Goal: Task Accomplishment & Management: Manage account settings

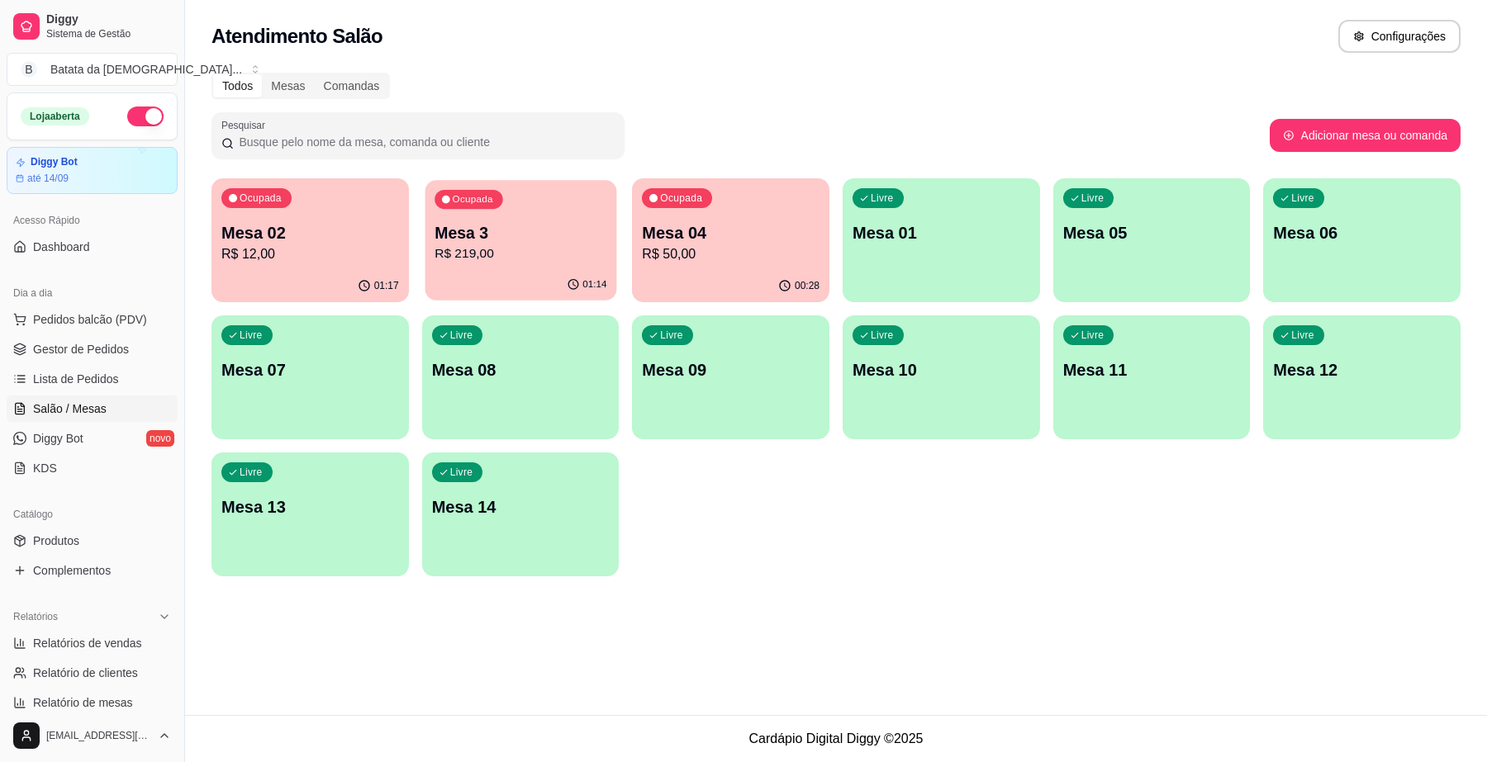
click at [517, 222] on p "Mesa 3" at bounding box center [520, 233] width 172 height 22
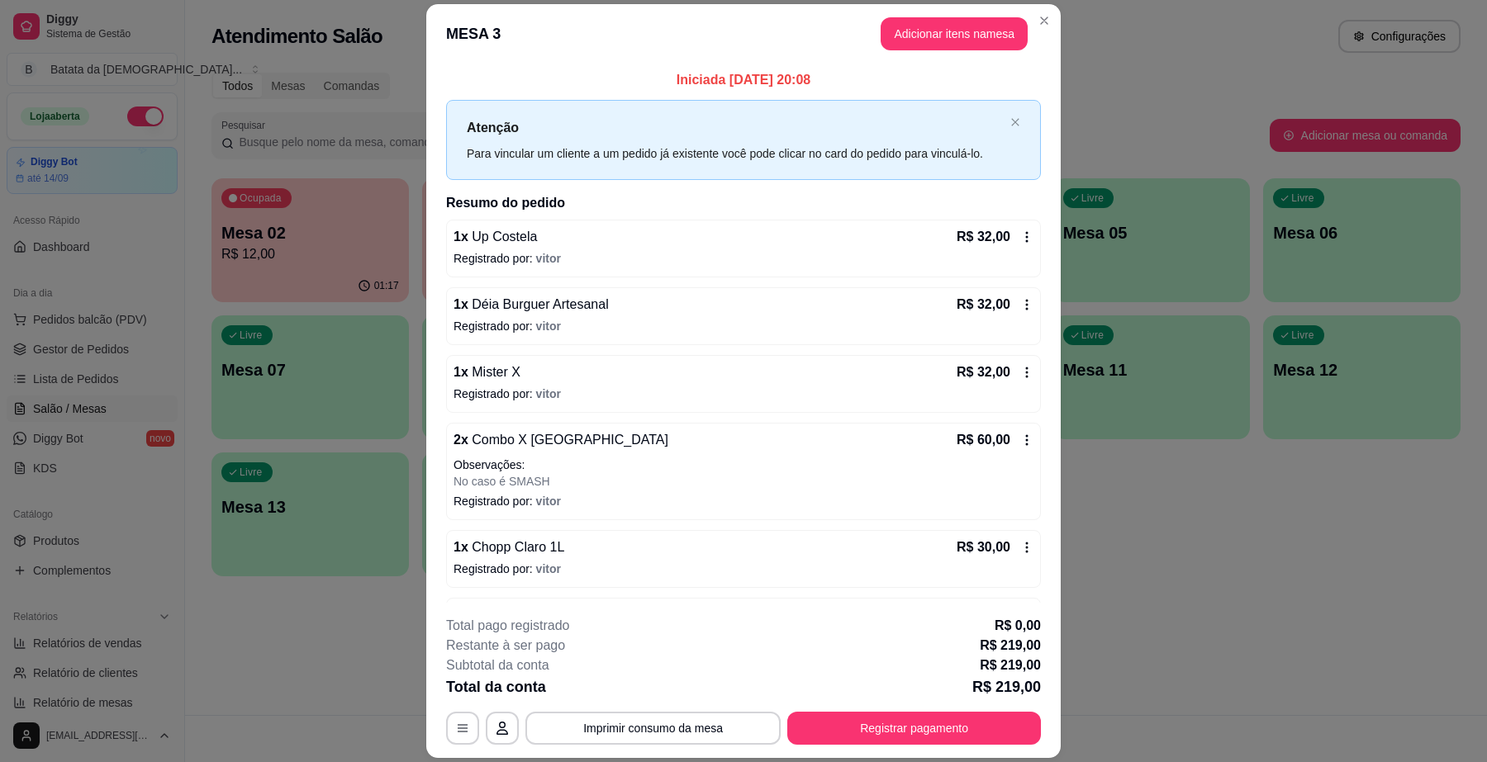
click at [665, 709] on div "**********" at bounding box center [743, 680] width 595 height 129
click at [662, 718] on button "Imprimir consumo da mesa" at bounding box center [653, 729] width 248 height 32
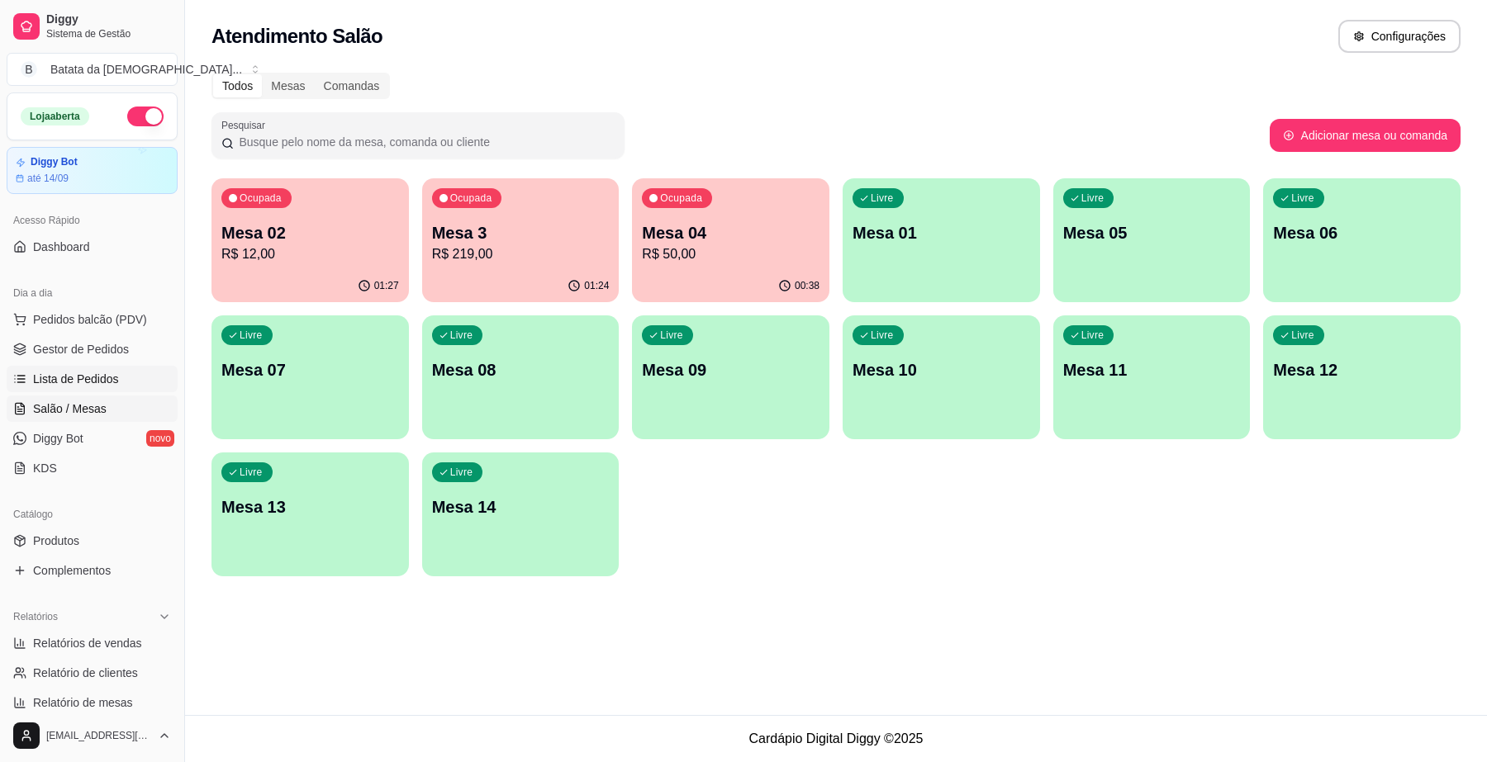
click at [71, 392] on link "Lista de Pedidos" at bounding box center [92, 379] width 171 height 26
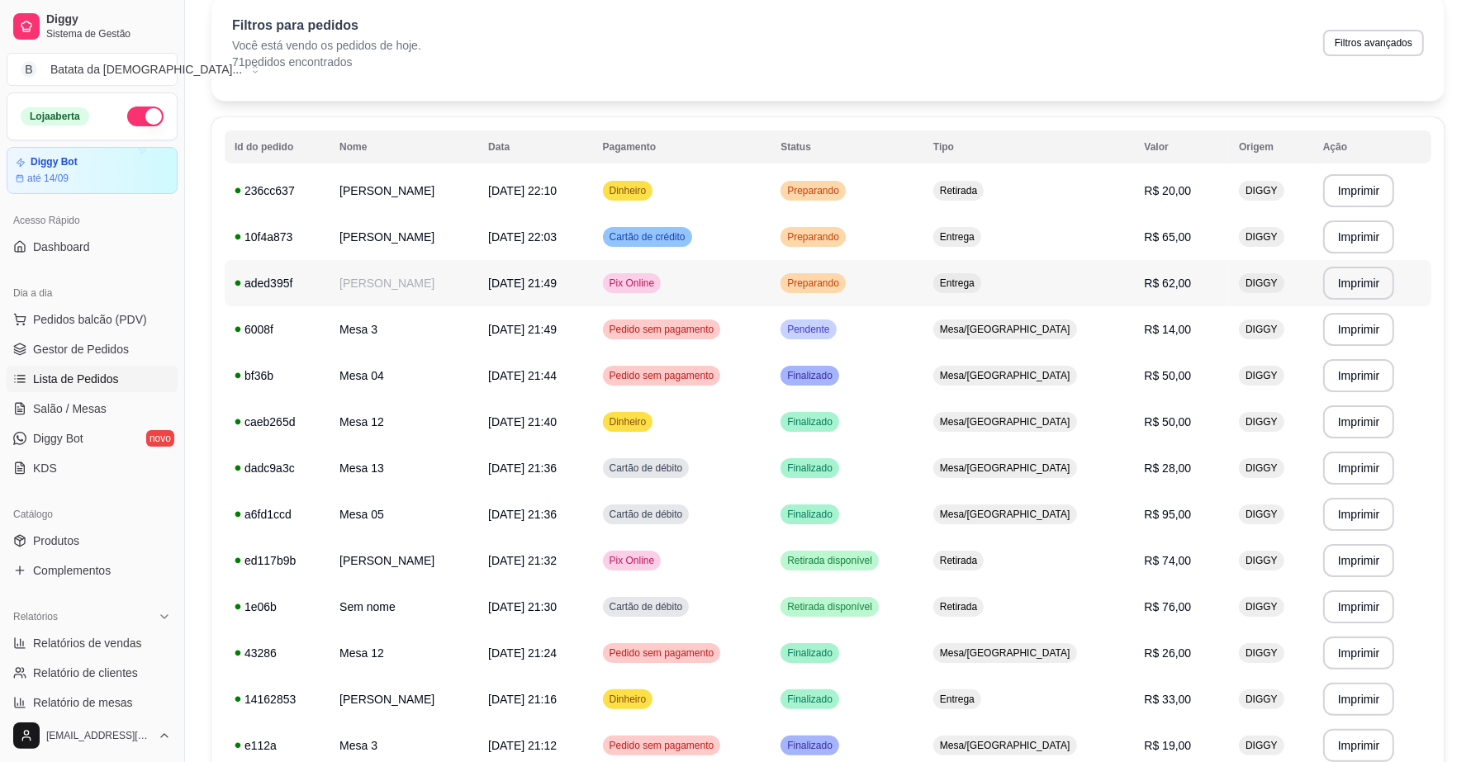
scroll to position [103, 0]
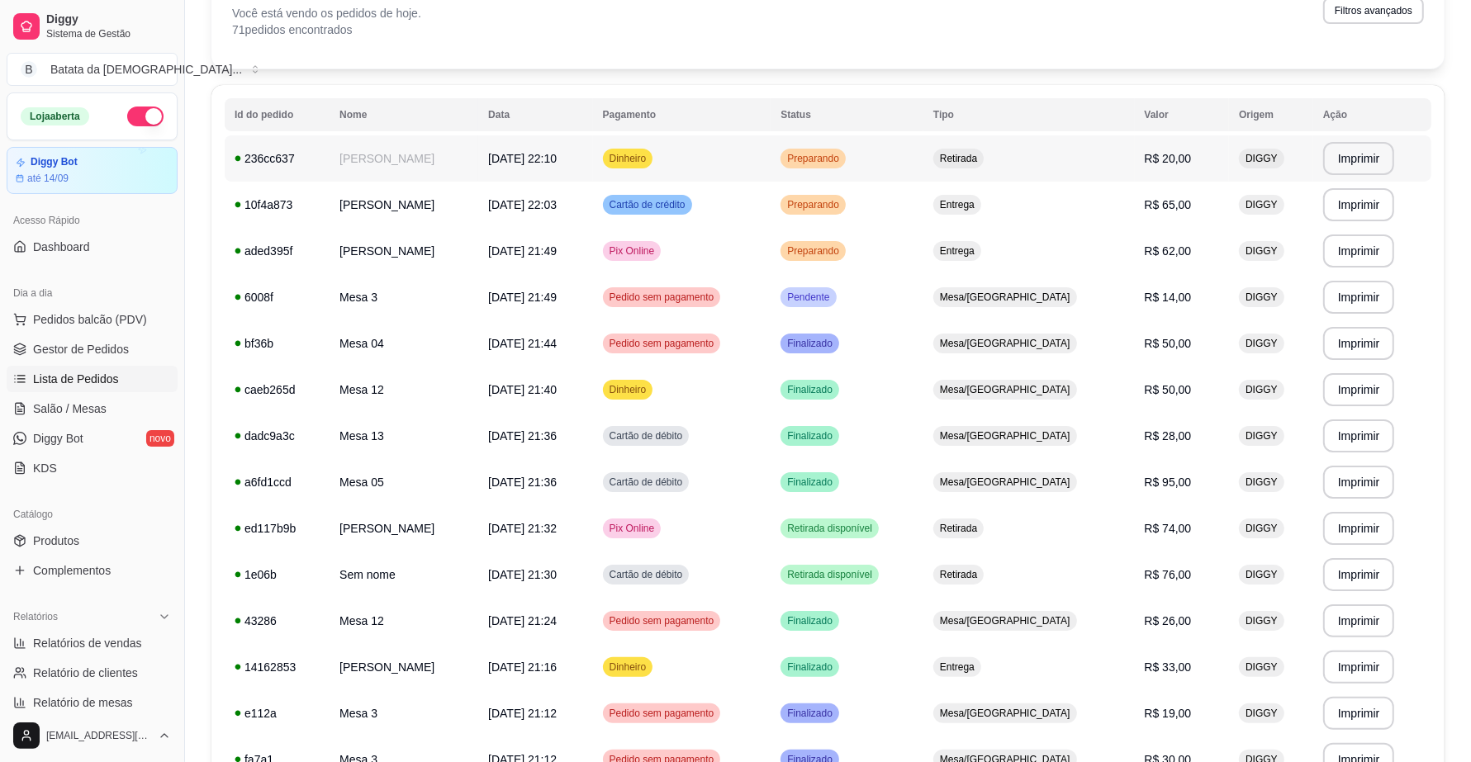
click at [911, 149] on td "Preparando" at bounding box center [847, 158] width 153 height 46
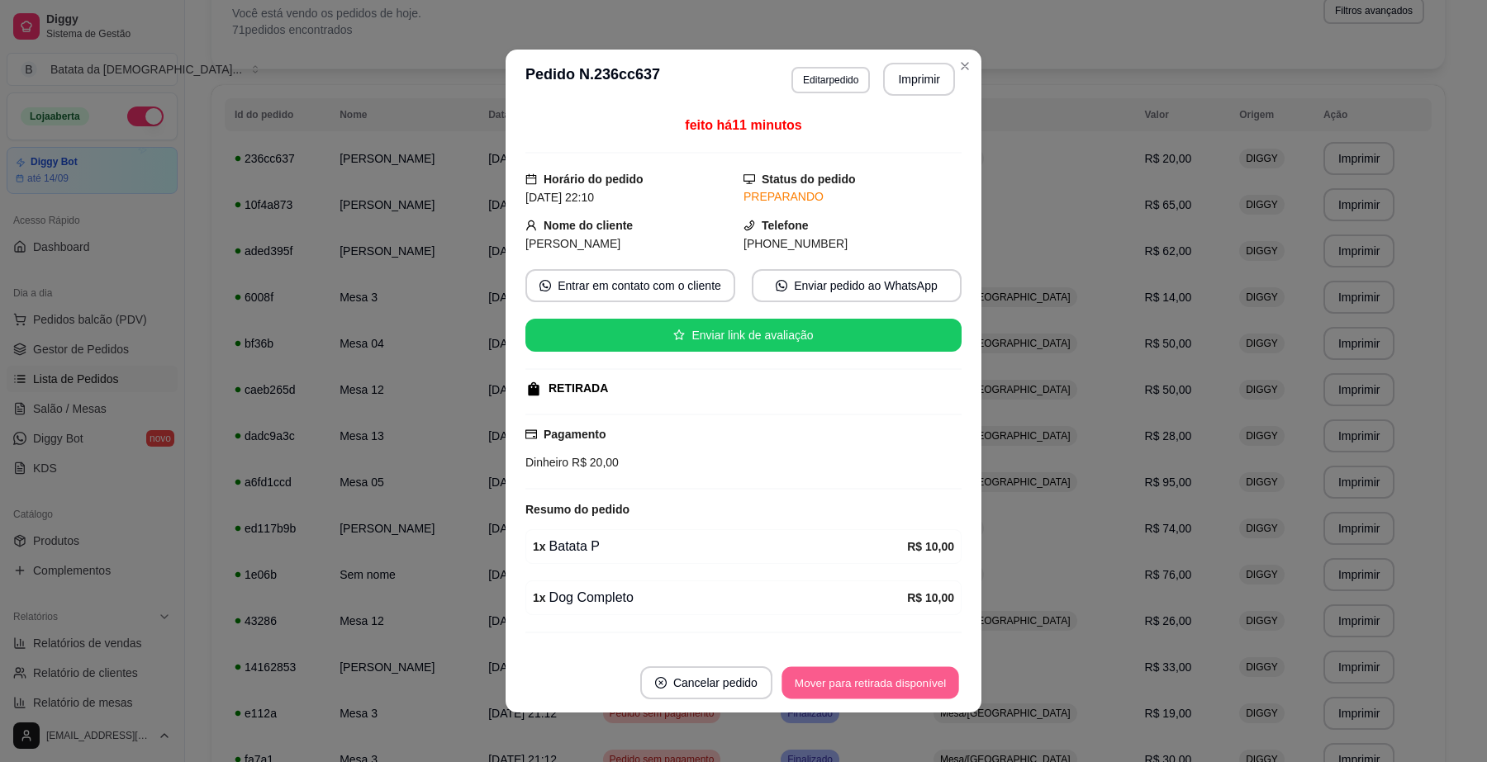
click at [904, 674] on button "Mover para retirada disponível" at bounding box center [869, 683] width 177 height 32
click at [901, 684] on button "Mover para finalizado" at bounding box center [892, 682] width 137 height 33
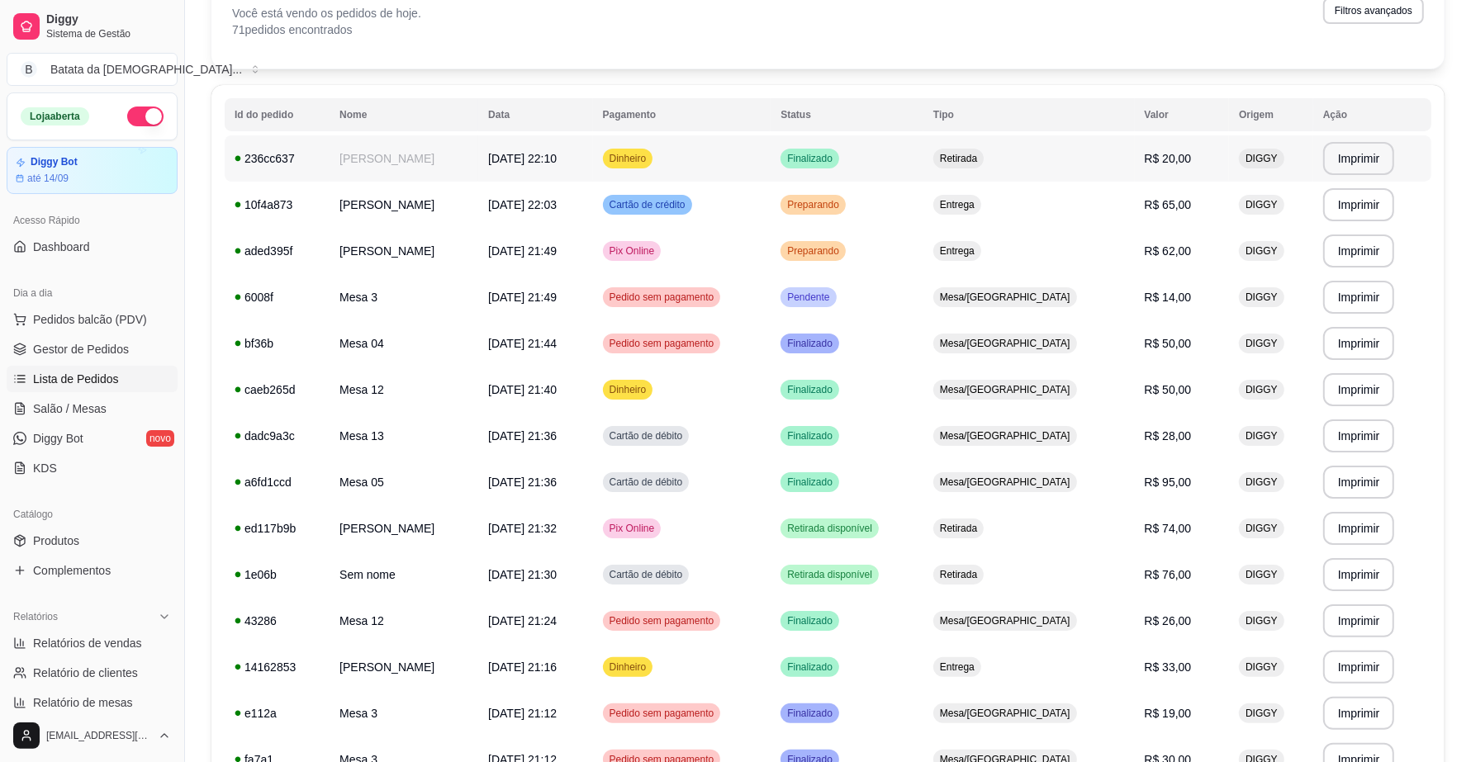
click at [771, 155] on td "Dinheiro" at bounding box center [682, 158] width 178 height 46
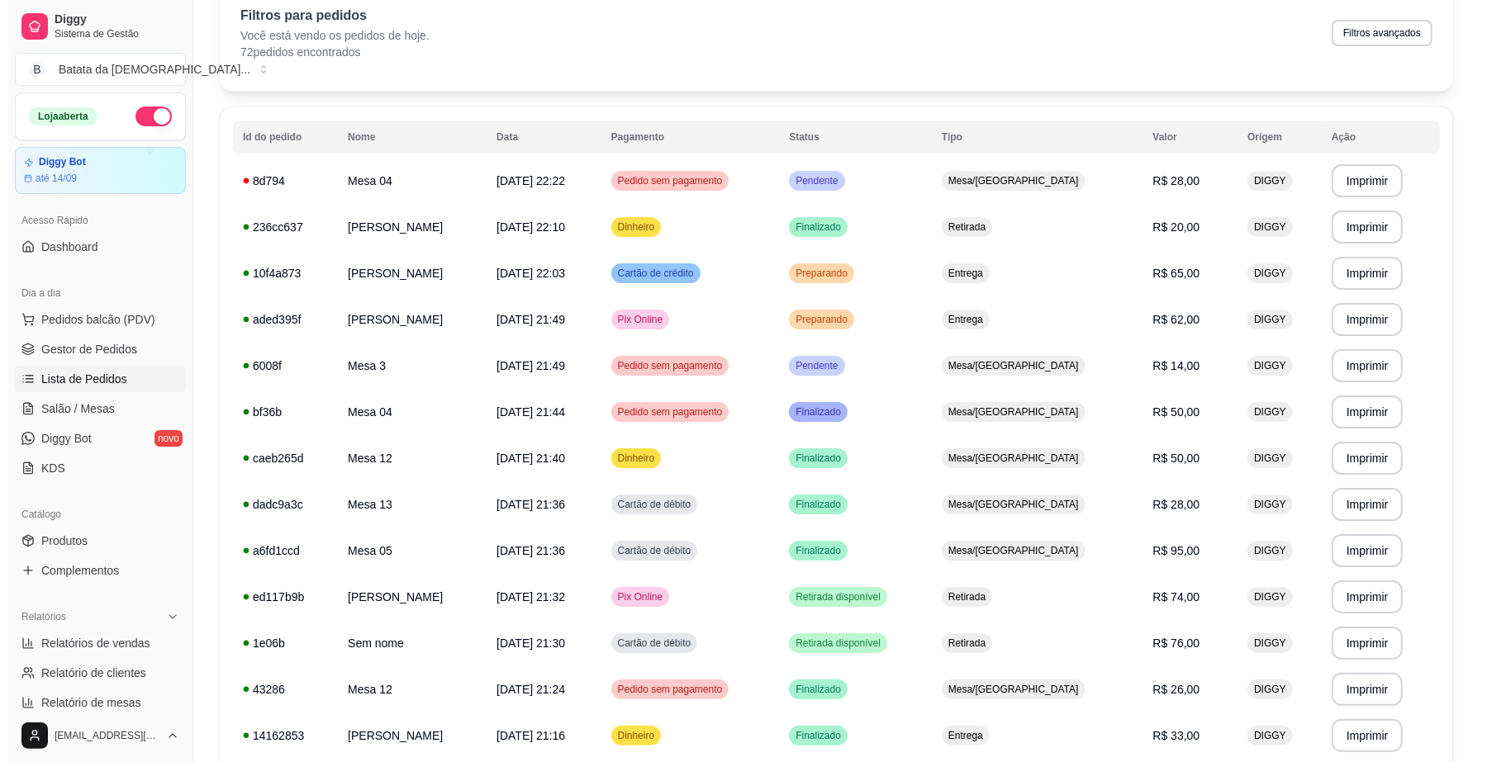
scroll to position [0, 0]
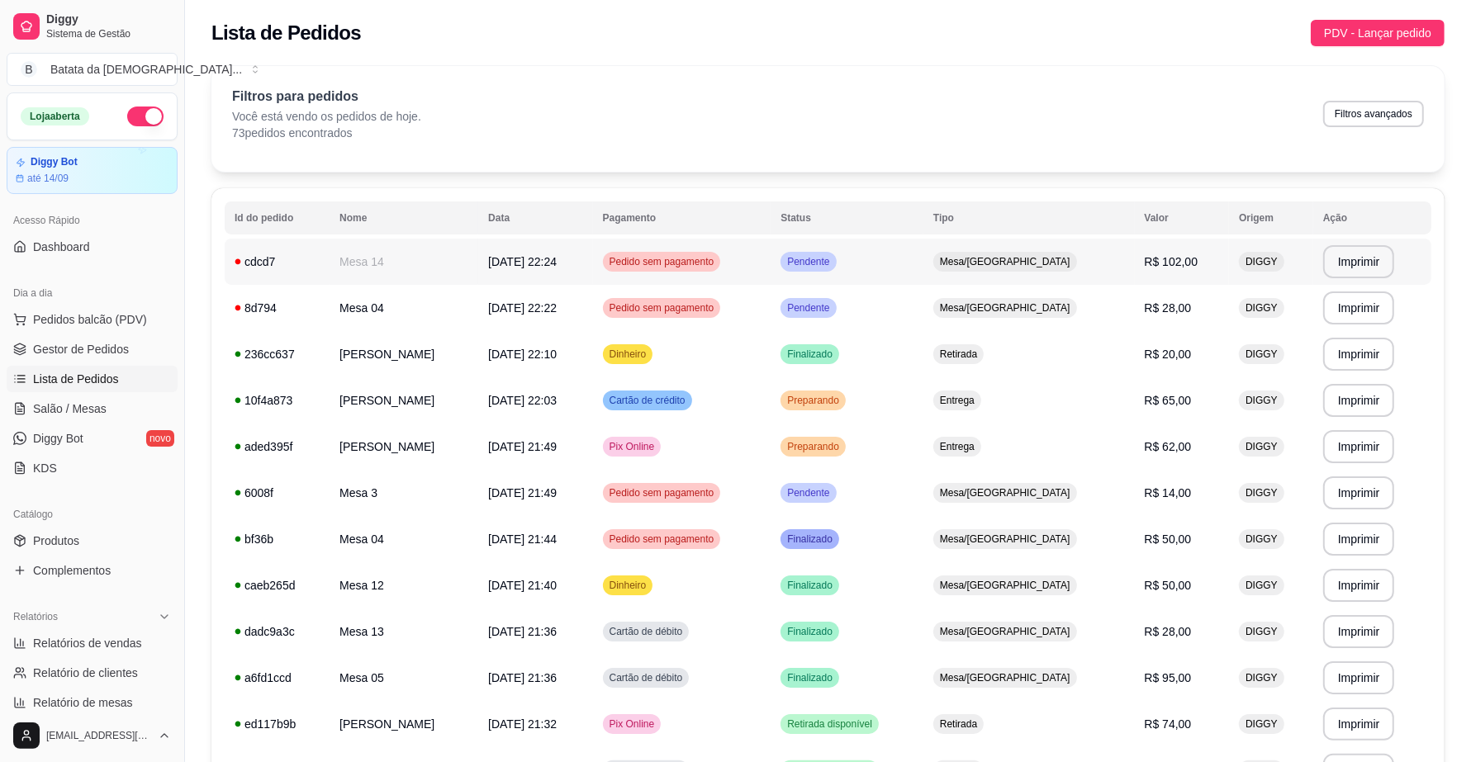
click at [836, 271] on div "Pendente" at bounding box center [807, 262] width 55 height 20
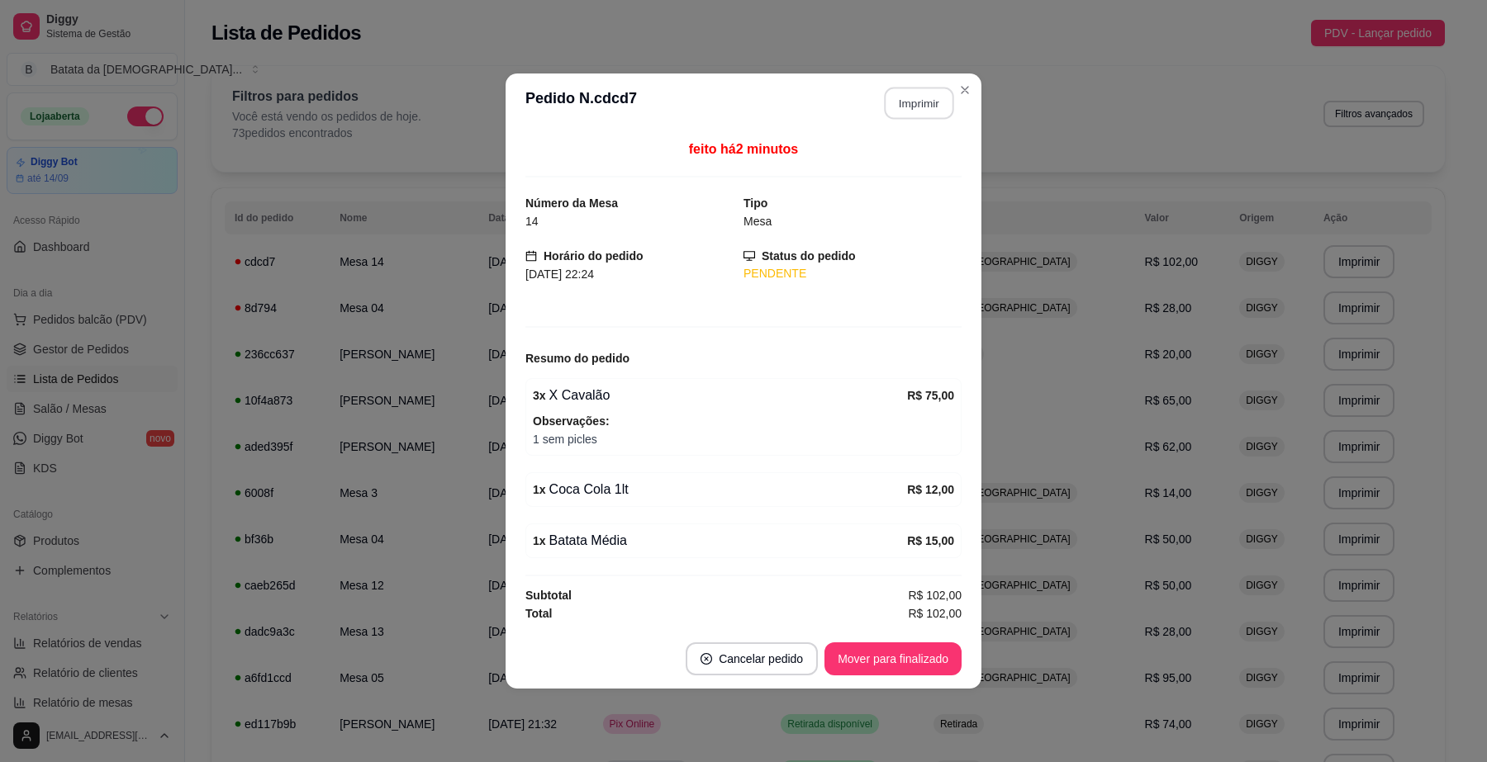
click at [893, 97] on button "Imprimir" at bounding box center [918, 104] width 69 height 32
click at [874, 652] on button "Mover para finalizado" at bounding box center [892, 659] width 137 height 33
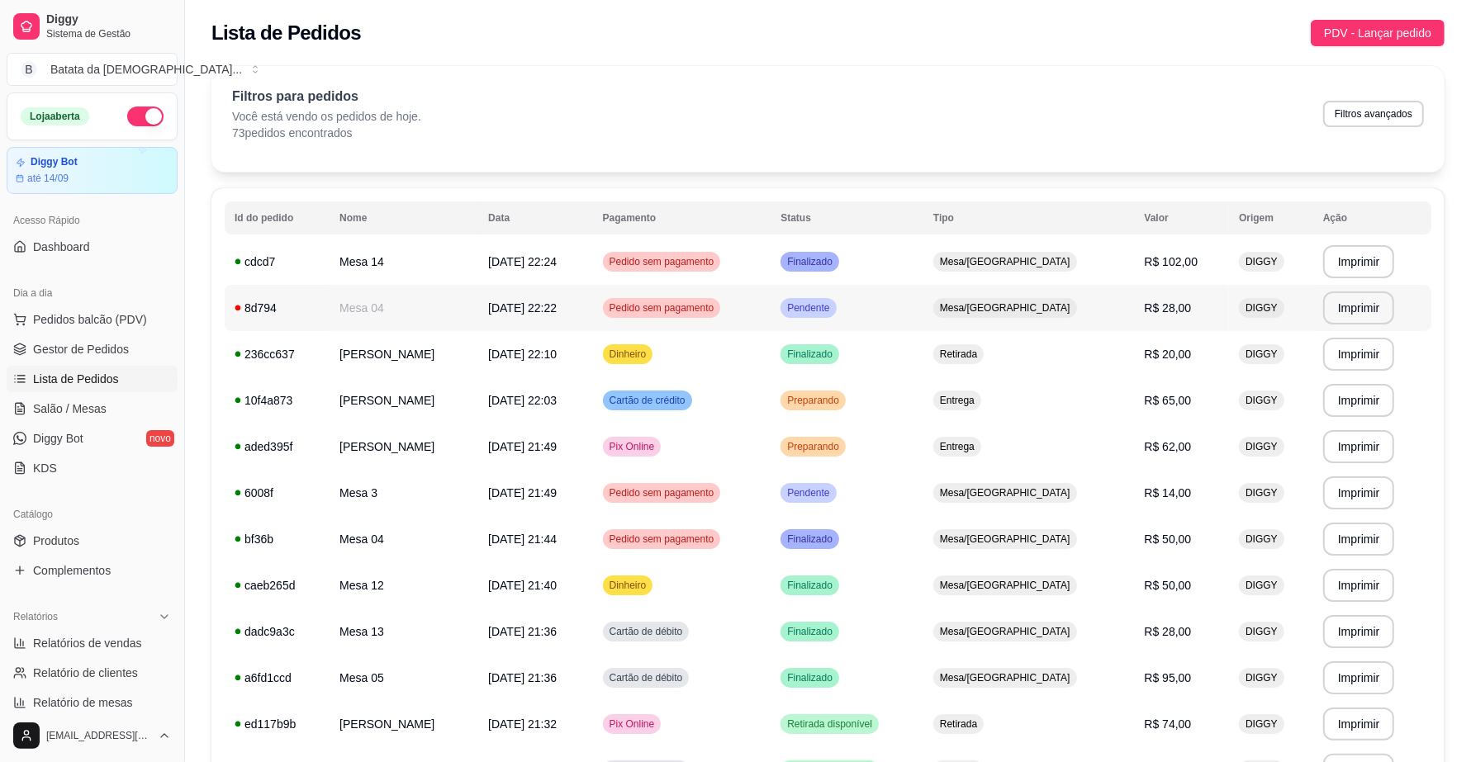
click at [983, 307] on td "Mesa/[GEOGRAPHIC_DATA]" at bounding box center [1028, 308] width 211 height 46
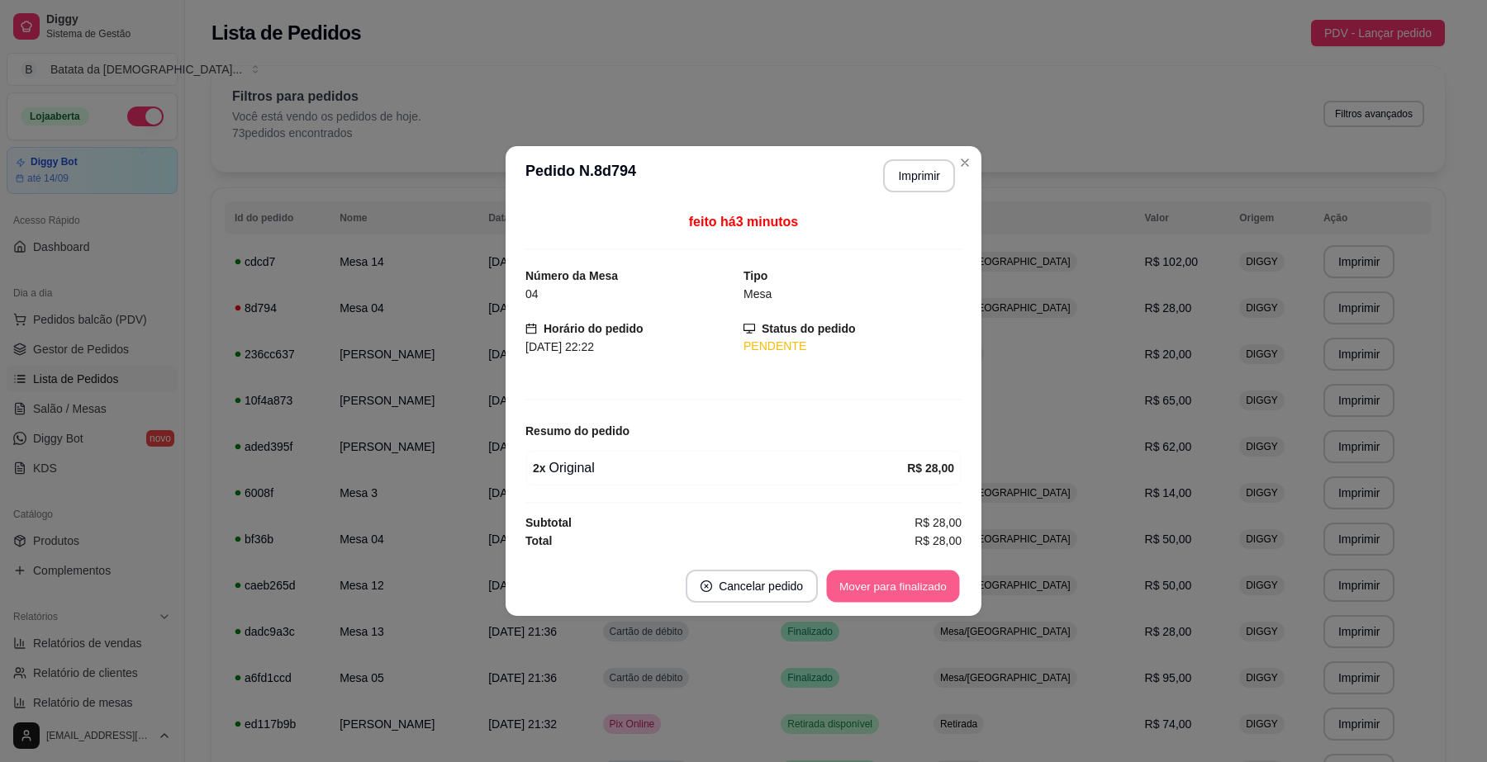
click at [889, 599] on button "Mover para finalizado" at bounding box center [893, 587] width 133 height 32
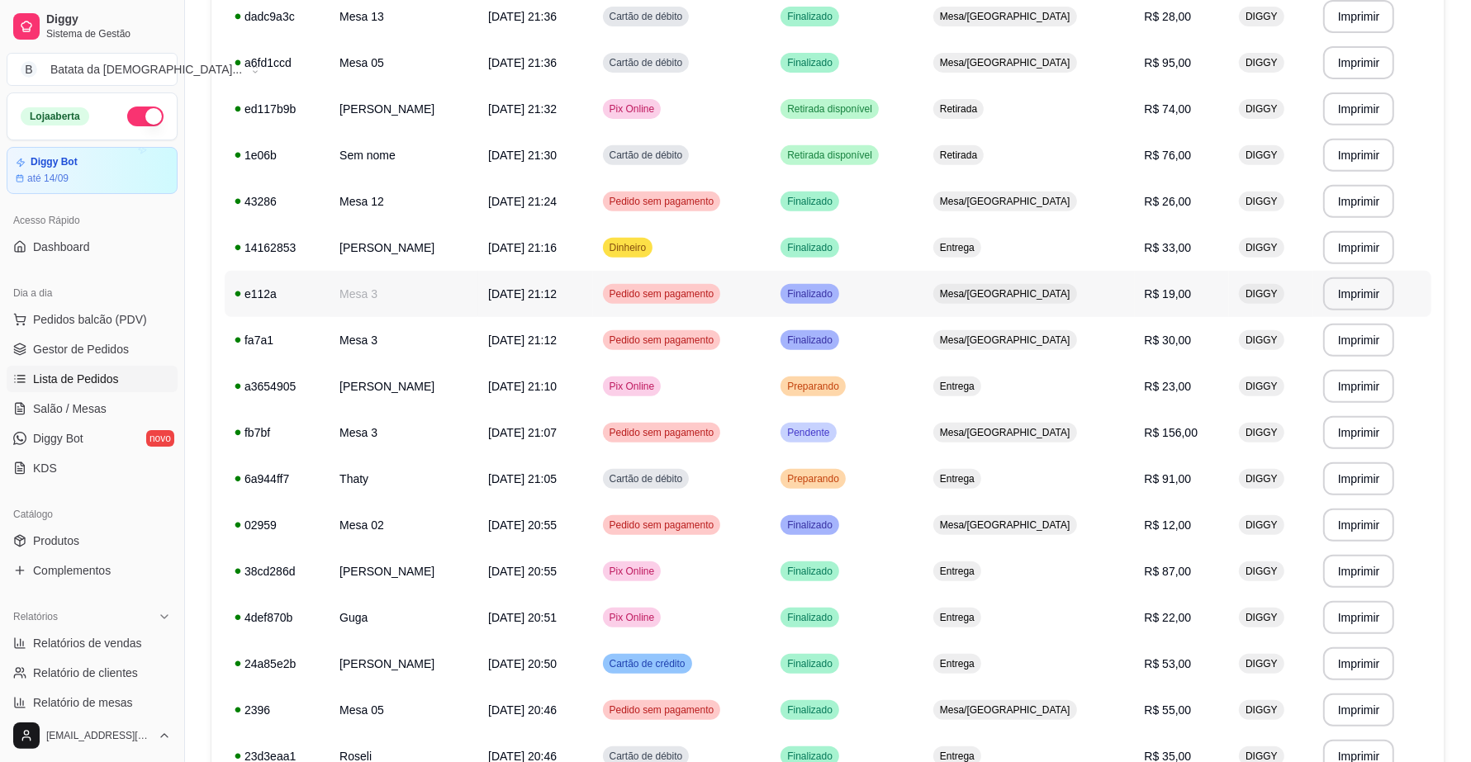
scroll to position [619, 0]
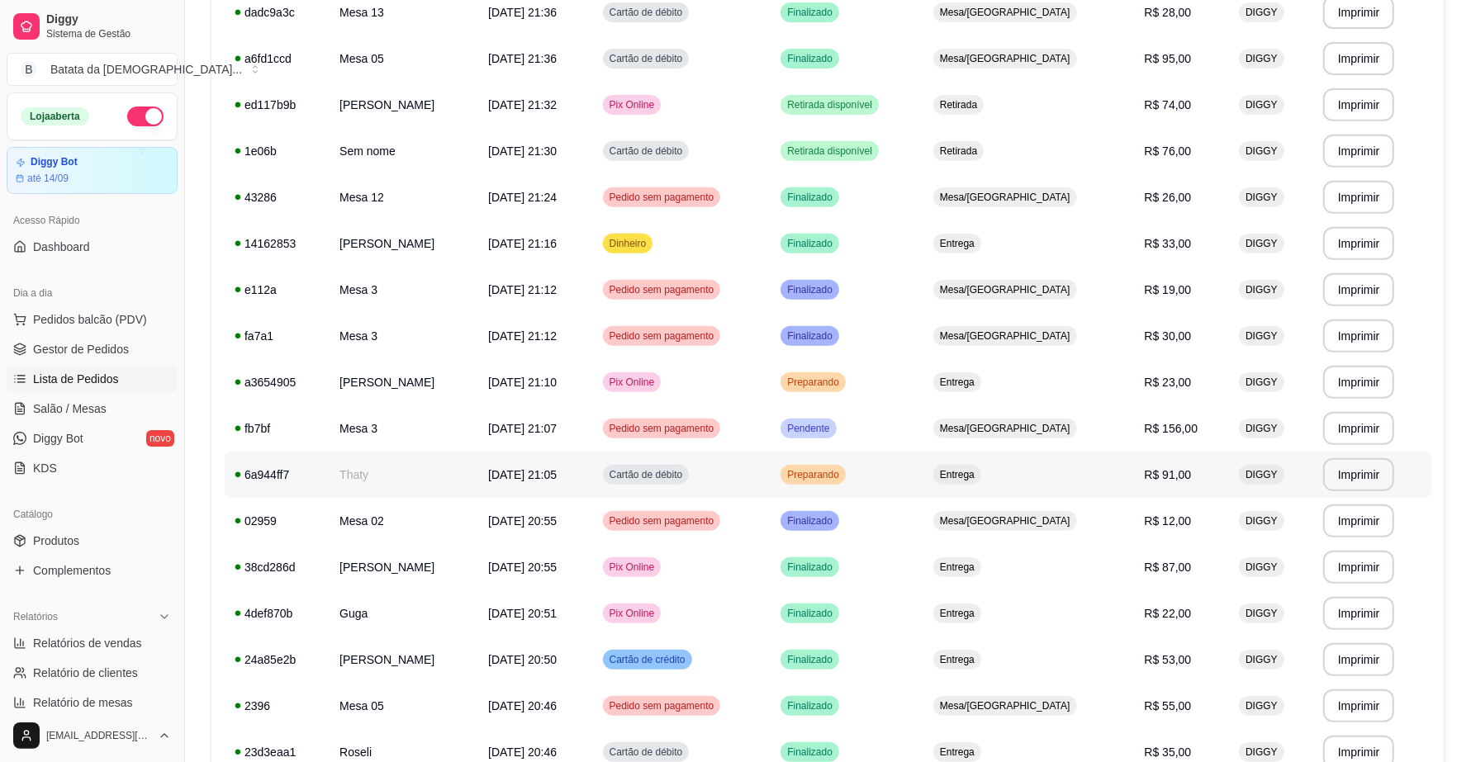
click at [486, 476] on td "[DATE] 21:05" at bounding box center [535, 475] width 114 height 46
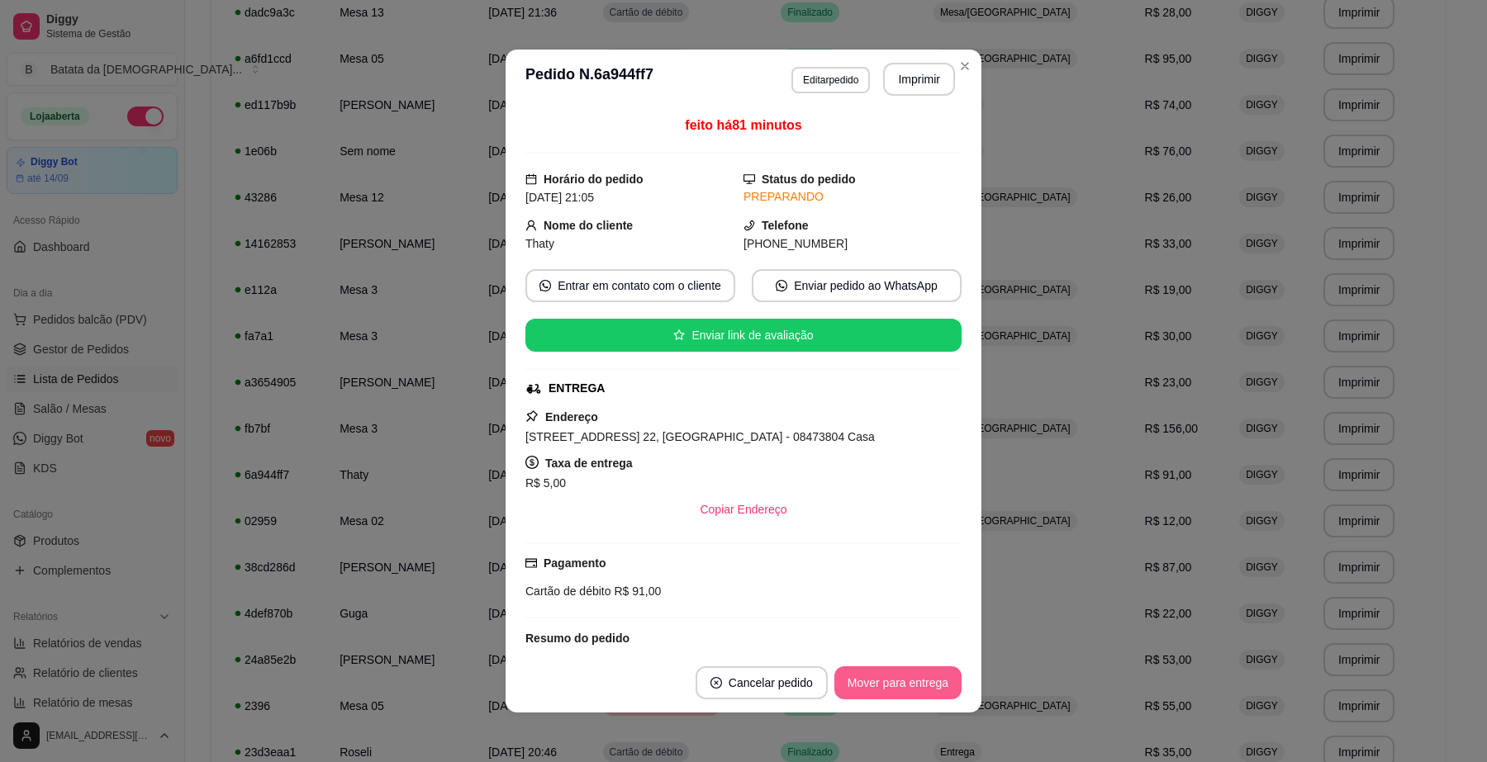
click at [890, 679] on button "Mover para entrega" at bounding box center [897, 682] width 127 height 33
click at [892, 686] on button "Mover para finalizado" at bounding box center [893, 683] width 133 height 32
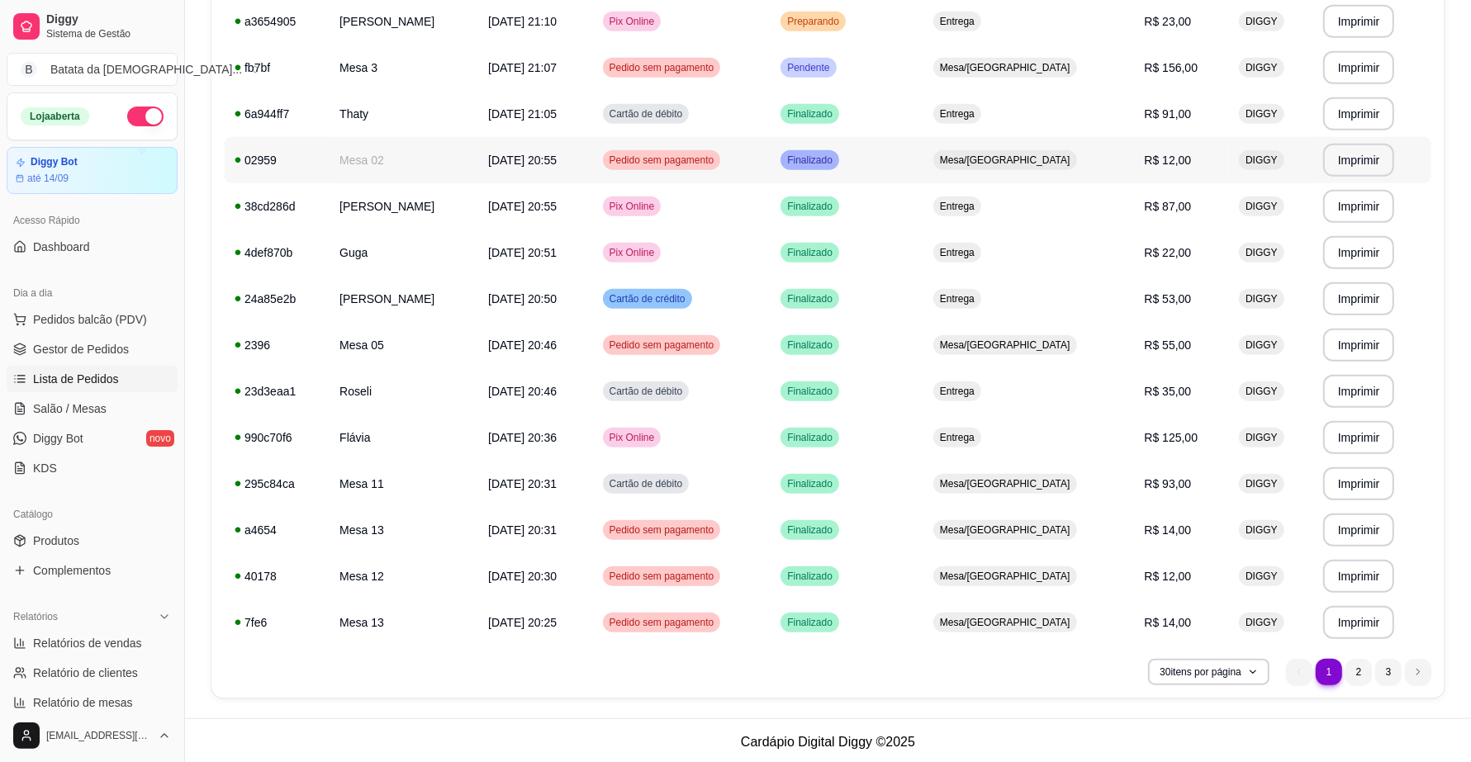
scroll to position [983, 0]
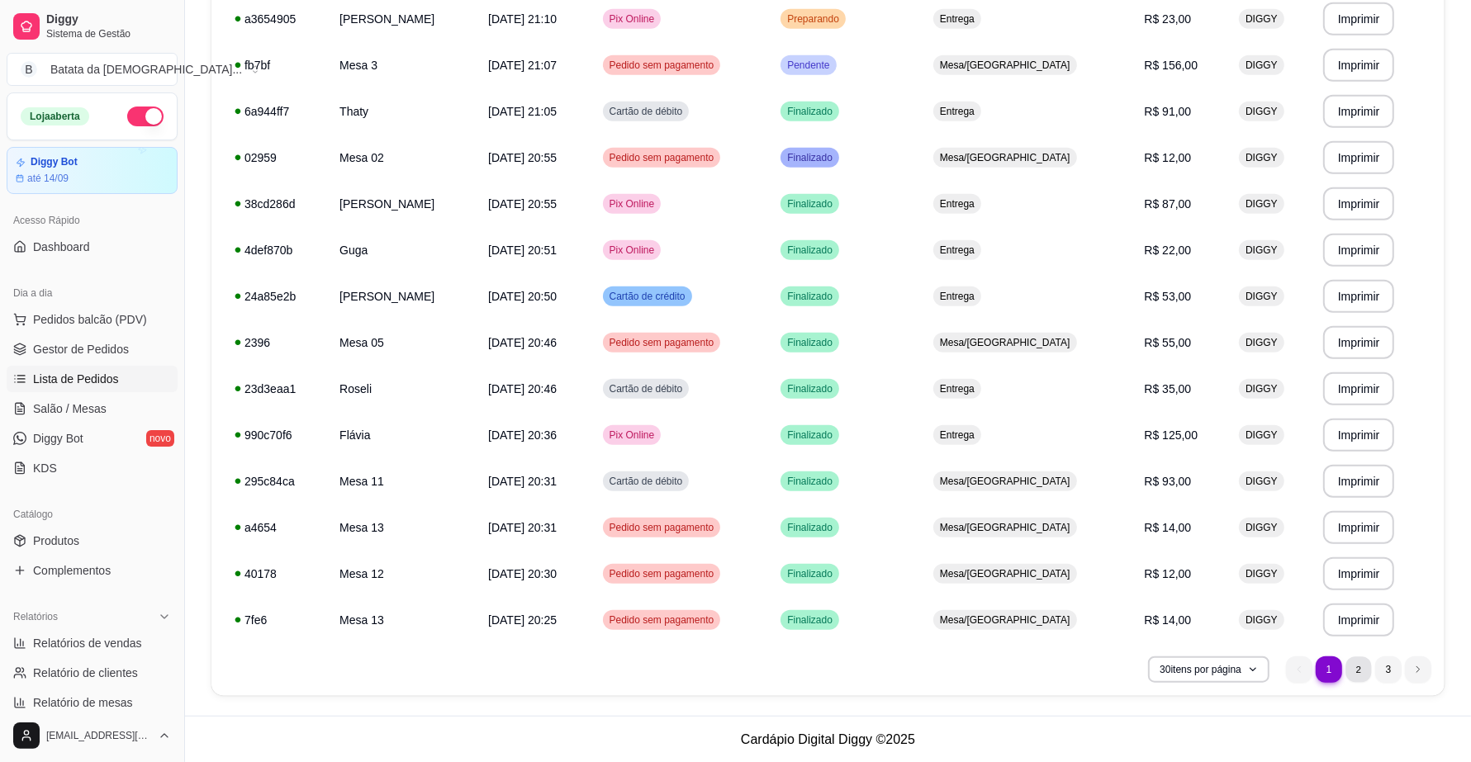
click at [1360, 667] on li "2" at bounding box center [1358, 670] width 26 height 26
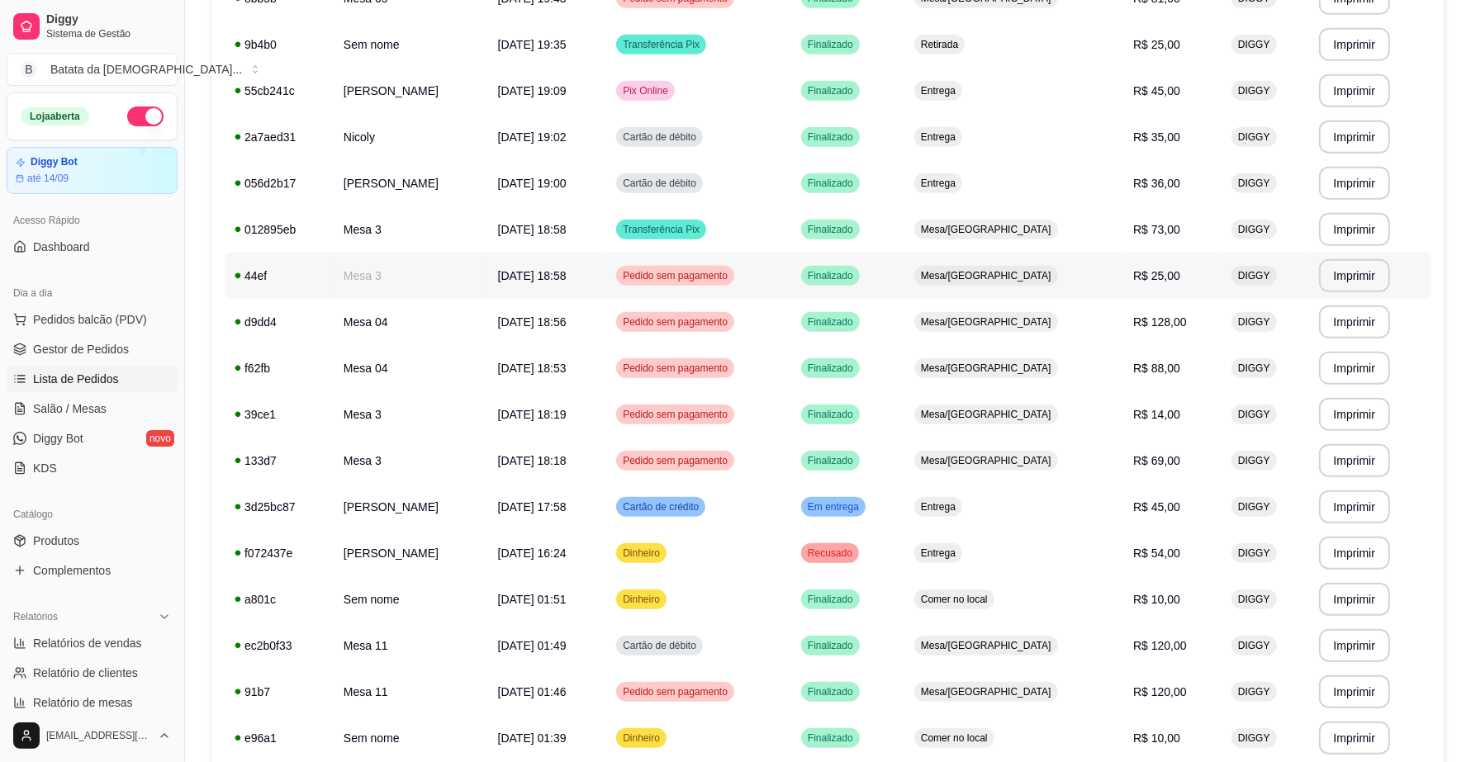
scroll to position [776, 0]
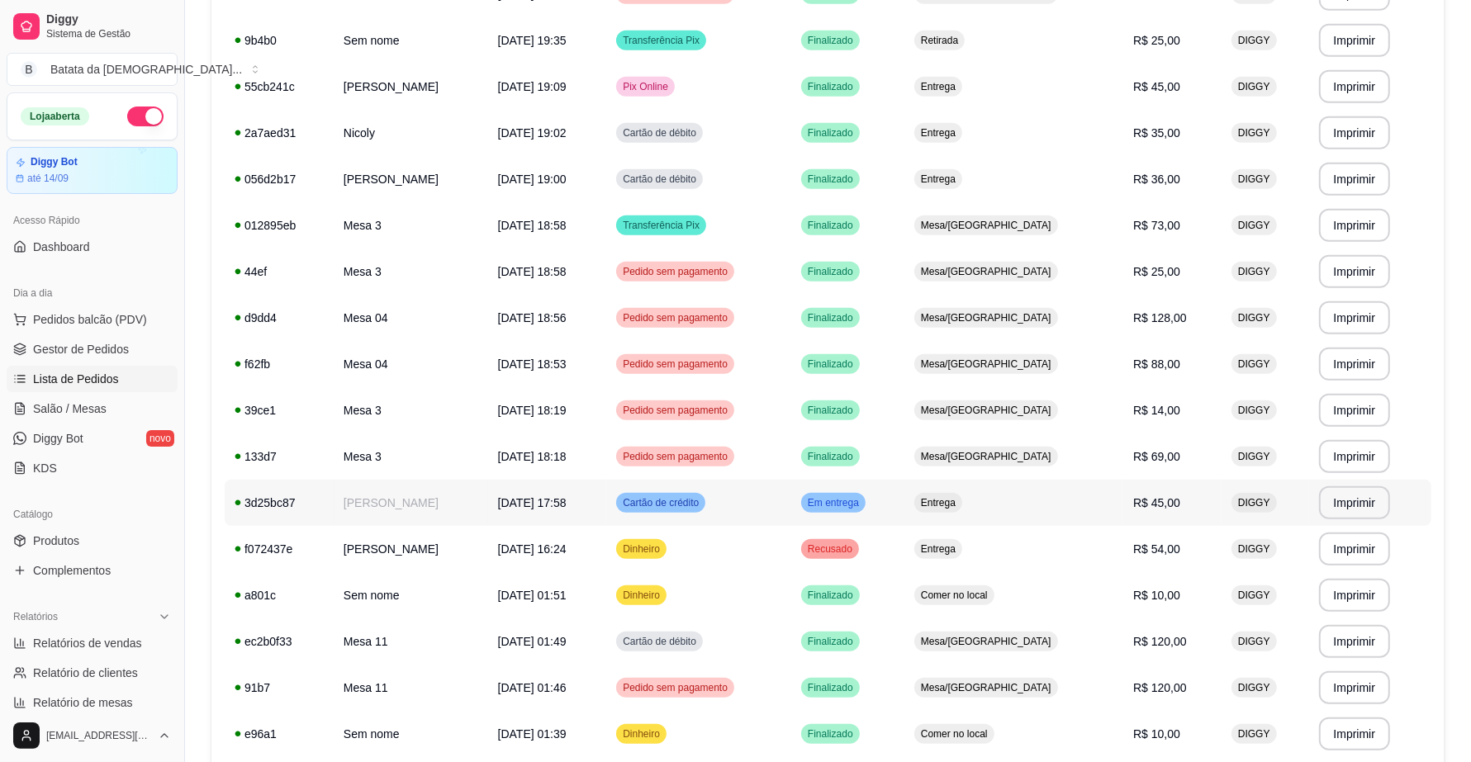
click at [959, 506] on span "Entrega" at bounding box center [938, 502] width 41 height 13
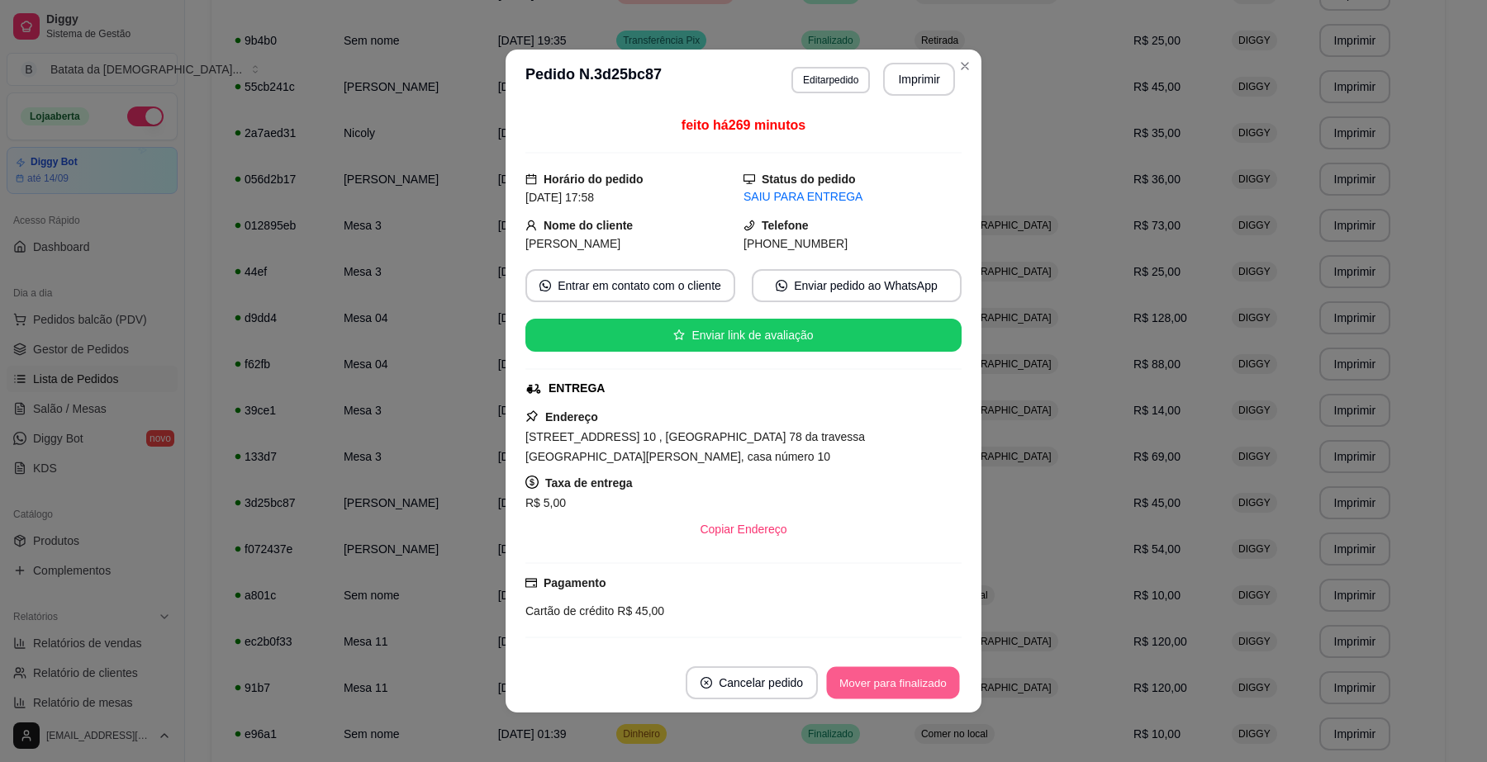
click at [933, 684] on button "Mover para finalizado" at bounding box center [893, 683] width 133 height 32
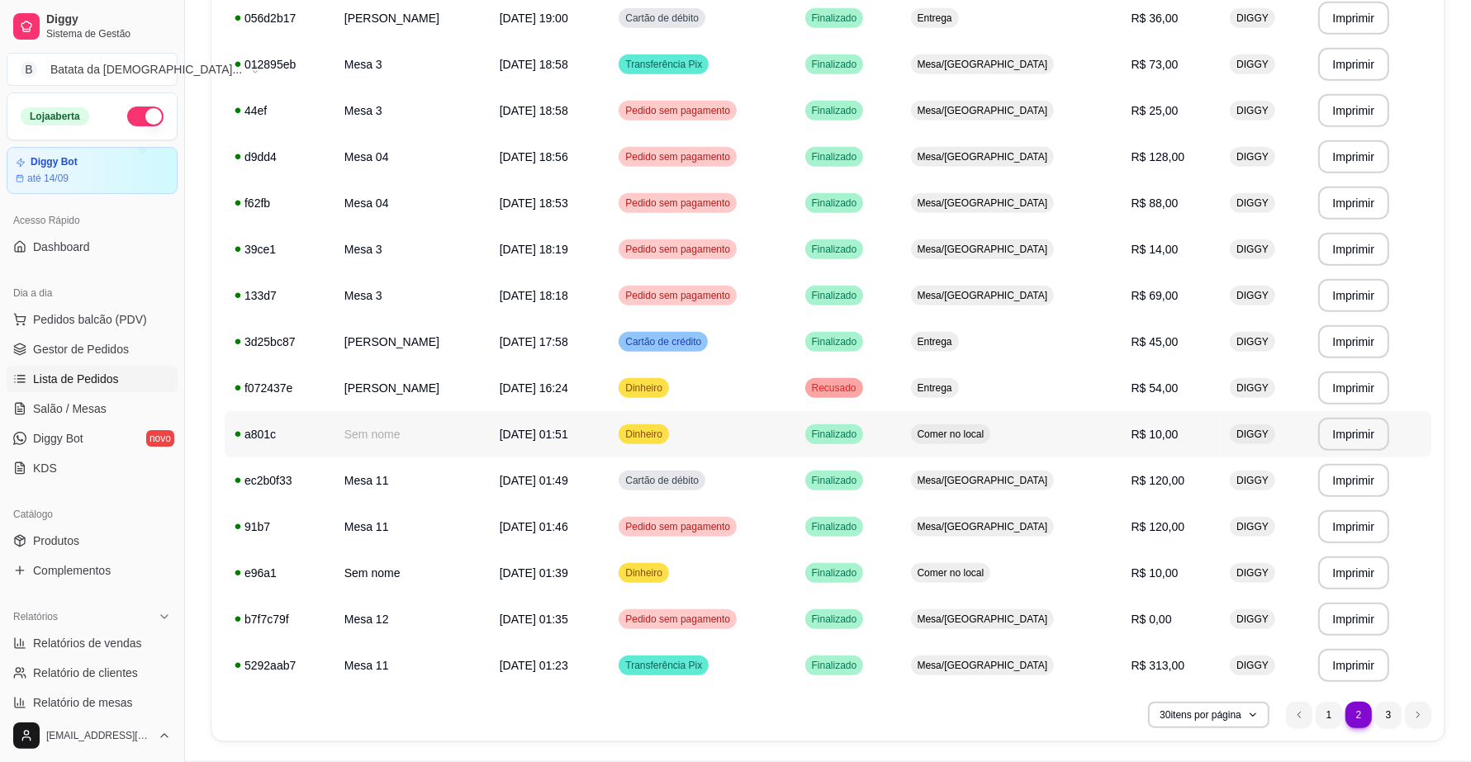
scroll to position [983, 0]
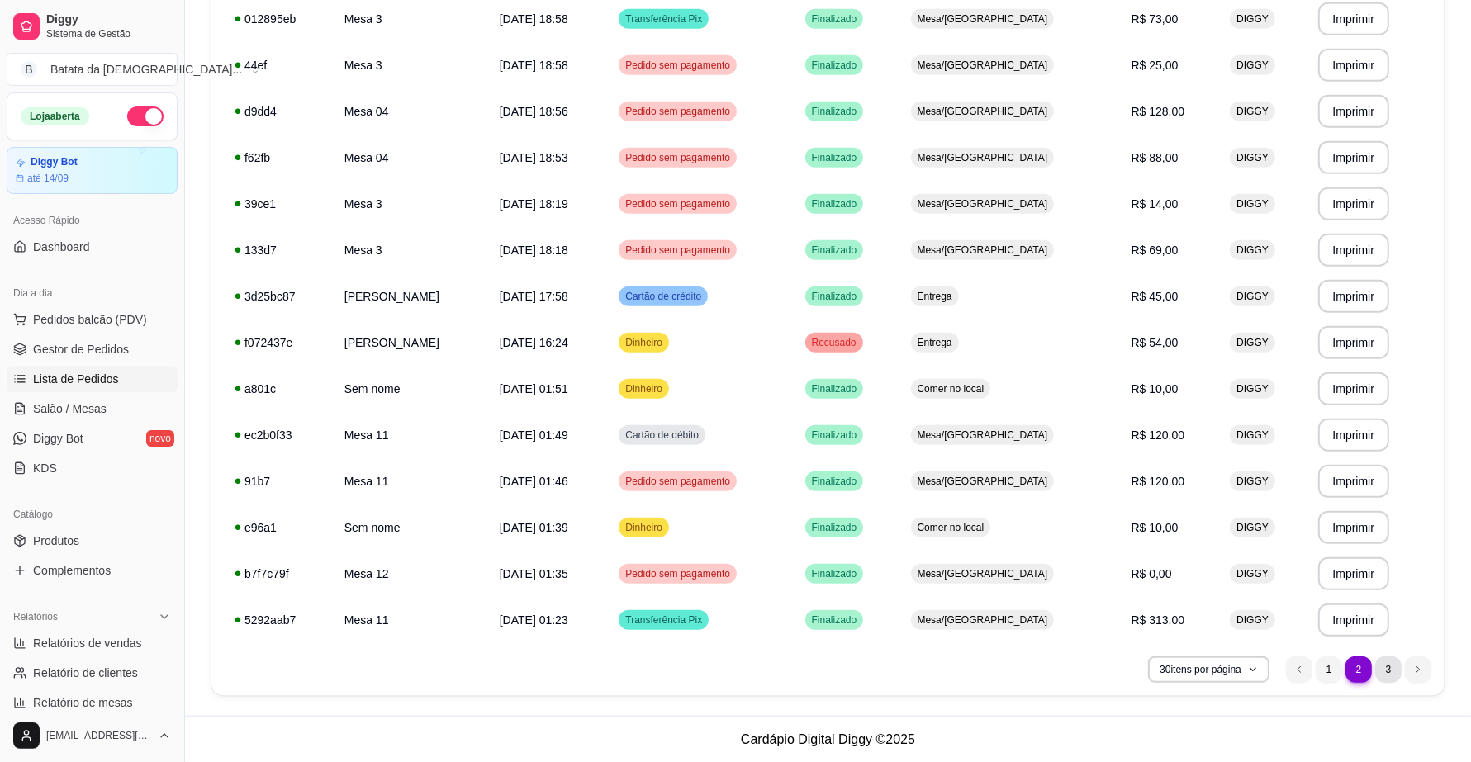
click at [1387, 669] on li "3" at bounding box center [1388, 670] width 26 height 26
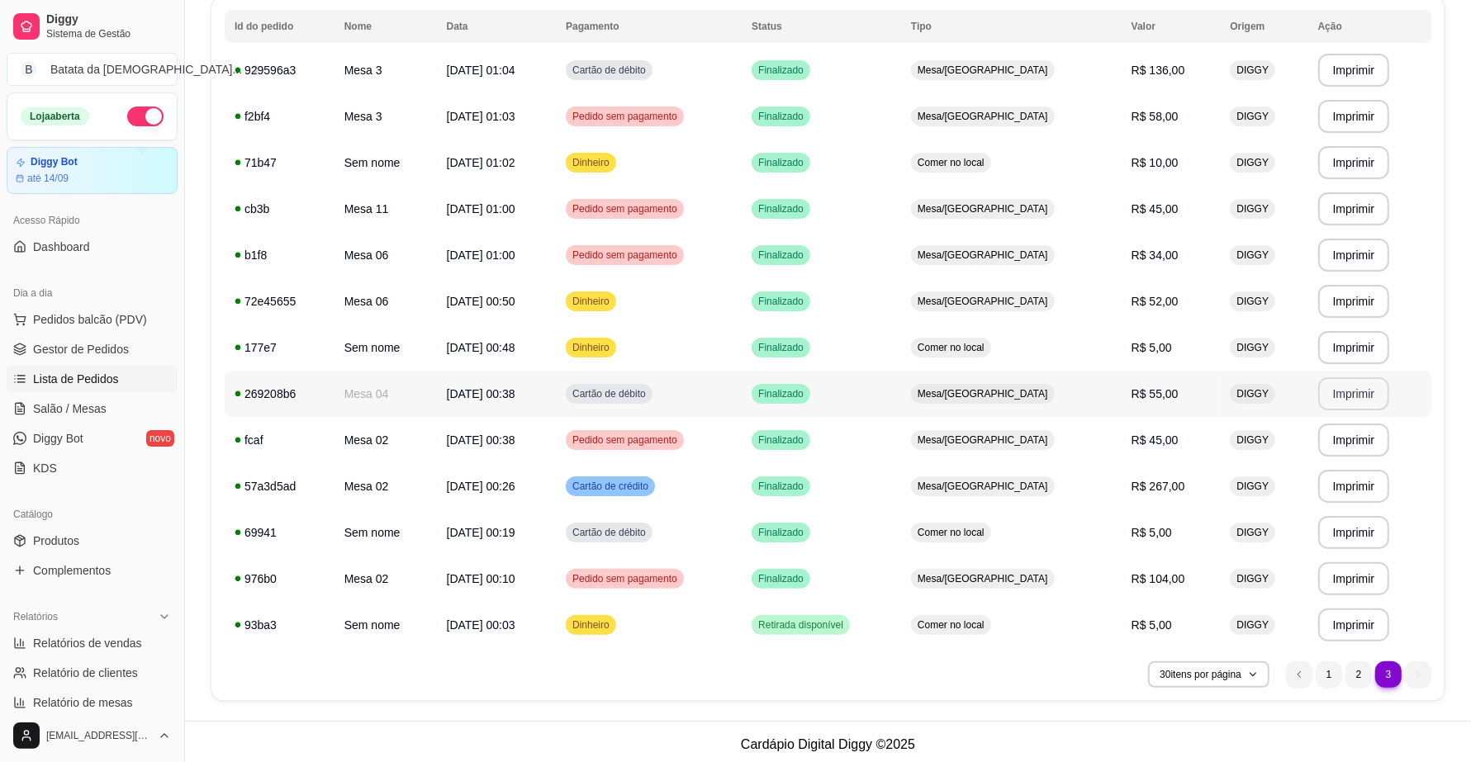
scroll to position [197, 0]
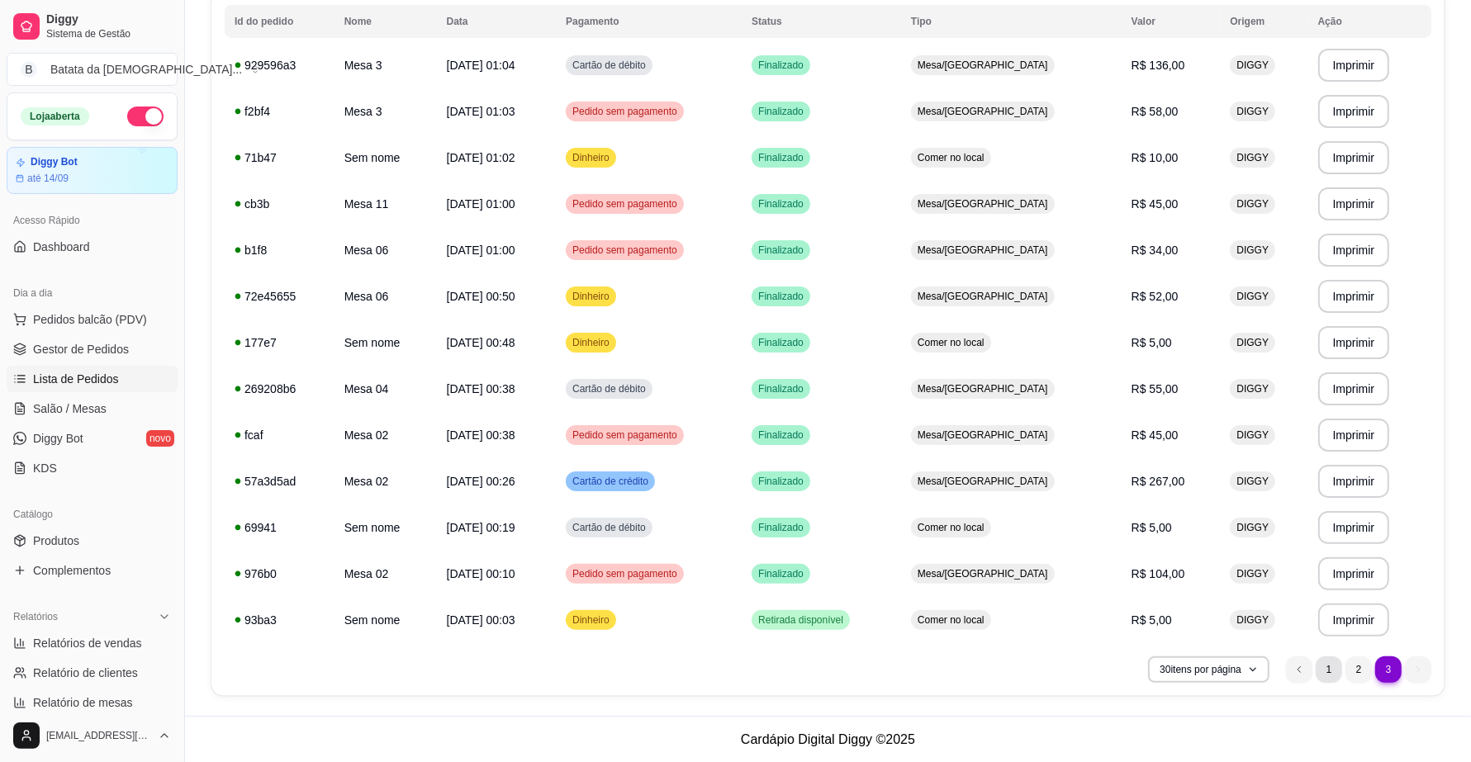
click at [1330, 671] on li "1" at bounding box center [1329, 670] width 26 height 26
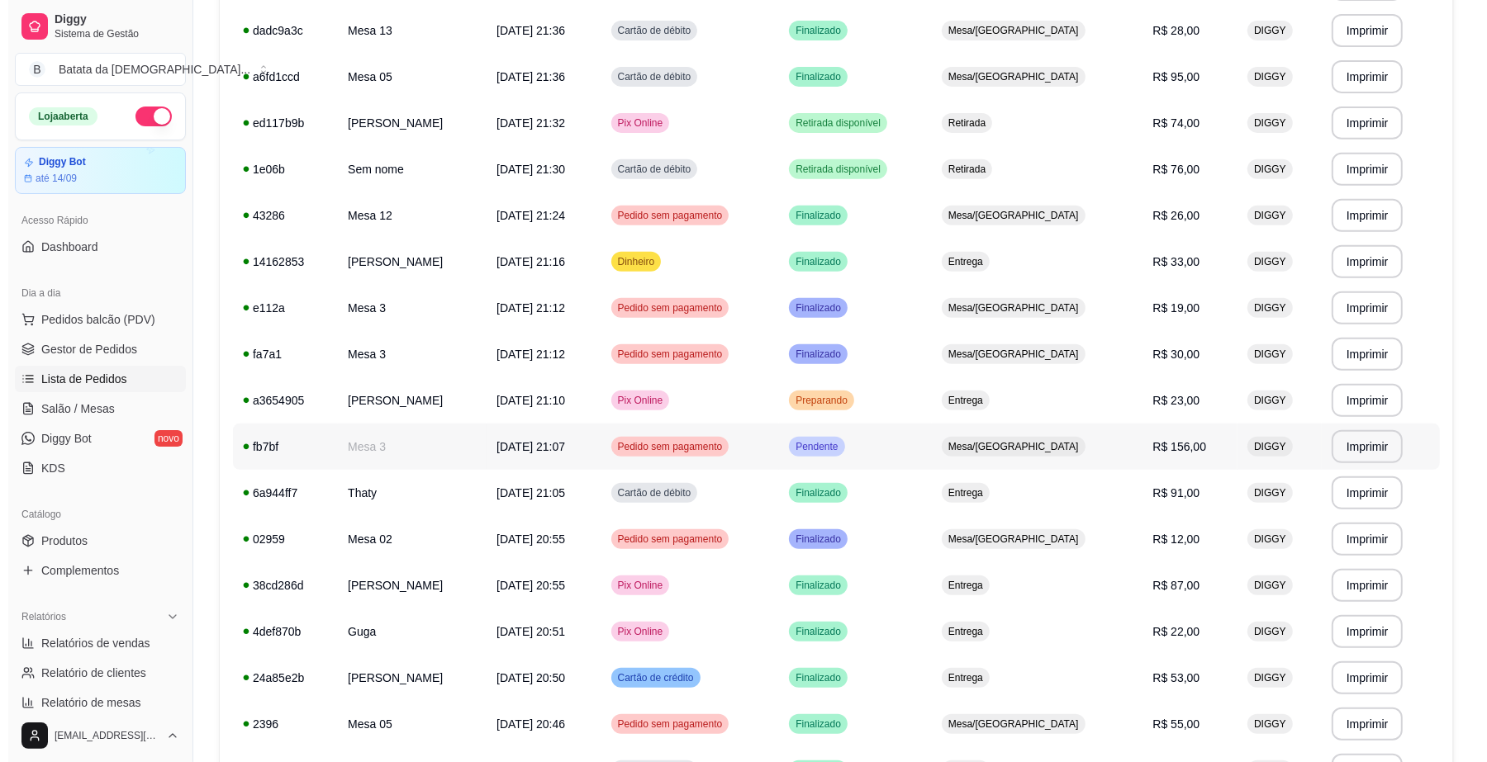
scroll to position [570, 0]
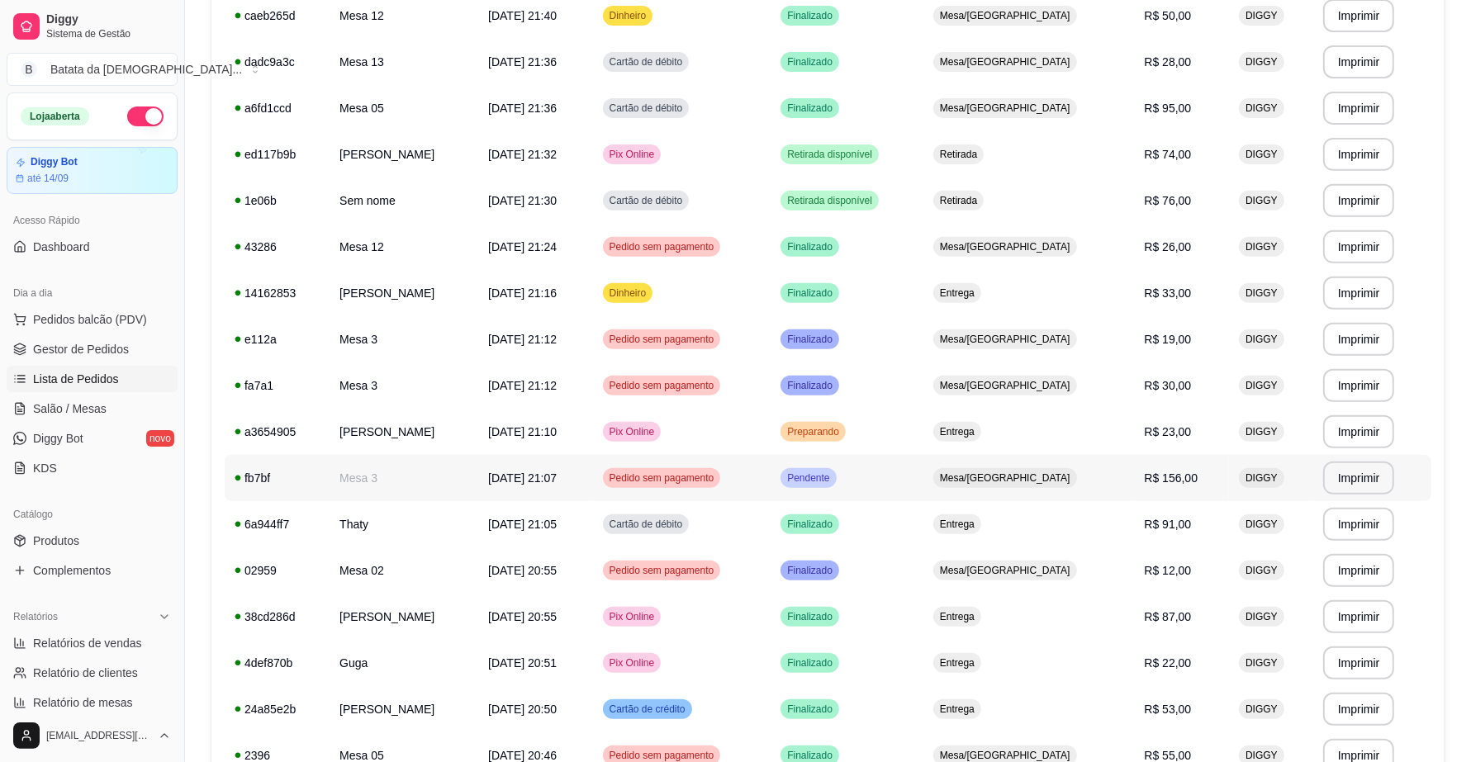
click at [1006, 497] on td "Mesa/[GEOGRAPHIC_DATA]" at bounding box center [1028, 478] width 211 height 46
click at [832, 477] on span "Pendente" at bounding box center [808, 478] width 49 height 13
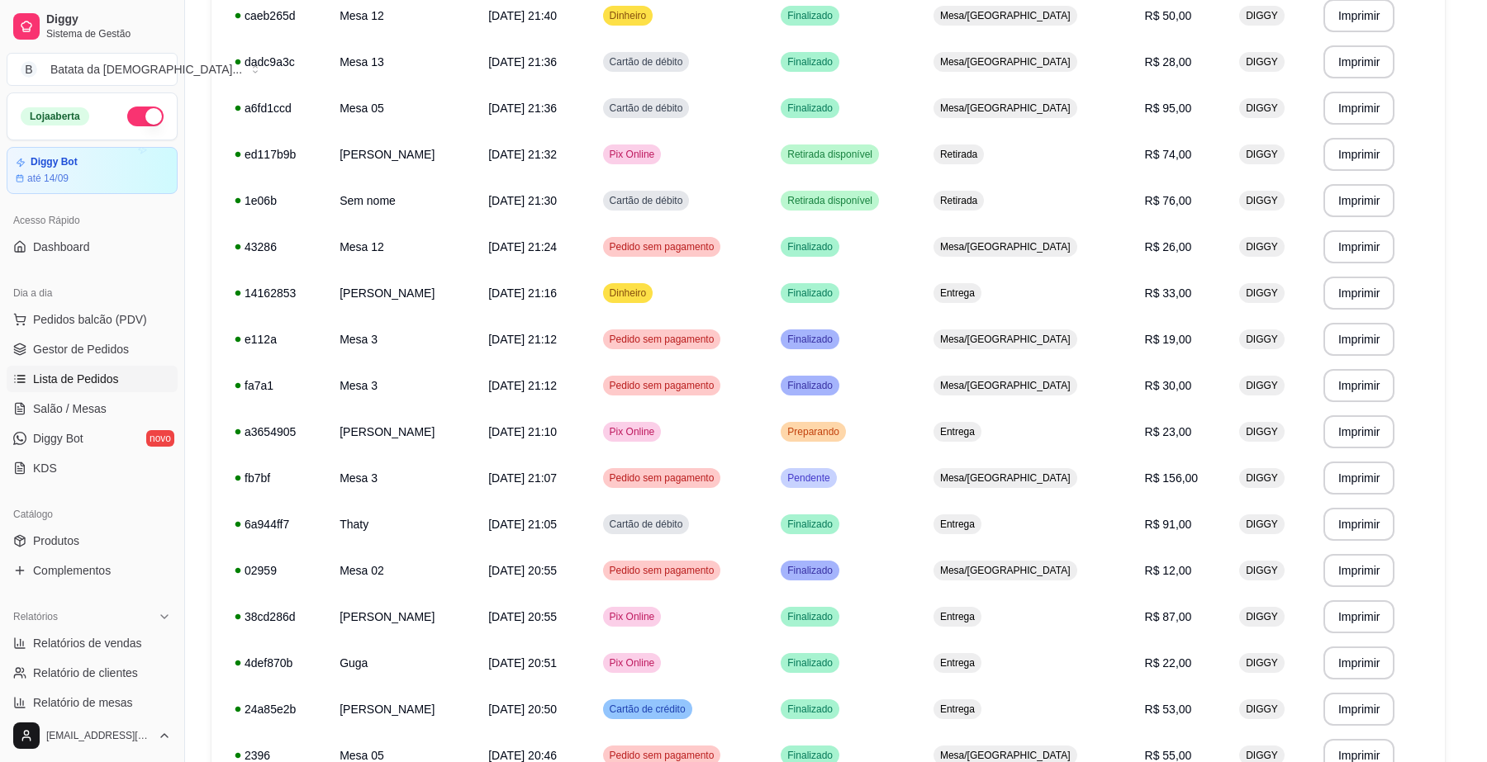
scroll to position [8, 0]
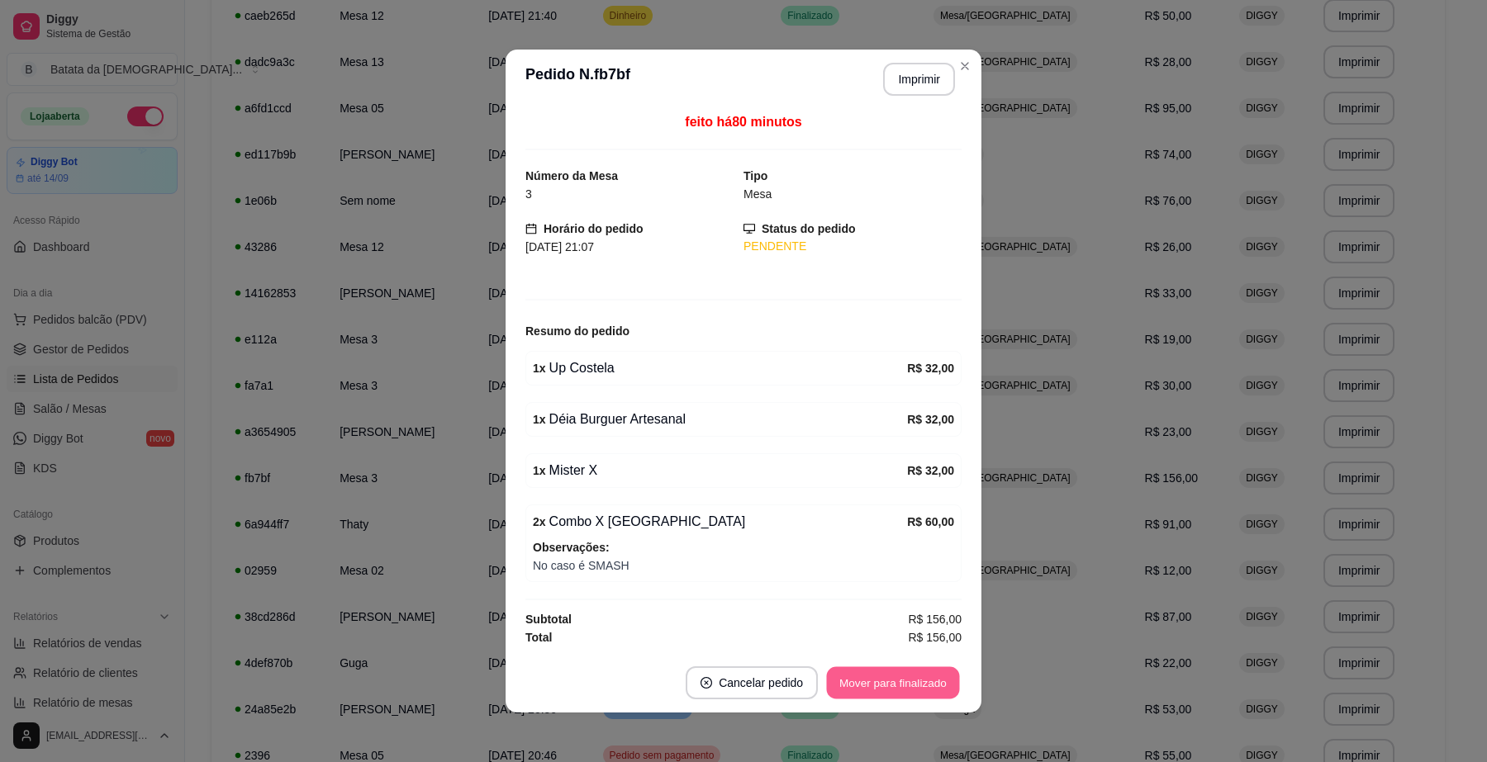
click at [894, 675] on button "Mover para finalizado" at bounding box center [893, 683] width 133 height 32
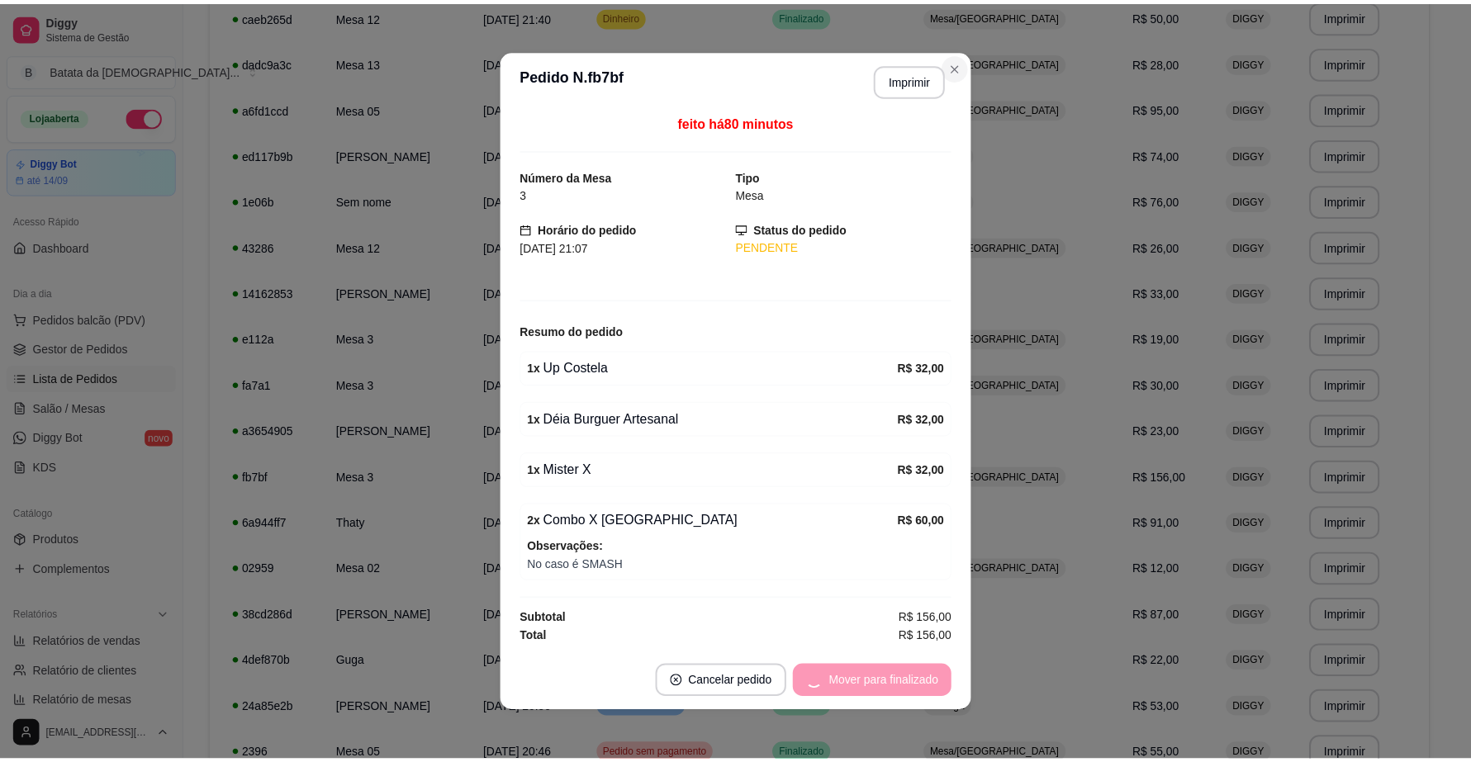
scroll to position [0, 0]
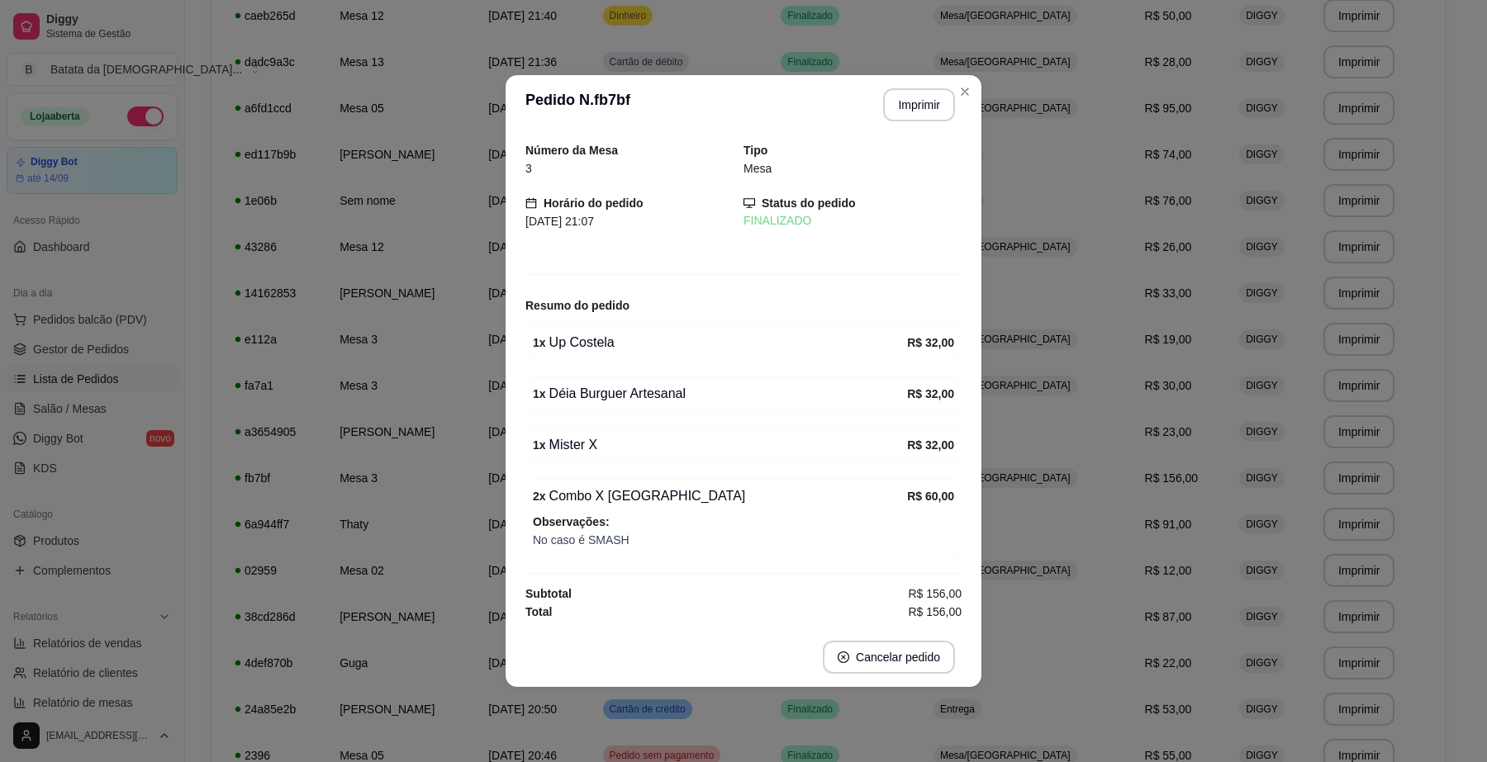
click at [966, 72] on div "**********" at bounding box center [743, 381] width 1487 height 762
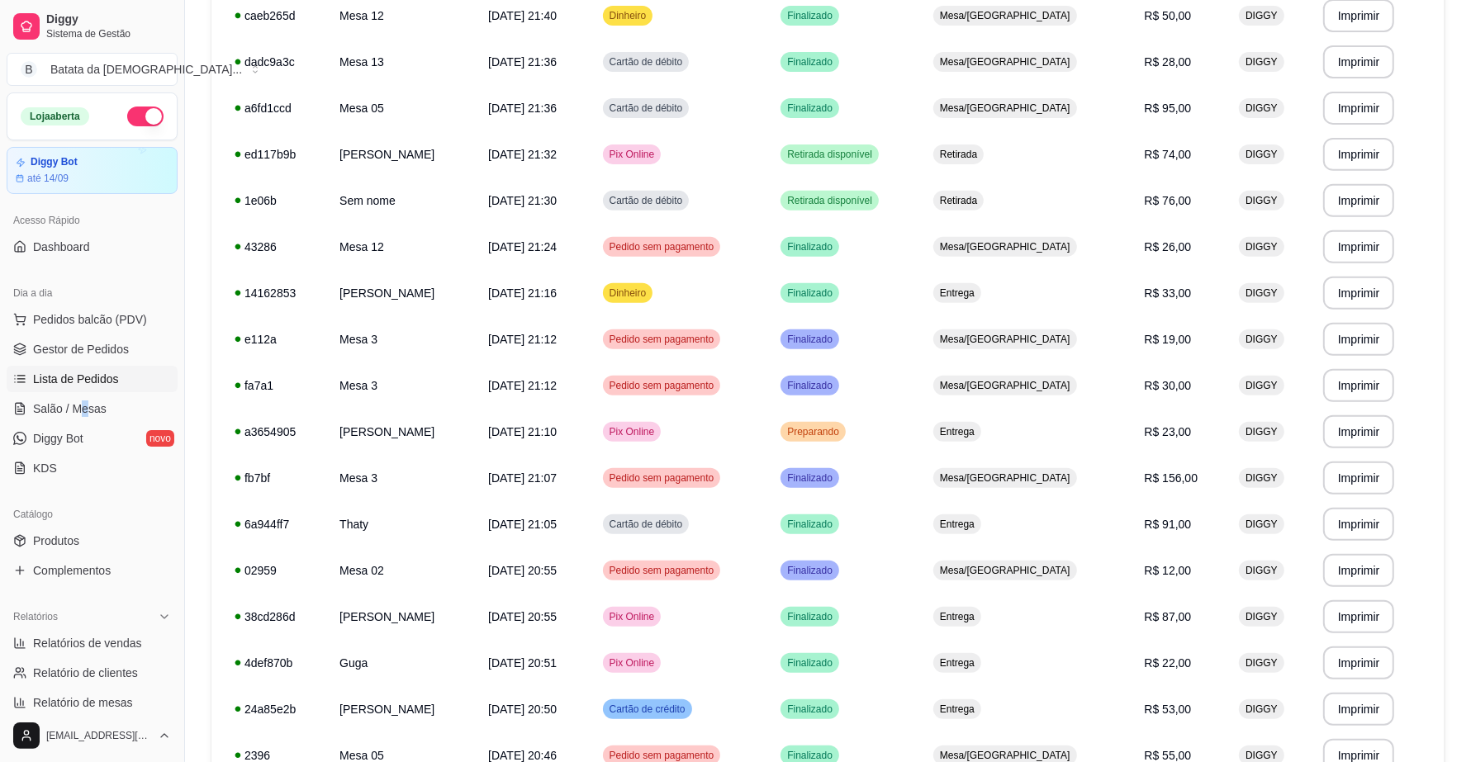
click at [85, 394] on ul "Pedidos balcão (PDV) Gestor de Pedidos Lista de Pedidos Salão / Mesas Diggy Bot…" at bounding box center [92, 393] width 171 height 175
click at [95, 401] on span "Salão / Mesas" at bounding box center [70, 409] width 74 height 17
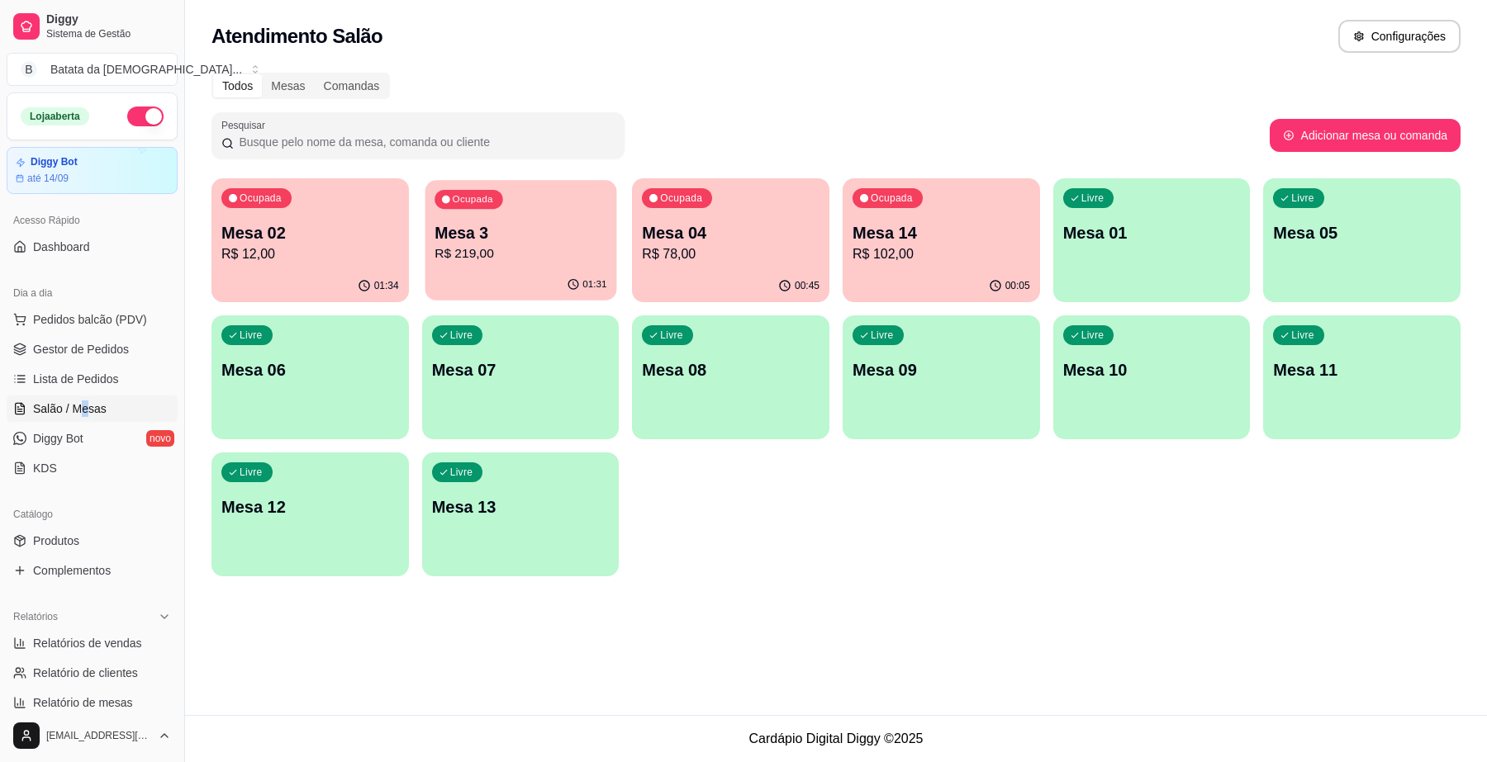
click at [520, 244] on p "R$ 219,00" at bounding box center [520, 253] width 172 height 19
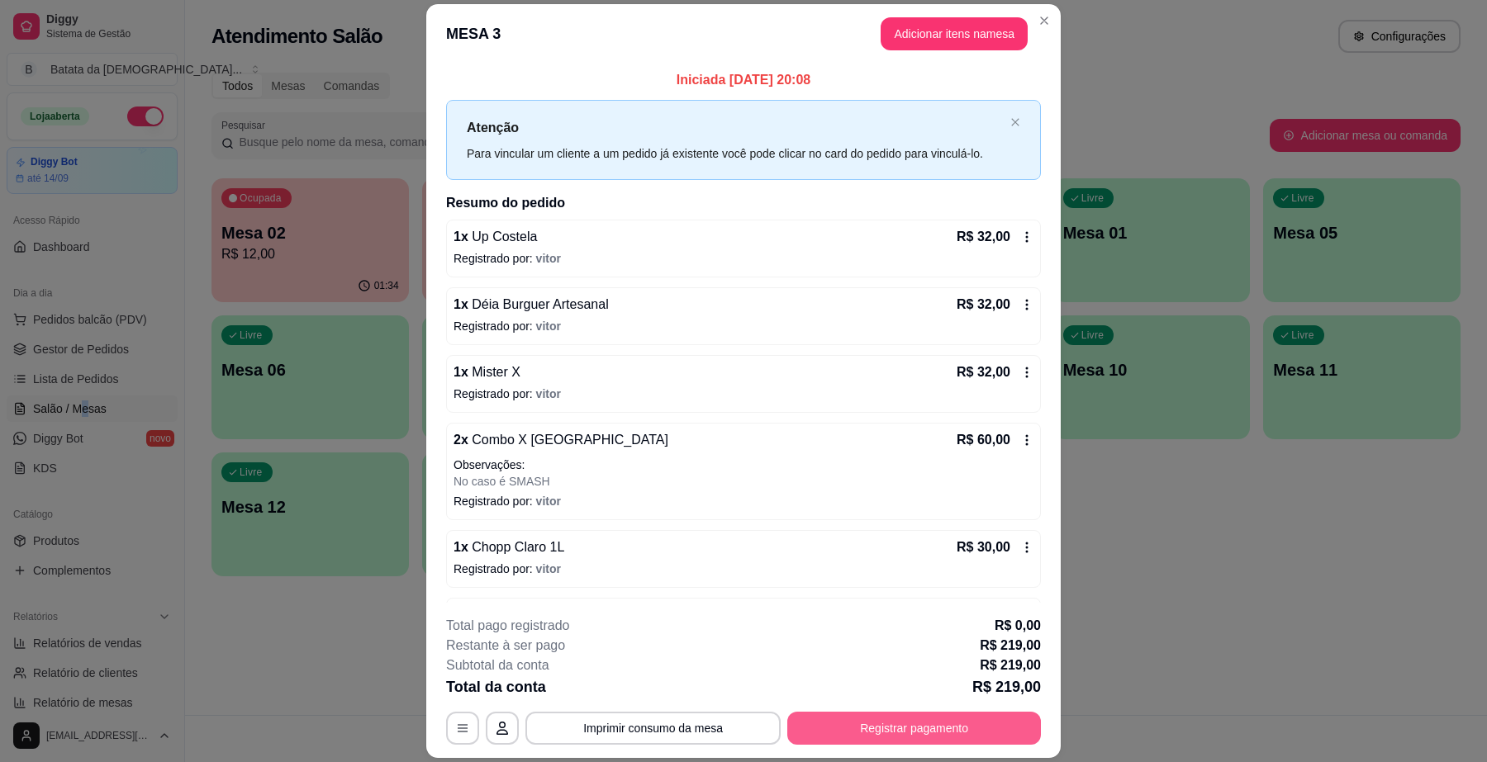
click at [884, 715] on button "Registrar pagamento" at bounding box center [914, 728] width 254 height 33
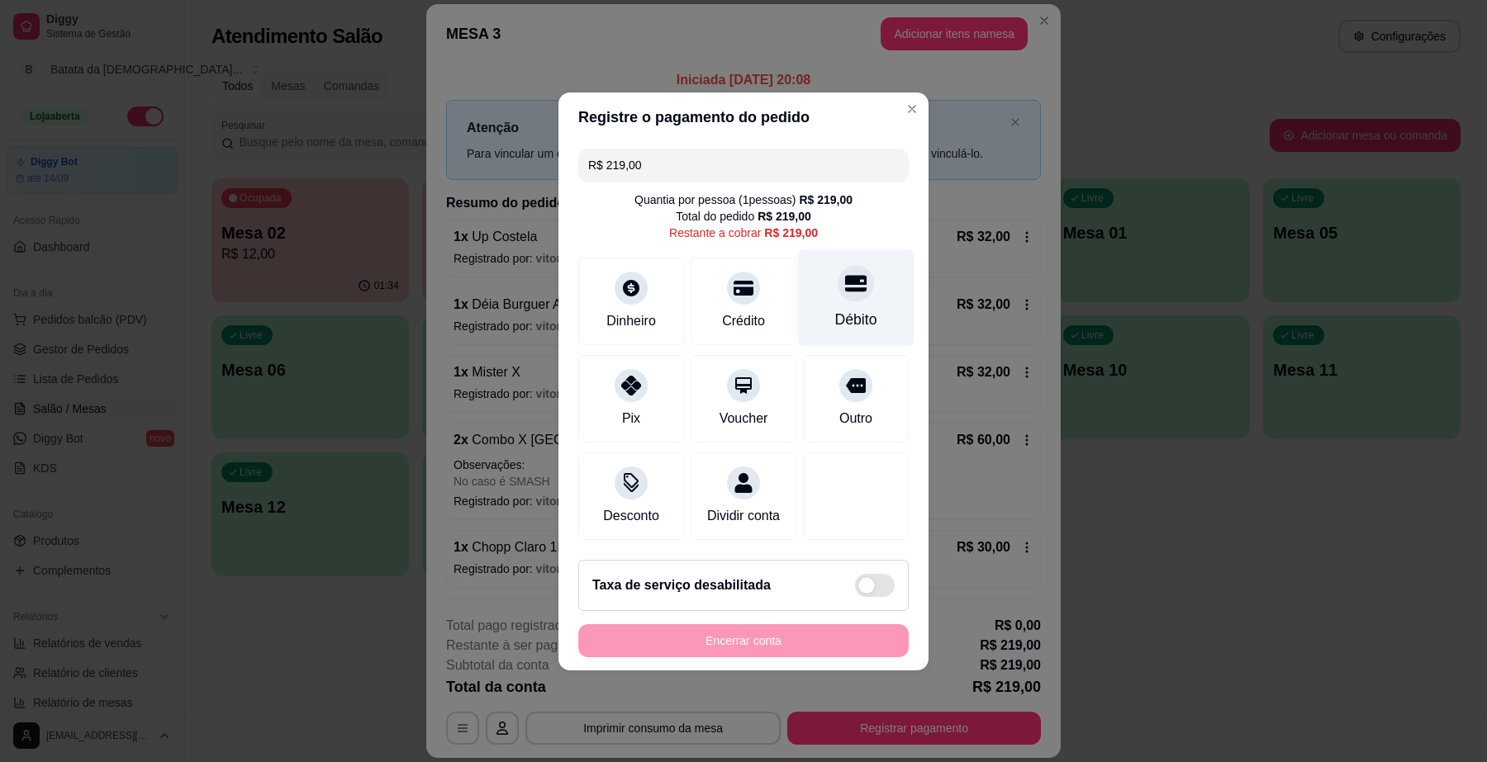
click at [847, 287] on div at bounding box center [855, 283] width 36 height 36
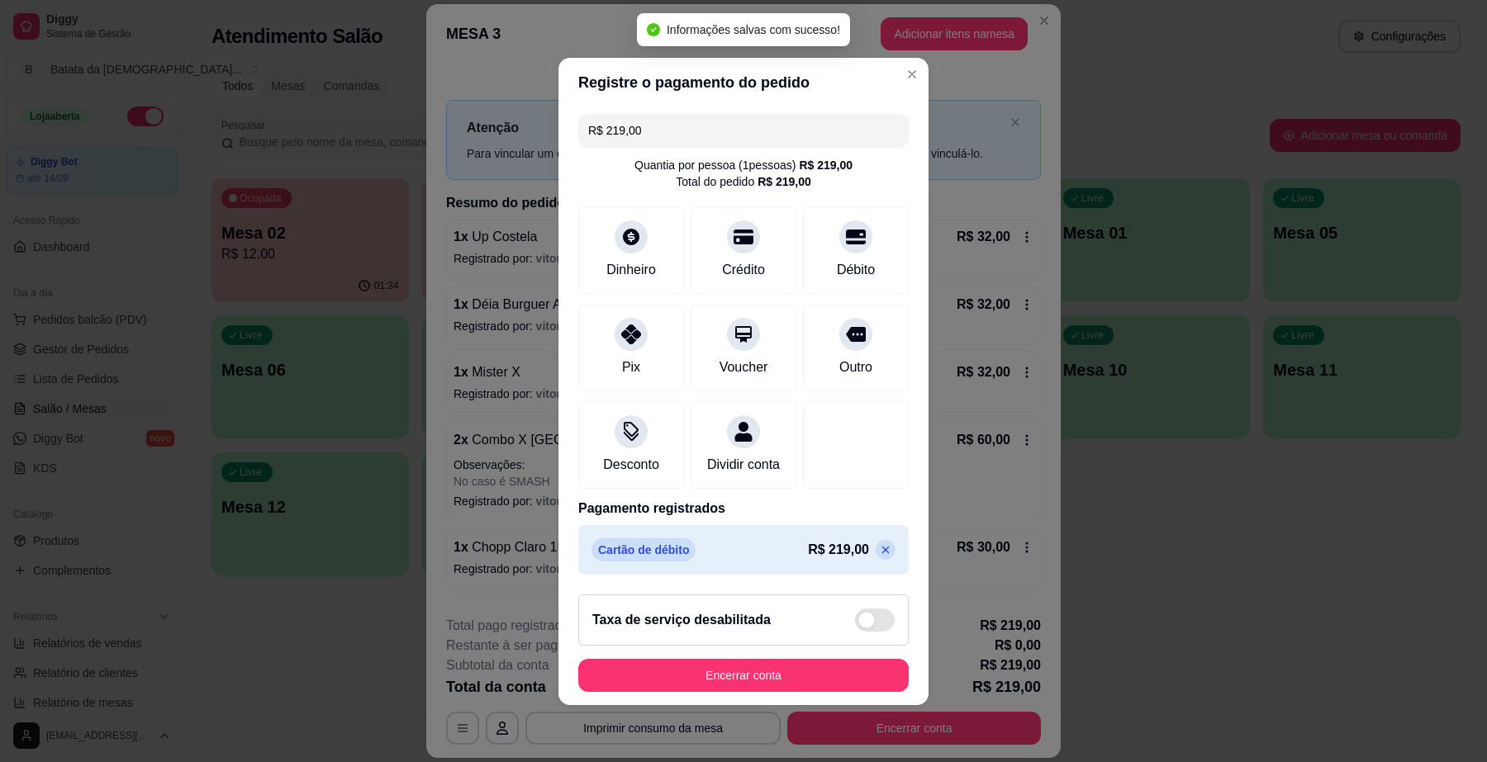
type input "R$ 0,00"
click at [786, 690] on button "Encerrar conta" at bounding box center [743, 675] width 330 height 33
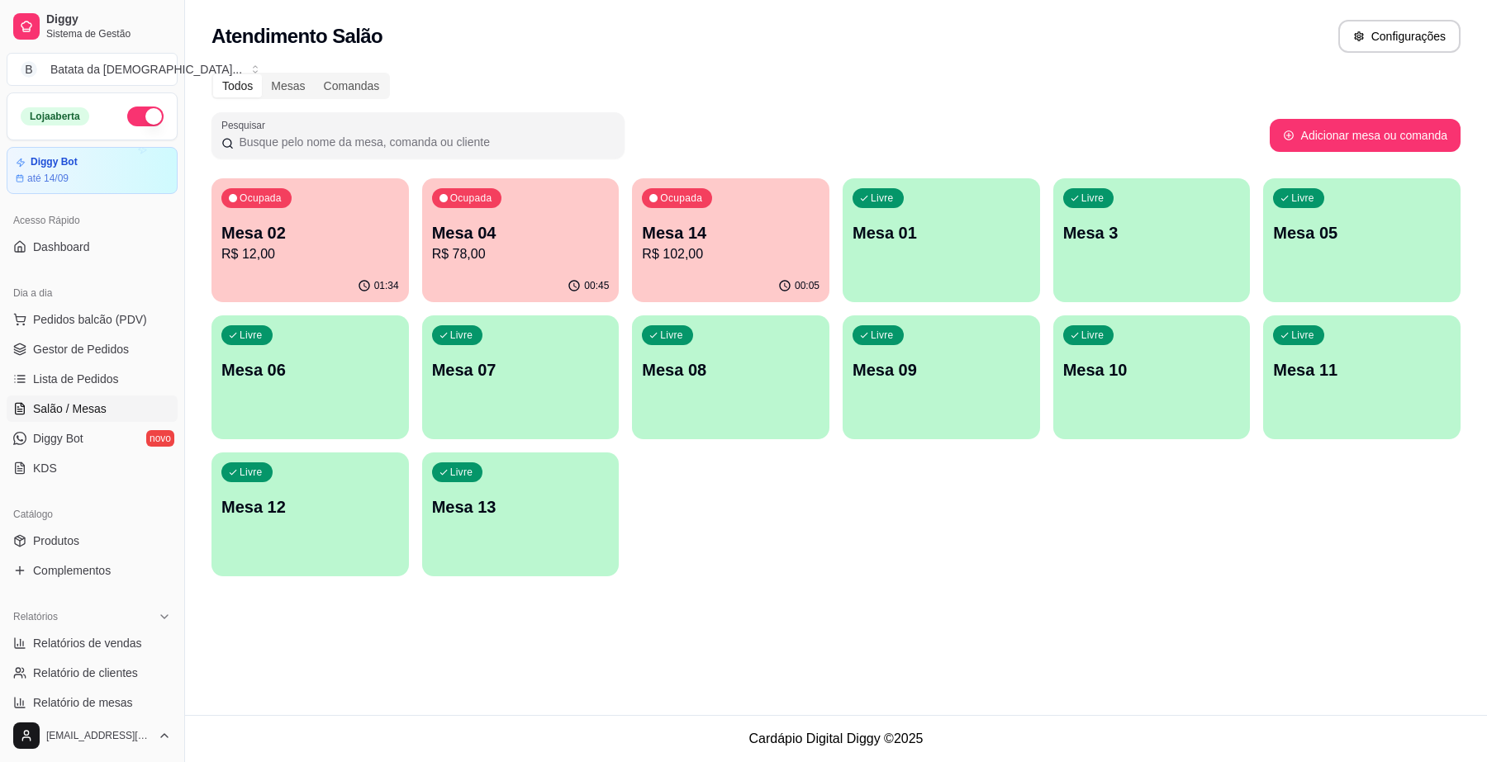
click at [443, 261] on p "R$ 78,00" at bounding box center [521, 254] width 178 height 20
click at [100, 325] on span "Pedidos balcão (PDV)" at bounding box center [90, 319] width 114 height 17
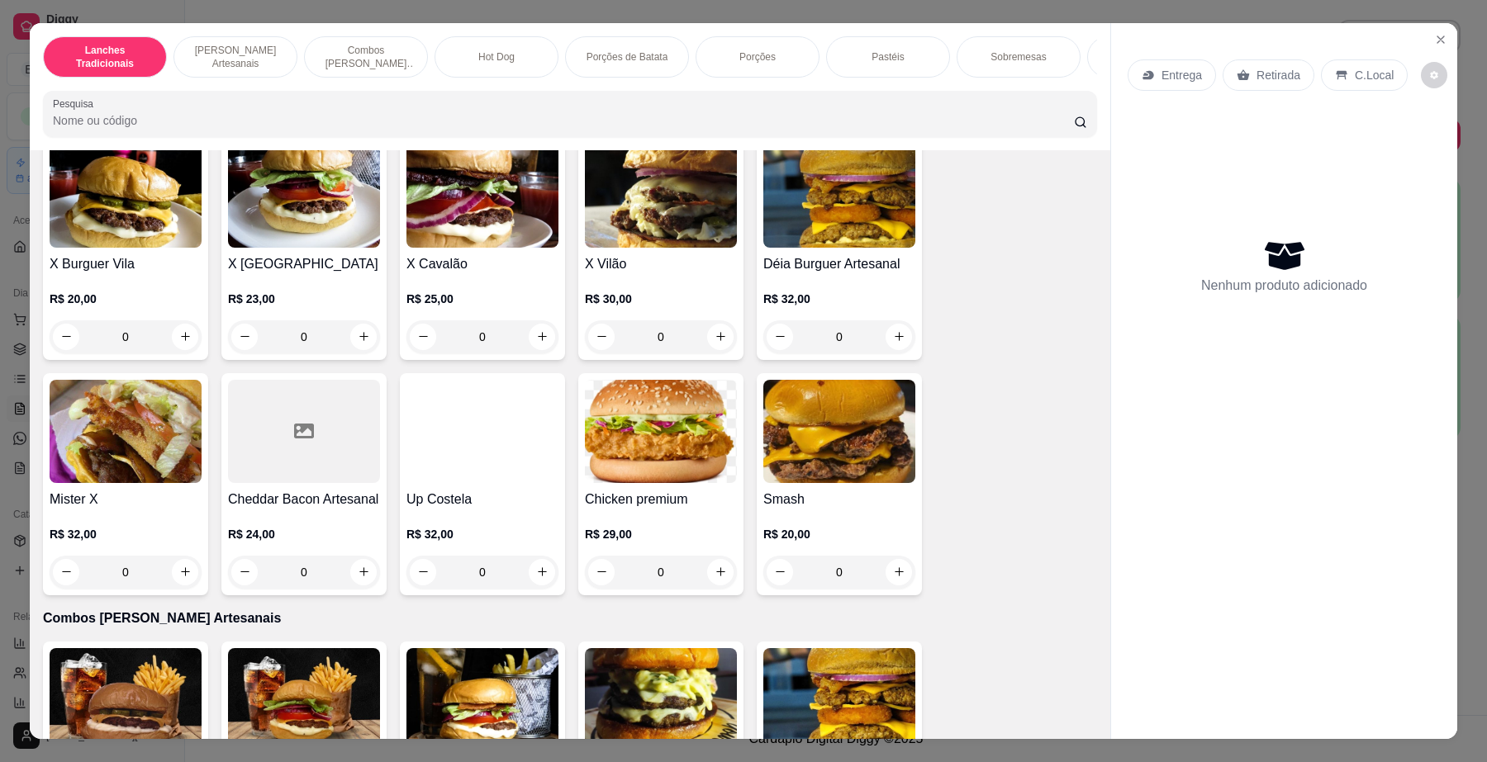
scroll to position [929, 0]
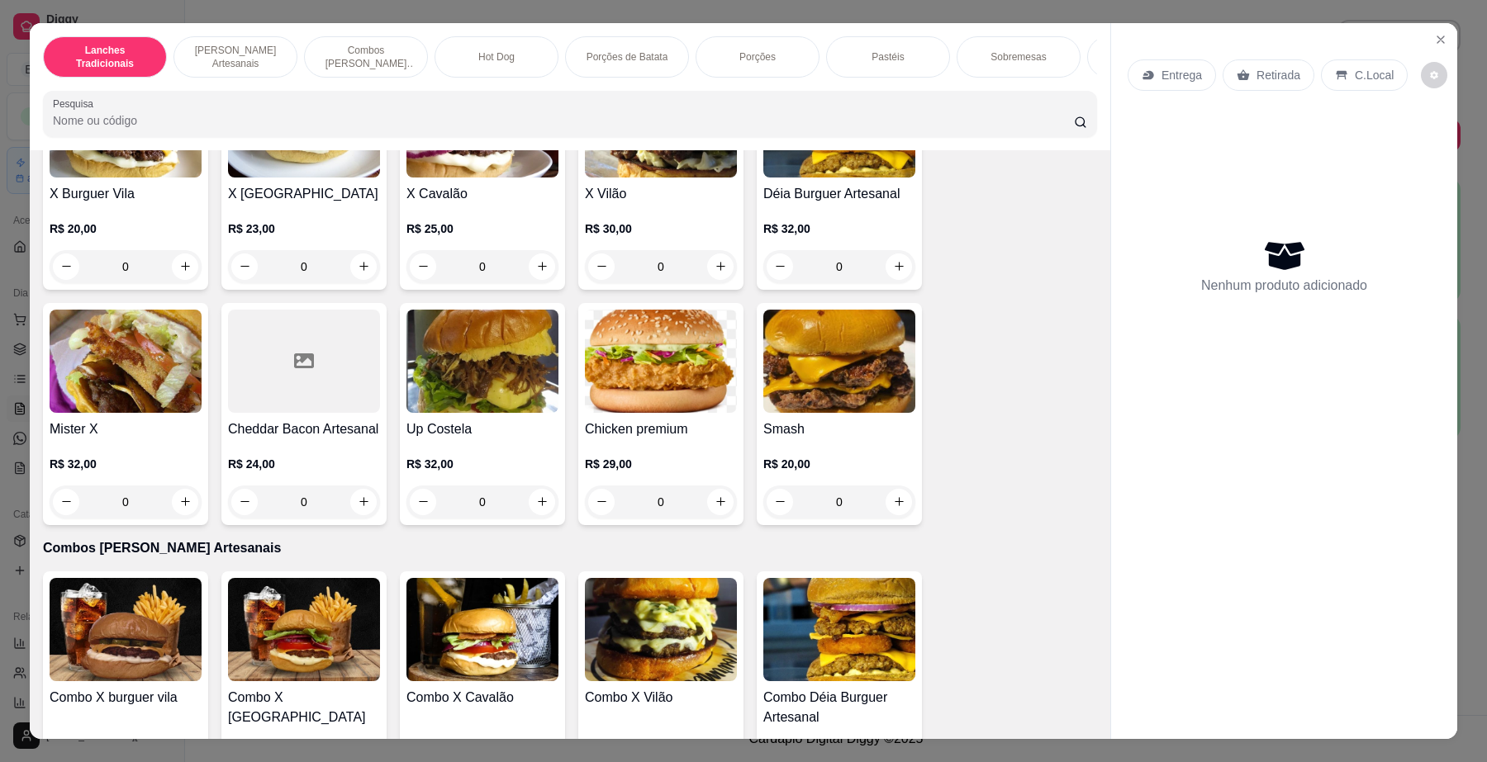
click at [492, 413] on img at bounding box center [482, 361] width 152 height 103
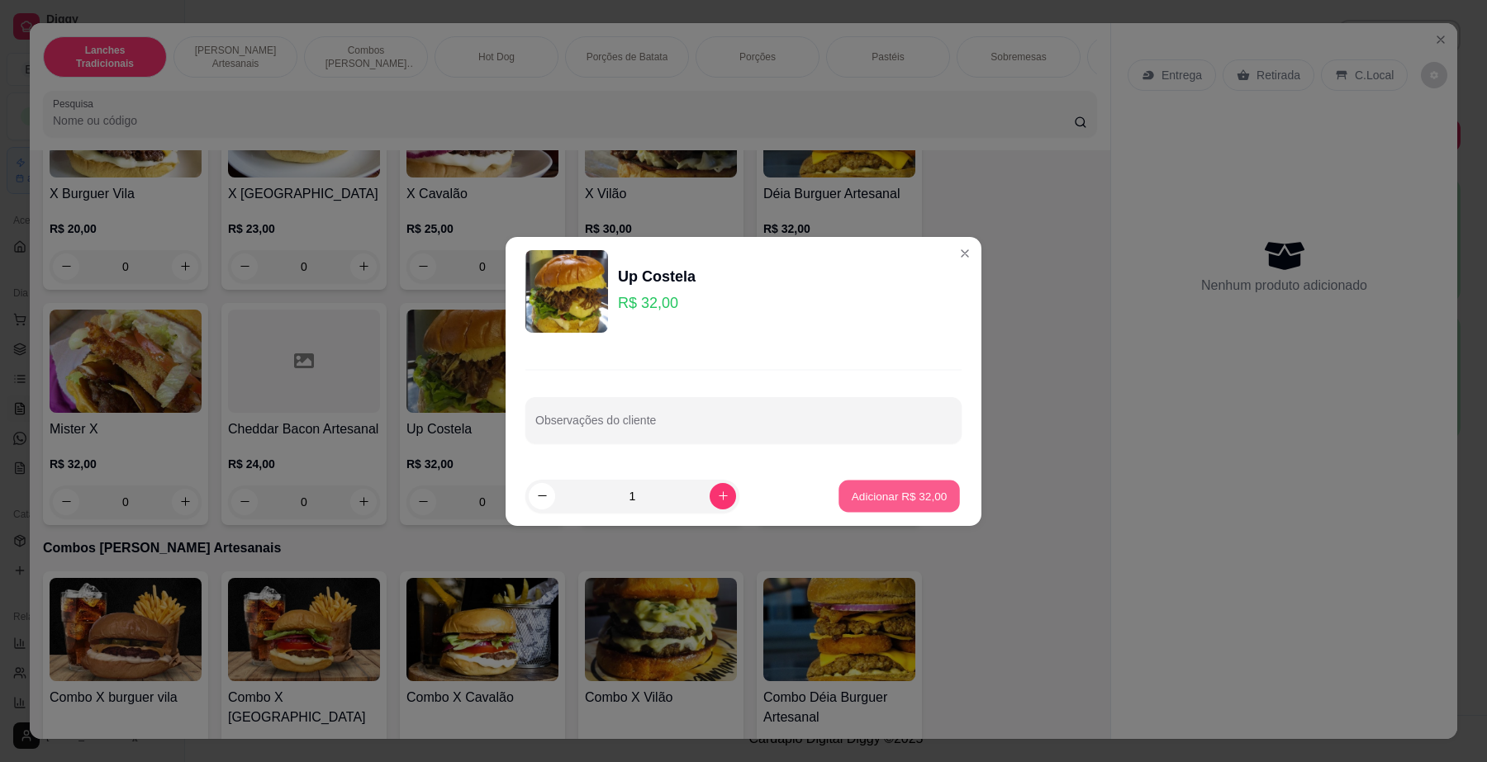
click at [915, 498] on p "Adicionar R$ 32,00" at bounding box center [899, 496] width 96 height 16
type input "1"
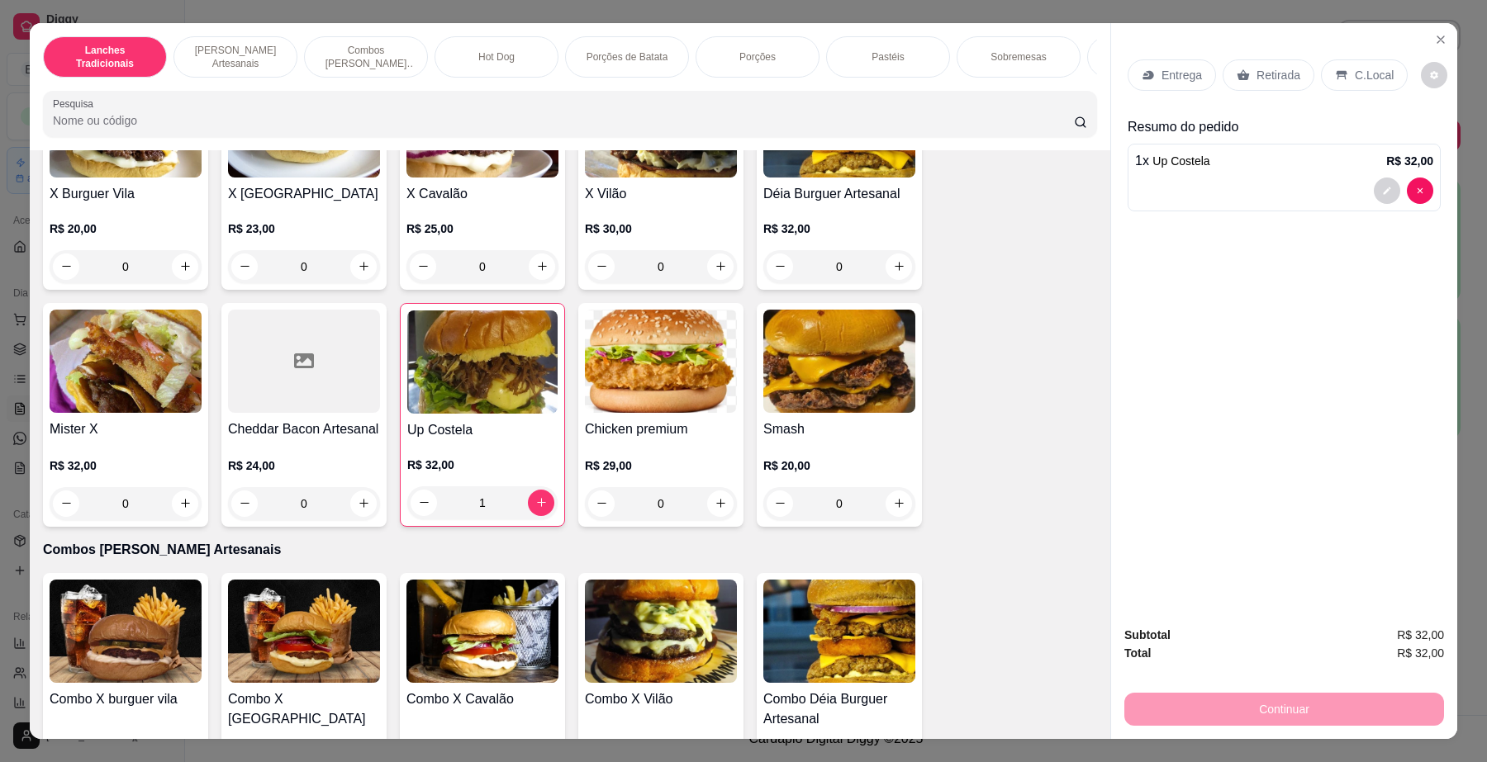
scroll to position [1032, 0]
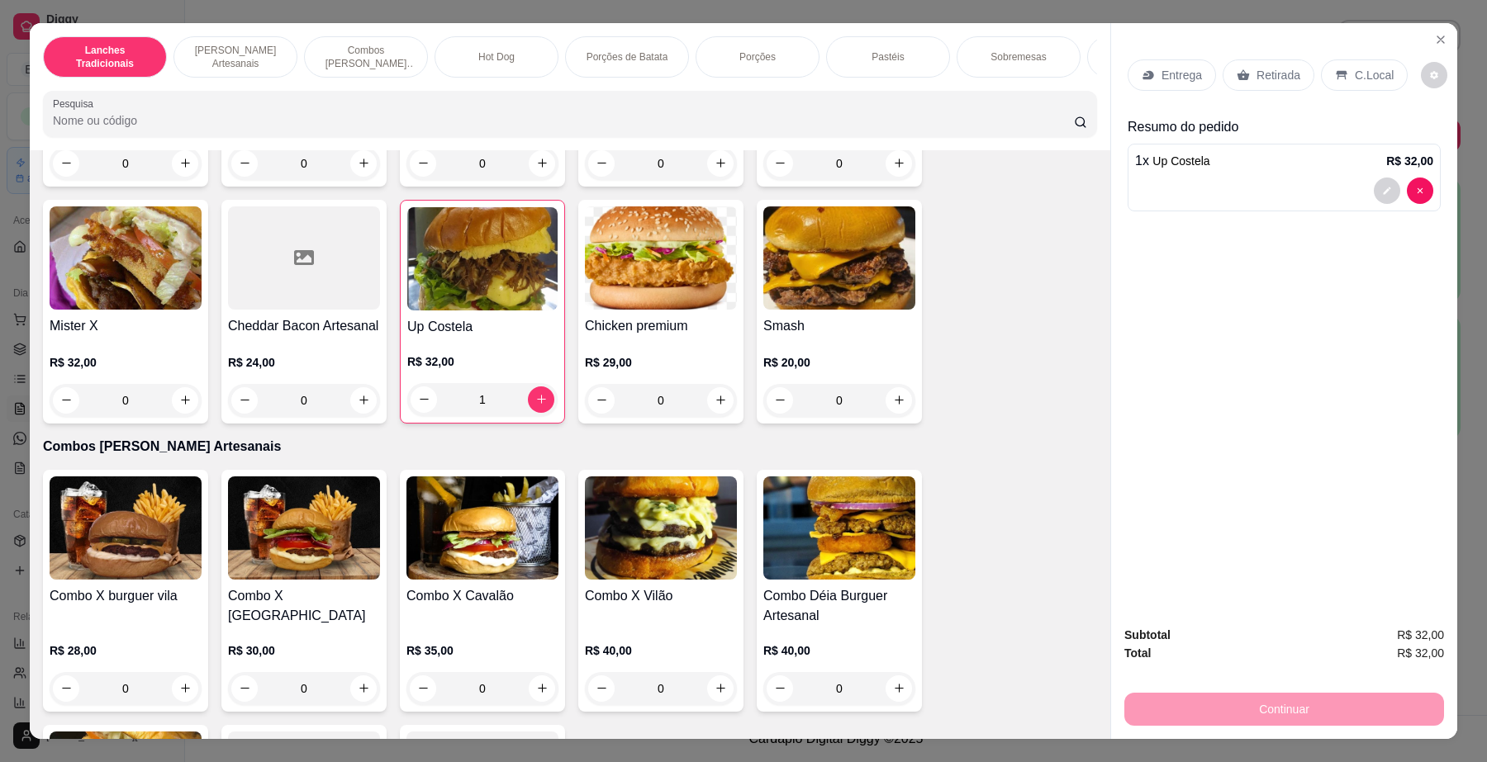
click at [894, 696] on div "0" at bounding box center [839, 688] width 152 height 33
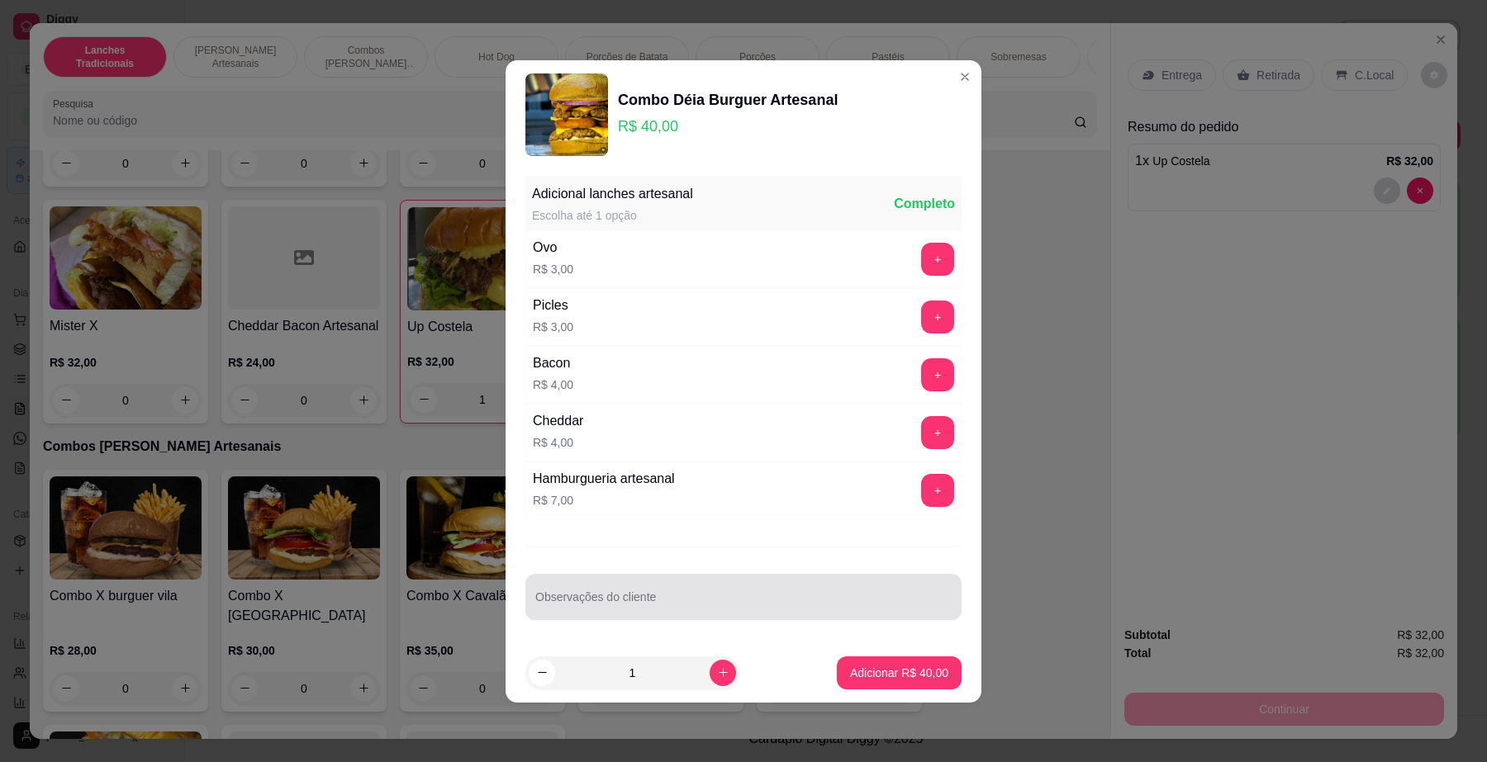
click at [735, 579] on div "Observações do cliente" at bounding box center [743, 597] width 436 height 46
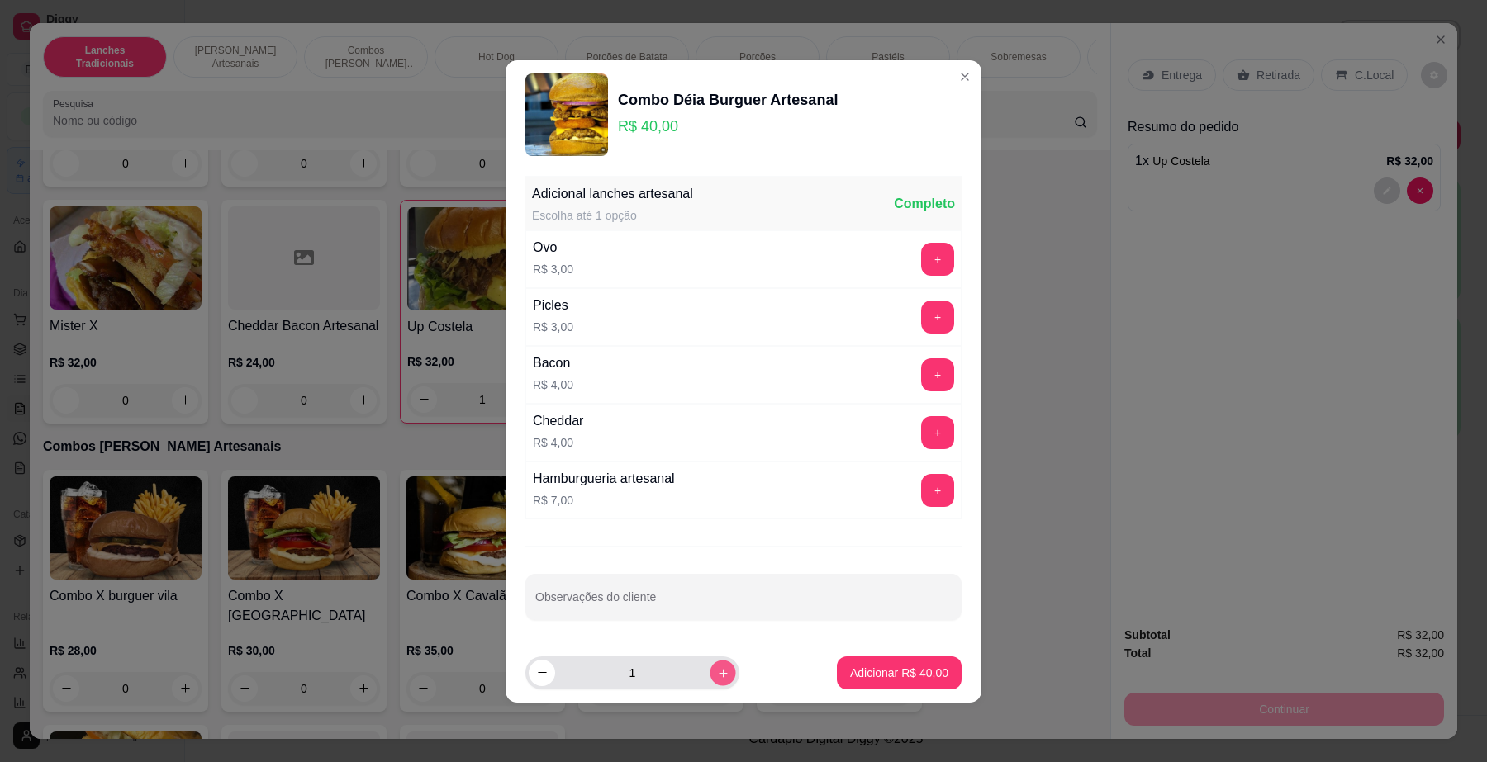
click at [715, 671] on button "increase-product-quantity" at bounding box center [722, 673] width 26 height 26
click at [717, 671] on icon "increase-product-quantity" at bounding box center [723, 672] width 12 height 12
type input "3"
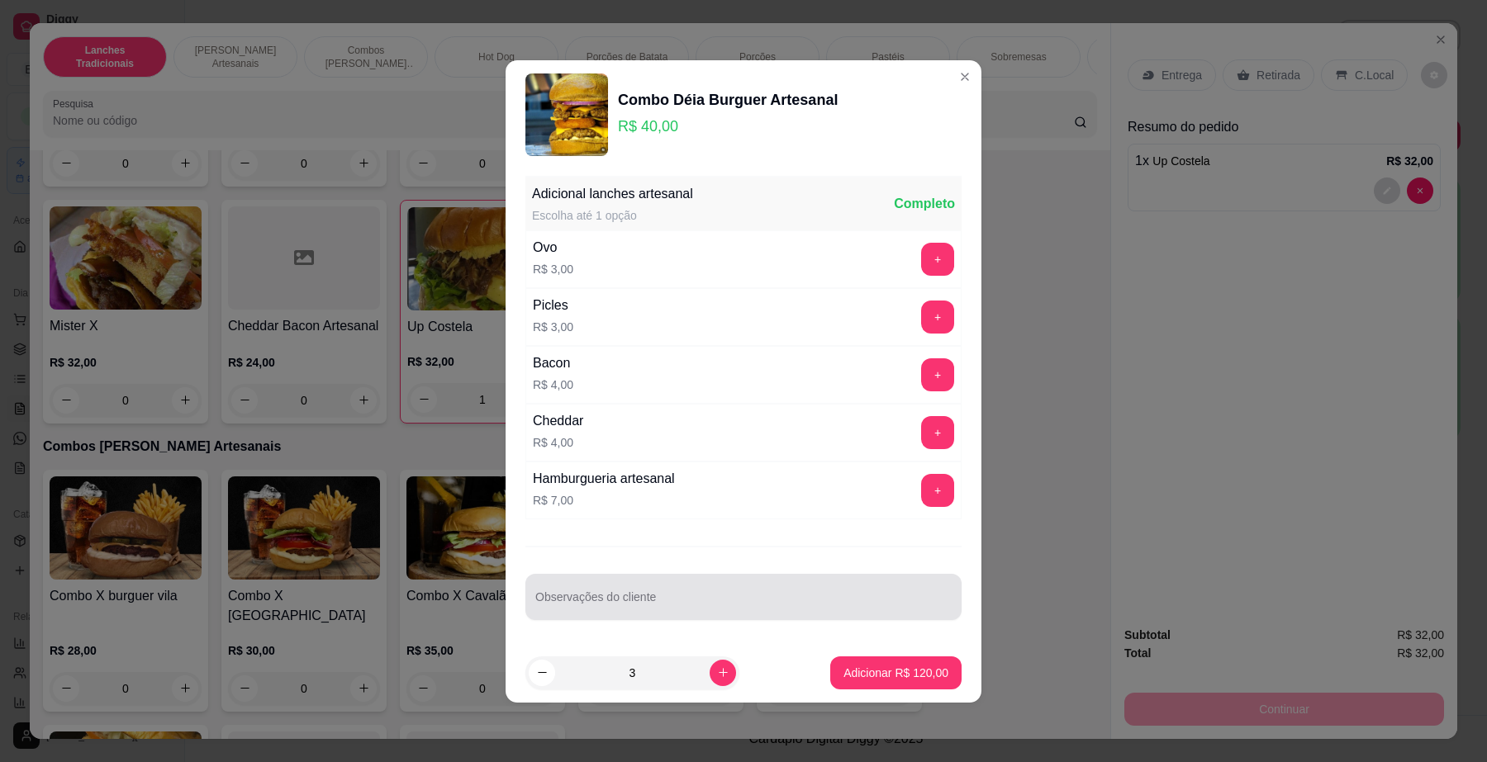
click at [718, 608] on input "Observações do cliente" at bounding box center [743, 603] width 416 height 17
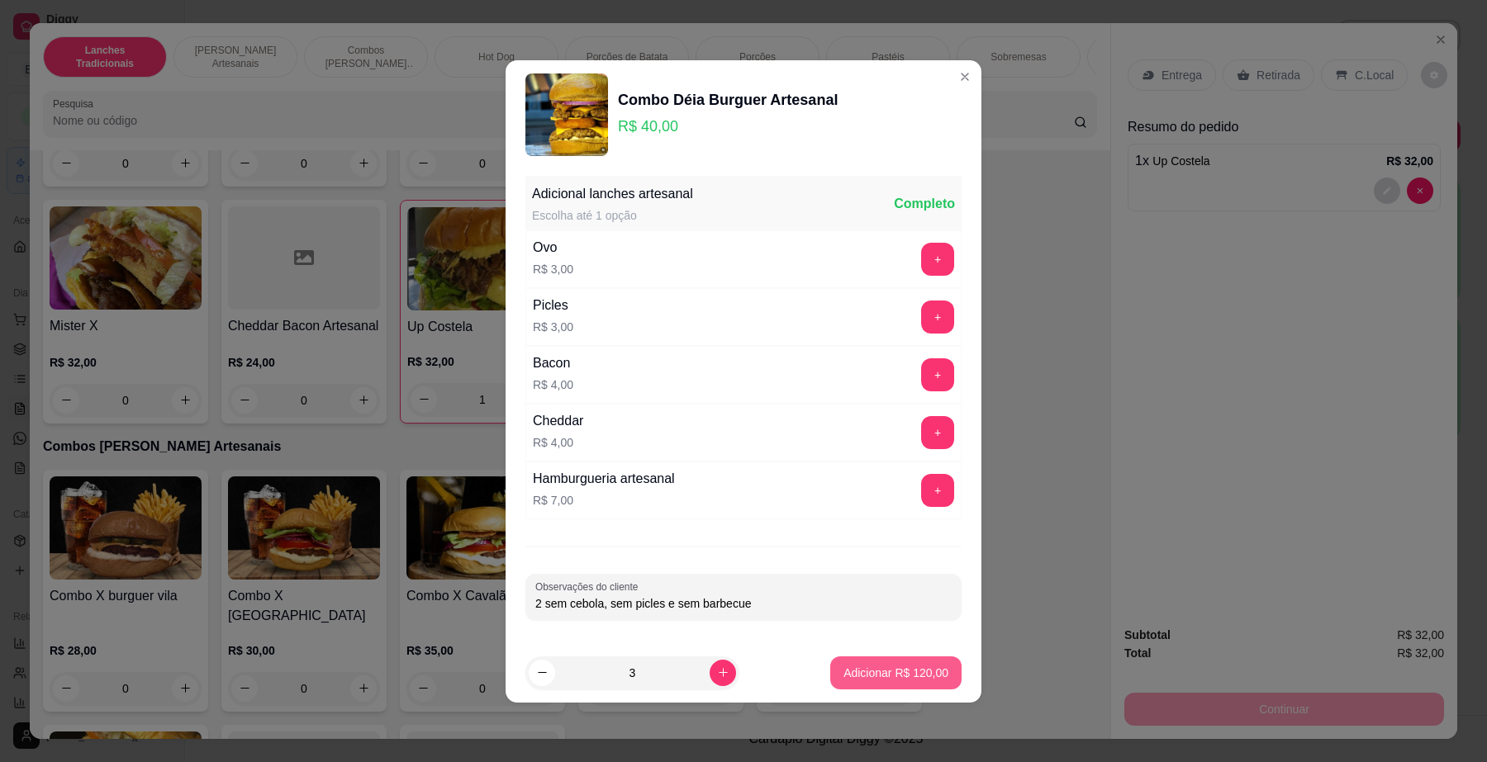
type input "2 sem cebola, sem picles e sem barbecue"
click at [847, 676] on p "Adicionar R$ 120,00" at bounding box center [895, 673] width 105 height 17
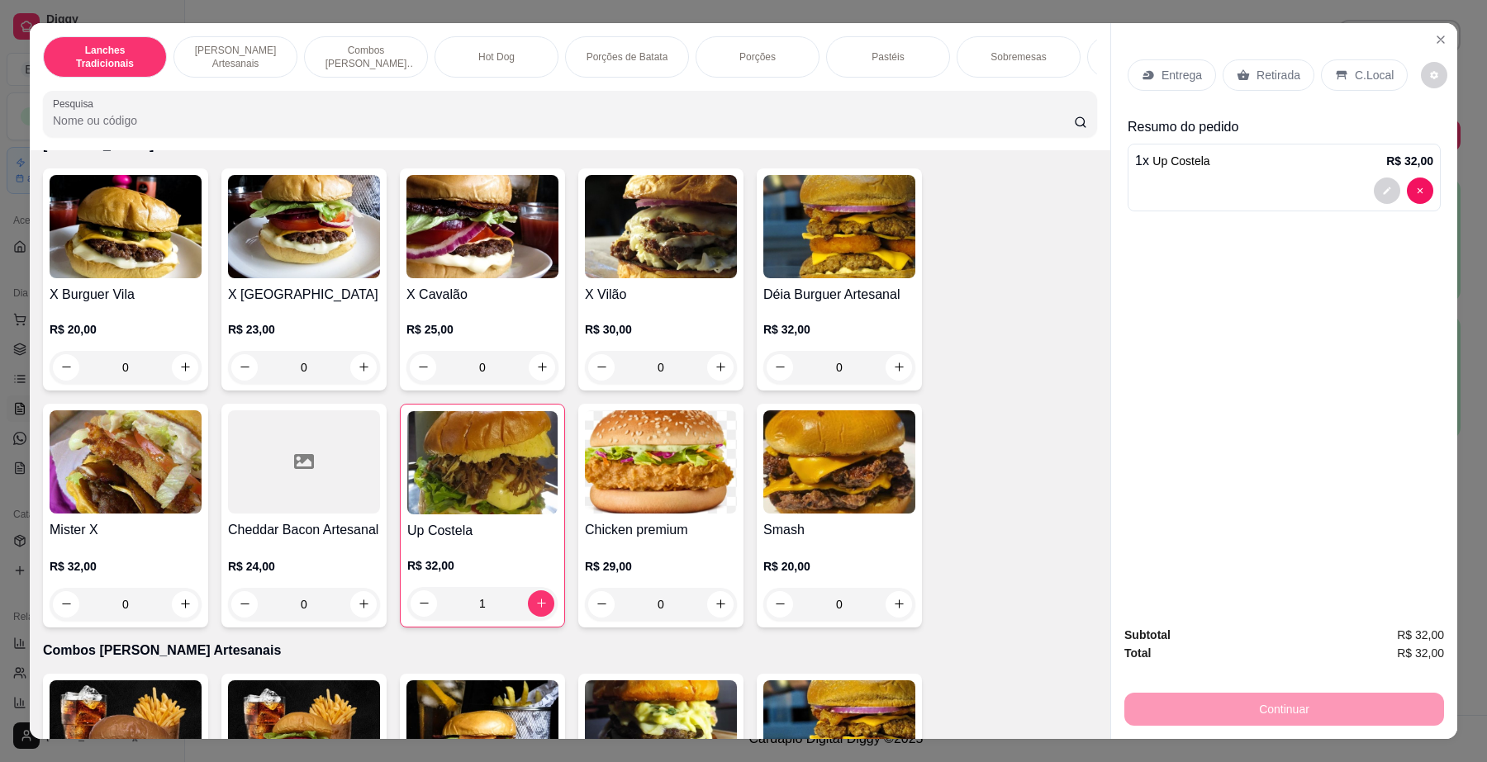
scroll to position [723, 0]
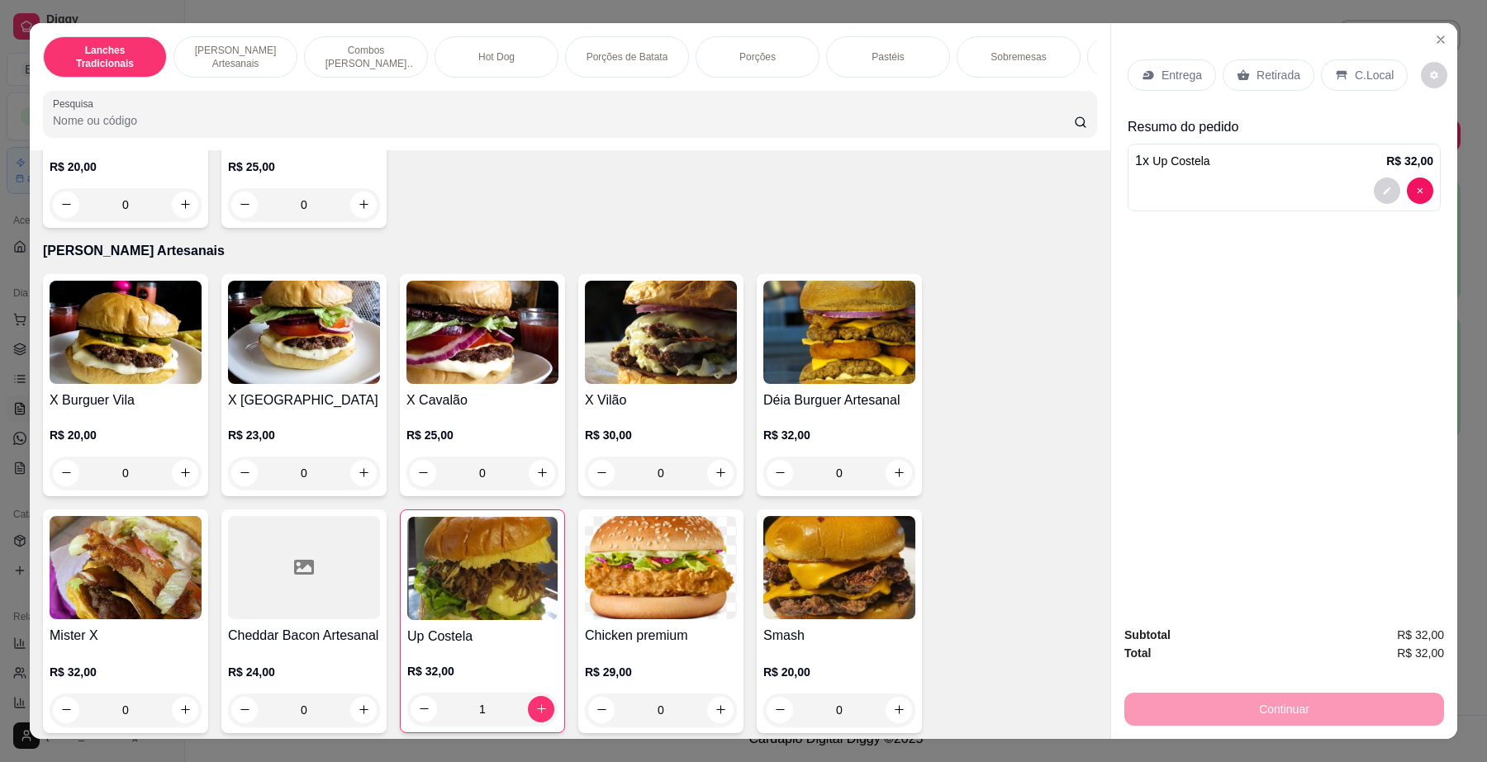
click at [840, 384] on img at bounding box center [839, 332] width 152 height 103
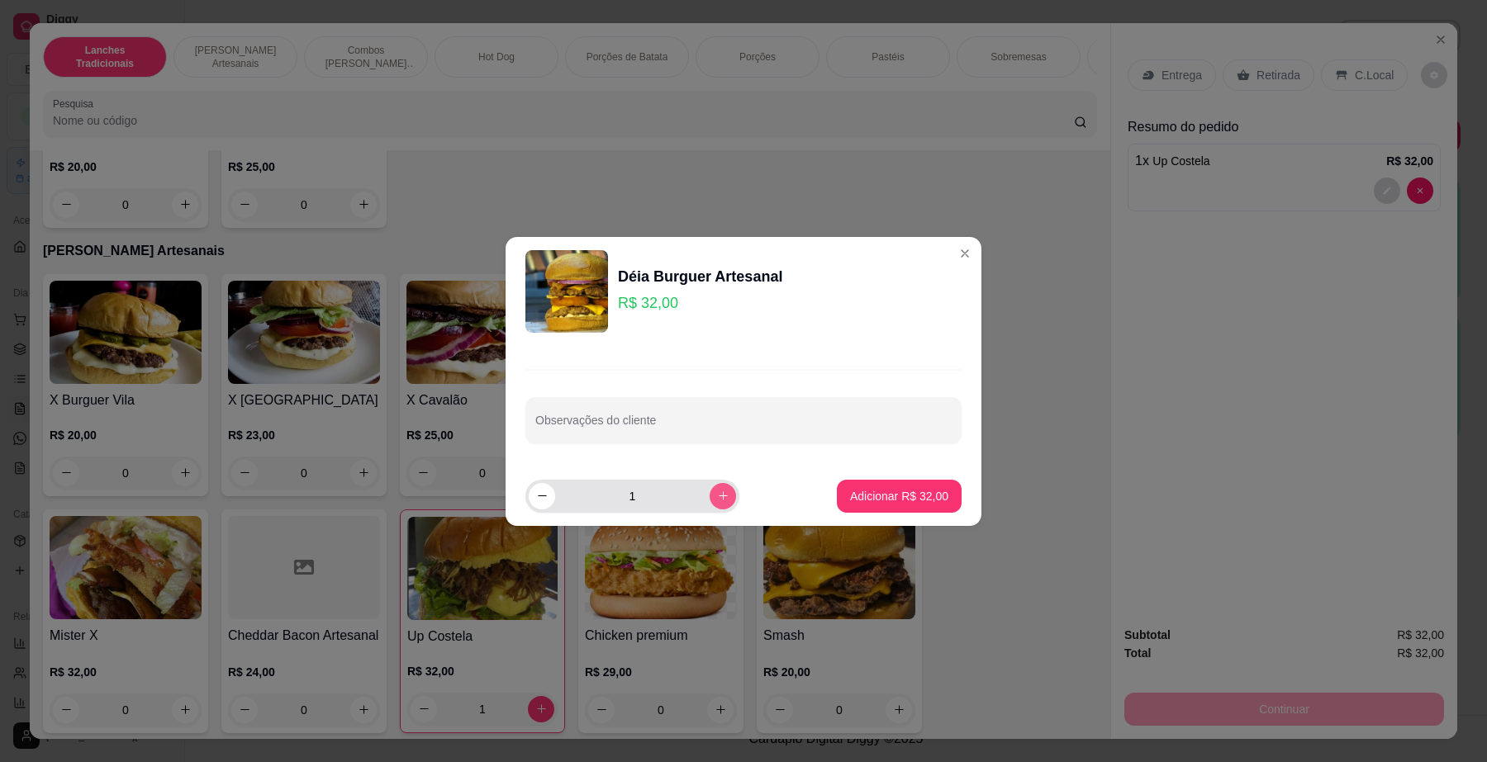
click at [716, 492] on button "increase-product-quantity" at bounding box center [722, 496] width 26 height 26
click at [717, 496] on icon "increase-product-quantity" at bounding box center [723, 496] width 12 height 12
type input "3"
drag, startPoint x: 711, startPoint y: 422, endPoint x: 678, endPoint y: 421, distance: 33.0
click at [704, 422] on input "Observações do cliente" at bounding box center [743, 427] width 416 height 17
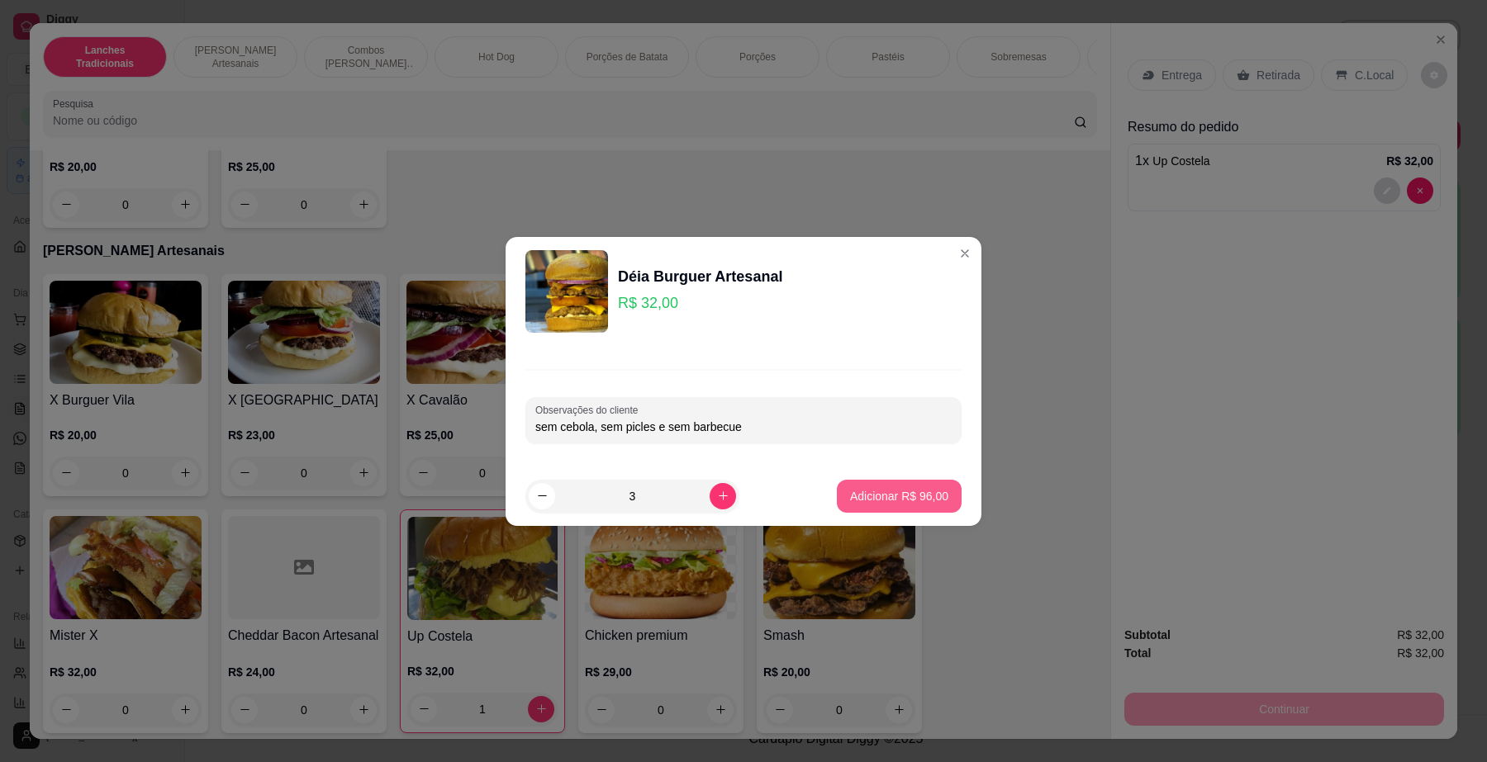
type input "sem cebola, sem picles e sem barbecue"
click at [878, 480] on div "Adicionar R$ 96,00" at bounding box center [899, 496] width 125 height 33
click at [882, 485] on button "Adicionar R$ 96,00" at bounding box center [898, 496] width 121 height 32
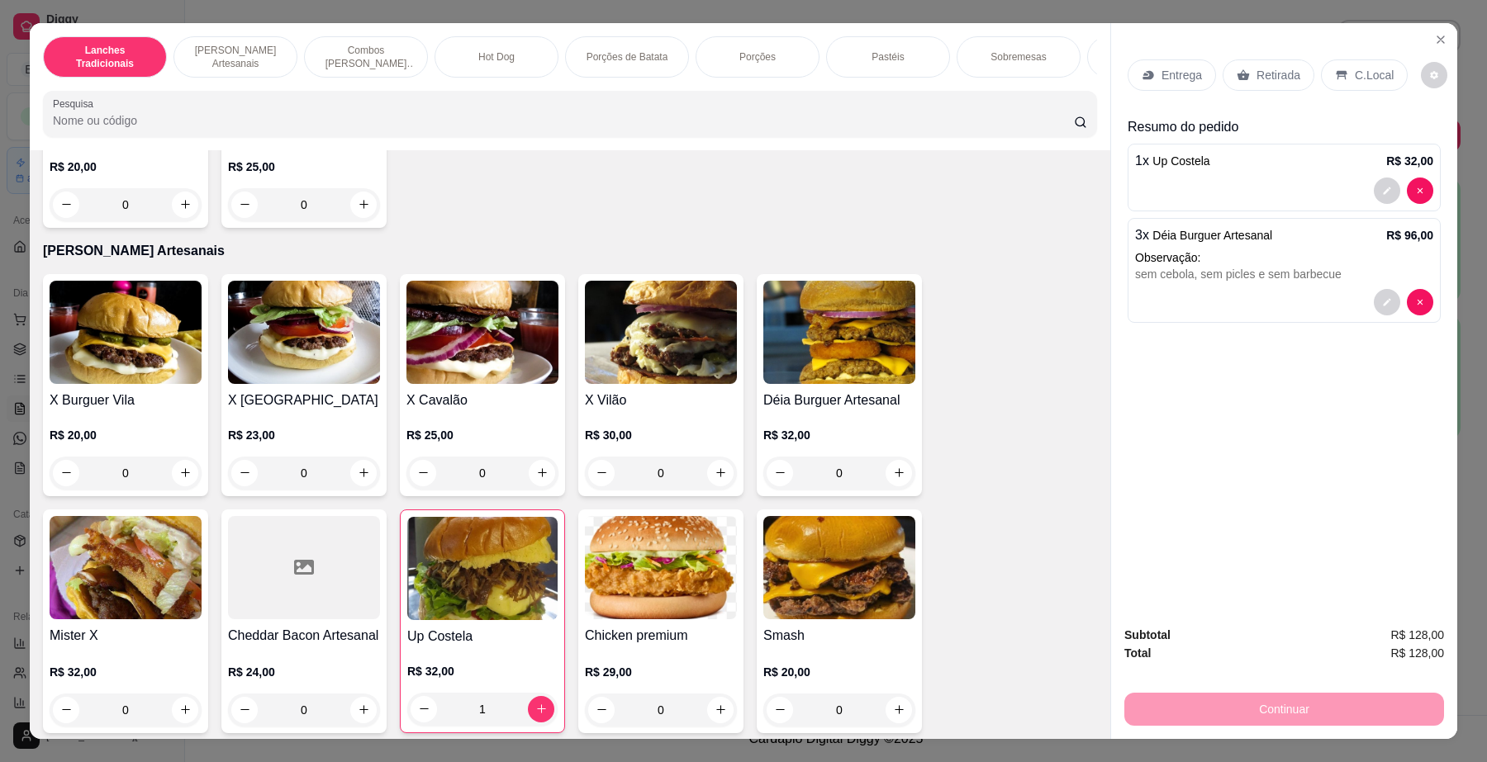
scroll to position [826, 0]
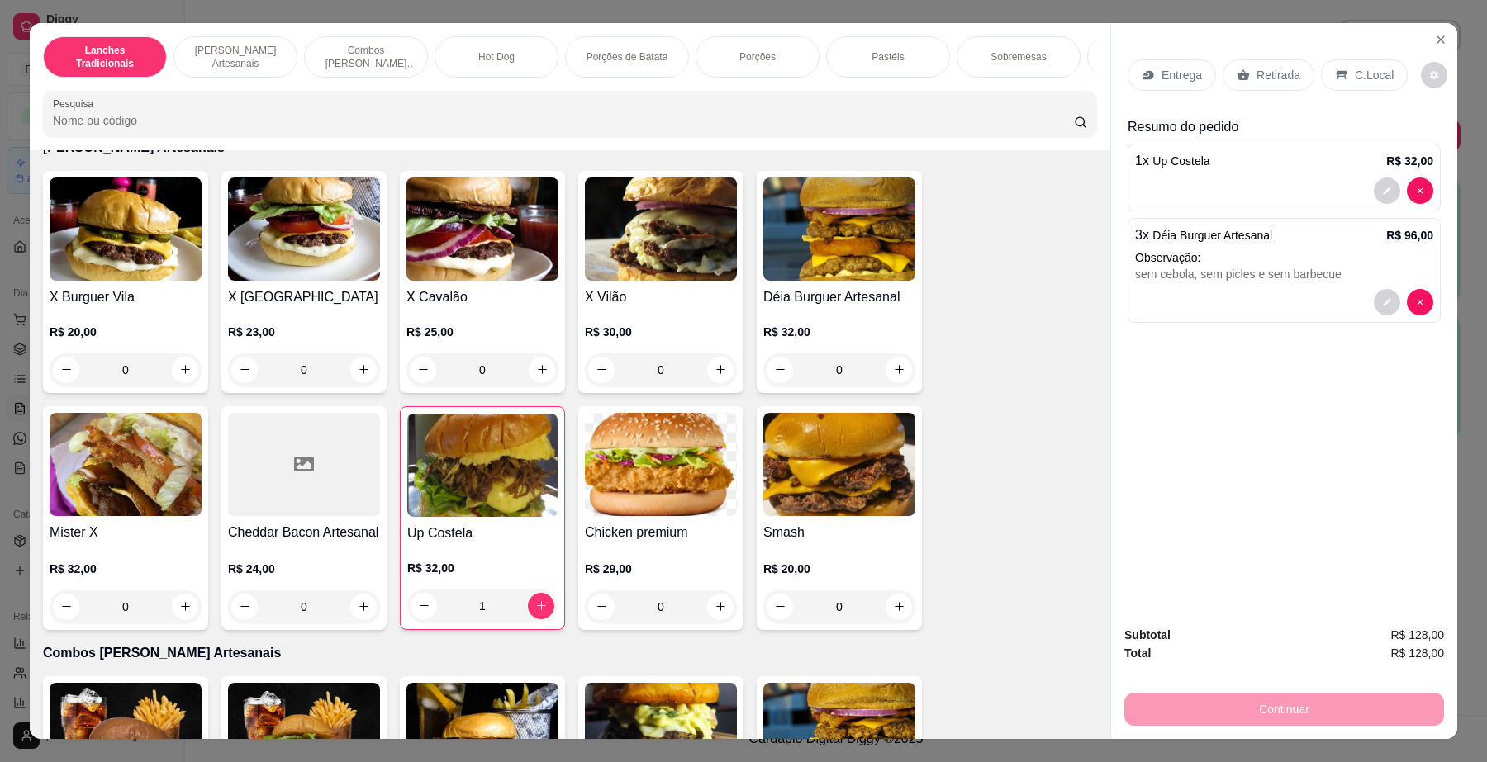
click at [612, 273] on img at bounding box center [661, 229] width 152 height 103
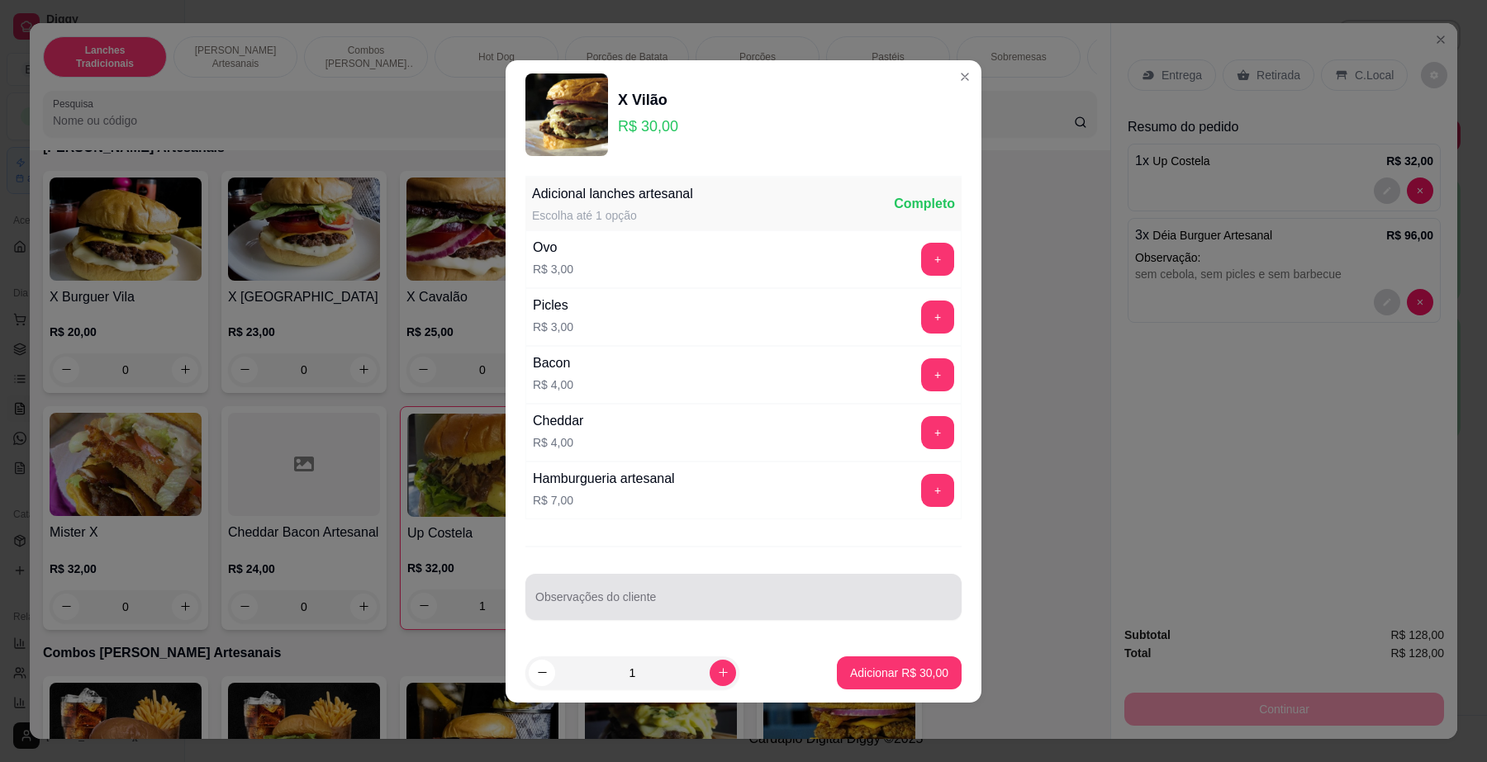
click at [628, 593] on div at bounding box center [743, 597] width 416 height 33
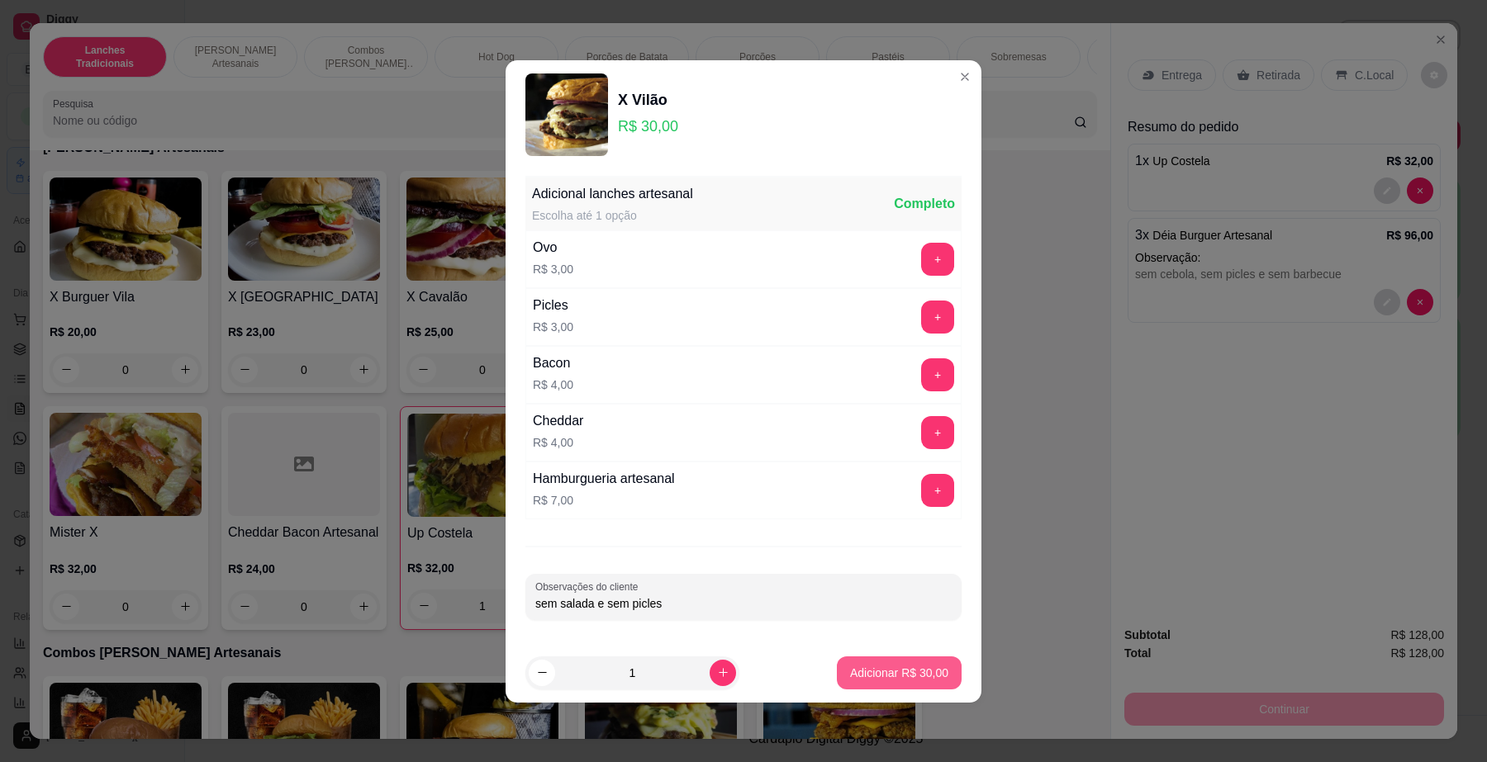
type input "sem salada e sem picles"
click at [903, 667] on p "Adicionar R$ 30,00" at bounding box center [899, 673] width 96 height 16
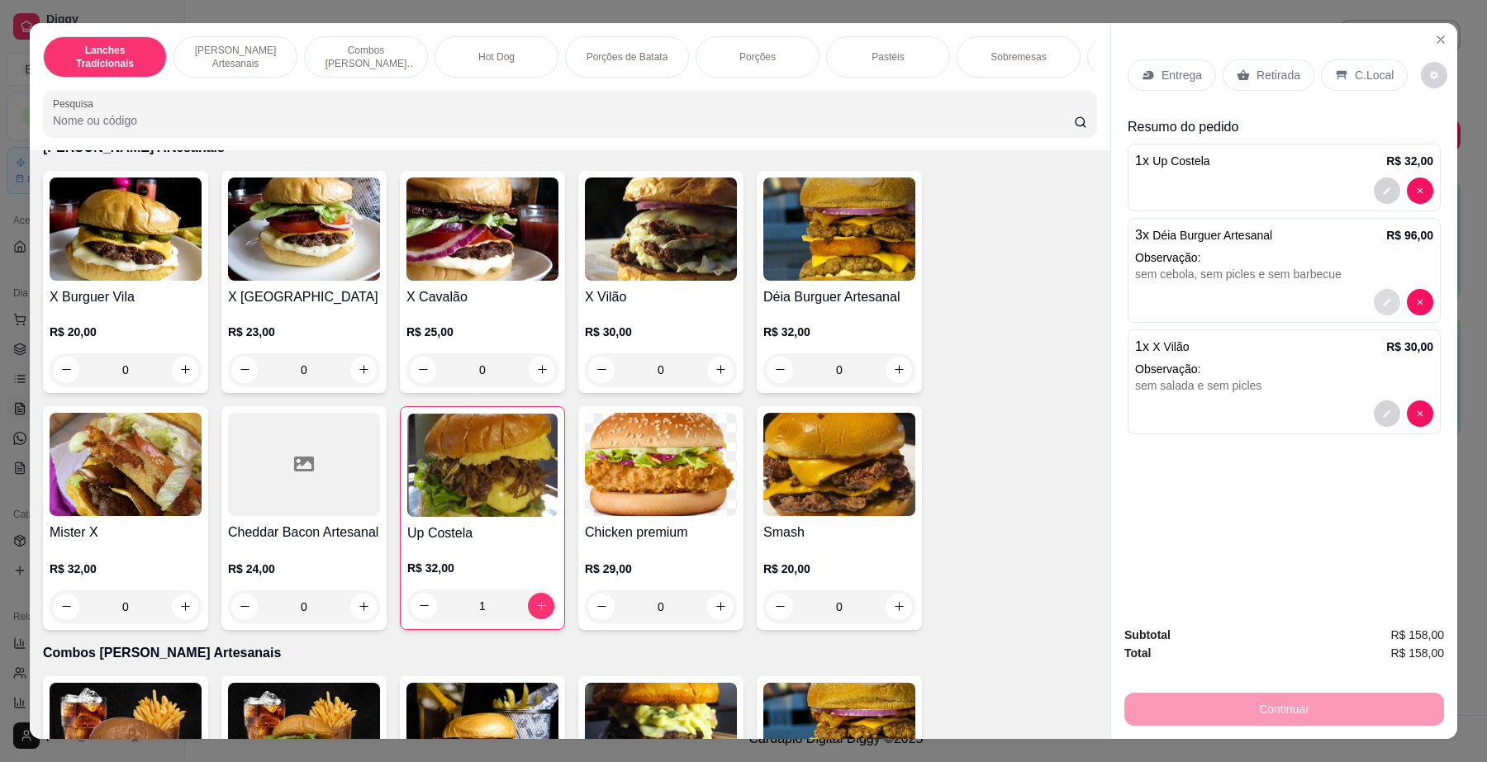
click at [1382, 304] on icon "decrease-product-quantity" at bounding box center [1387, 302] width 10 height 10
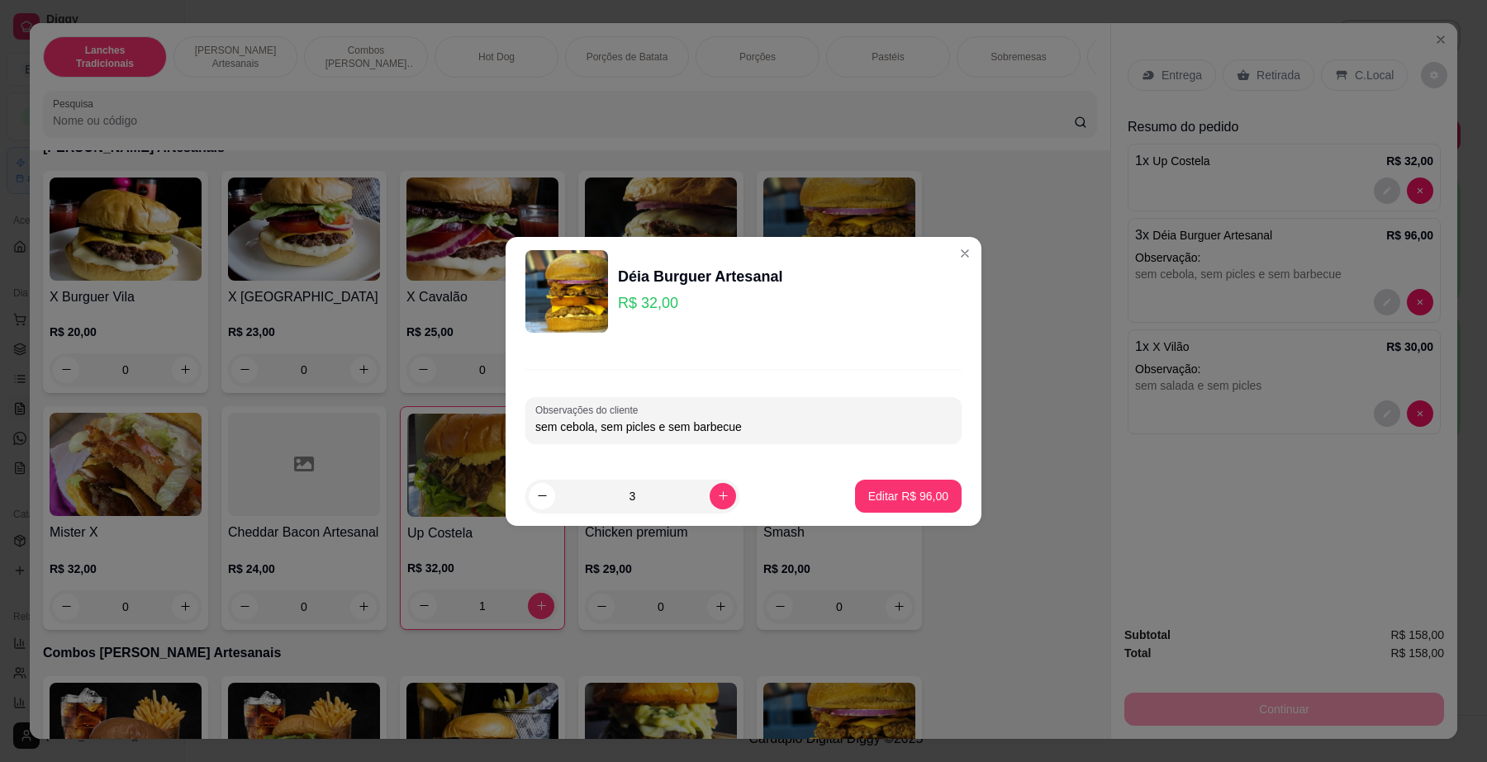
click at [535, 429] on input "sem cebola, sem picles e sem barbecue" at bounding box center [743, 427] width 416 height 17
type input "2 sem cebola, sem picles e sem barbecue"
click at [872, 481] on button "Editar R$ 96,00" at bounding box center [907, 496] width 103 height 32
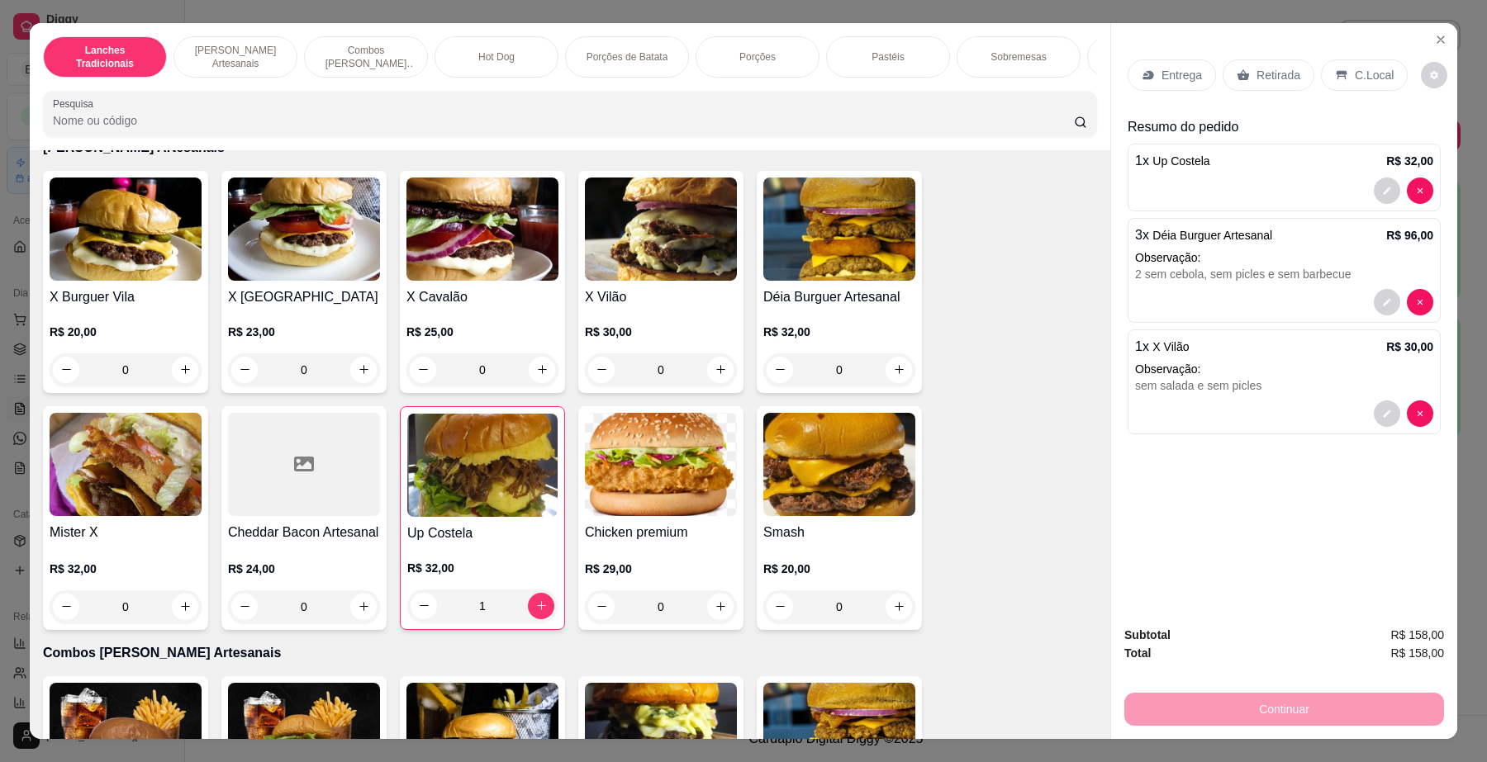
click at [1268, 74] on p "Retirada" at bounding box center [1278, 75] width 44 height 17
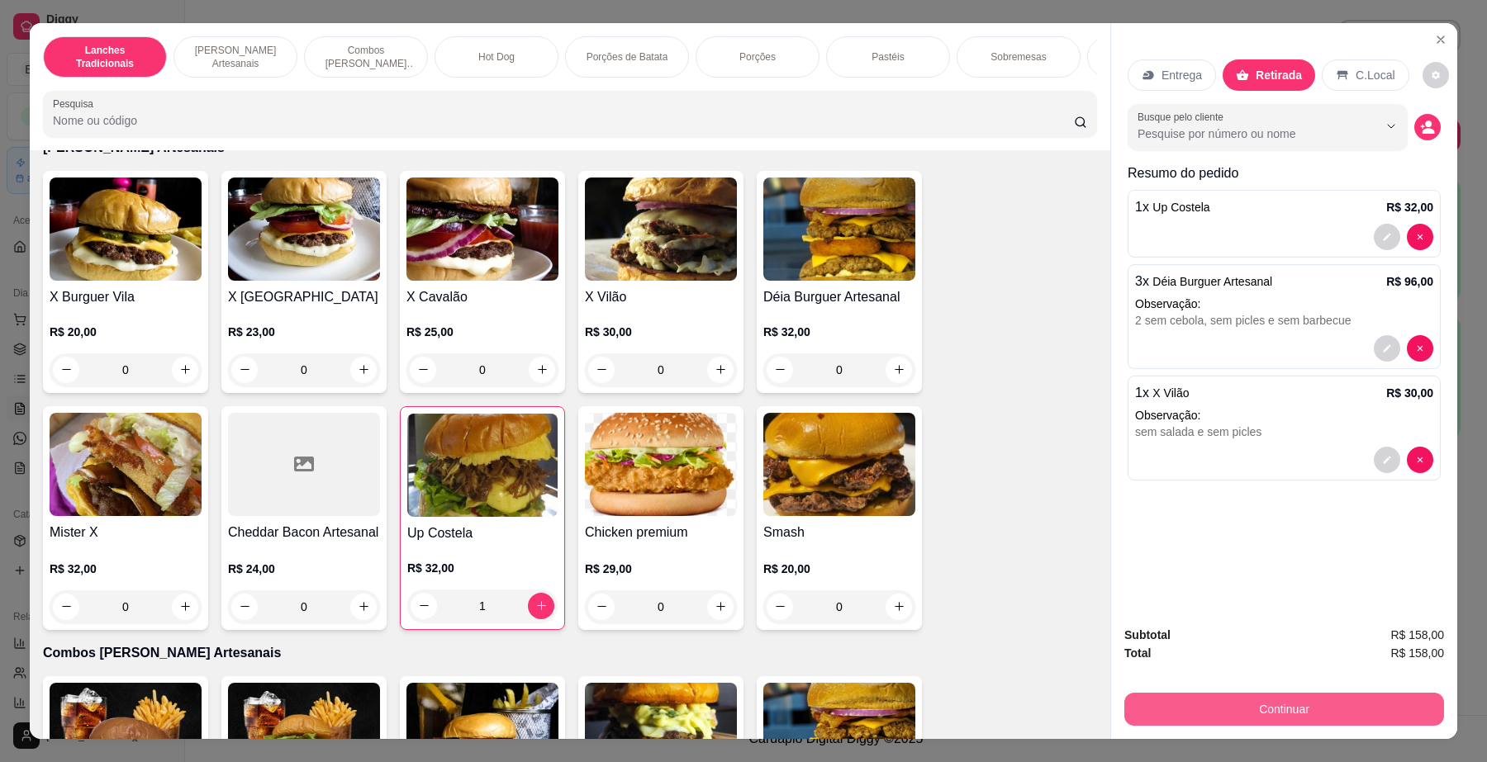
click at [1265, 704] on button "Continuar" at bounding box center [1284, 709] width 320 height 33
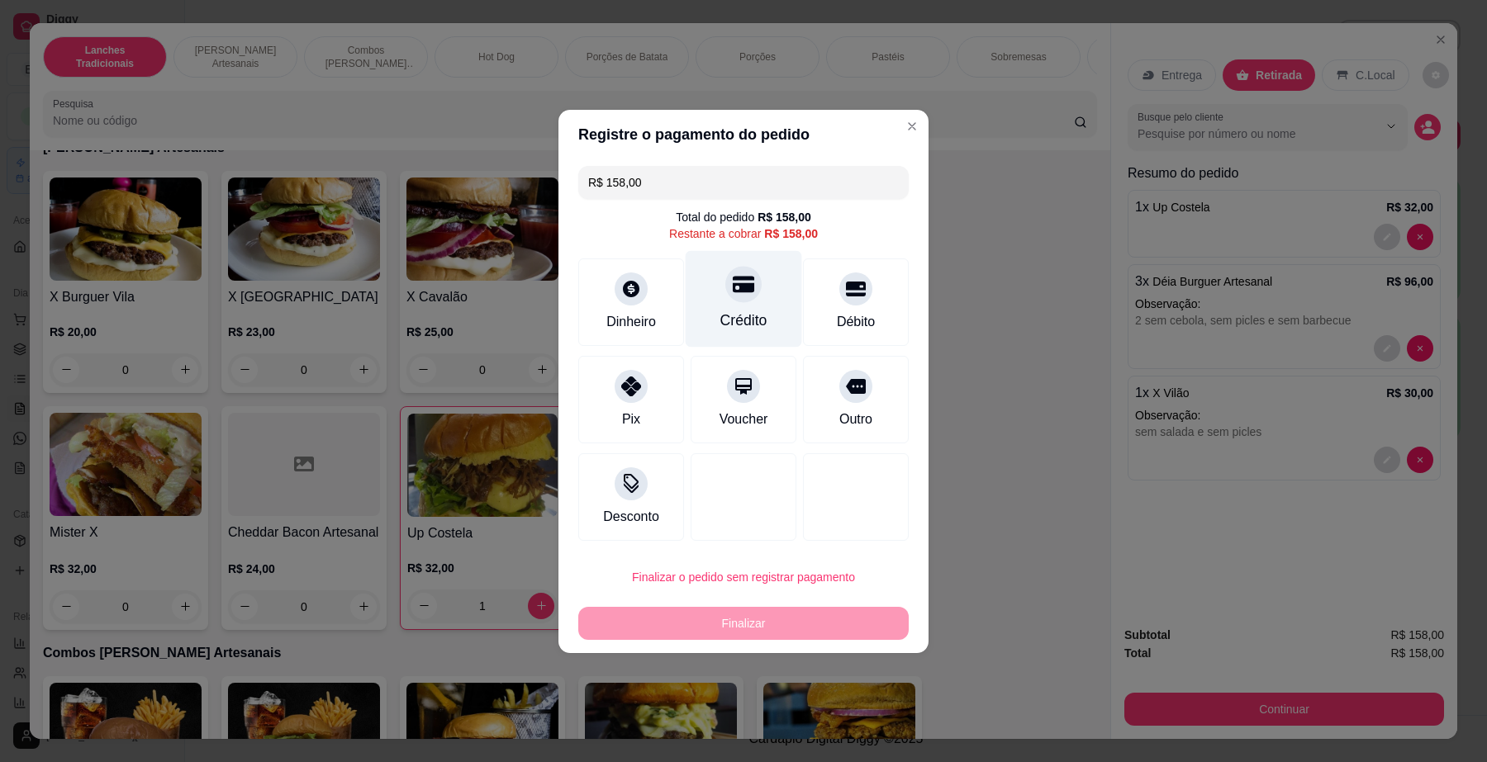
click at [749, 311] on div "Crédito" at bounding box center [743, 320] width 47 height 21
type input "R$ 0,00"
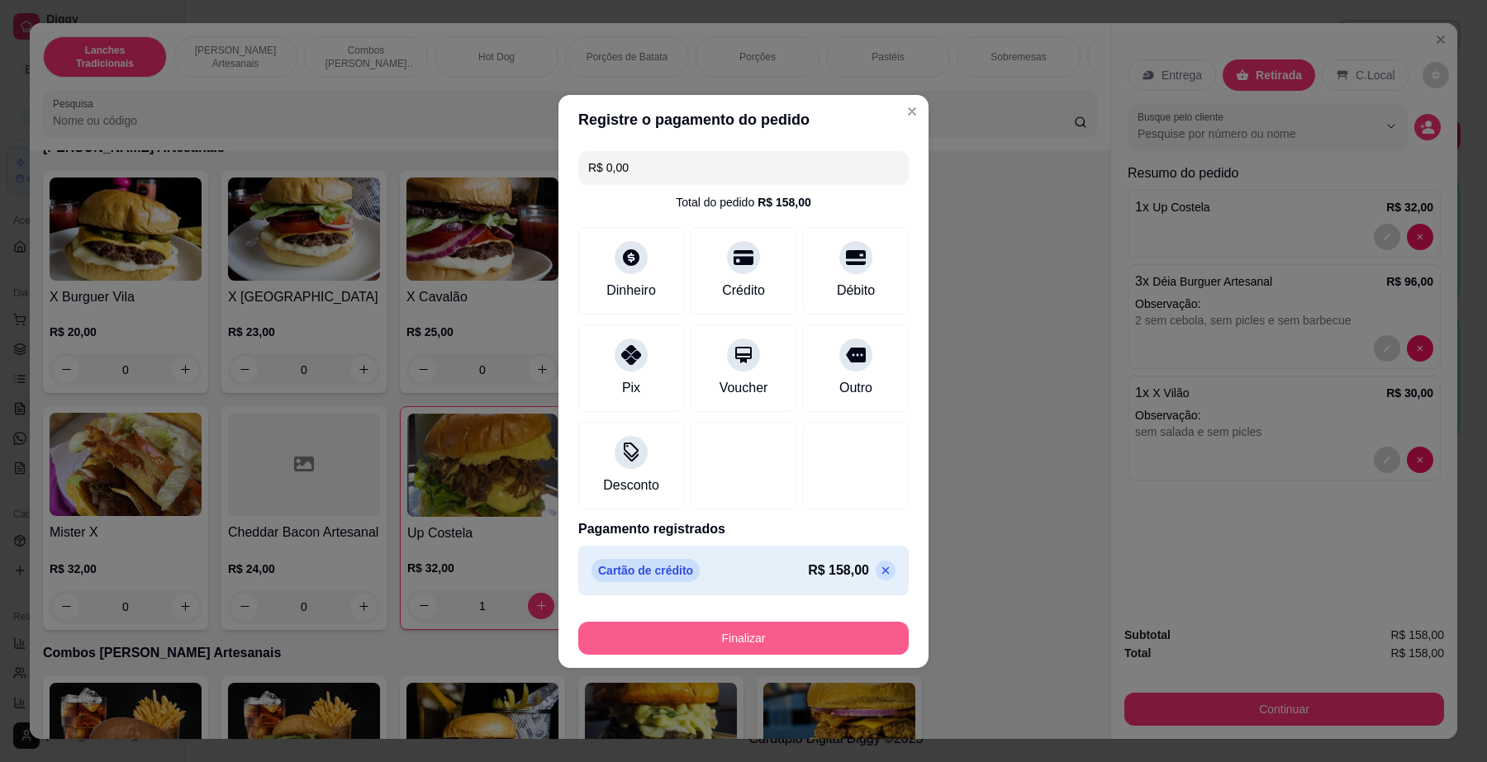
click at [711, 638] on button "Finalizar" at bounding box center [743, 638] width 330 height 33
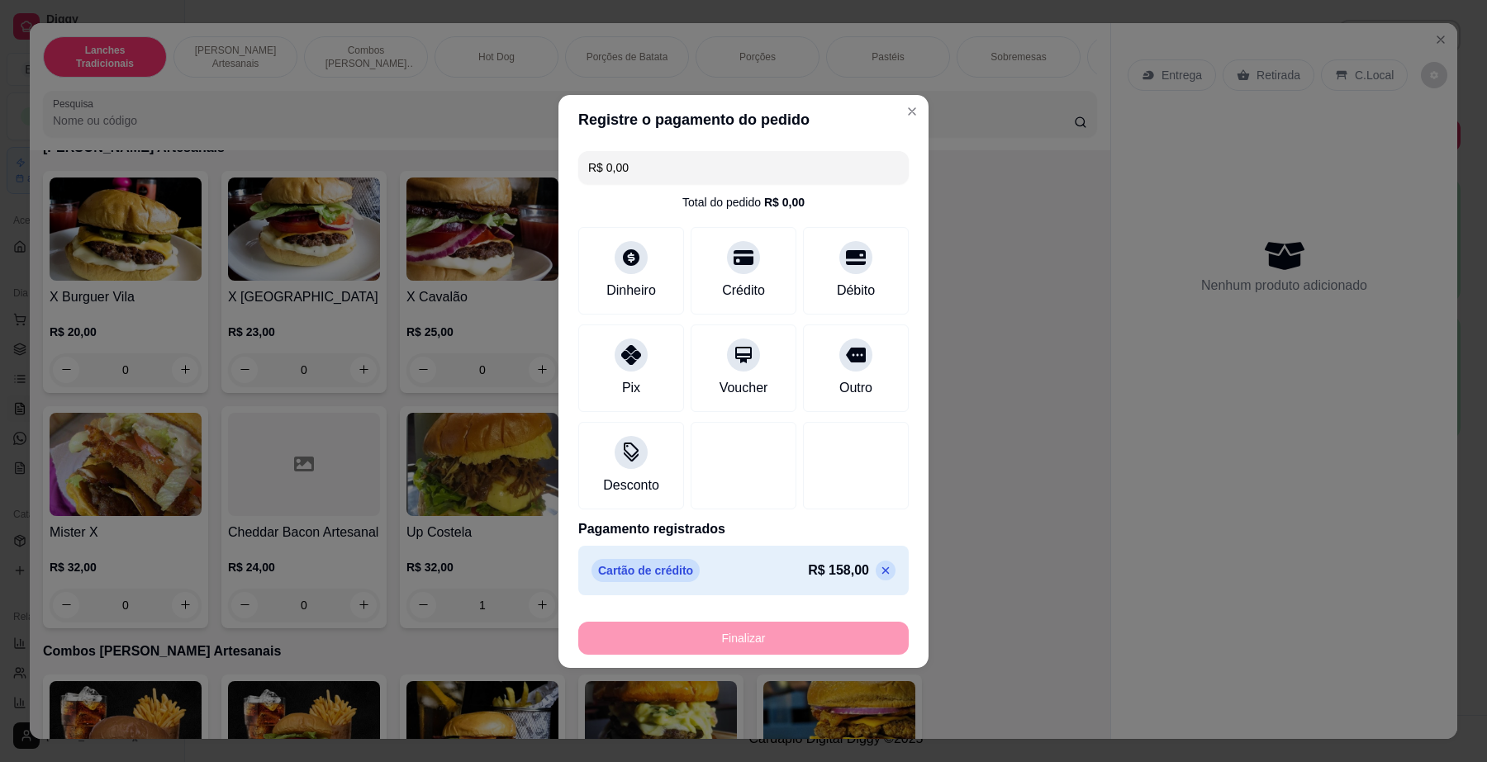
type input "0"
type input "-R$ 158,00"
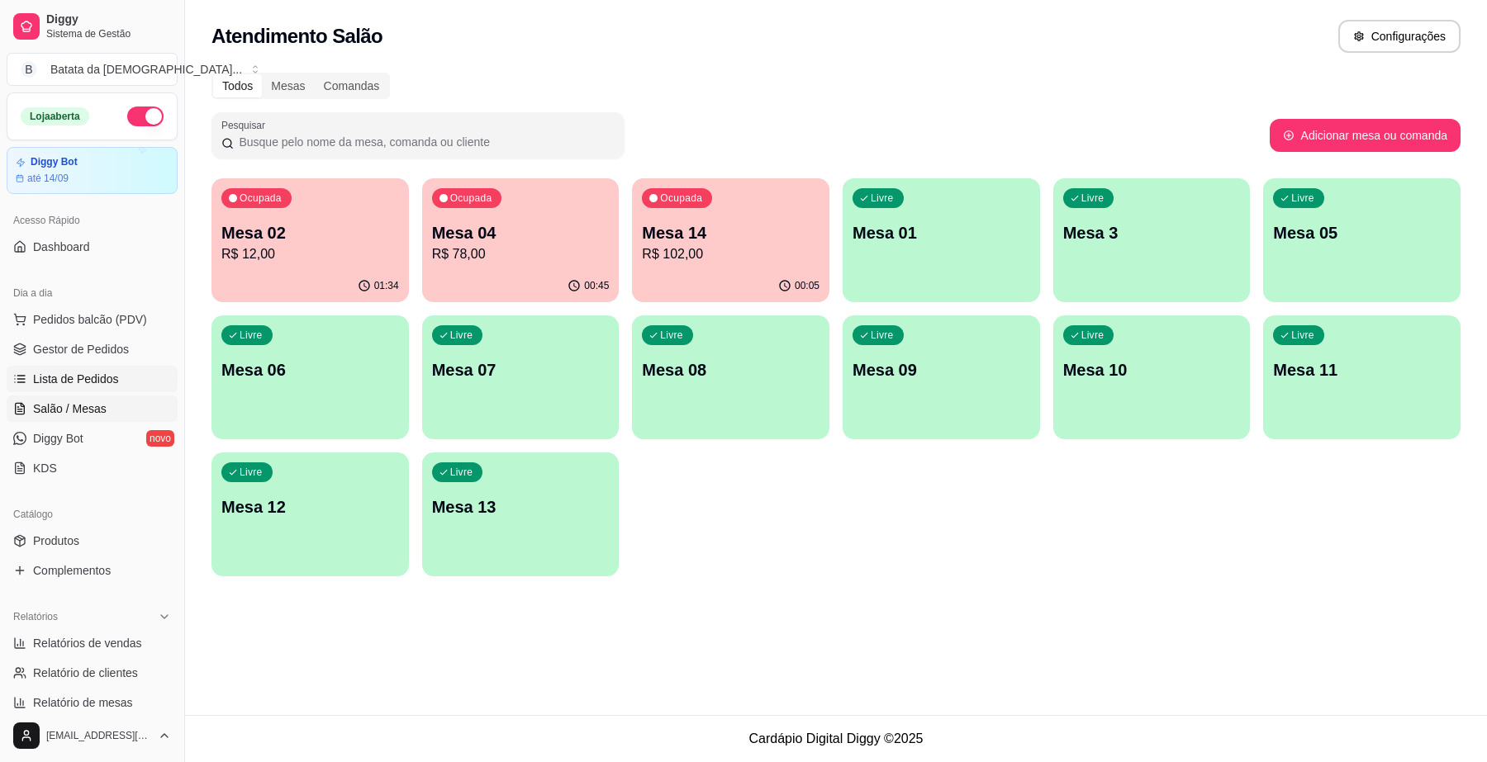
click at [66, 373] on span "Lista de Pedidos" at bounding box center [76, 379] width 86 height 17
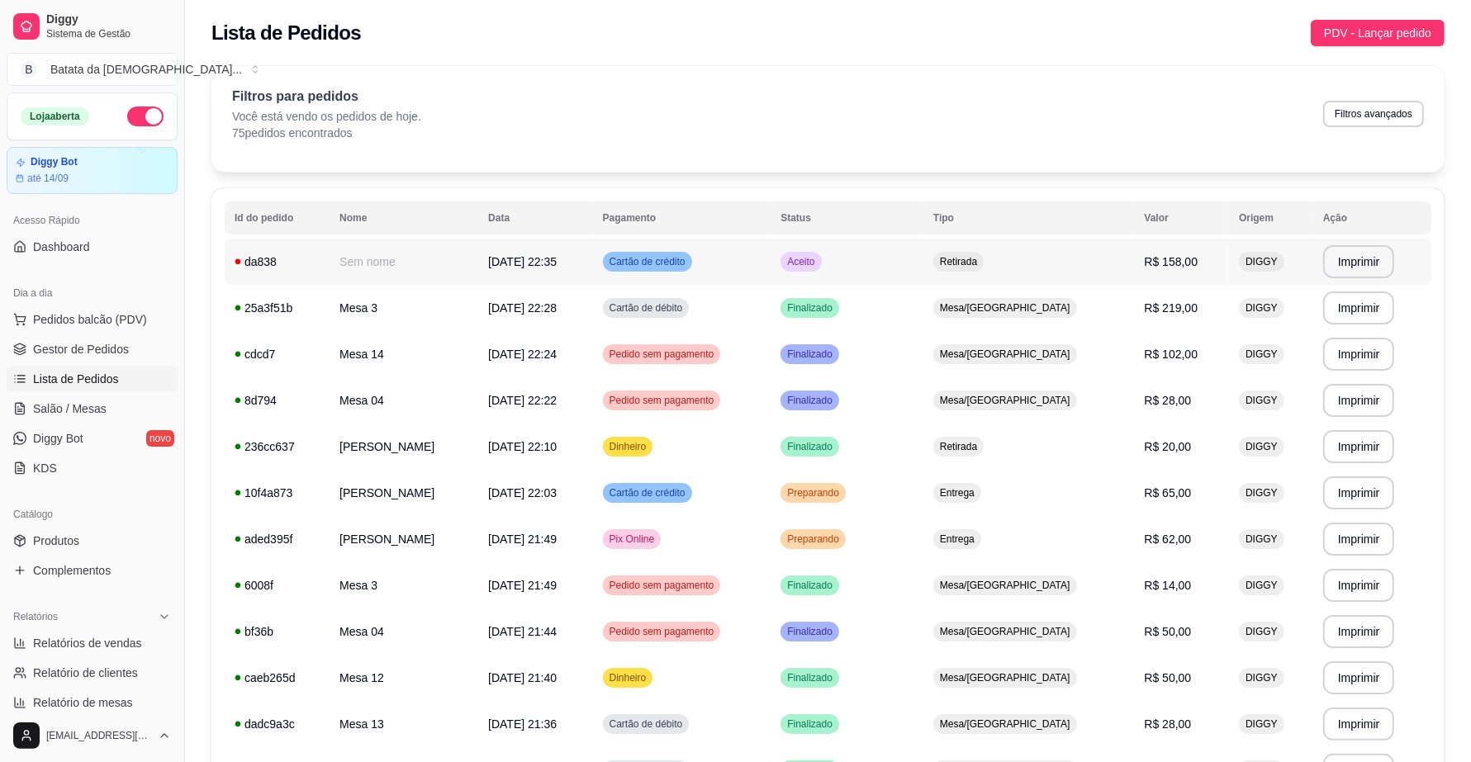
click at [771, 249] on td "Cartão de crédito" at bounding box center [682, 262] width 178 height 46
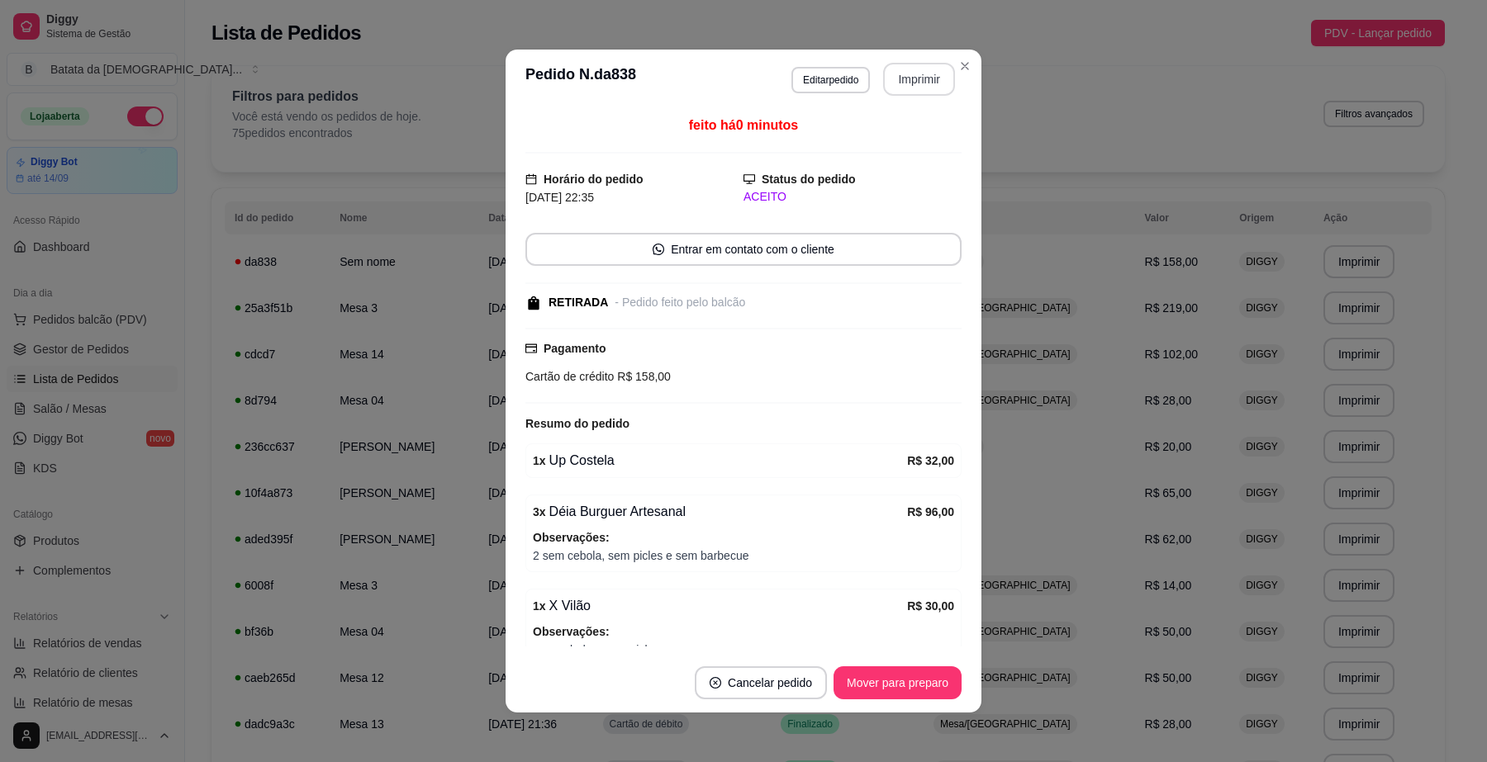
click at [917, 77] on button "Imprimir" at bounding box center [919, 79] width 72 height 33
click at [861, 680] on button "Mover para preparo" at bounding box center [897, 682] width 128 height 33
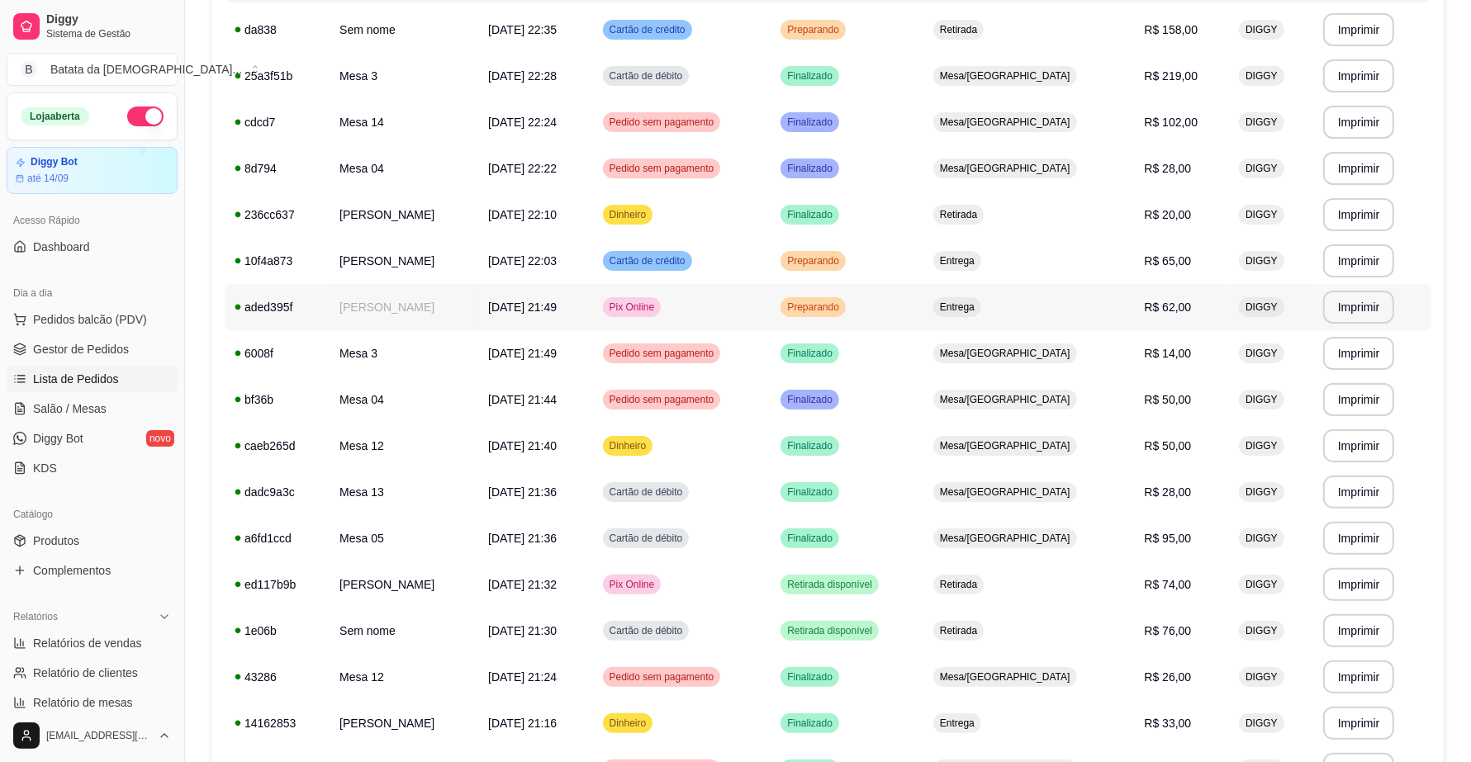
scroll to position [310, 0]
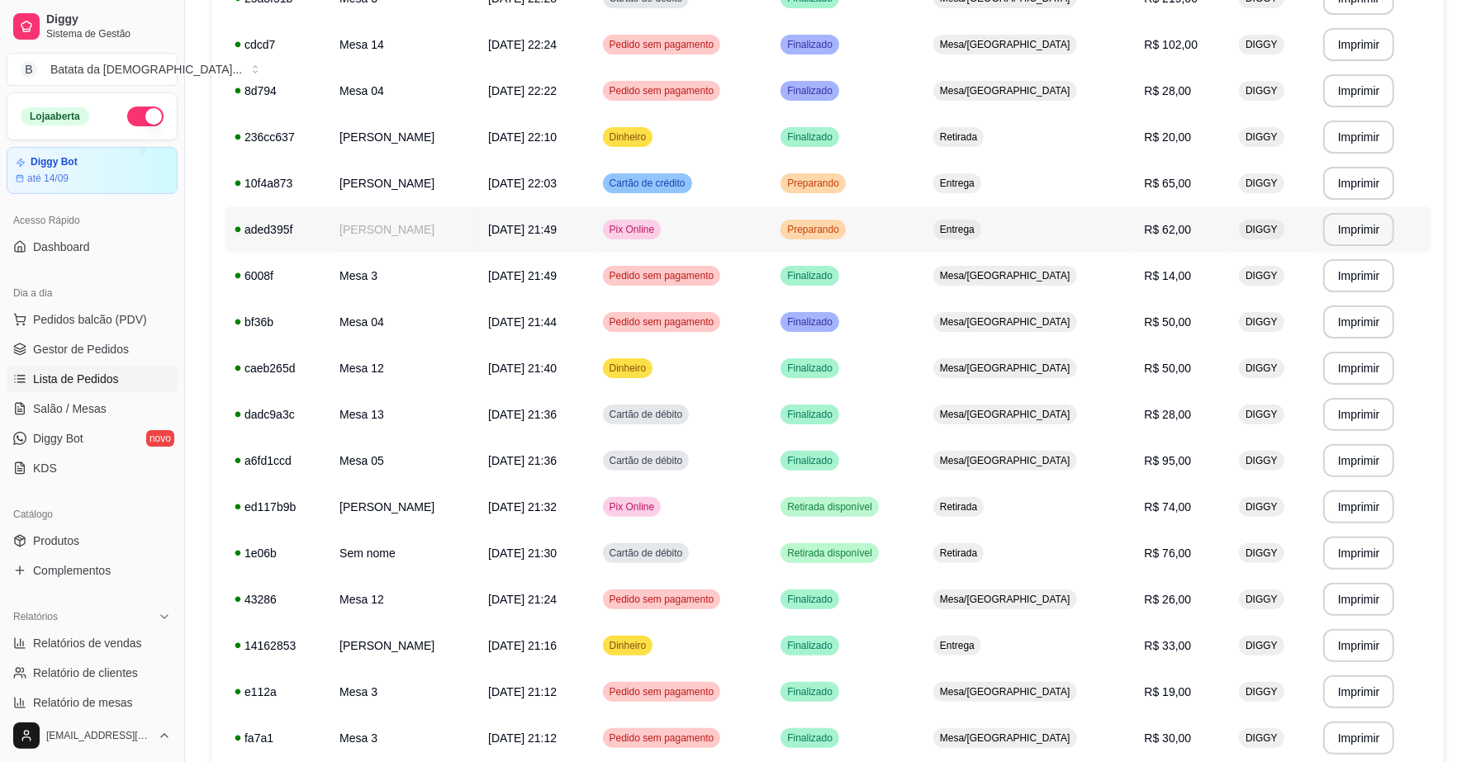
click at [584, 217] on td "[DATE] 21:49" at bounding box center [535, 229] width 114 height 46
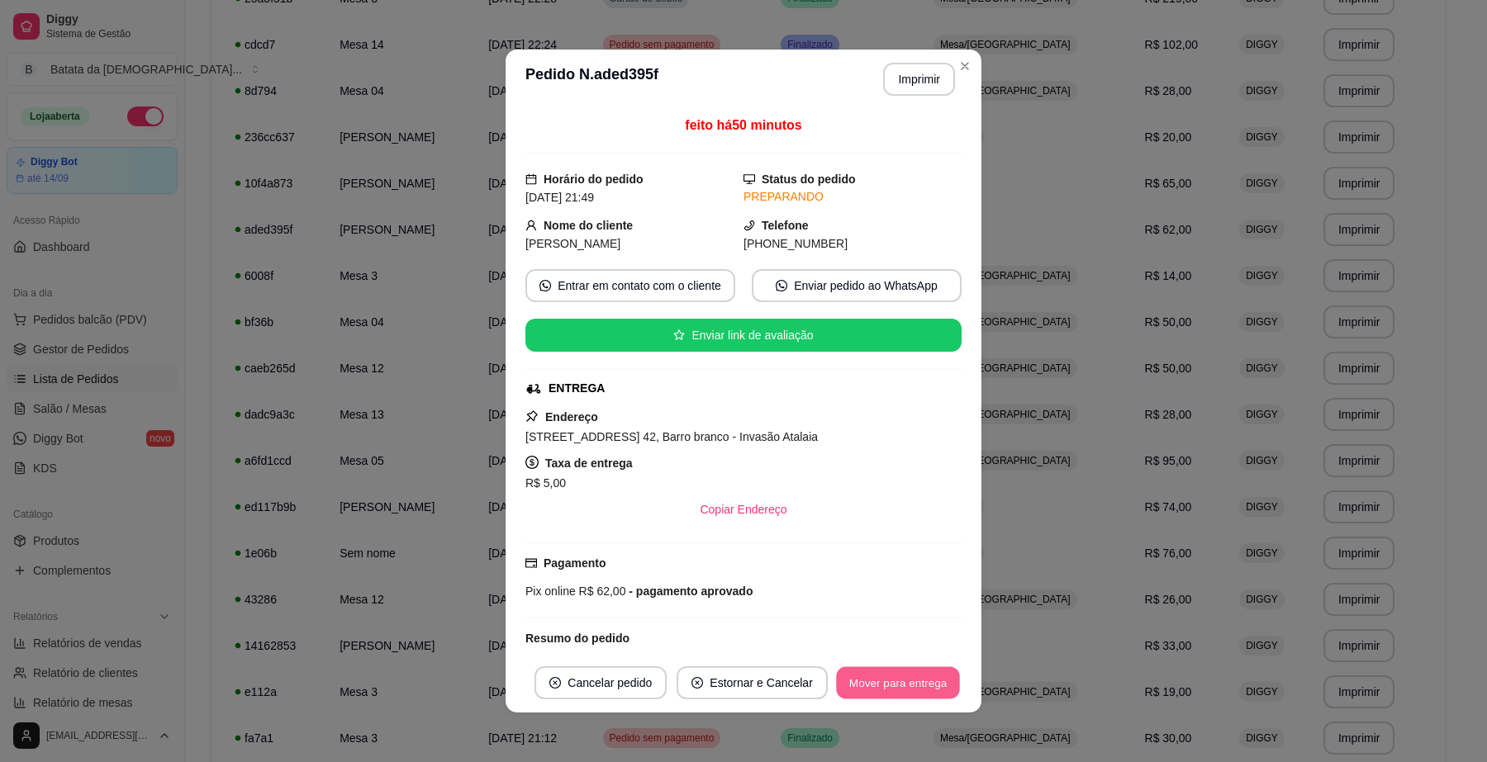
click at [906, 688] on button "Mover para entrega" at bounding box center [898, 683] width 124 height 32
click at [905, 684] on button "Mover para finalizado" at bounding box center [892, 682] width 137 height 33
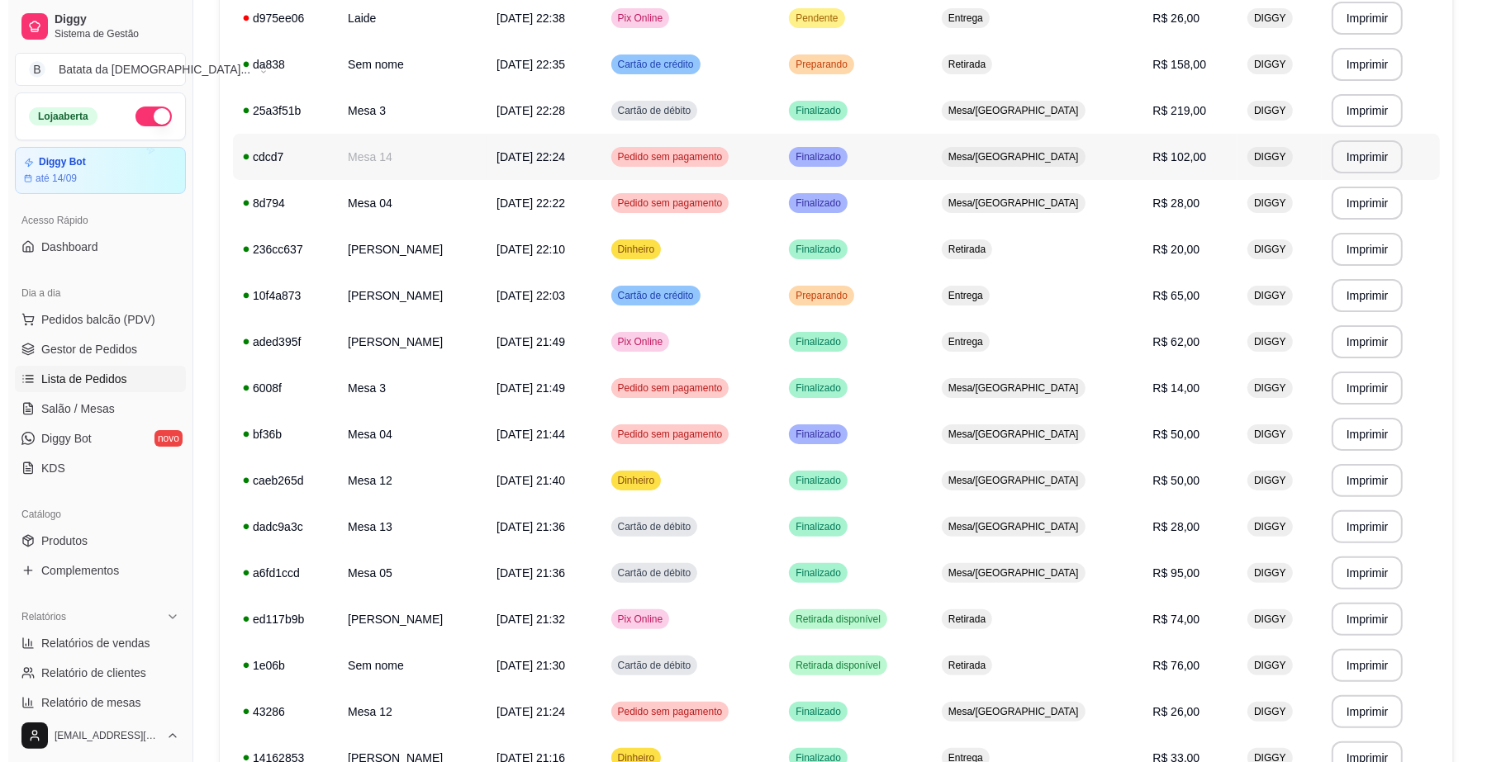
scroll to position [0, 0]
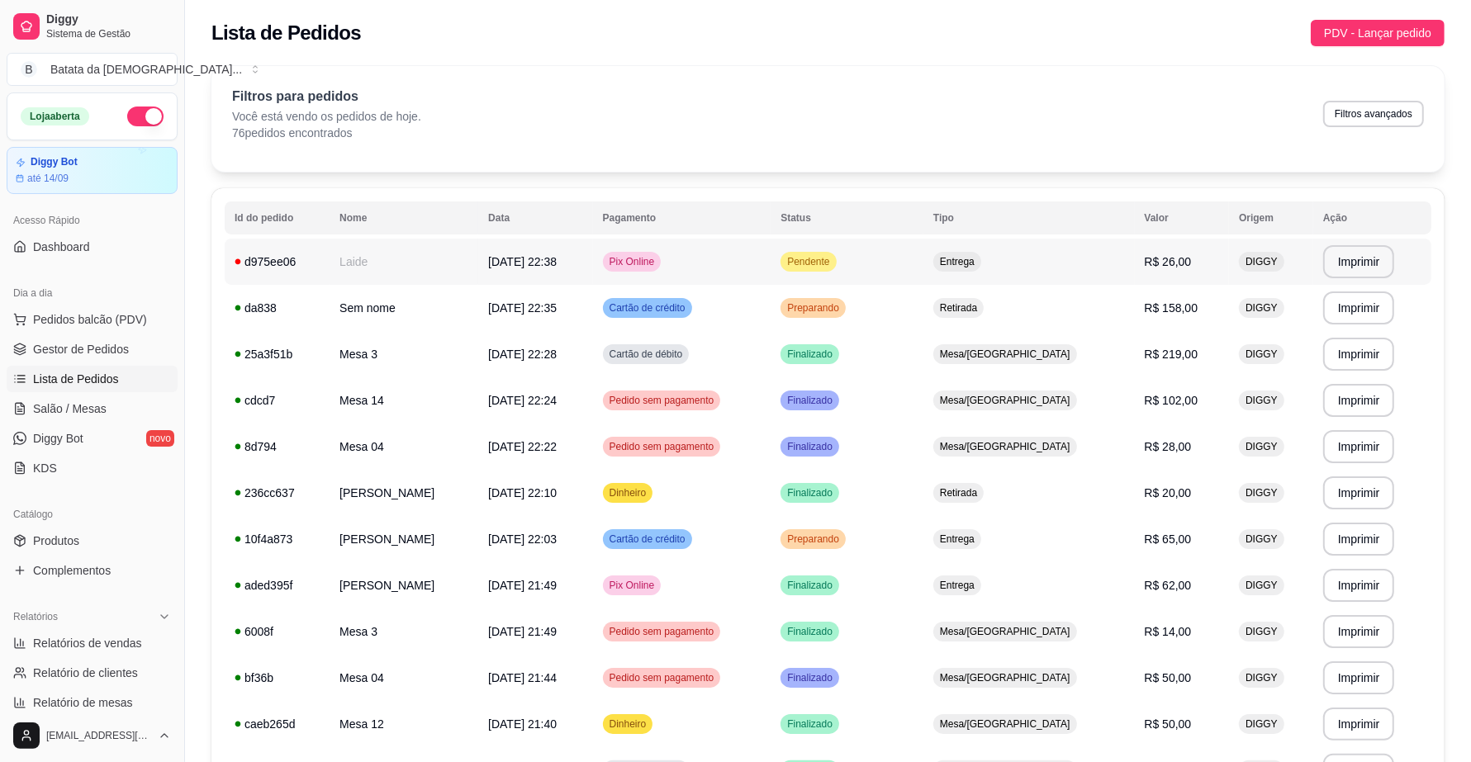
click at [771, 244] on td "Pix Online" at bounding box center [682, 262] width 178 height 46
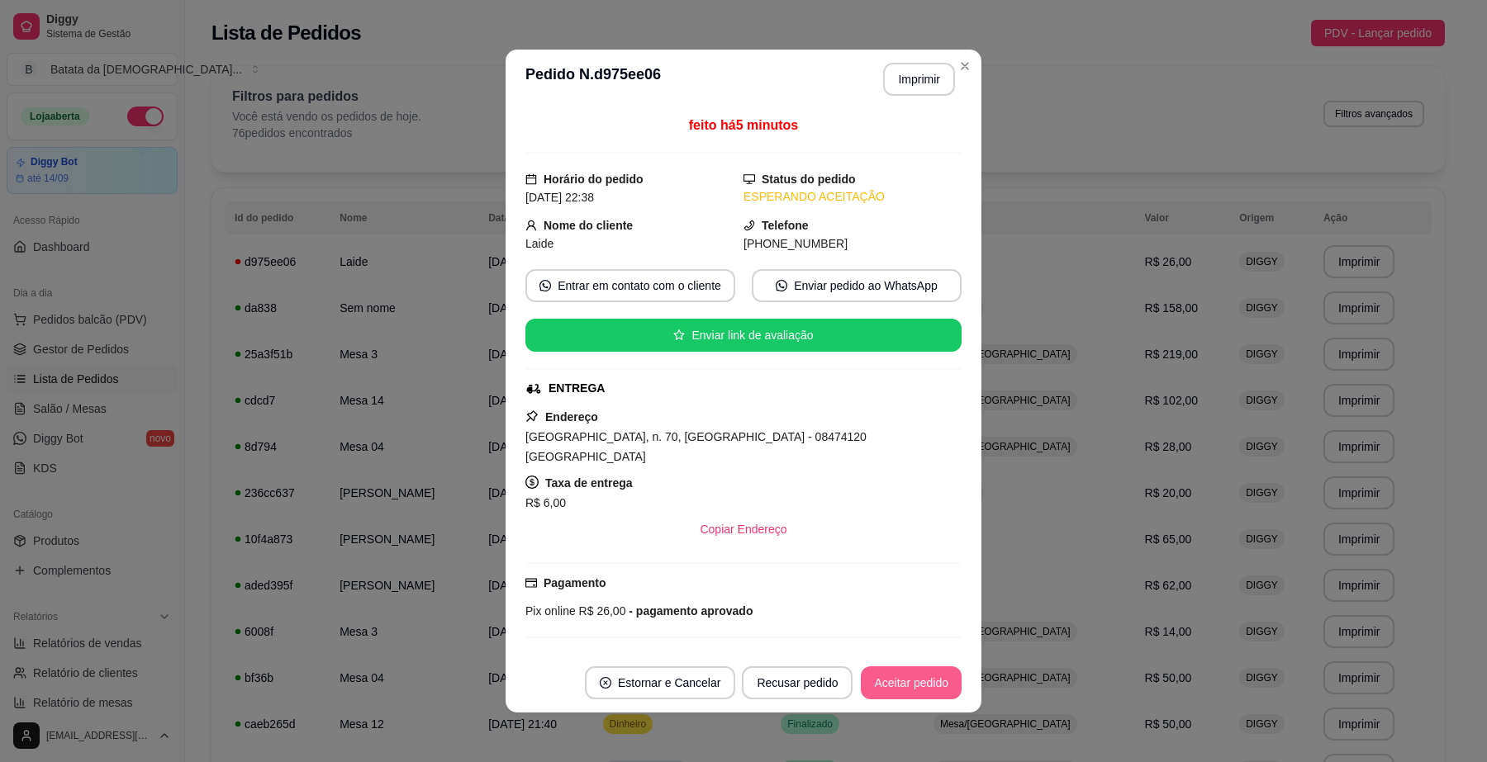
click at [861, 694] on button "Aceitar pedido" at bounding box center [911, 682] width 101 height 33
click at [909, 83] on button "Imprimir" at bounding box center [918, 80] width 69 height 32
click at [860, 679] on button "Mover para preparo" at bounding box center [897, 683] width 124 height 32
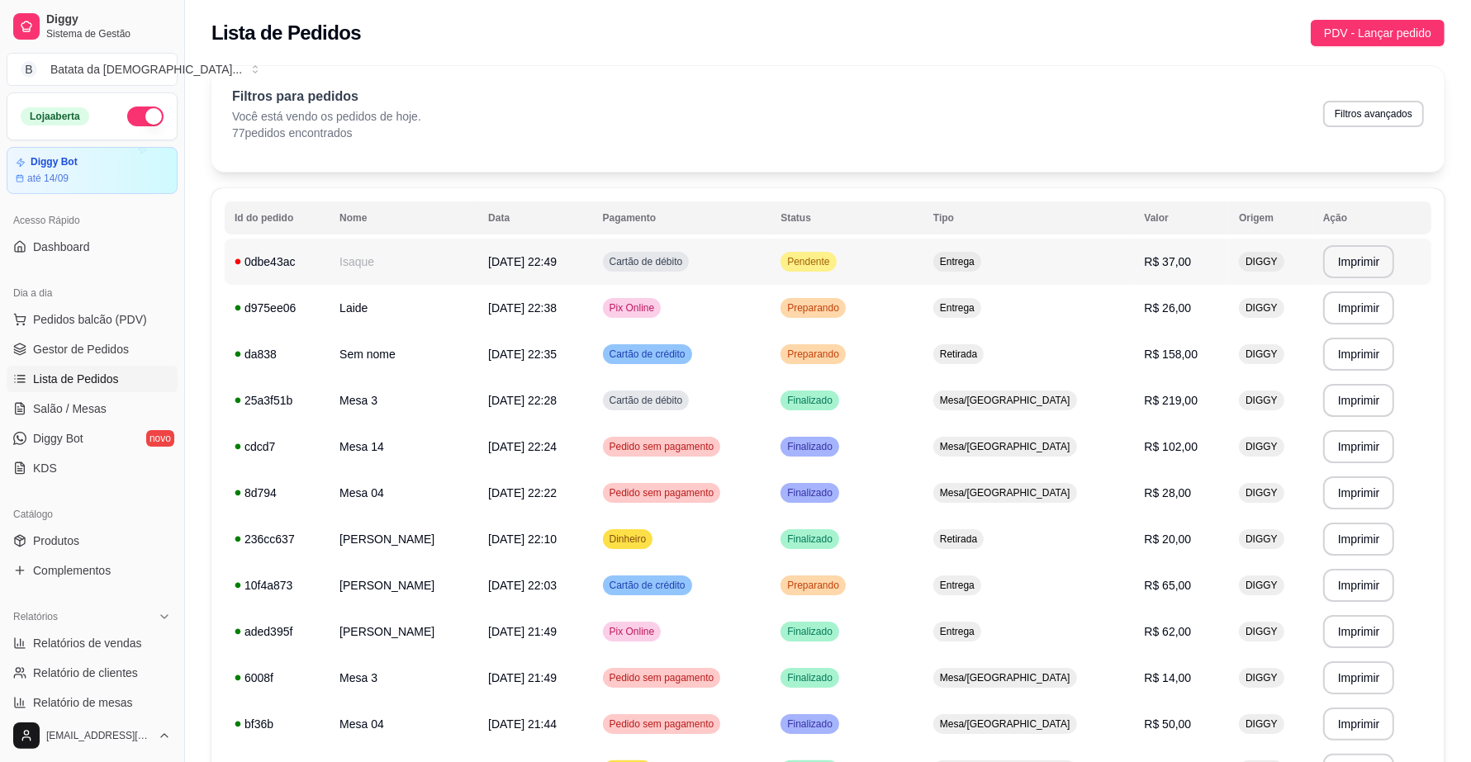
click at [836, 263] on div "Pendente" at bounding box center [807, 262] width 55 height 20
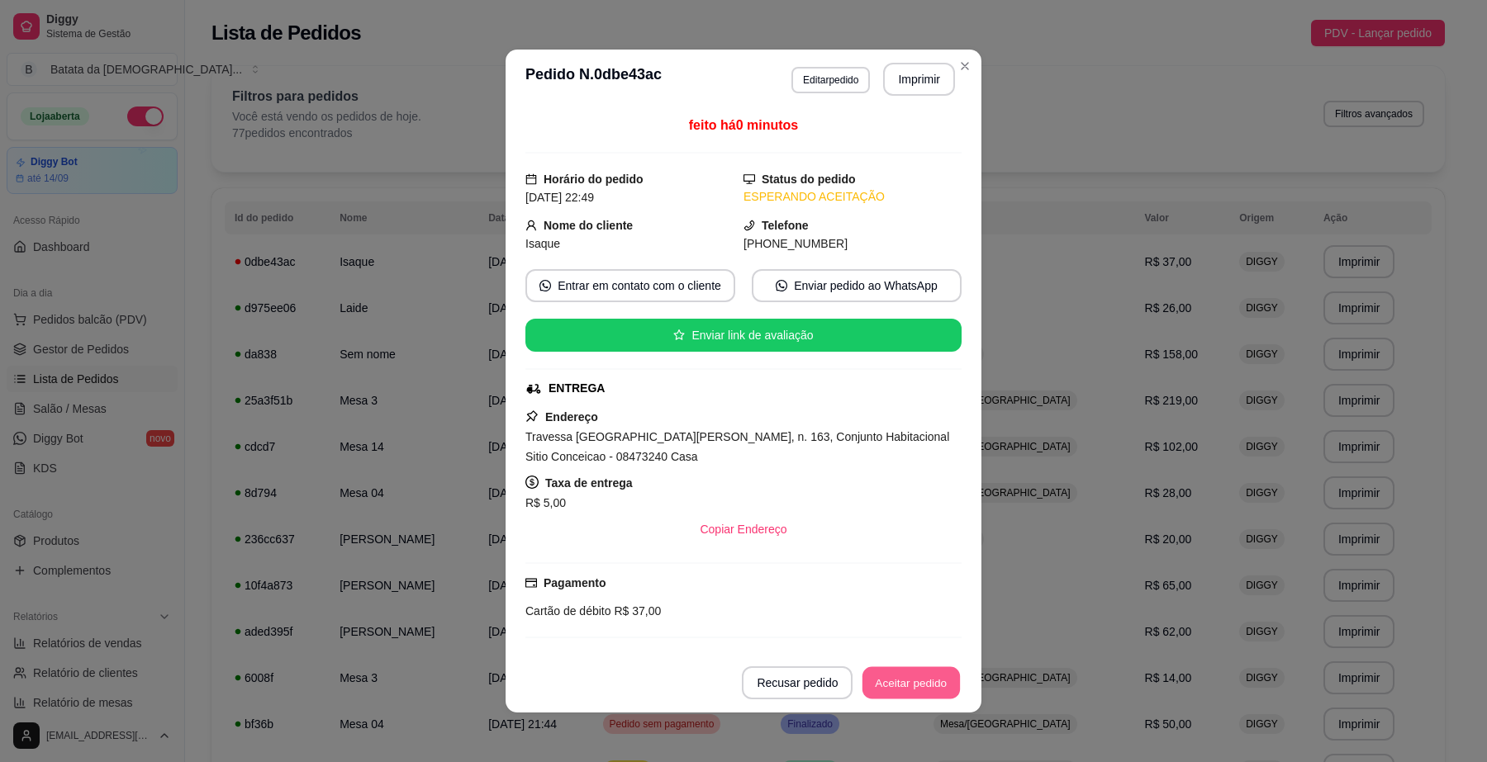
click at [874, 675] on button "Aceitar pedido" at bounding box center [910, 683] width 97 height 32
click at [898, 76] on button "Imprimir" at bounding box center [918, 80] width 69 height 32
click at [874, 682] on button "Mover para preparo" at bounding box center [897, 683] width 124 height 32
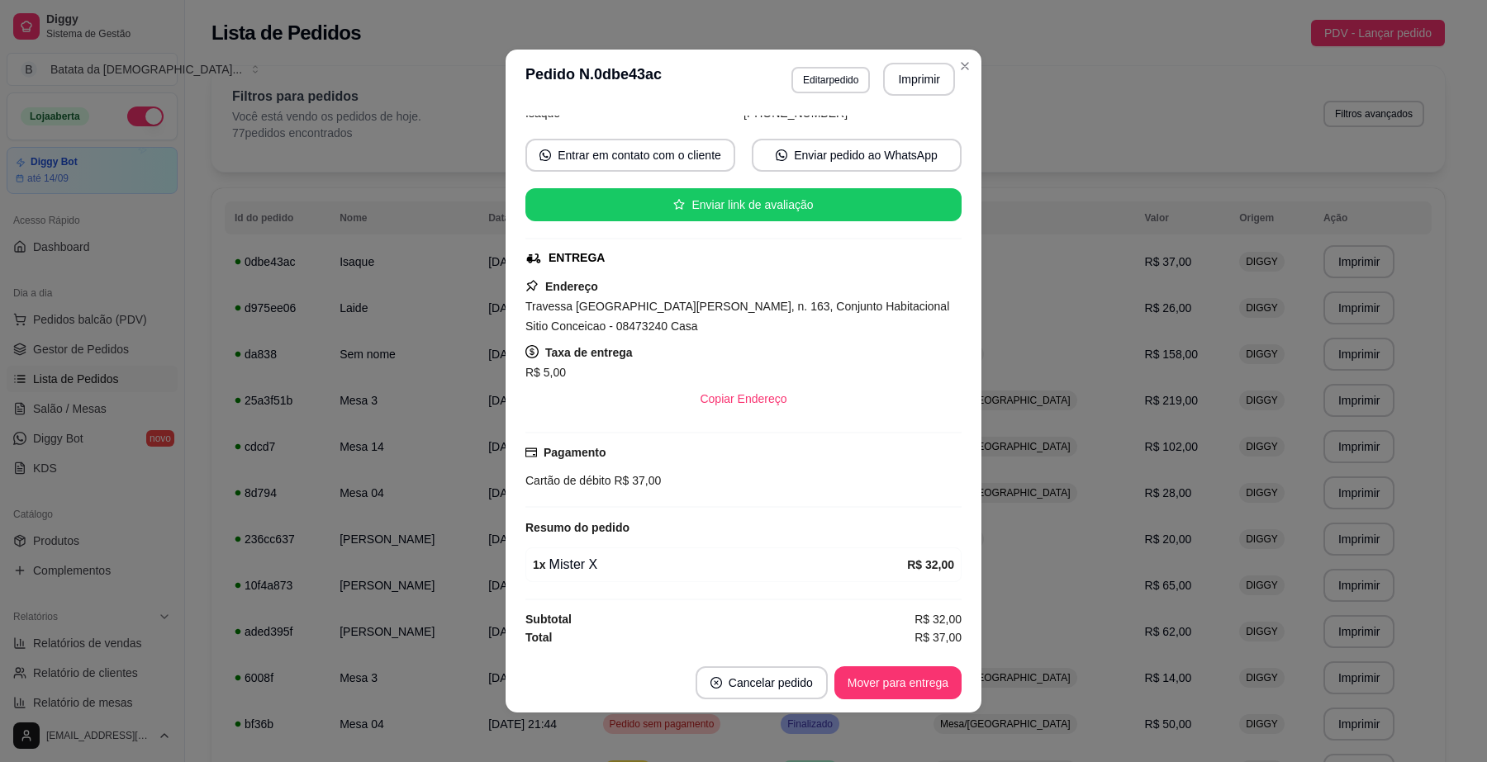
scroll to position [2, 0]
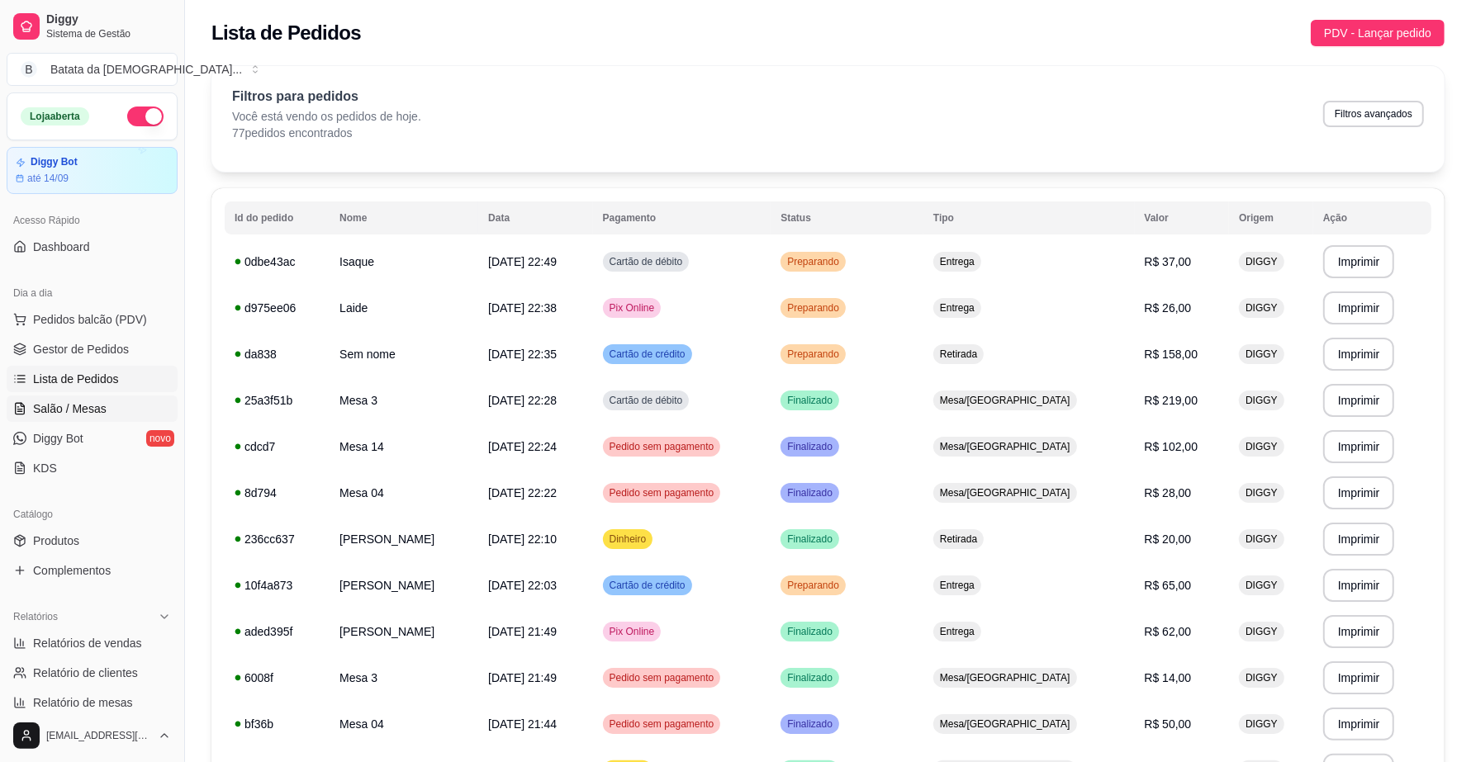
click at [106, 418] on link "Salão / Mesas" at bounding box center [92, 409] width 171 height 26
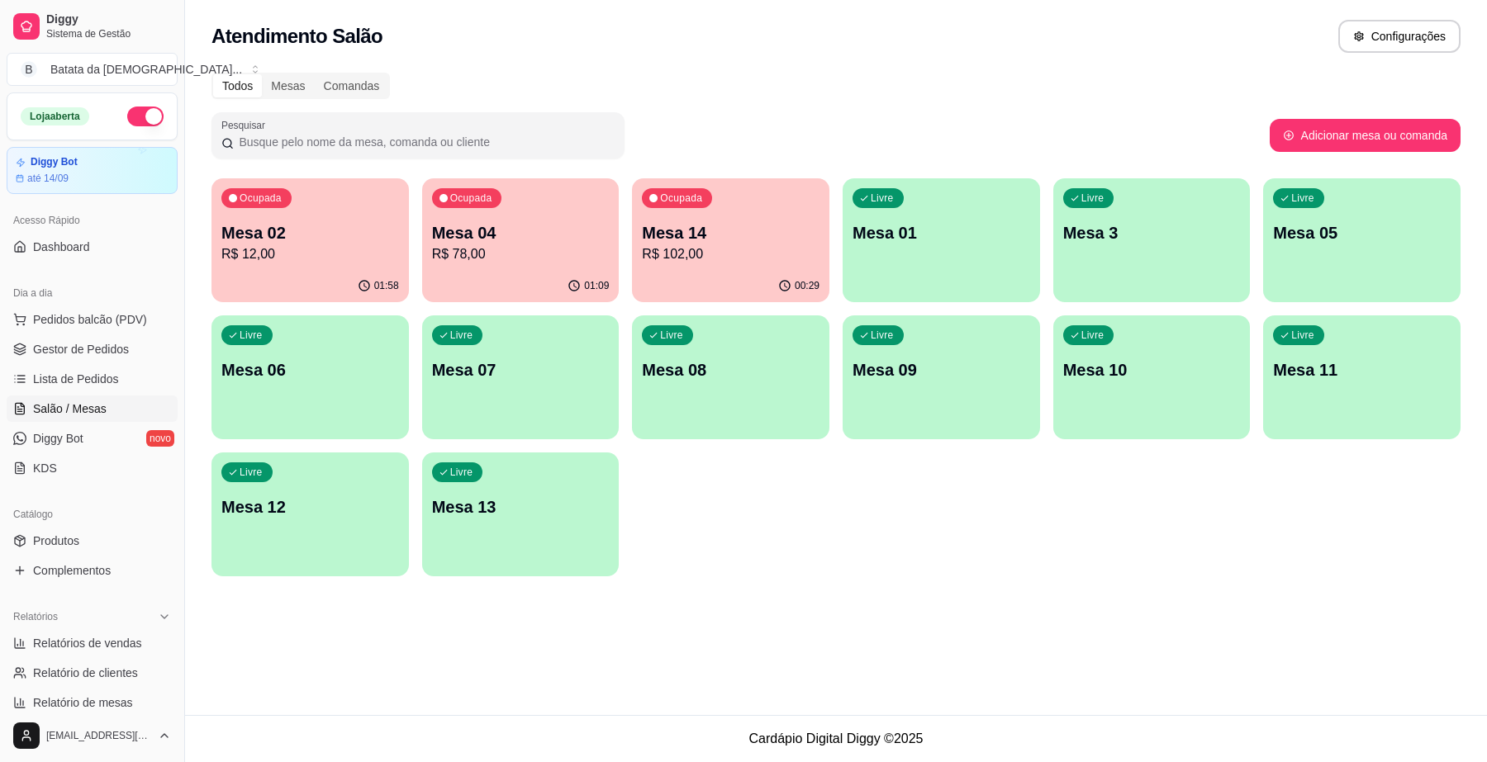
click at [450, 295] on div "01:09" at bounding box center [520, 286] width 197 height 32
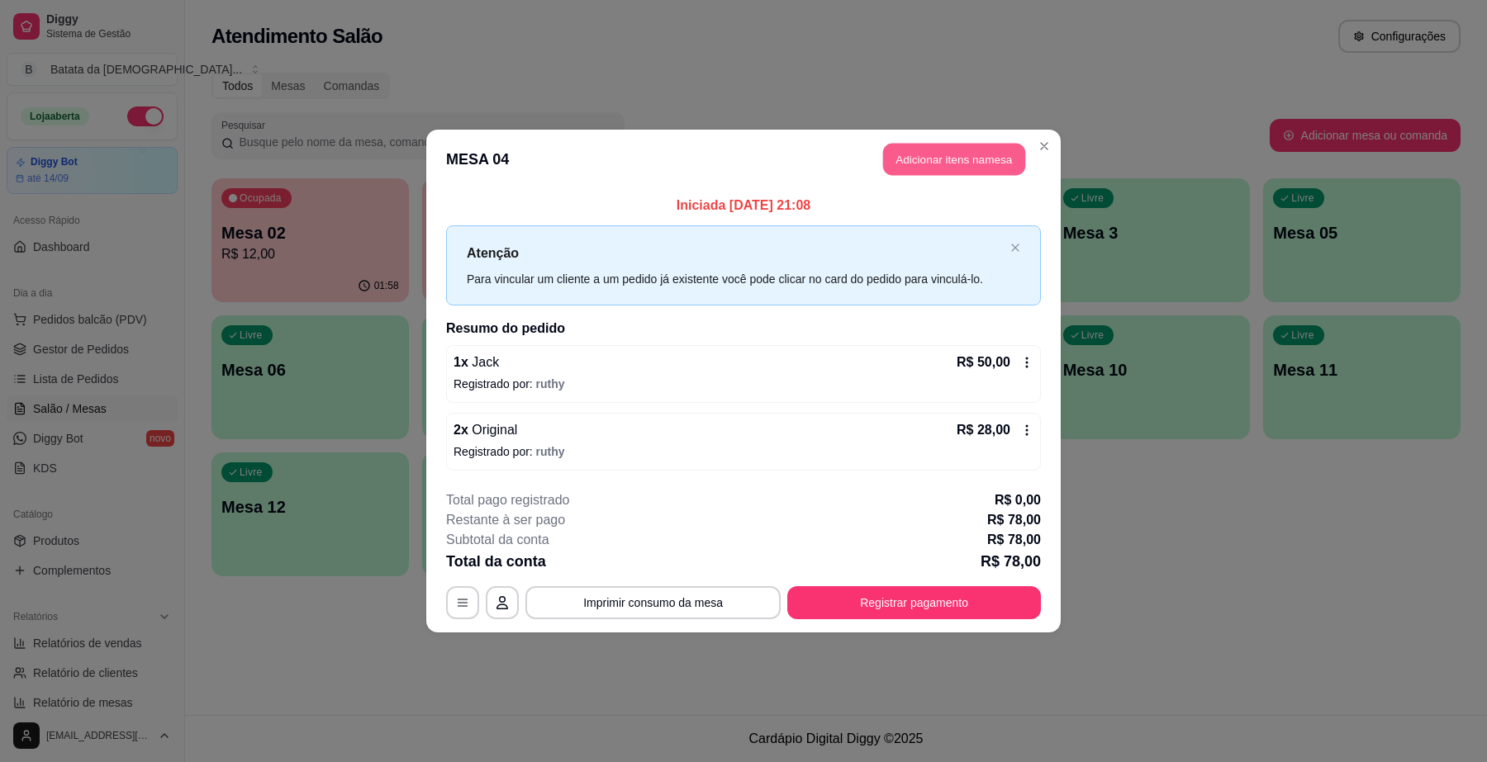
click at [952, 170] on button "Adicionar itens na mesa" at bounding box center [954, 160] width 142 height 32
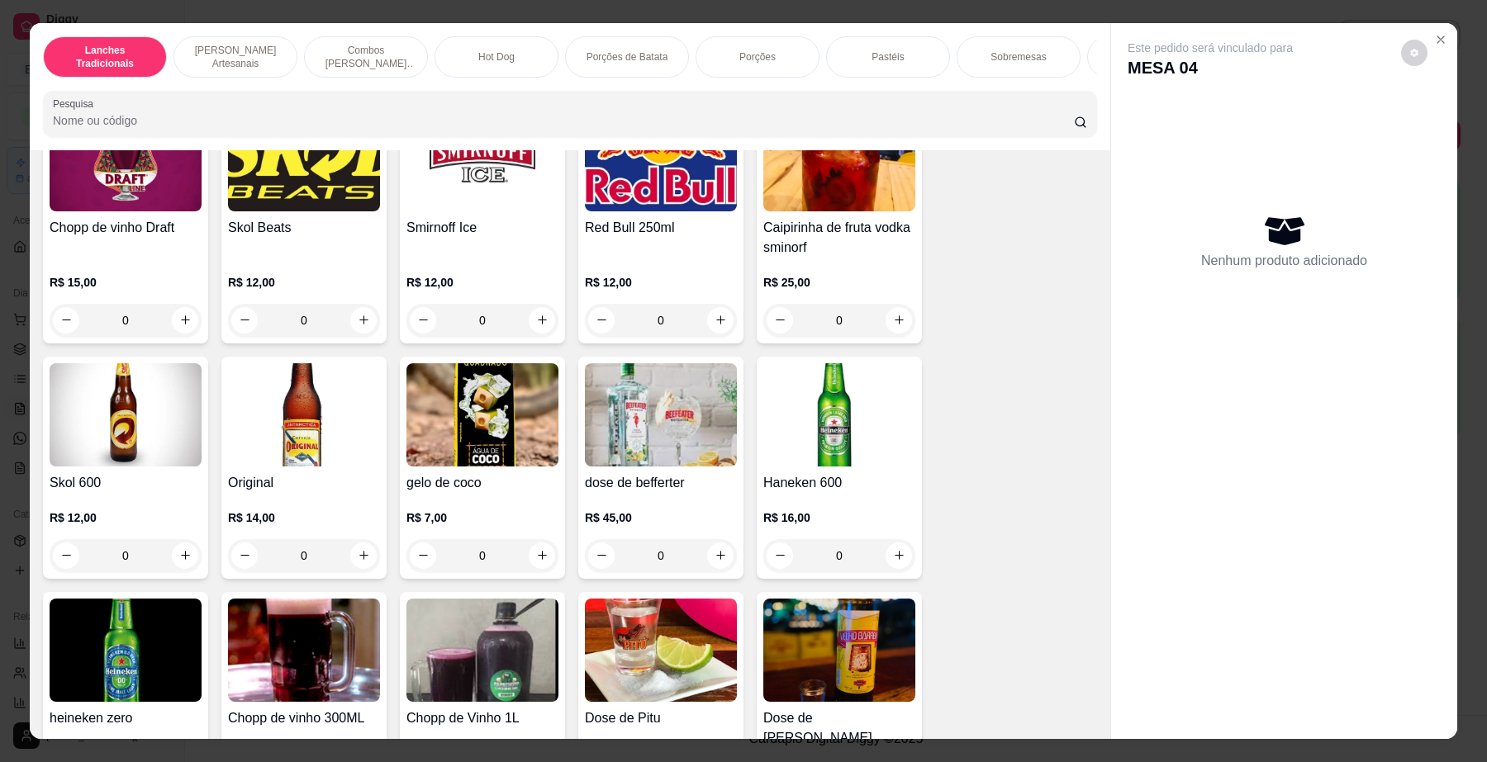
scroll to position [5368, 0]
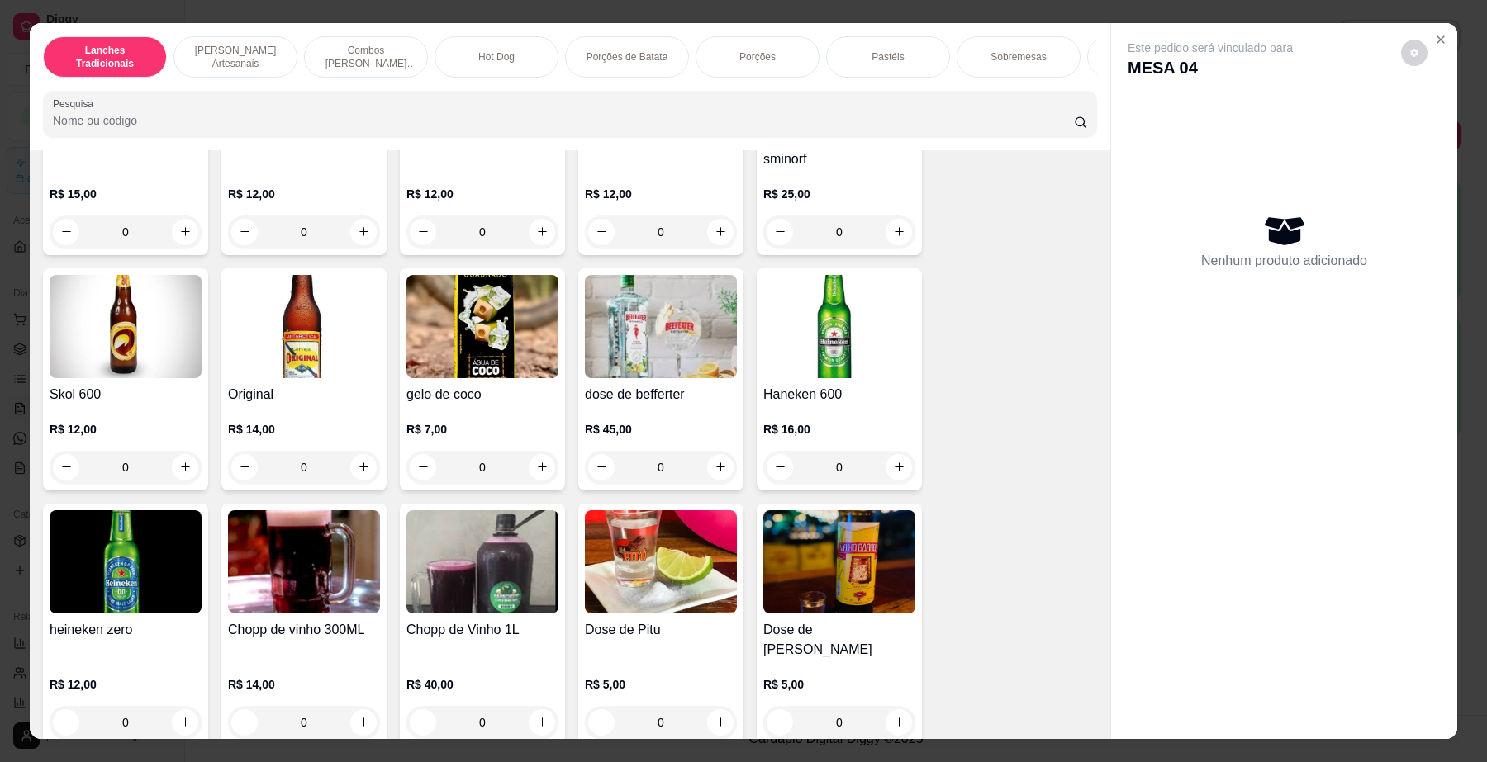
click at [291, 336] on img at bounding box center [304, 326] width 152 height 103
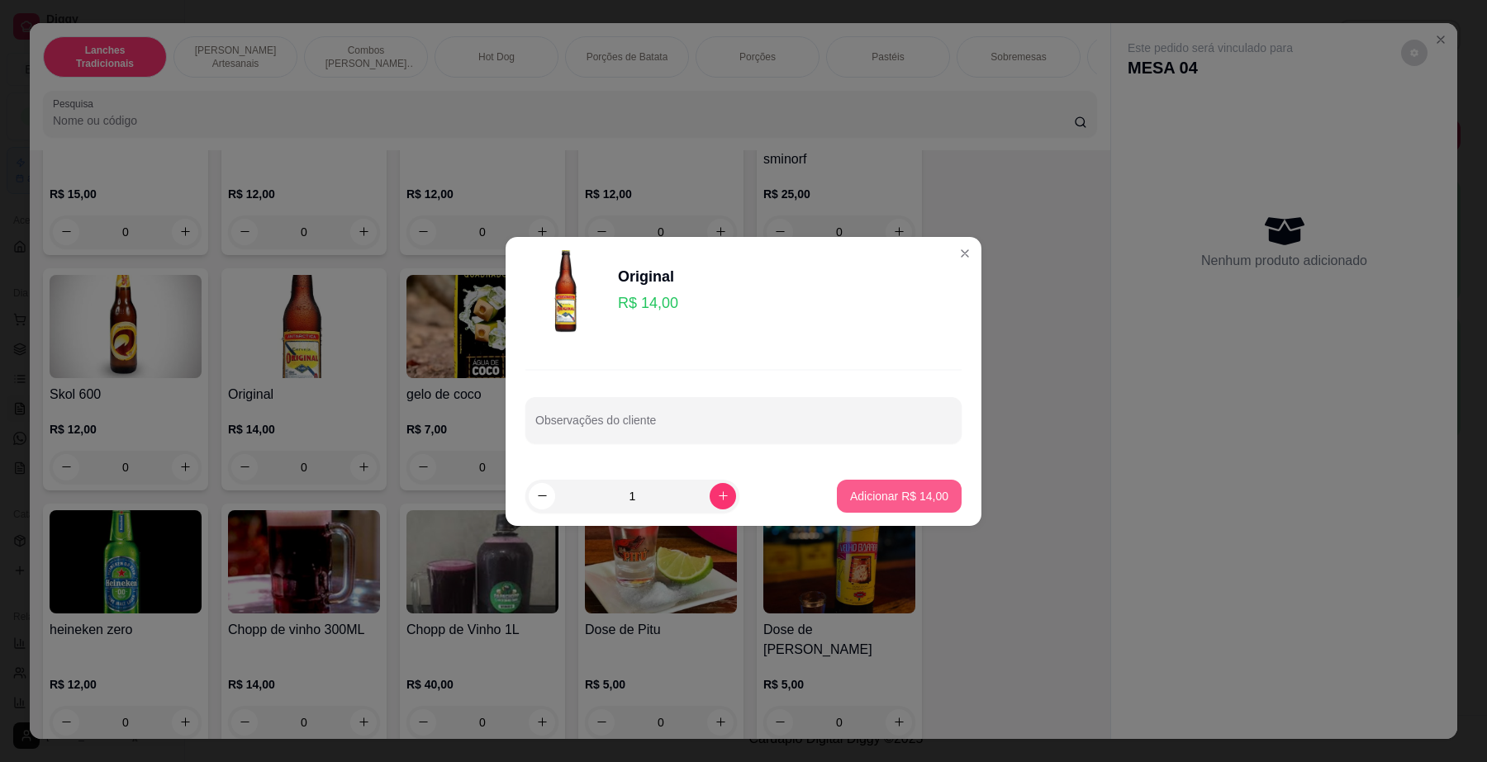
click at [933, 498] on button "Adicionar R$ 14,00" at bounding box center [899, 496] width 125 height 33
type input "1"
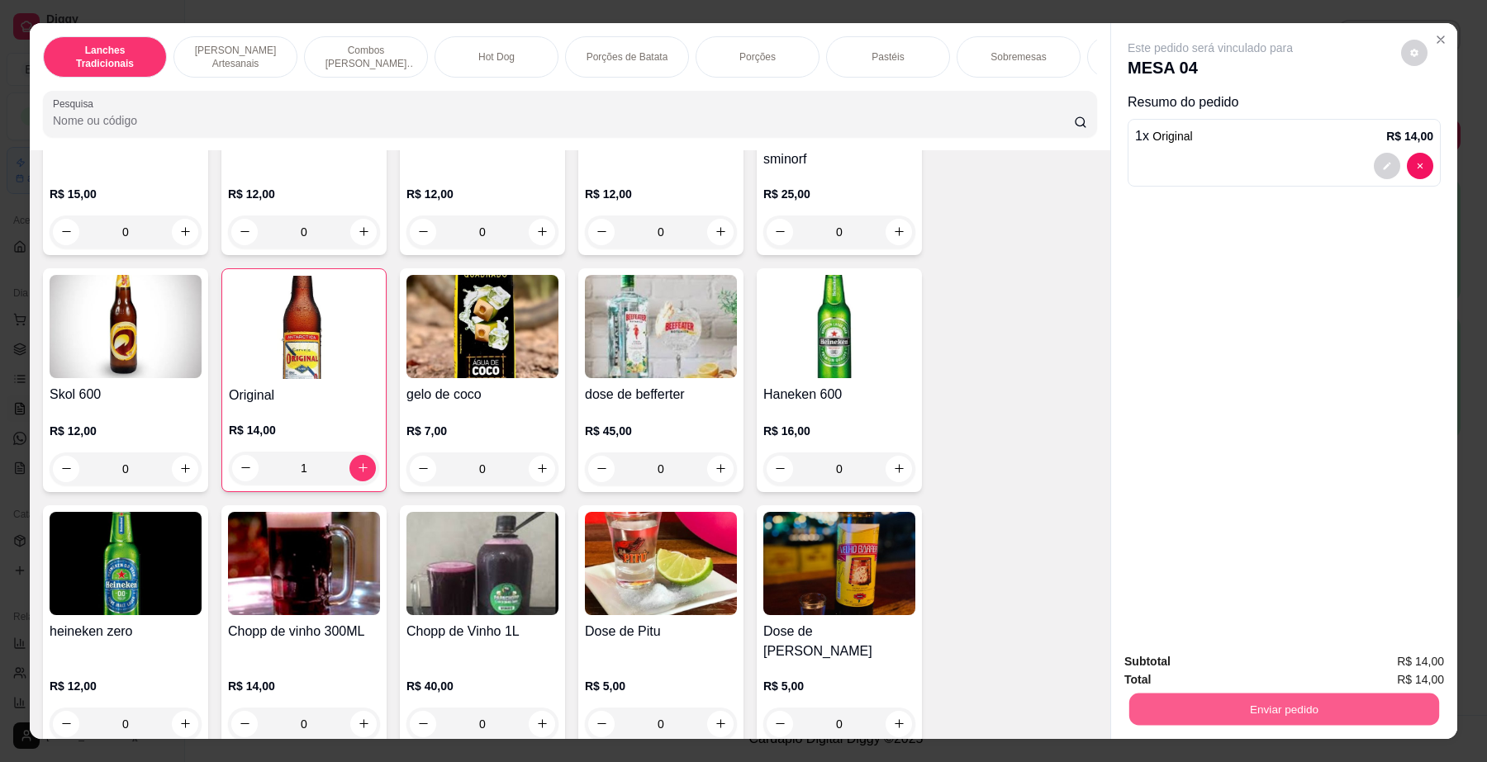
click at [1210, 718] on button "Enviar pedido" at bounding box center [1284, 710] width 310 height 32
click at [1194, 675] on button "Não registrar e enviar pedido" at bounding box center [1228, 669] width 167 height 31
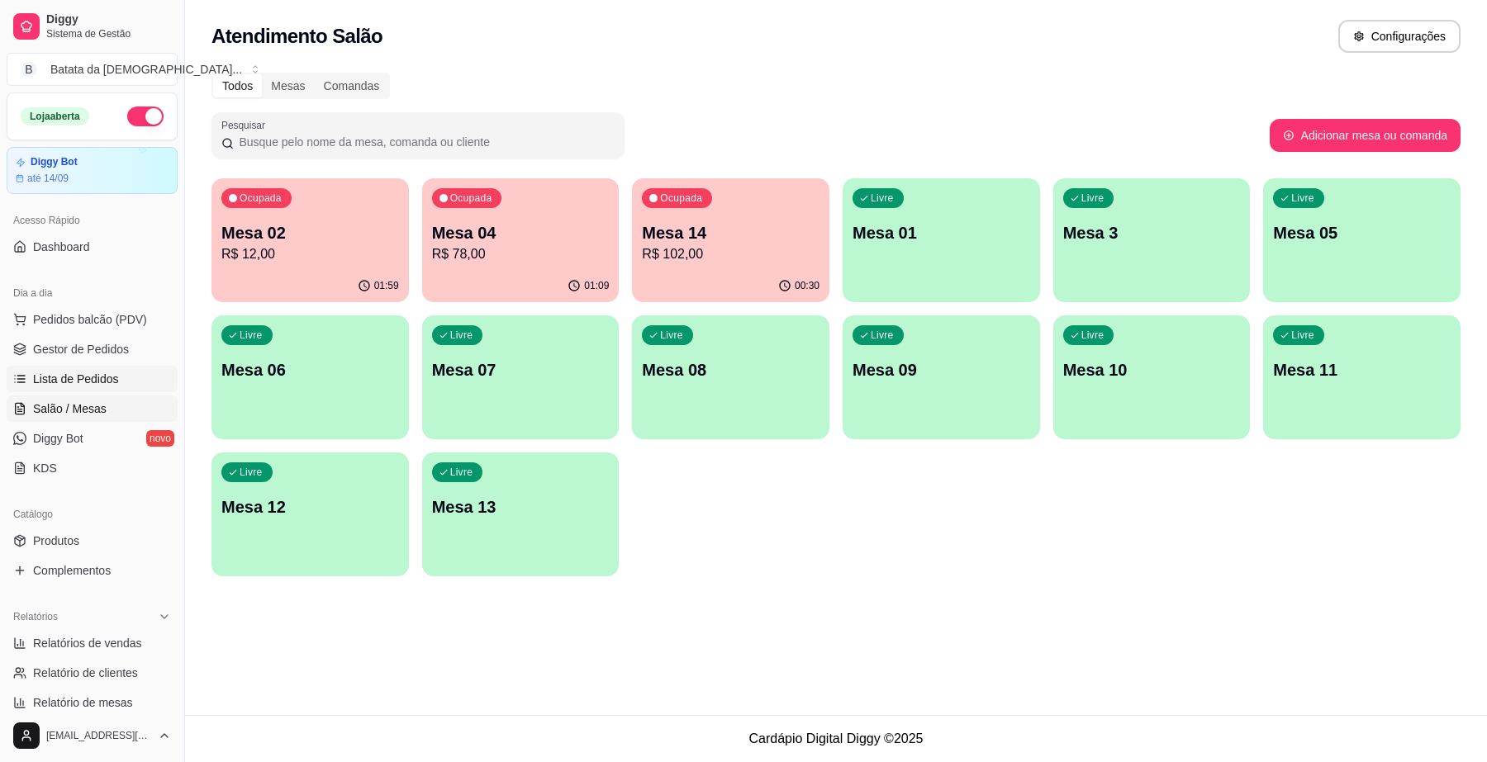
click at [46, 386] on span "Lista de Pedidos" at bounding box center [76, 379] width 86 height 17
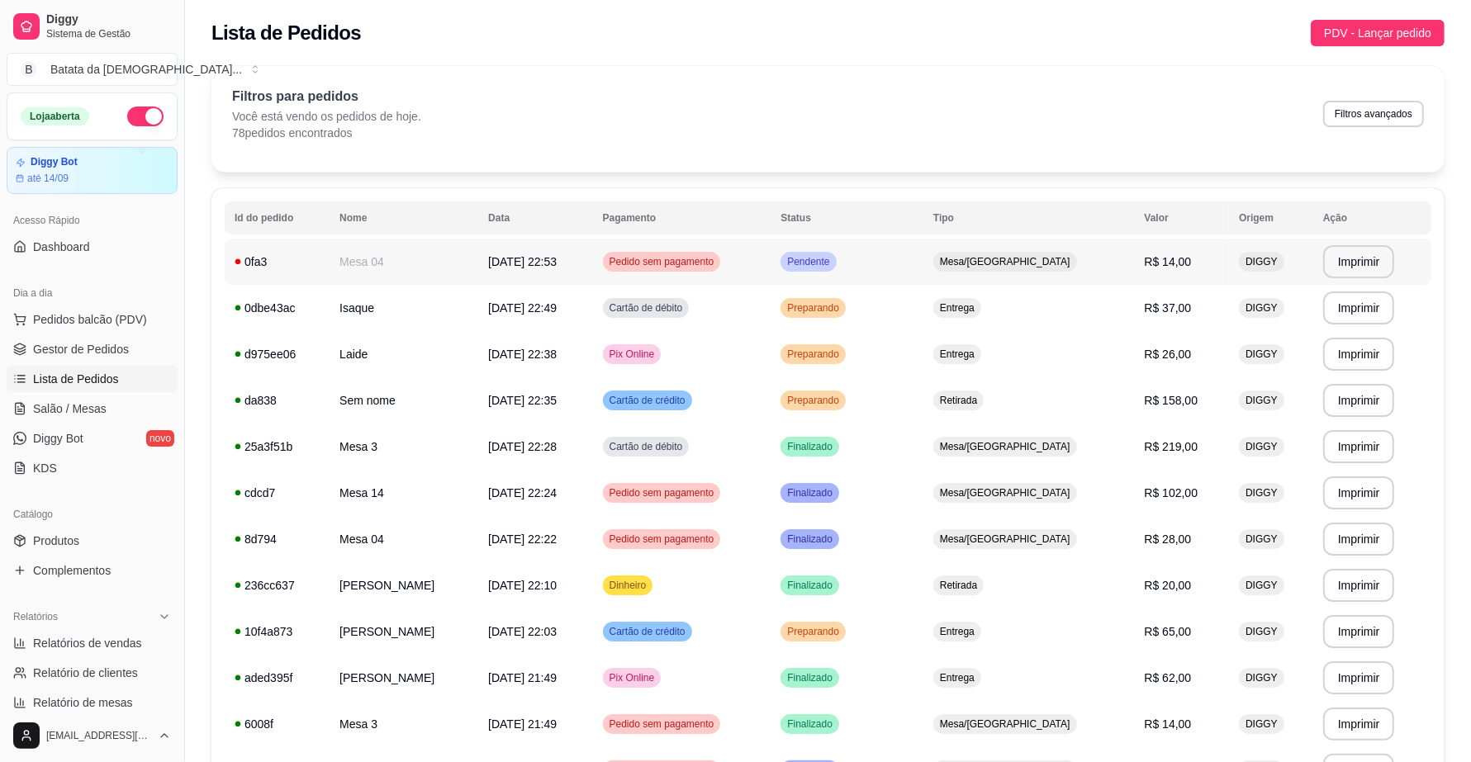
click at [721, 254] on div "Pedido sem pagamento" at bounding box center [662, 262] width 118 height 20
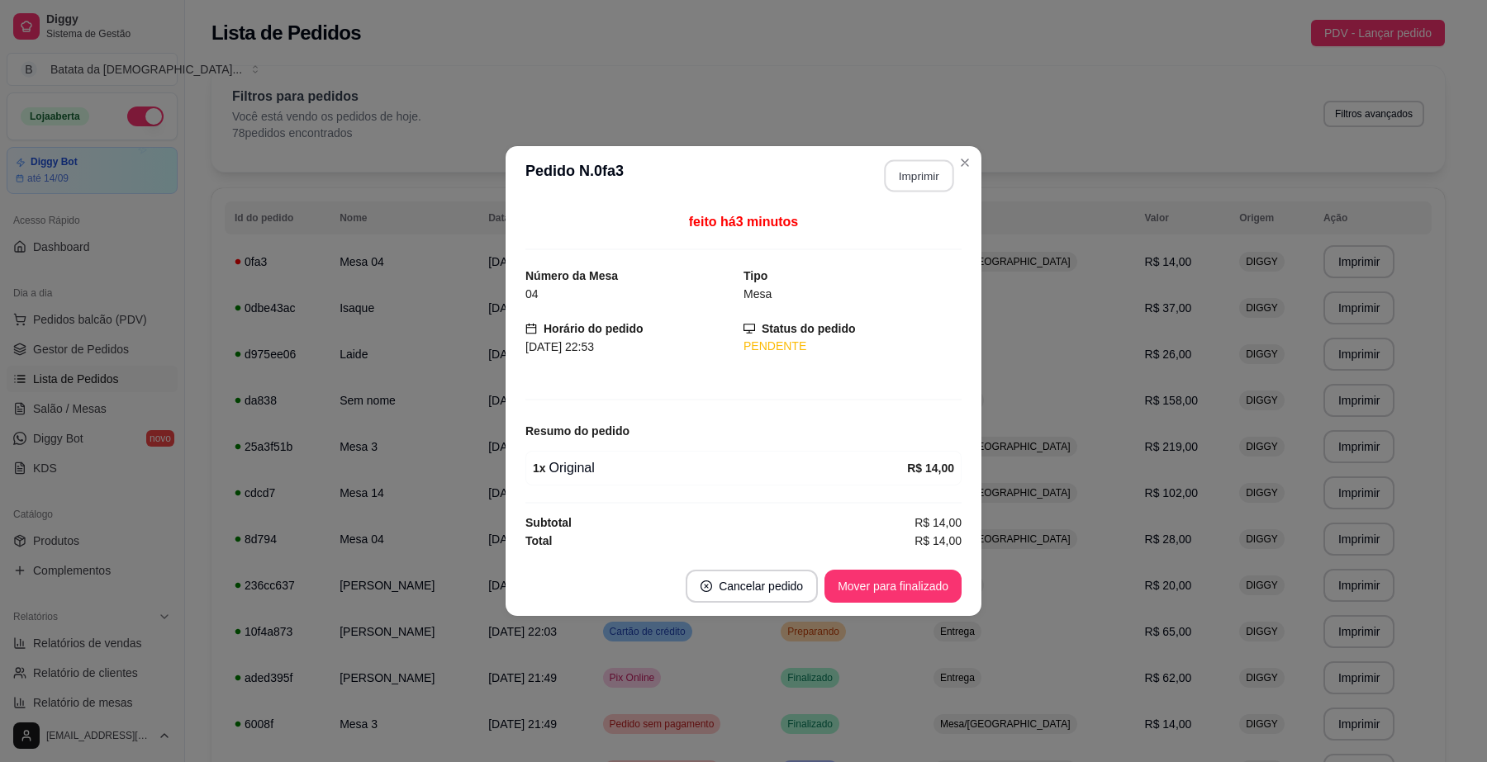
click at [935, 172] on button "Imprimir" at bounding box center [918, 176] width 69 height 32
click at [901, 576] on button "Mover para finalizado" at bounding box center [893, 587] width 133 height 32
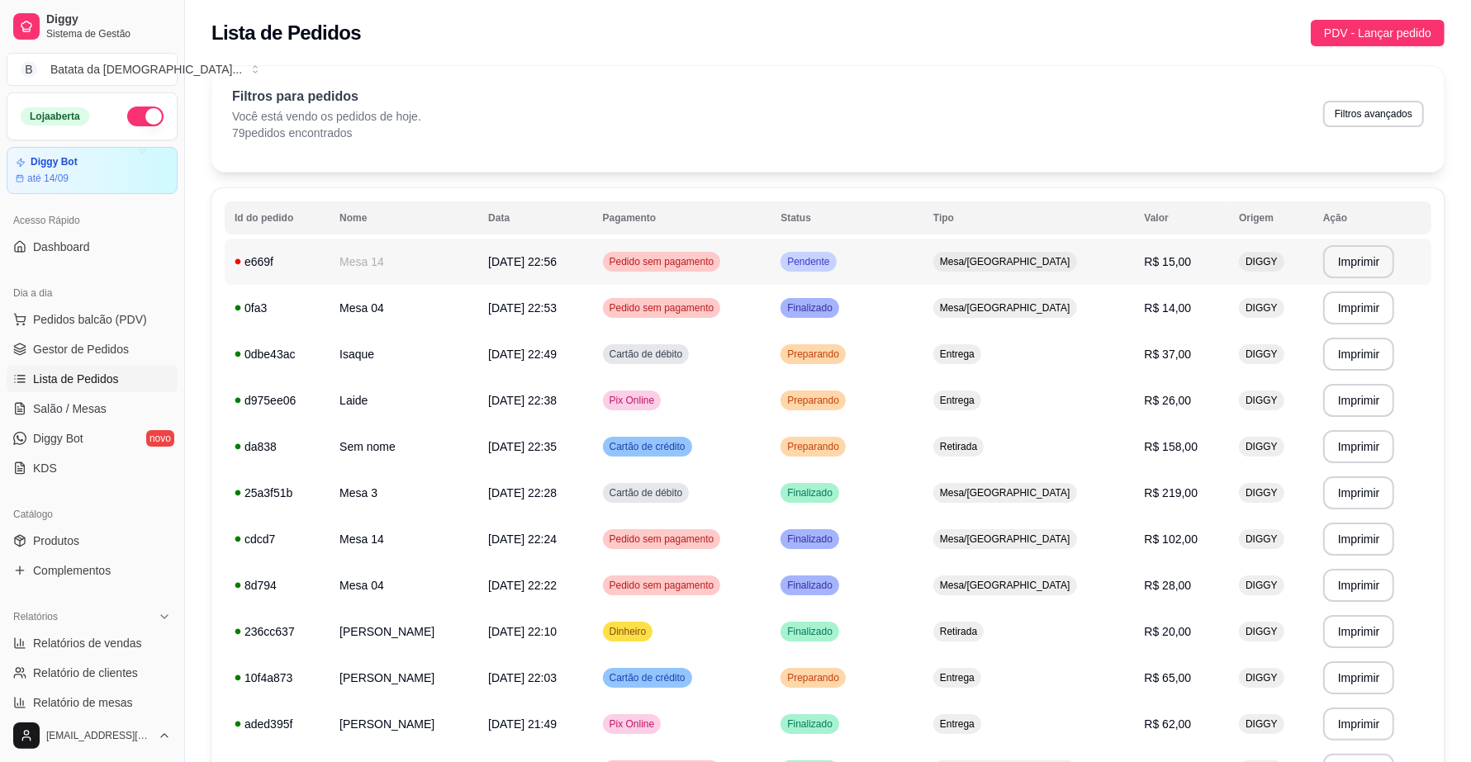
click at [1135, 244] on td "R$ 15,00" at bounding box center [1182, 262] width 95 height 46
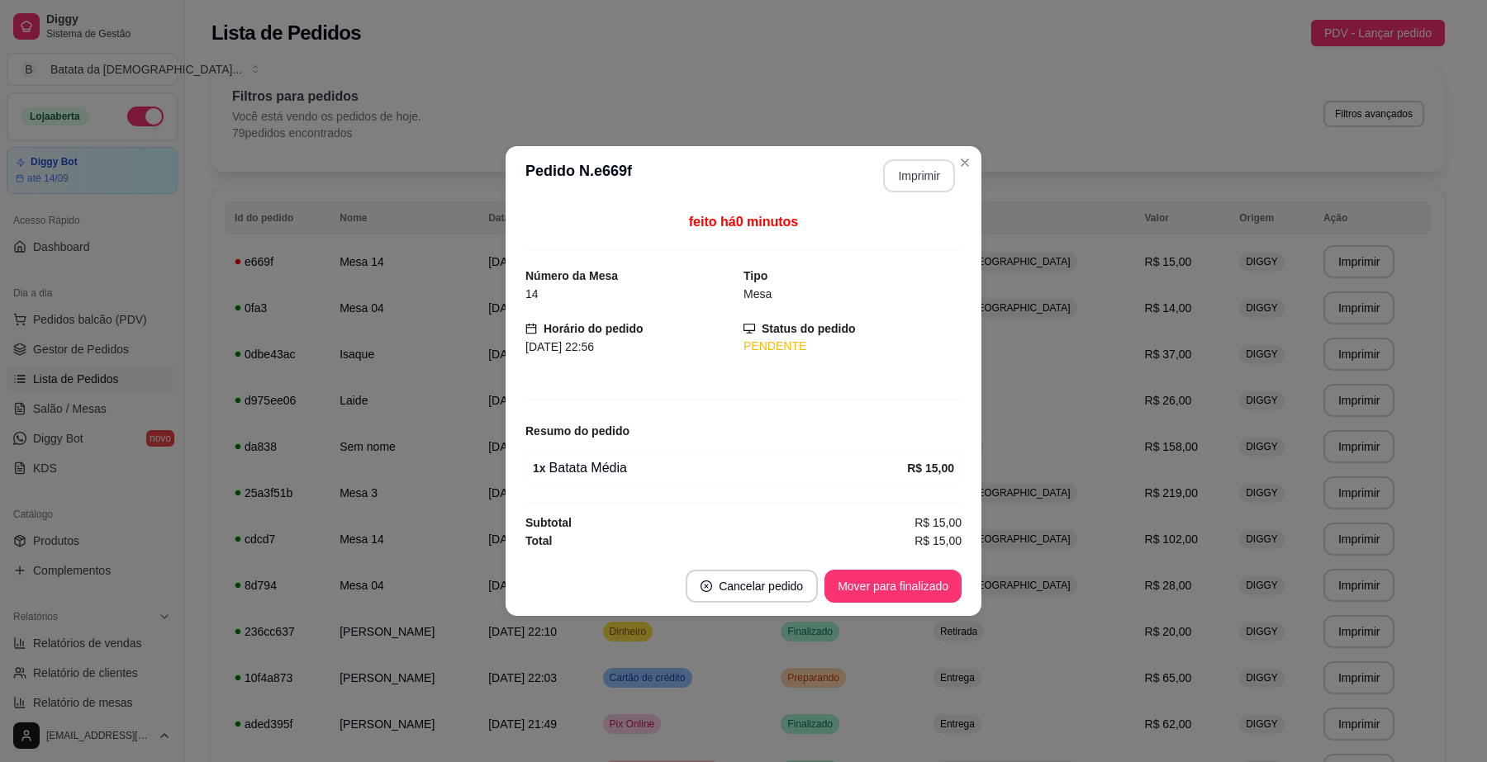
click at [921, 178] on button "Imprimir" at bounding box center [919, 175] width 72 height 33
click at [921, 584] on button "Mover para finalizado" at bounding box center [893, 587] width 133 height 32
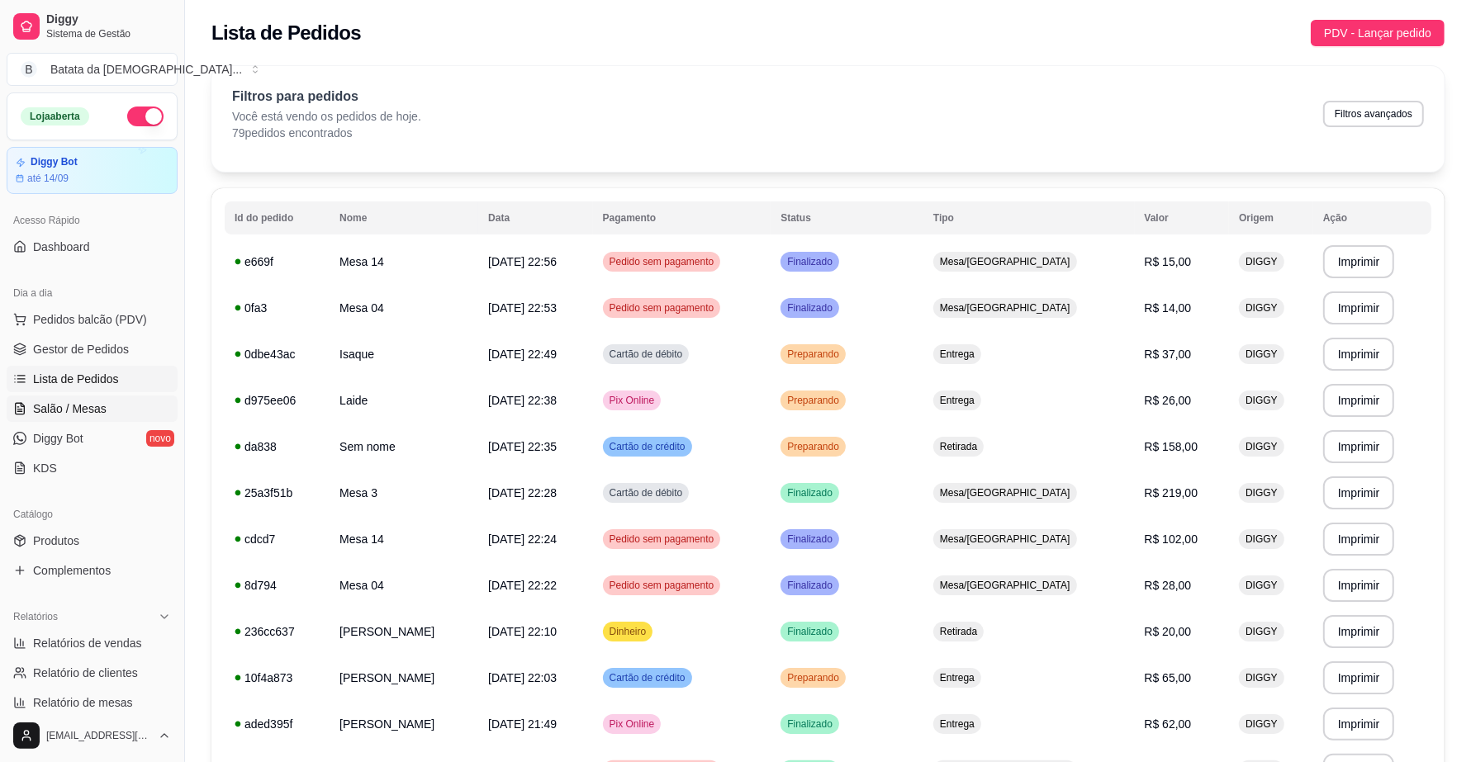
click at [67, 410] on span "Salão / Mesas" at bounding box center [70, 409] width 74 height 17
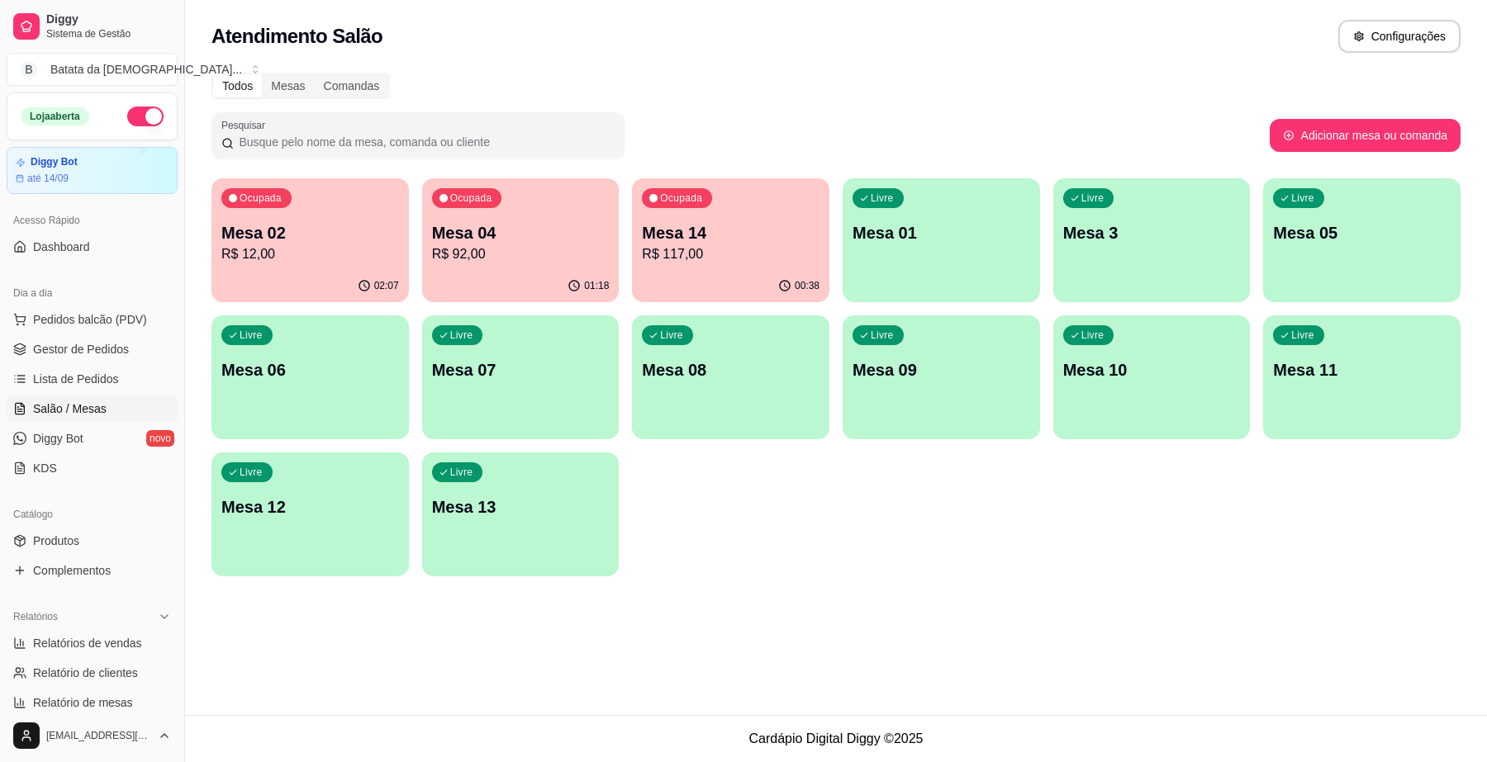
click at [490, 270] on div "01:18" at bounding box center [520, 286] width 197 height 32
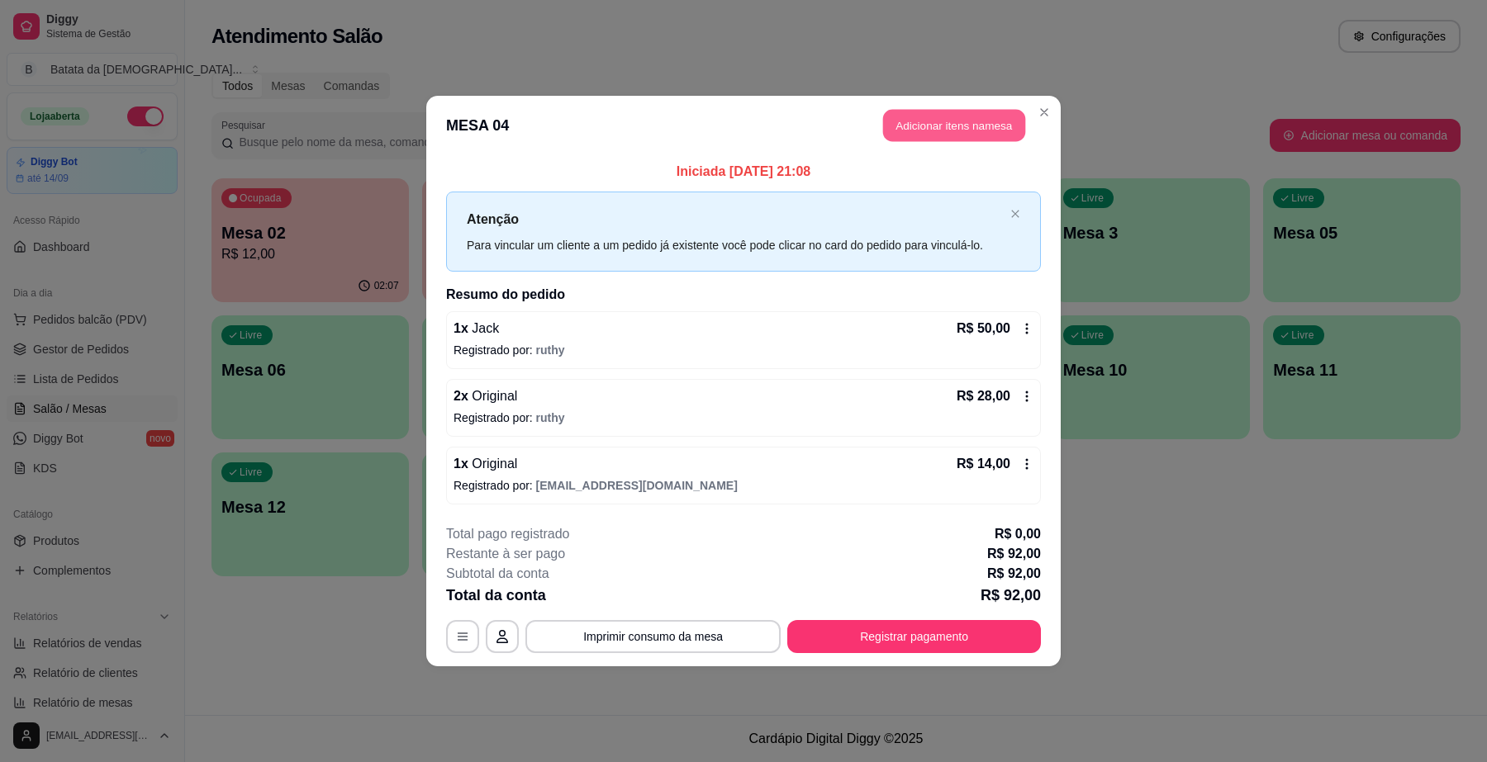
click at [942, 113] on button "Adicionar itens na mesa" at bounding box center [954, 126] width 142 height 32
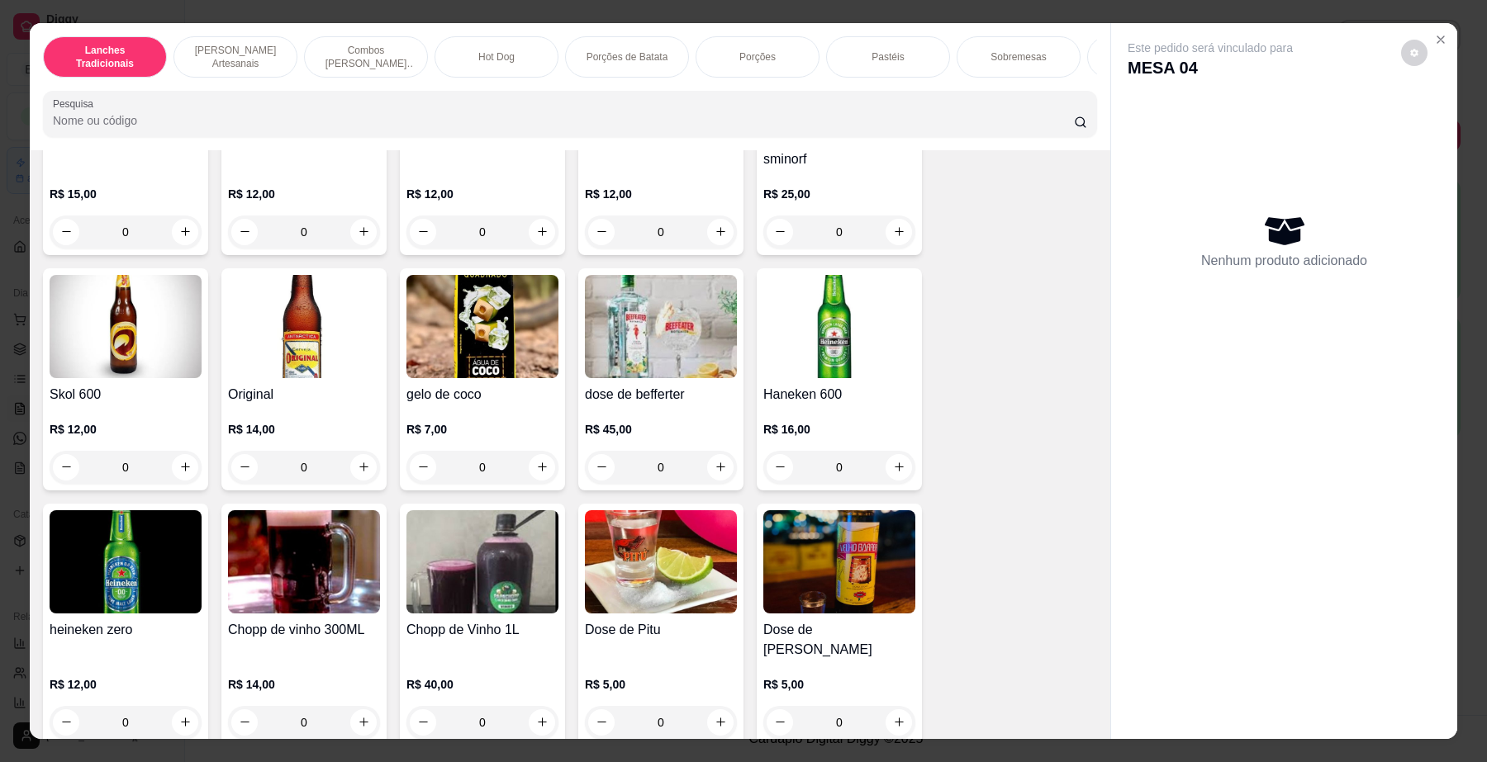
scroll to position [5265, 0]
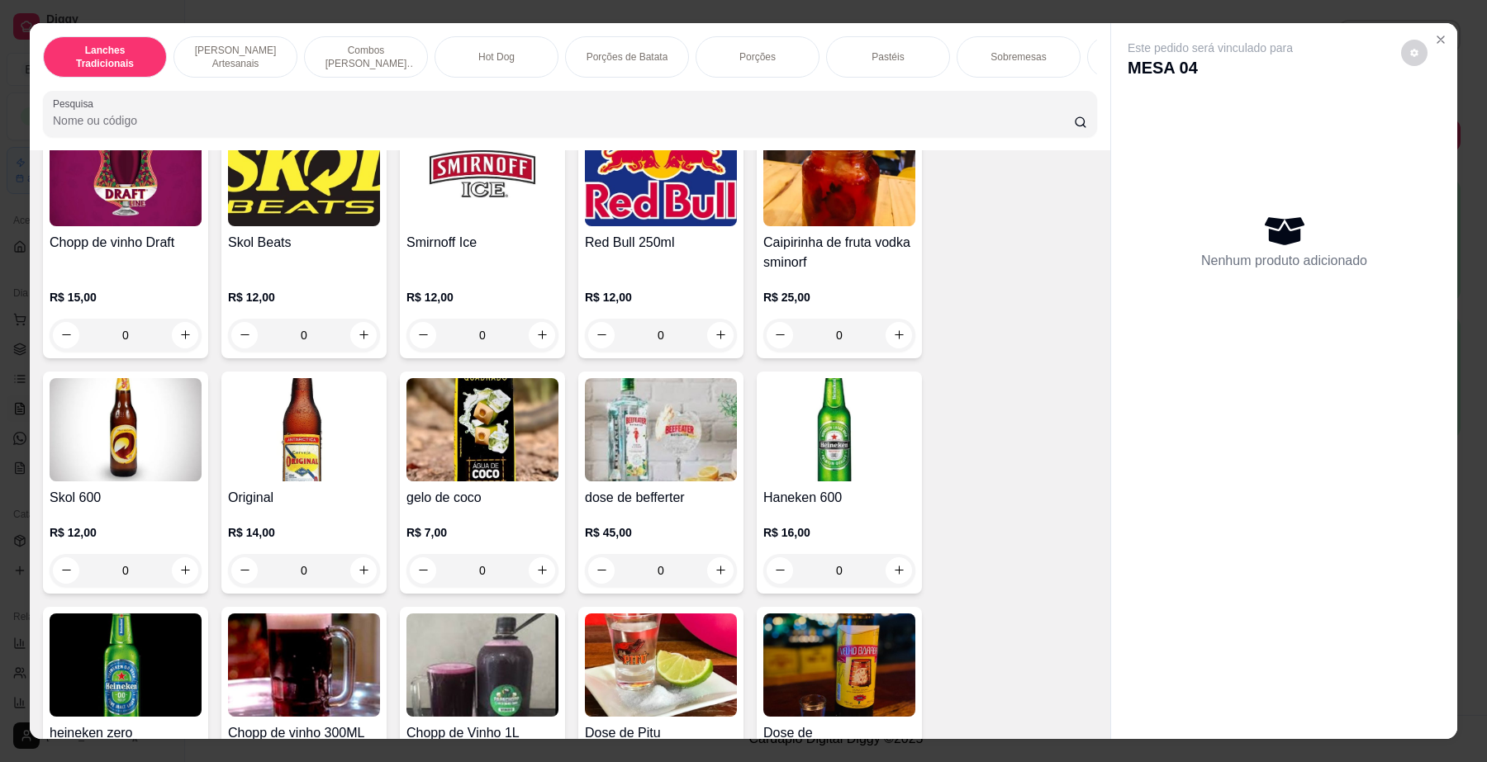
click at [458, 423] on img at bounding box center [482, 429] width 152 height 103
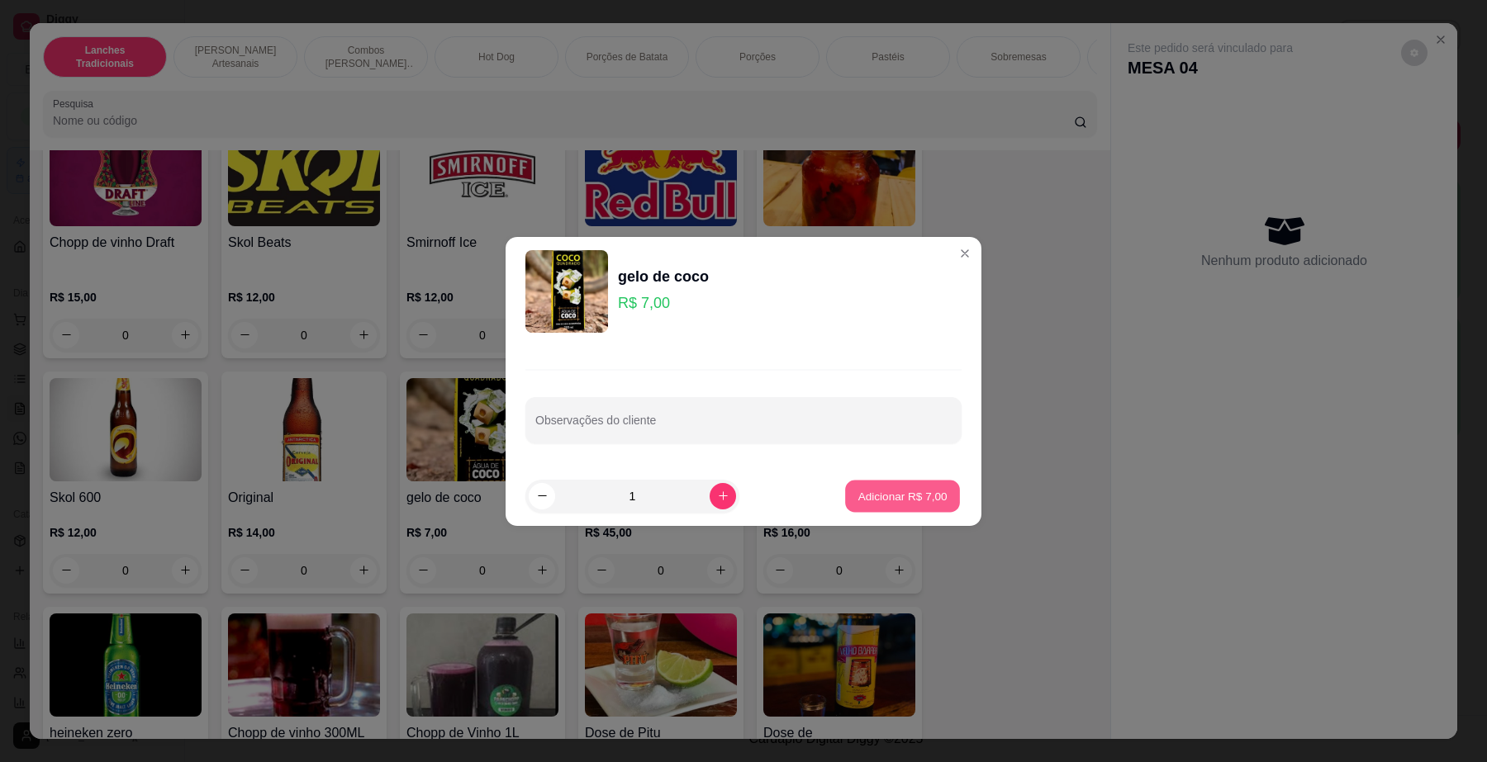
click at [935, 496] on button "Adicionar R$ 7,00" at bounding box center [902, 496] width 115 height 32
type input "1"
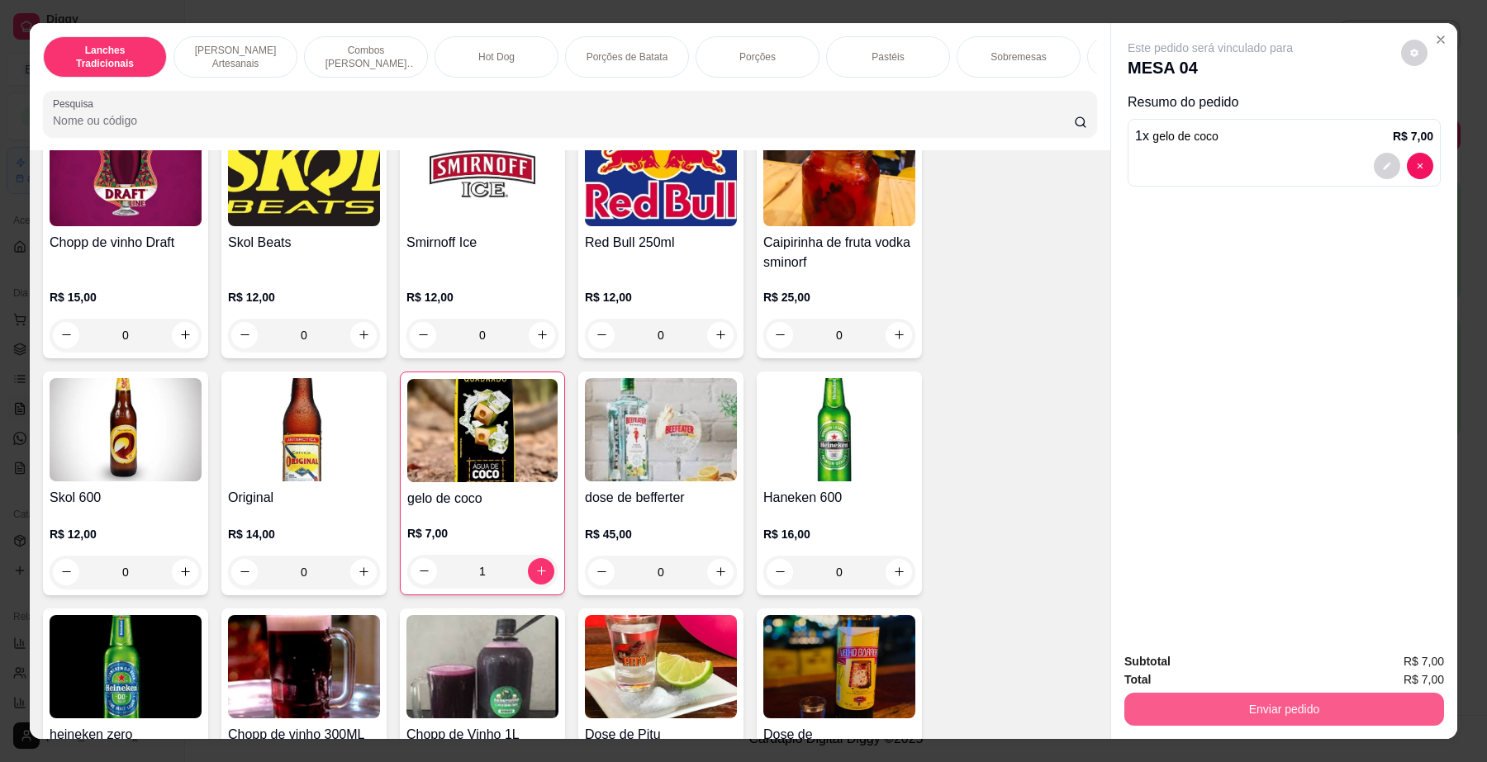
click at [1194, 698] on button "Enviar pedido" at bounding box center [1284, 709] width 320 height 33
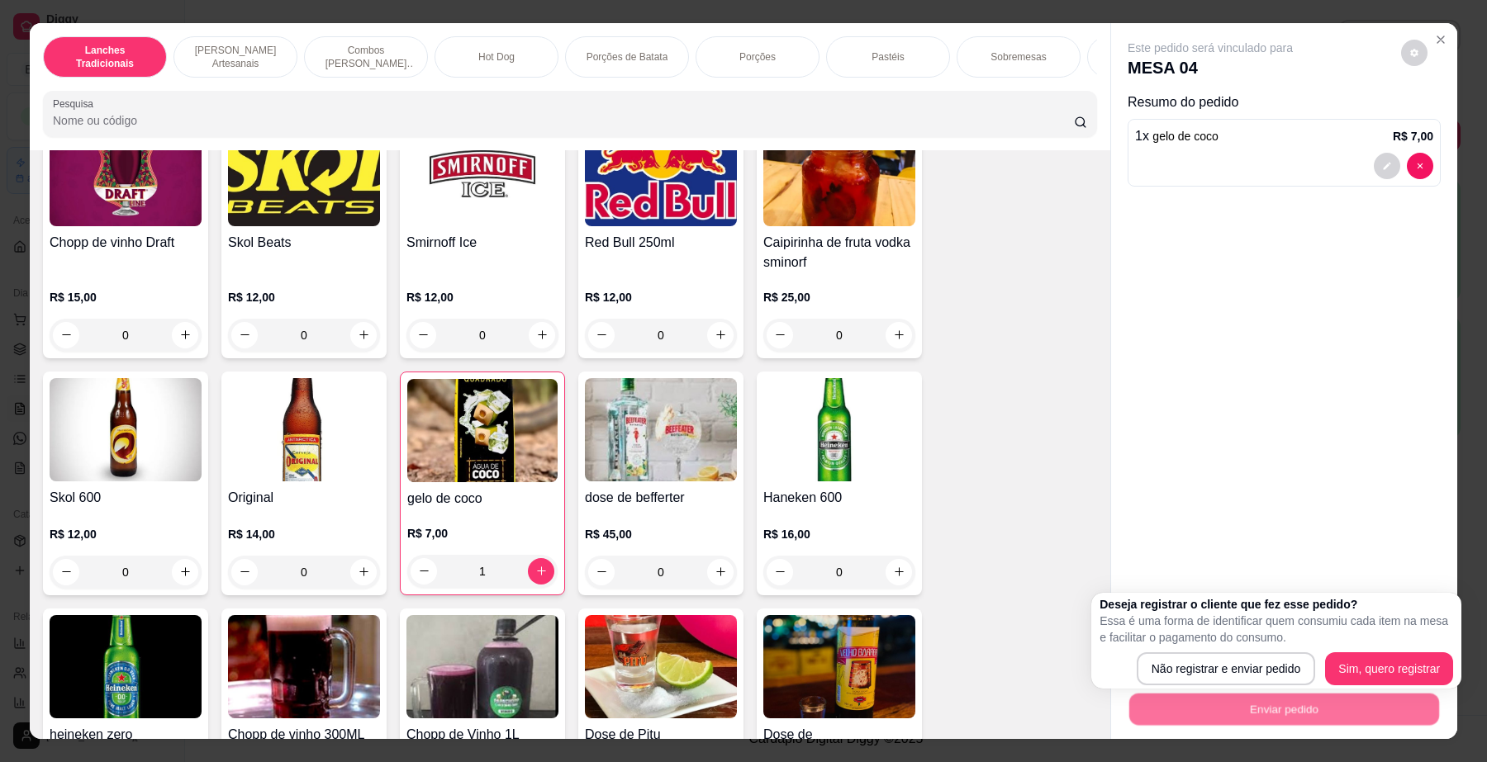
click at [1197, 651] on div "Deseja registrar o cliente que fez esse pedido? Essa é uma forma de identificar…" at bounding box center [1275, 640] width 353 height 89
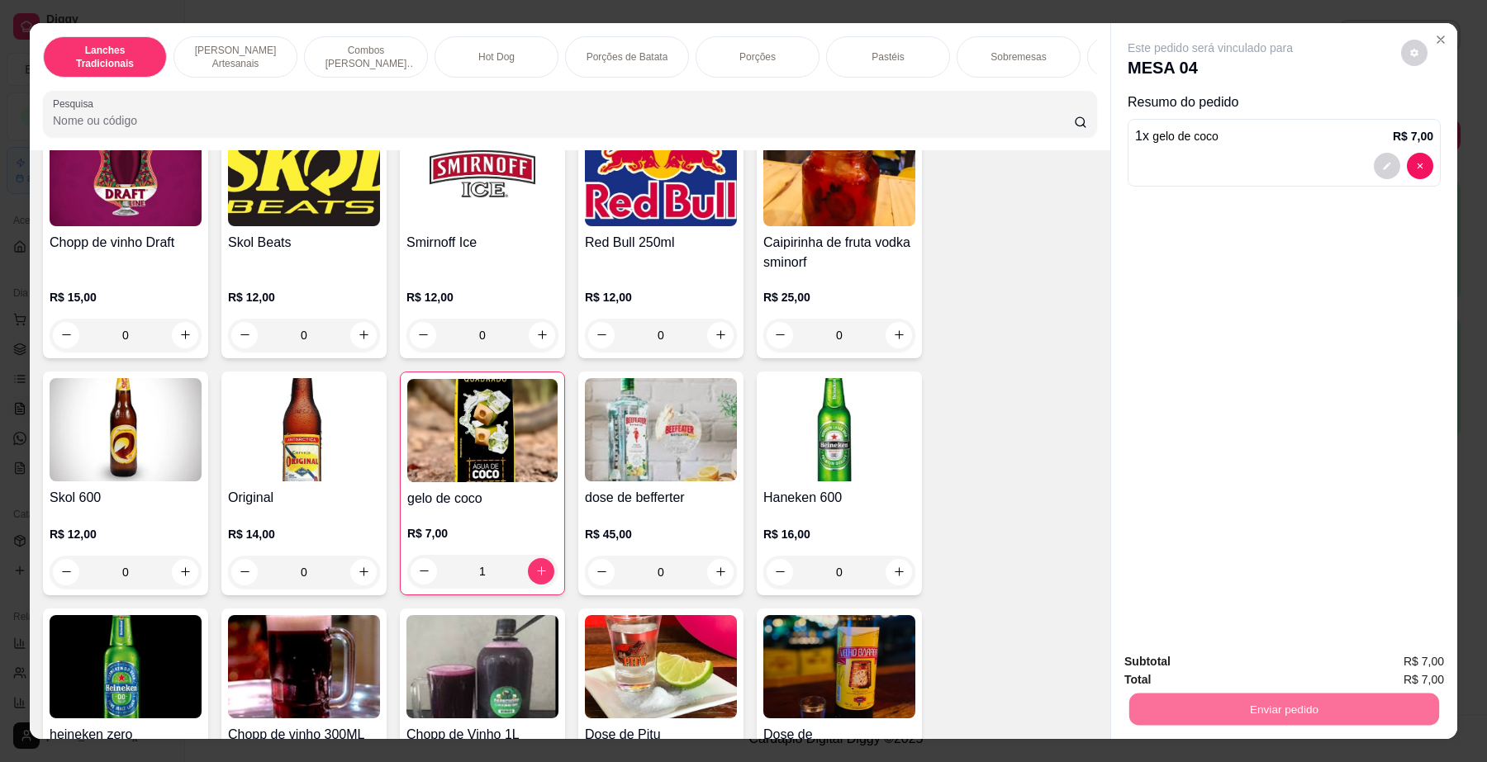
click at [1198, 675] on button "Não registrar e enviar pedido" at bounding box center [1228, 669] width 172 height 31
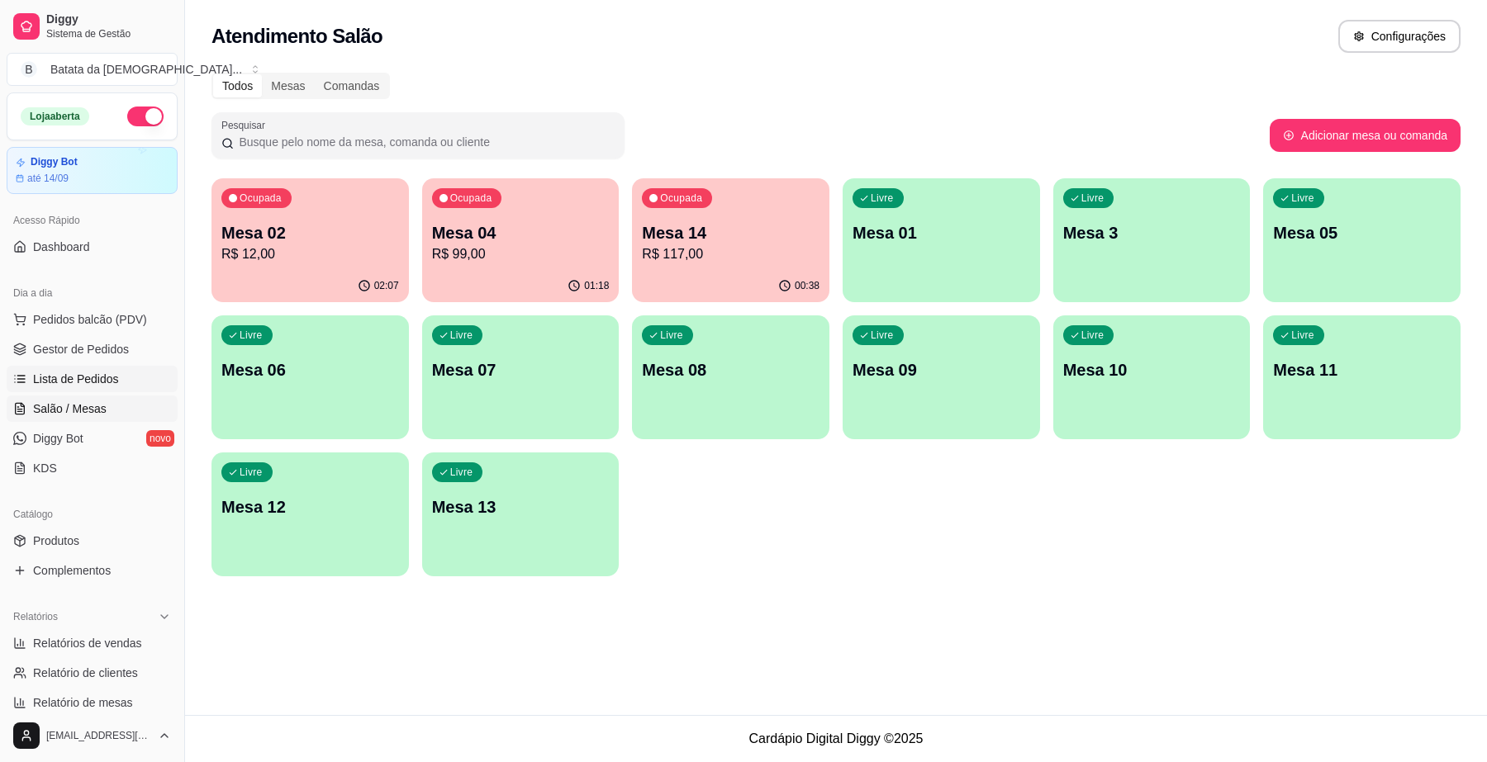
click at [126, 377] on link "Lista de Pedidos" at bounding box center [92, 379] width 171 height 26
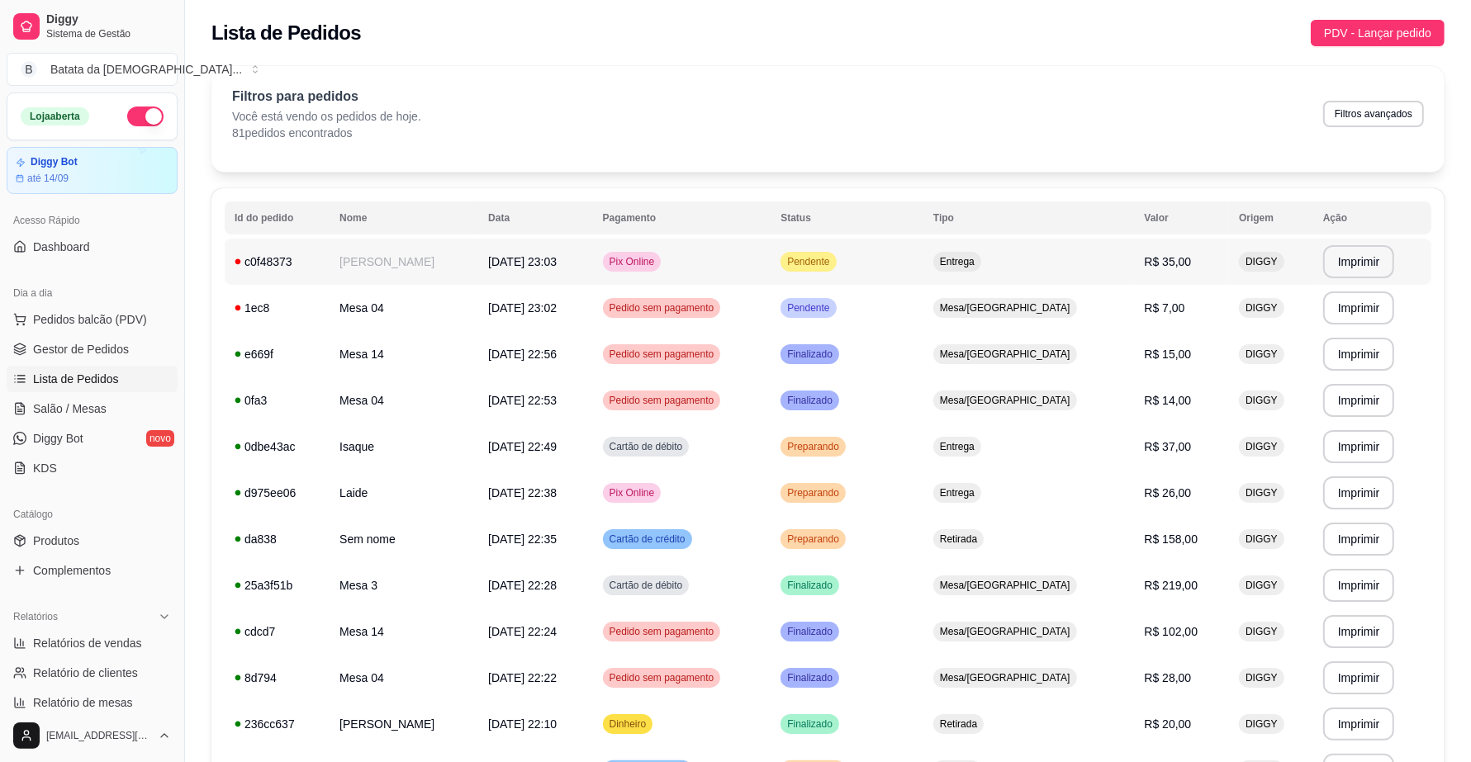
click at [923, 263] on td "Pendente" at bounding box center [847, 262] width 153 height 46
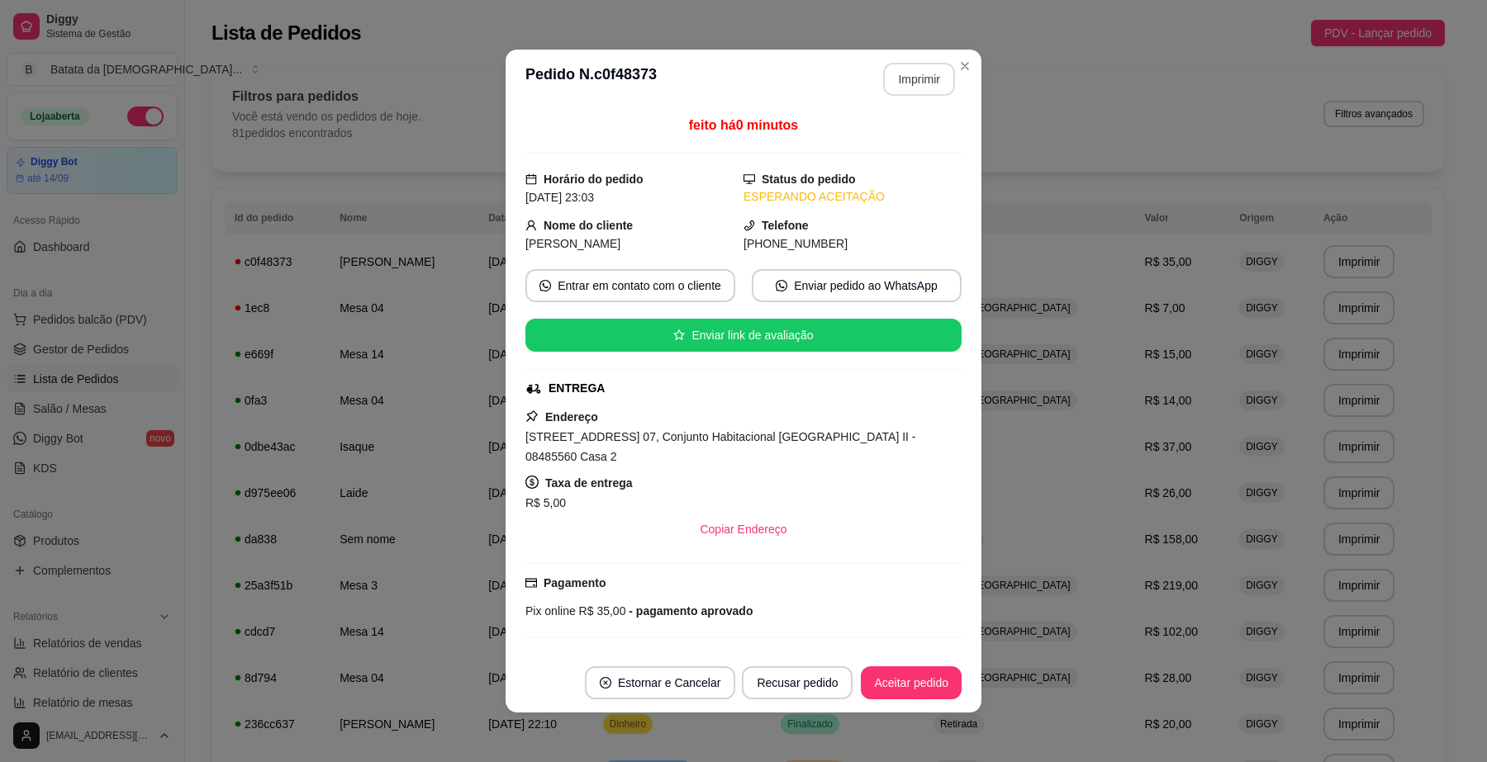
click at [897, 80] on button "Imprimir" at bounding box center [919, 79] width 72 height 33
click at [917, 679] on button "Aceitar pedido" at bounding box center [910, 683] width 97 height 32
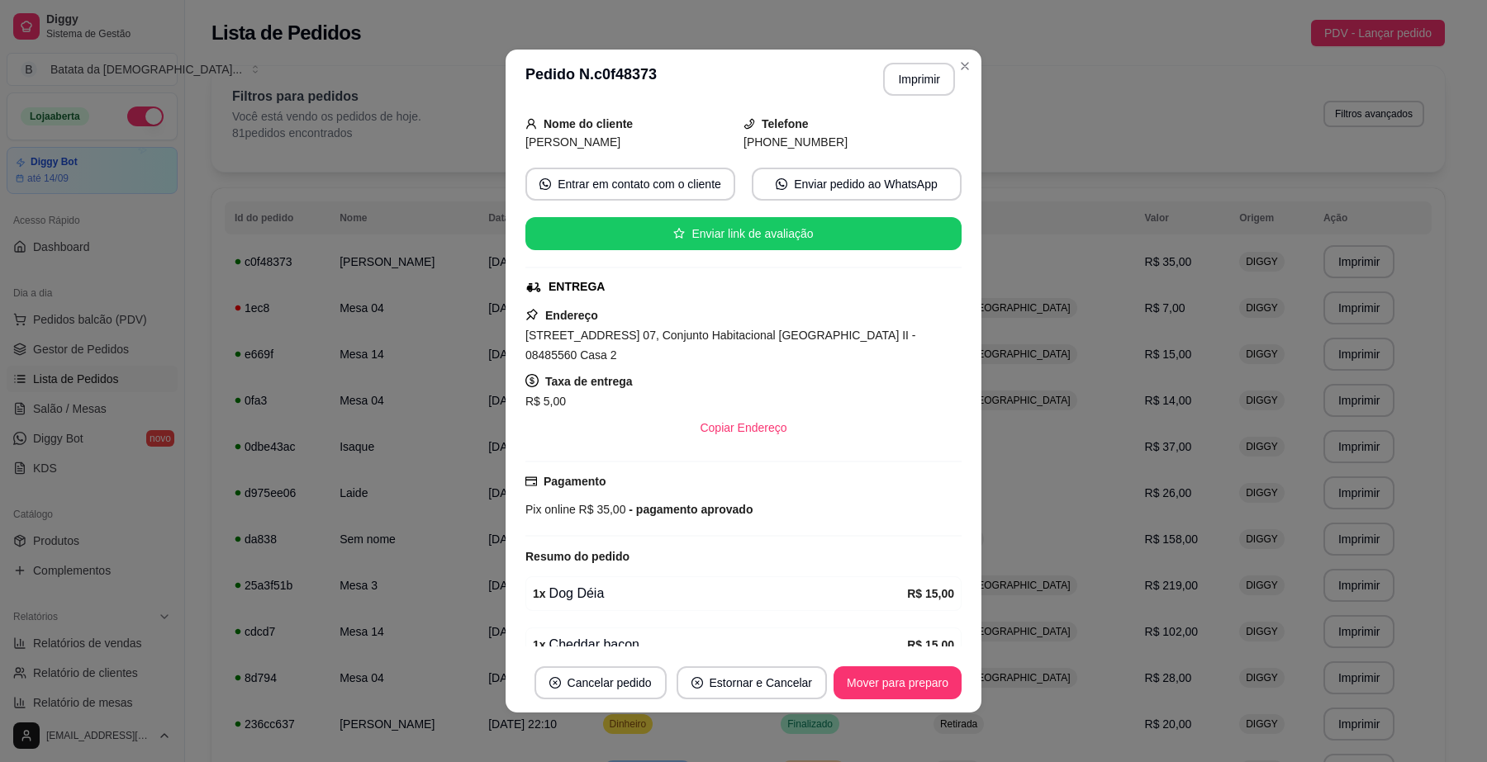
scroll to position [103, 0]
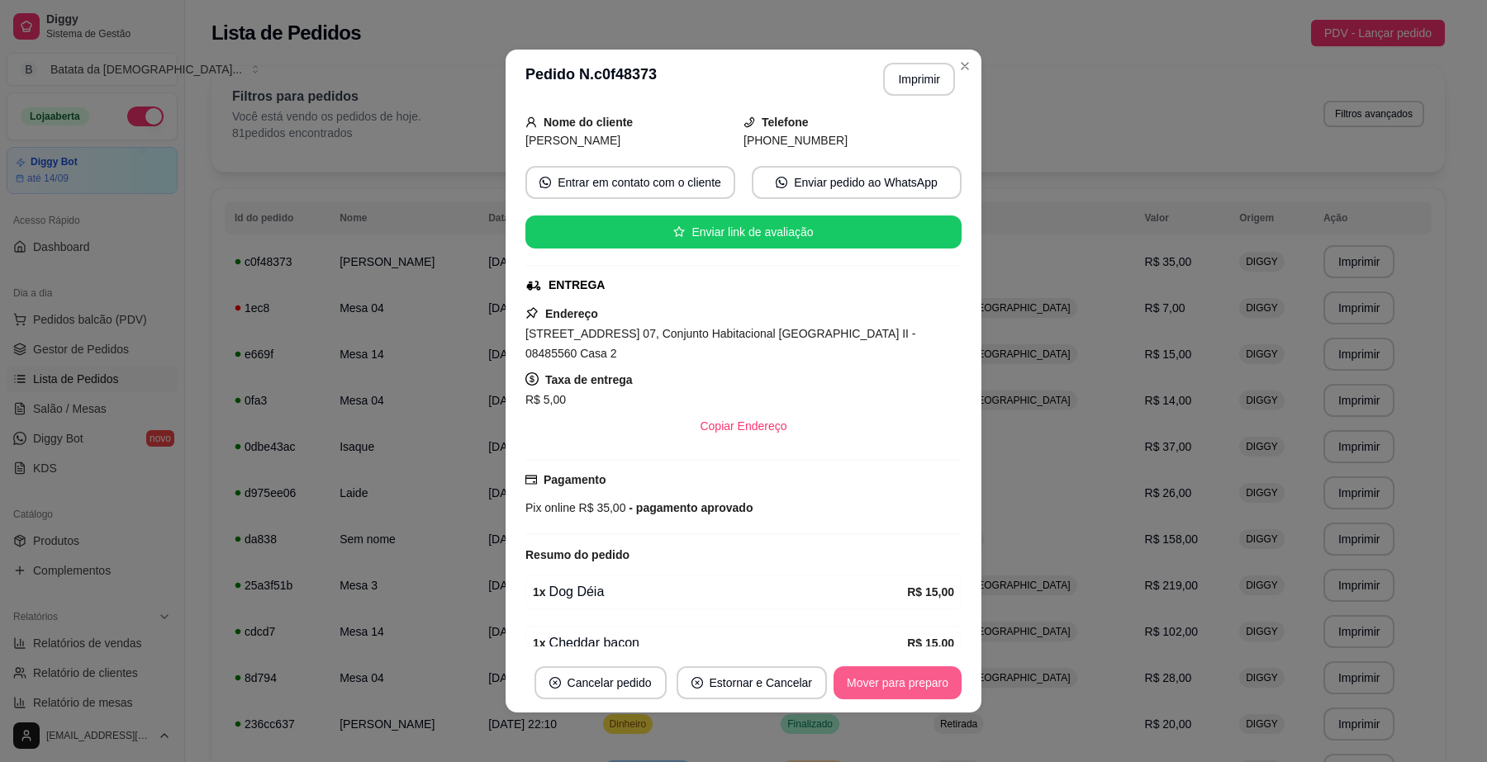
click at [894, 666] on button "Mover para preparo" at bounding box center [897, 682] width 128 height 33
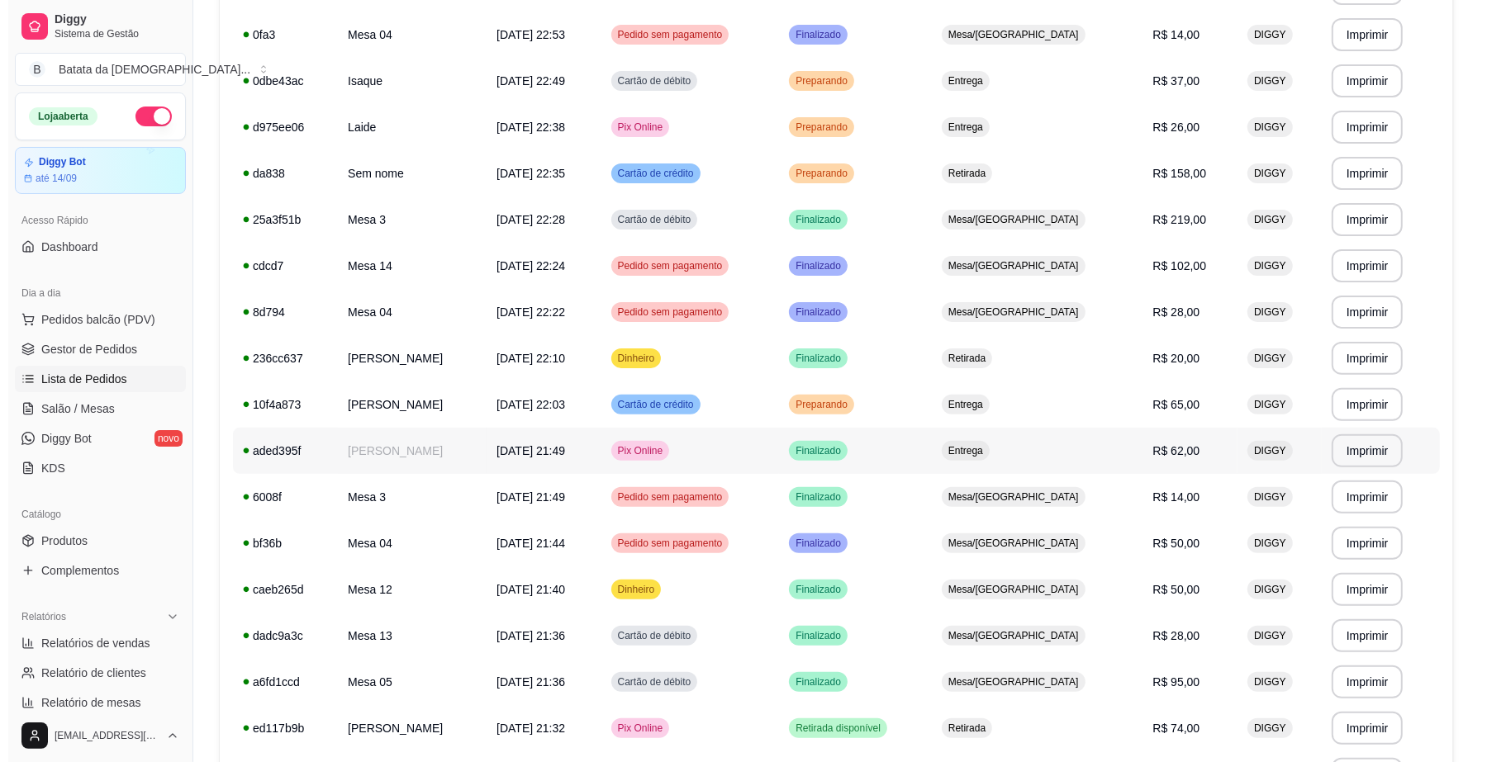
scroll to position [413, 0]
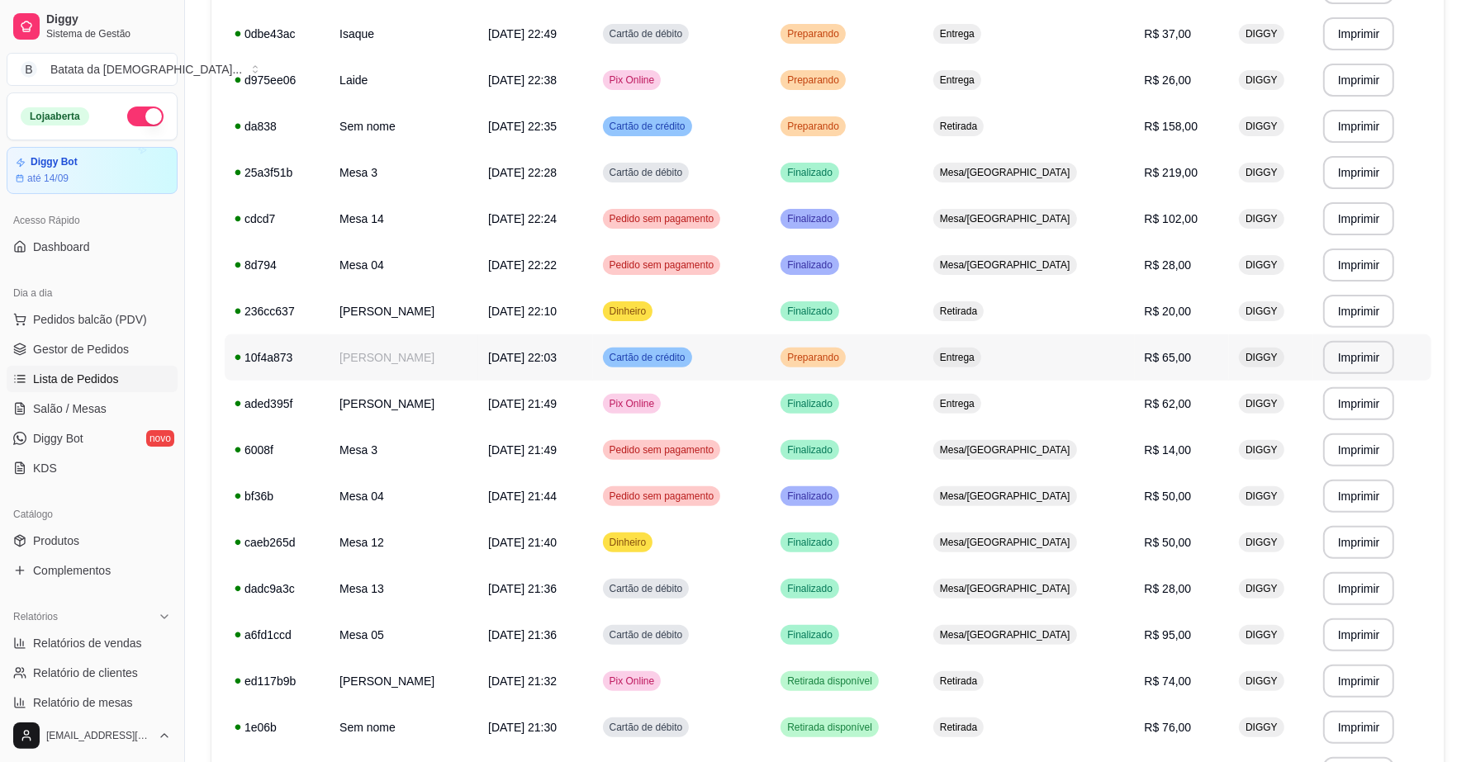
click at [592, 365] on td "[DATE] 22:03" at bounding box center [535, 357] width 114 height 46
click at [538, 353] on span "[DATE] 22:03" at bounding box center [522, 357] width 69 height 13
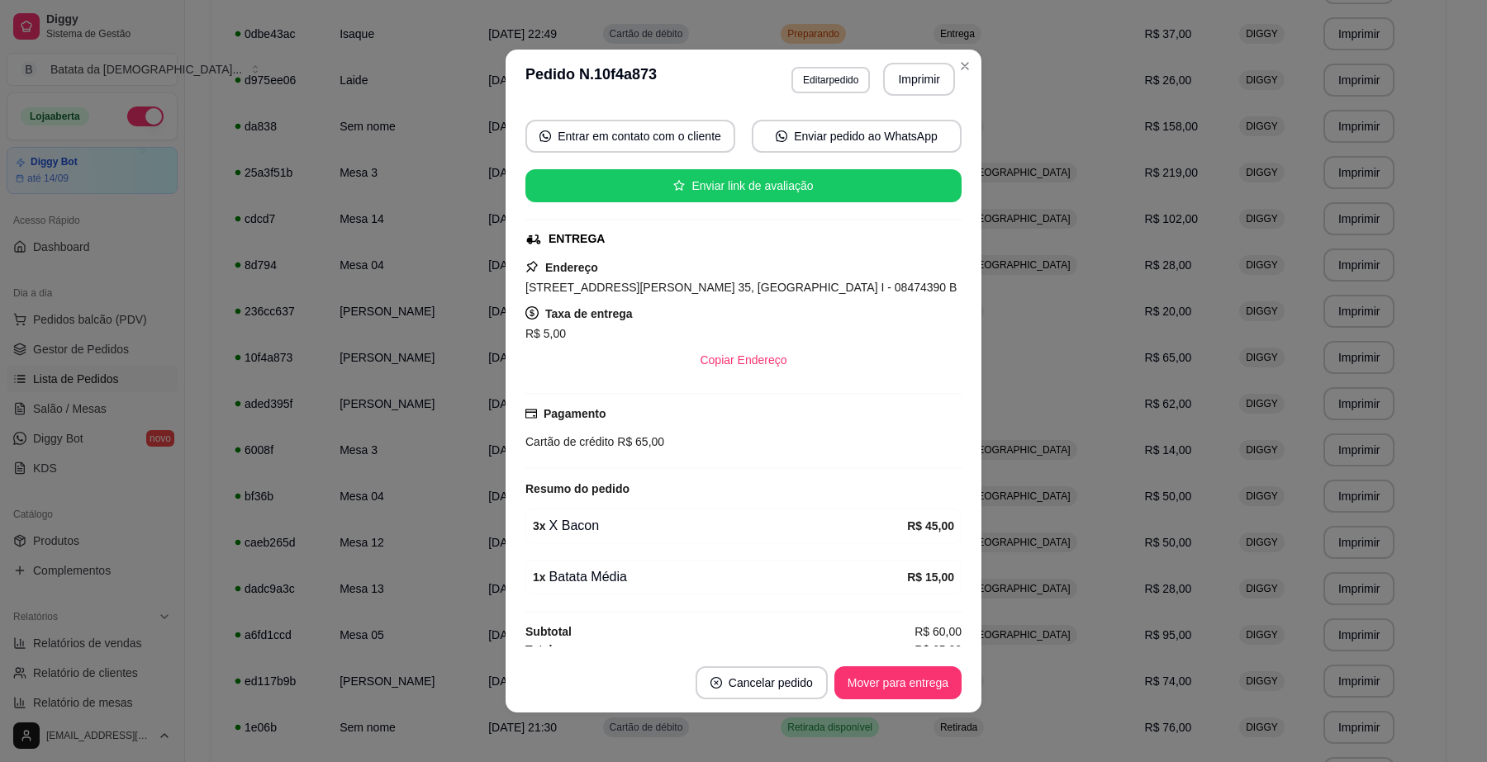
scroll to position [168, 0]
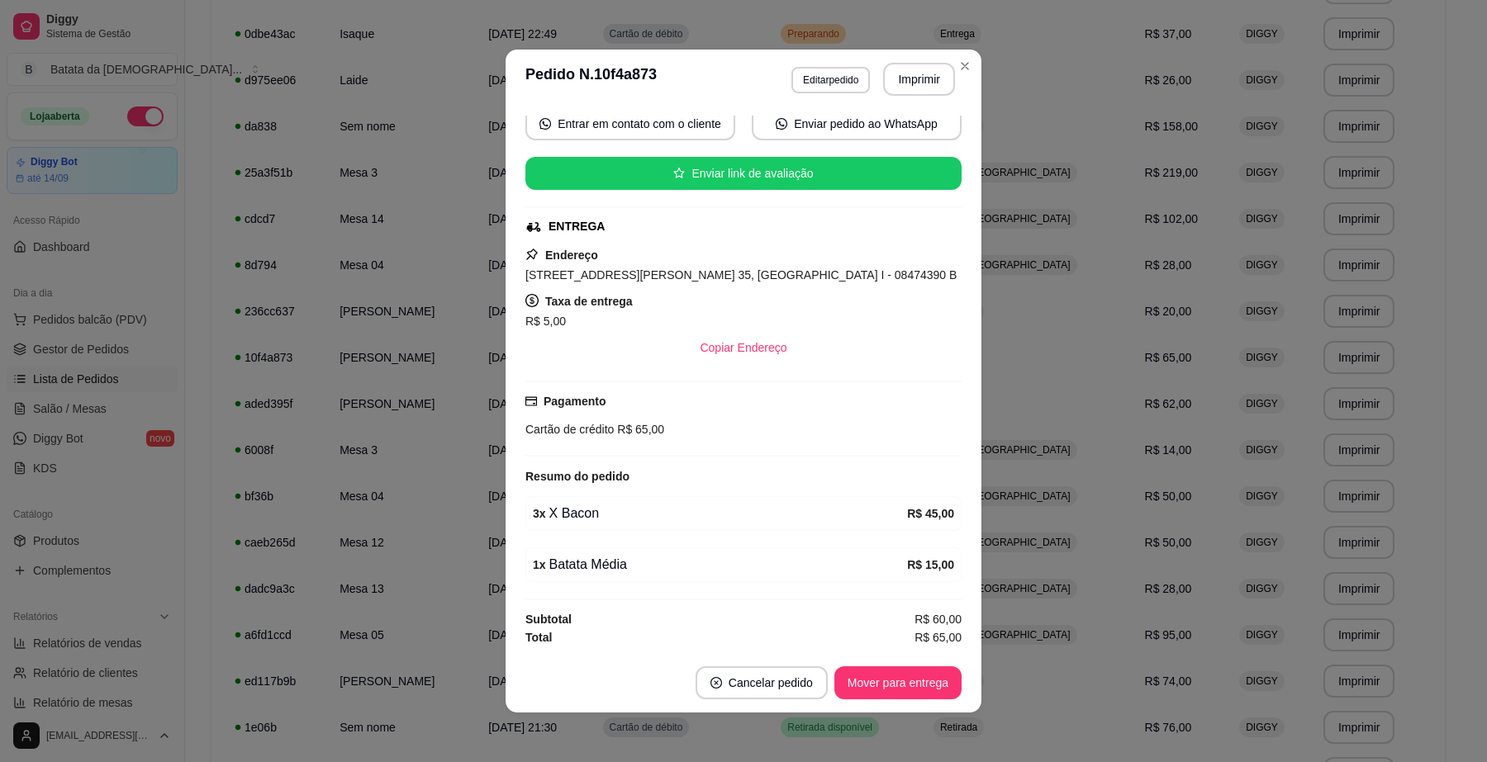
click at [872, 696] on footer "Cancelar pedido Mover para entrega" at bounding box center [743, 682] width 476 height 59
click at [884, 675] on button "Mover para entrega" at bounding box center [897, 682] width 127 height 33
click at [884, 684] on button "Mover para finalizado" at bounding box center [892, 682] width 137 height 33
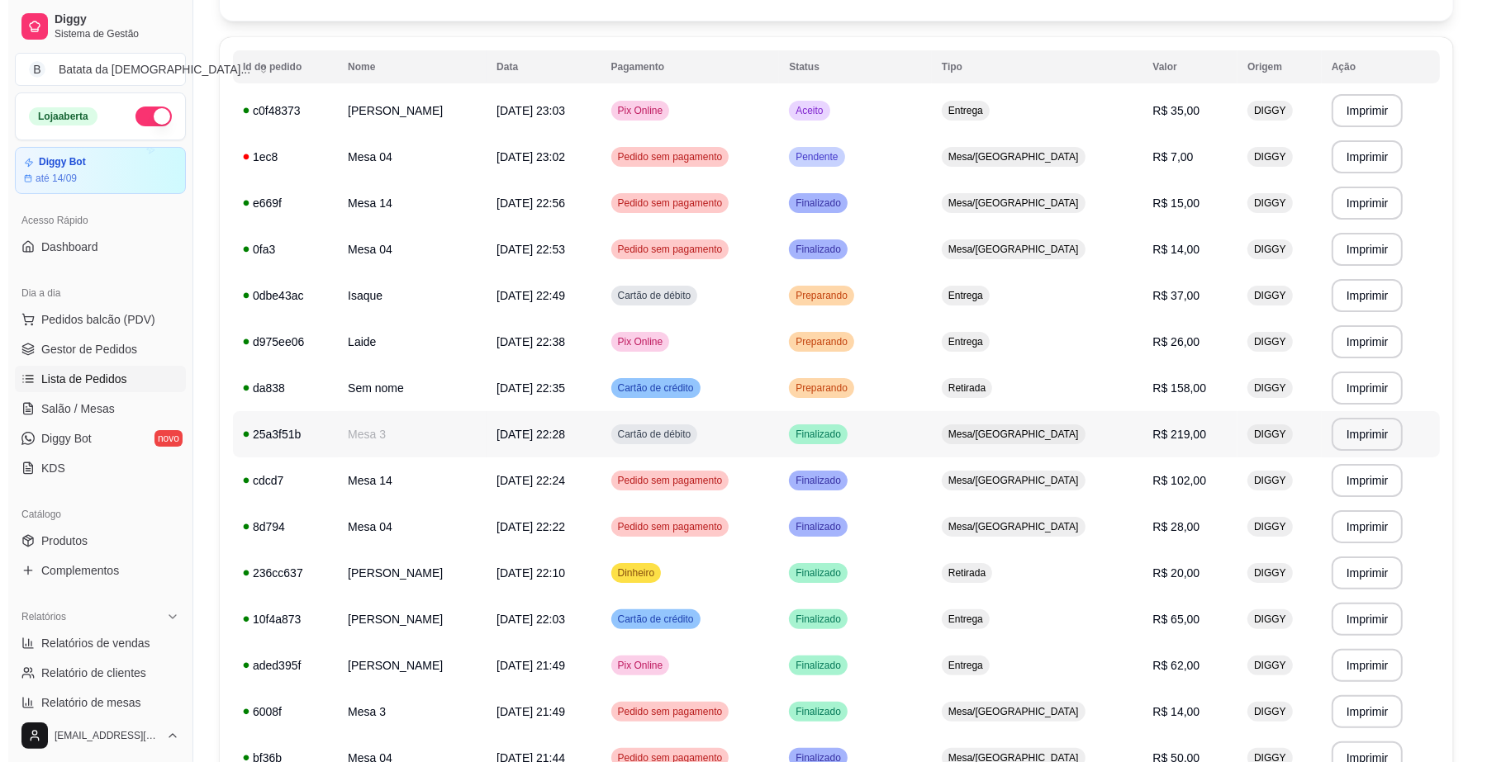
scroll to position [103, 0]
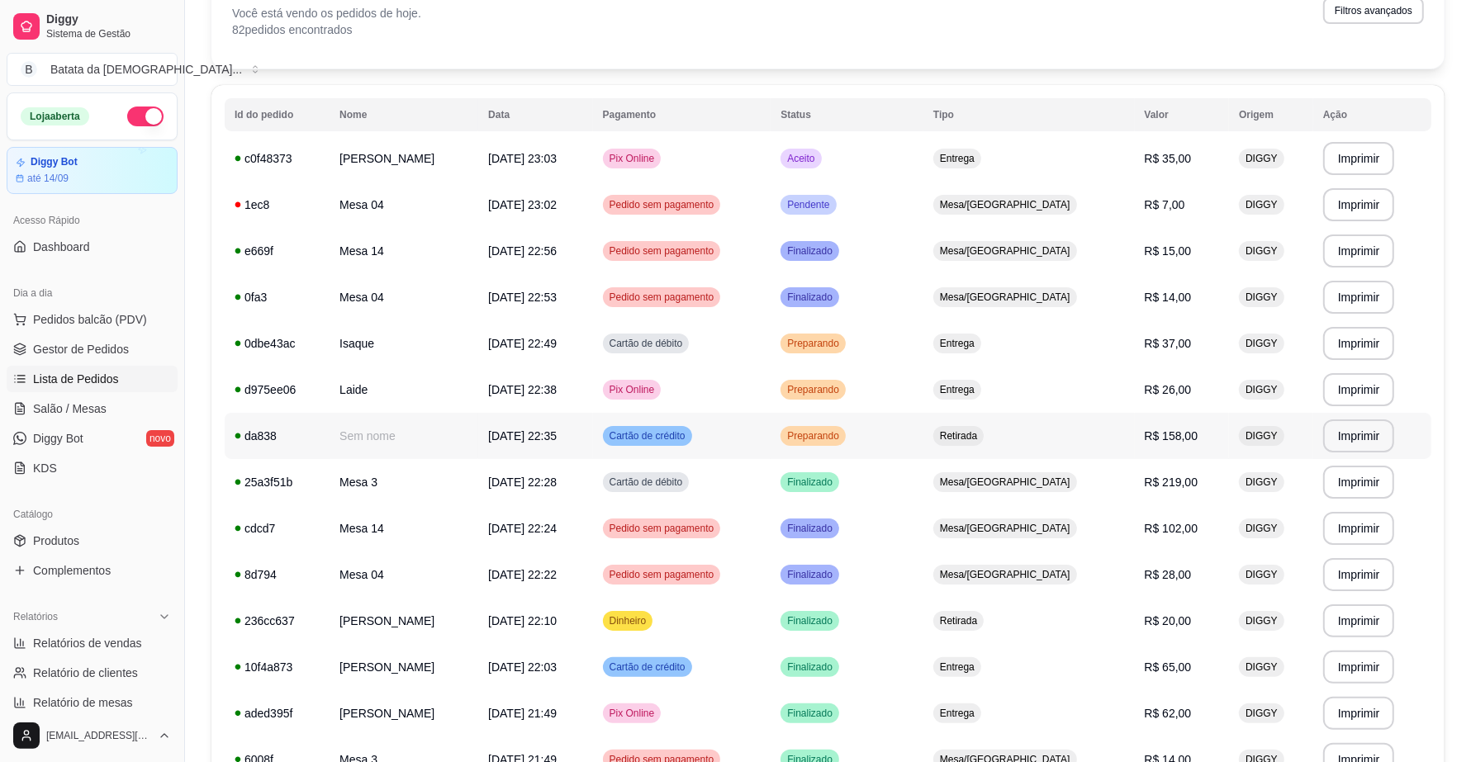
click at [771, 439] on td "Cartão de crédito" at bounding box center [682, 436] width 178 height 46
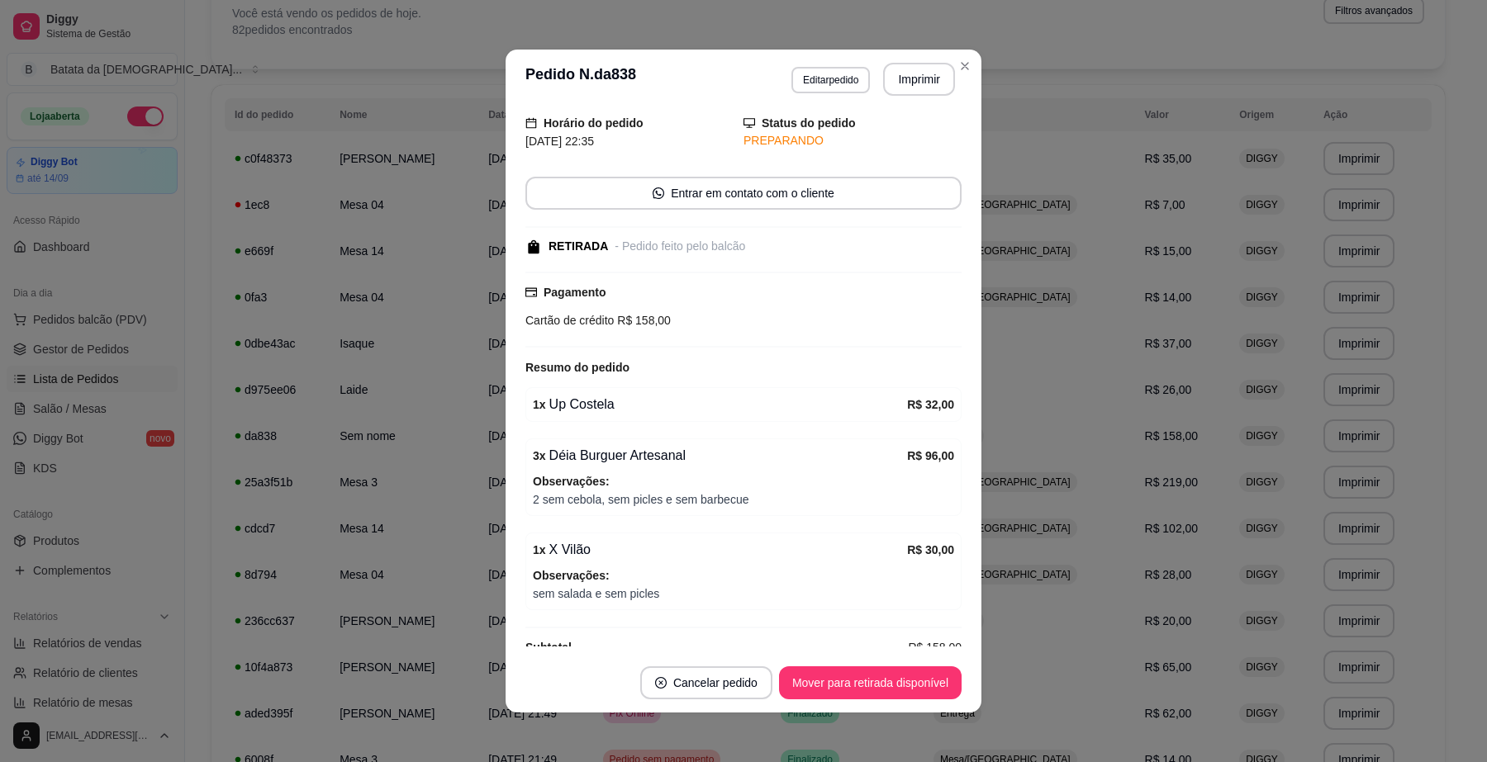
scroll to position [88, 0]
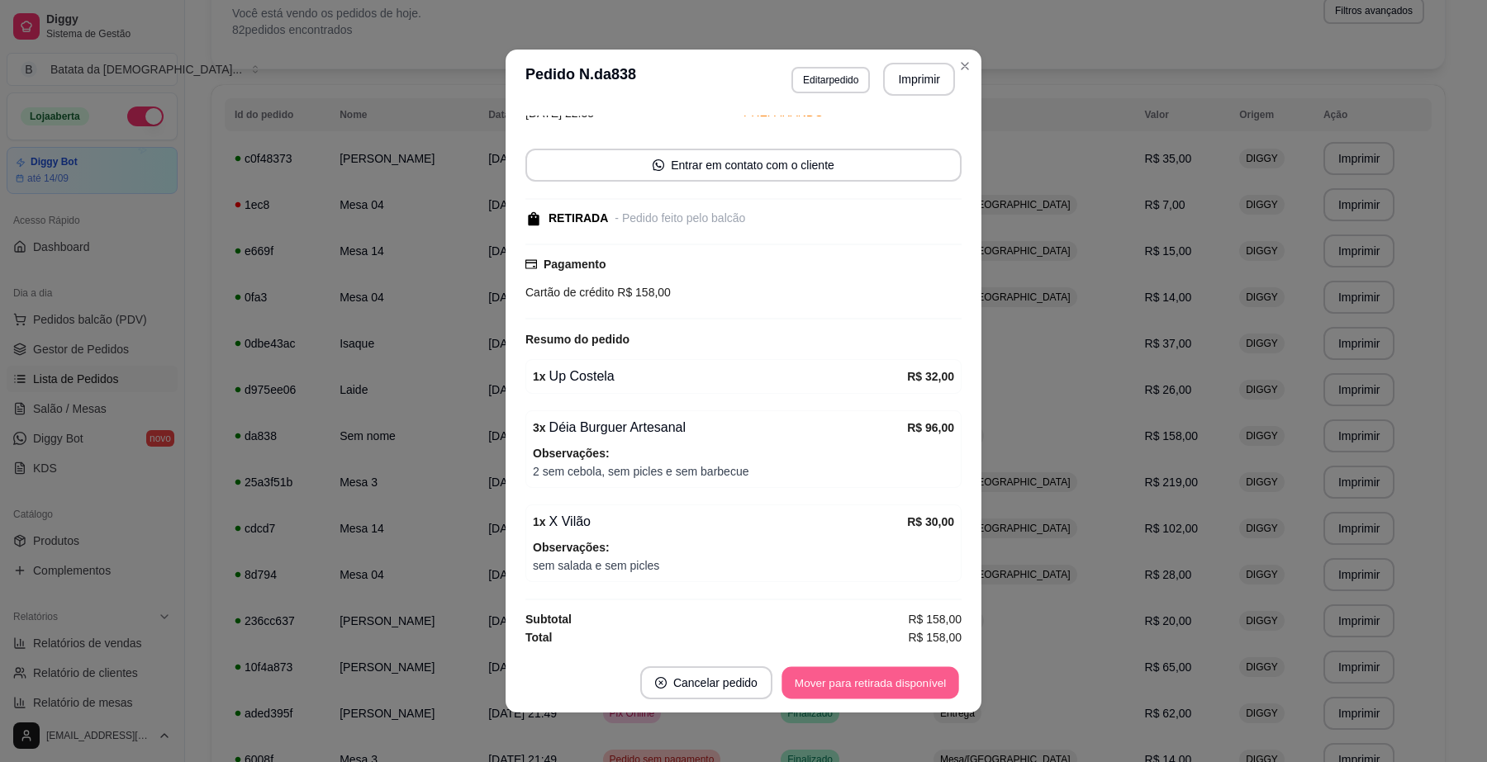
click at [869, 675] on button "Mover para retirada disponível" at bounding box center [869, 683] width 177 height 32
click at [875, 658] on footer "Cancelar pedido Mover para finalizado" at bounding box center [743, 682] width 476 height 59
click at [907, 681] on button "Mover para finalizado" at bounding box center [893, 683] width 133 height 32
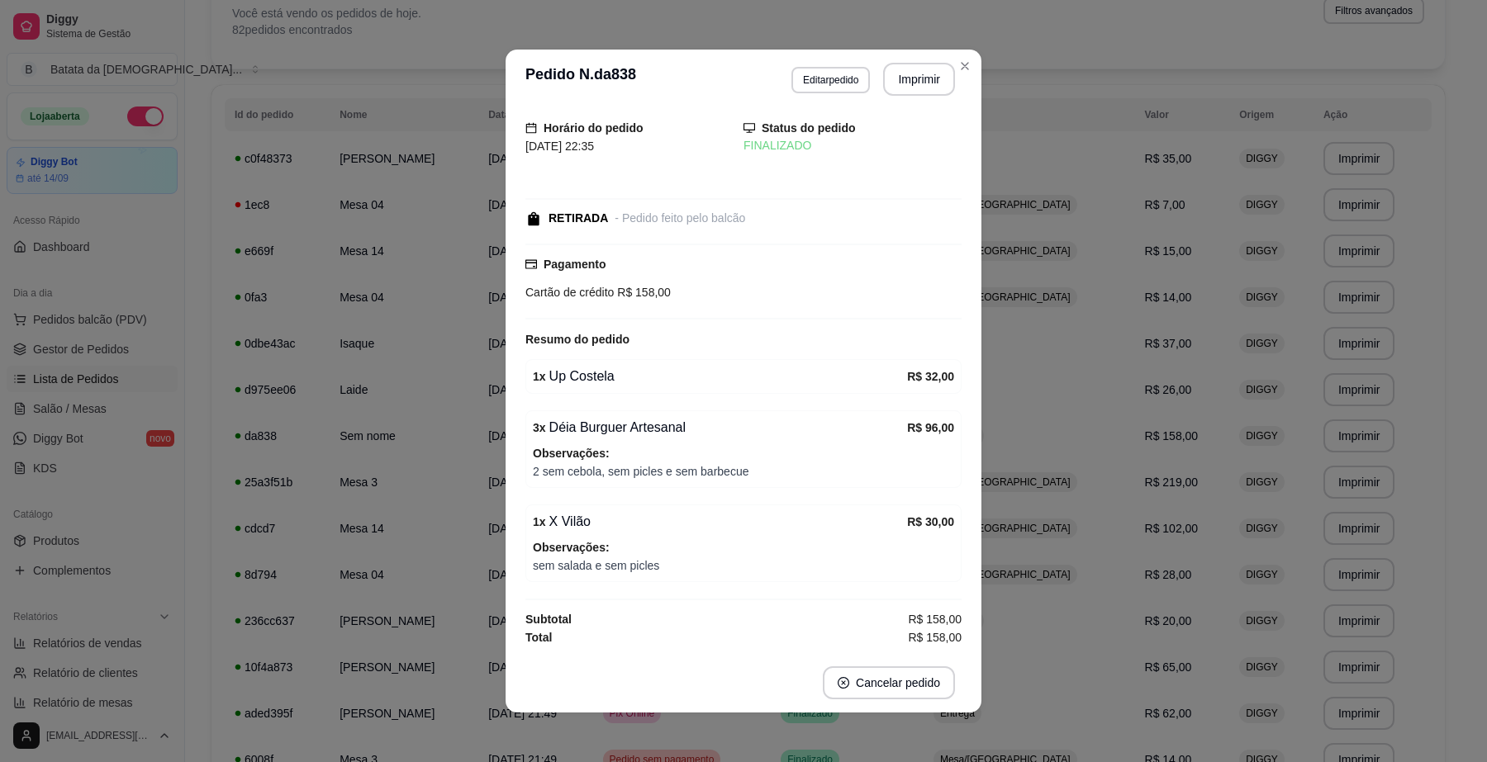
scroll to position [17, 0]
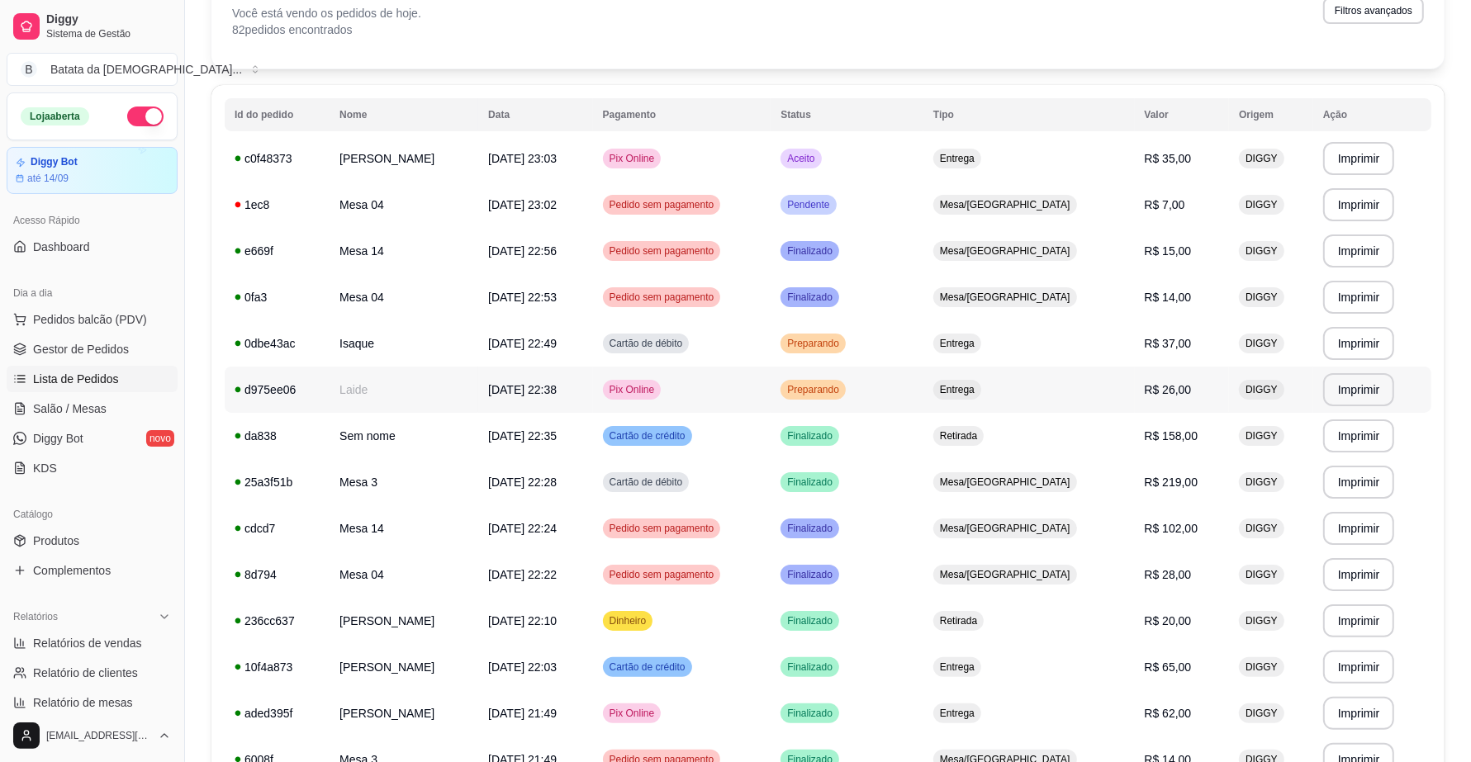
click at [662, 398] on div "Pix Online" at bounding box center [632, 390] width 59 height 20
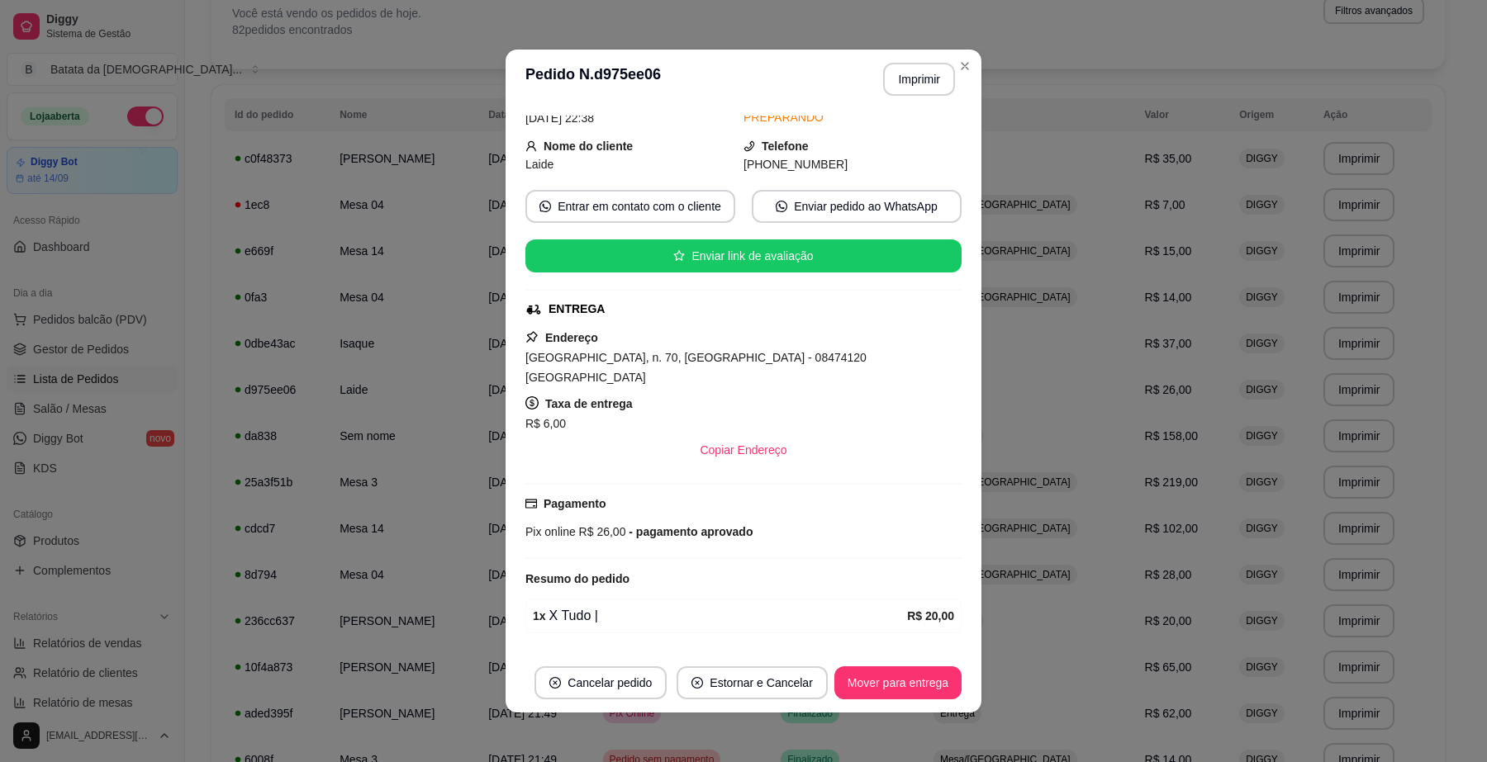
scroll to position [103, 0]
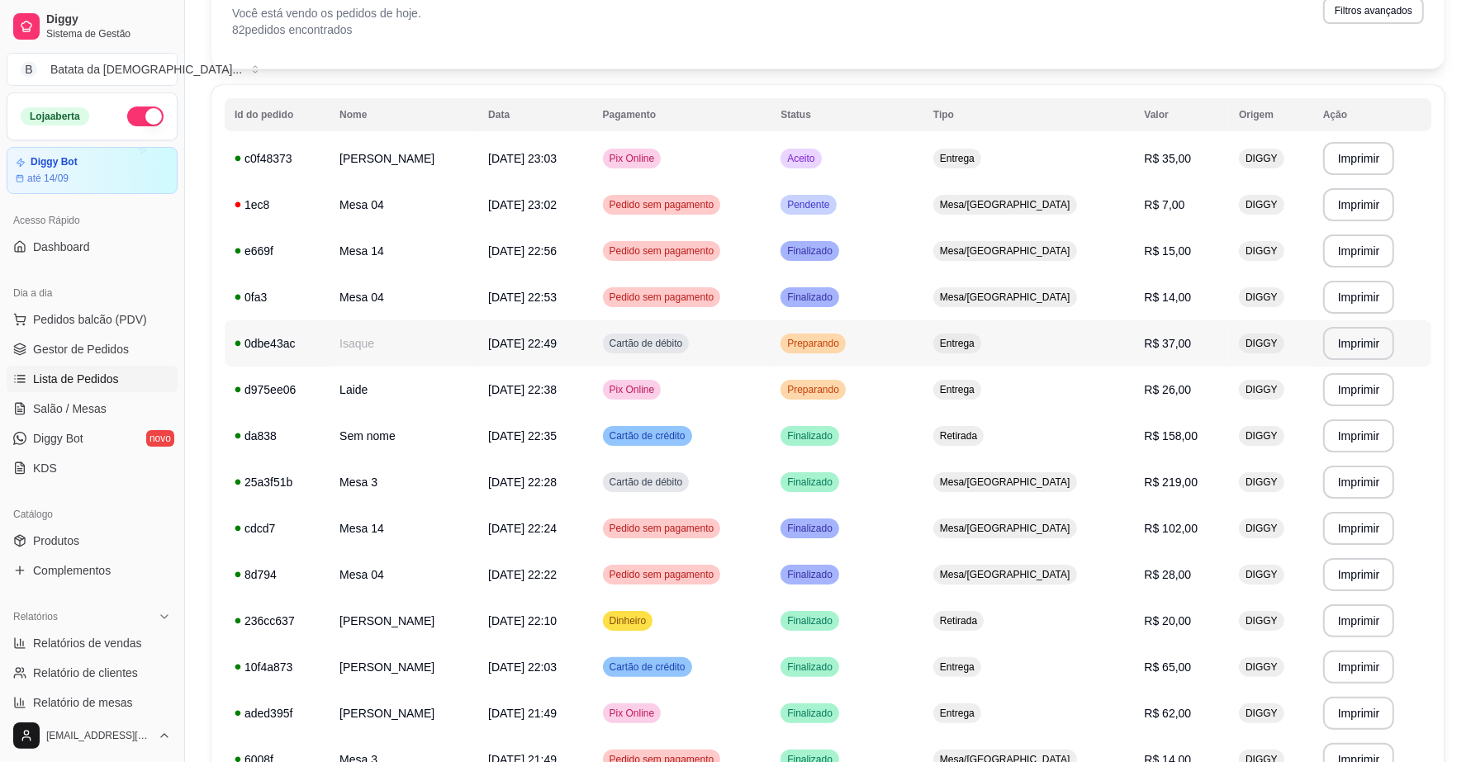
click at [545, 337] on span "[DATE] 22:49" at bounding box center [522, 343] width 69 height 13
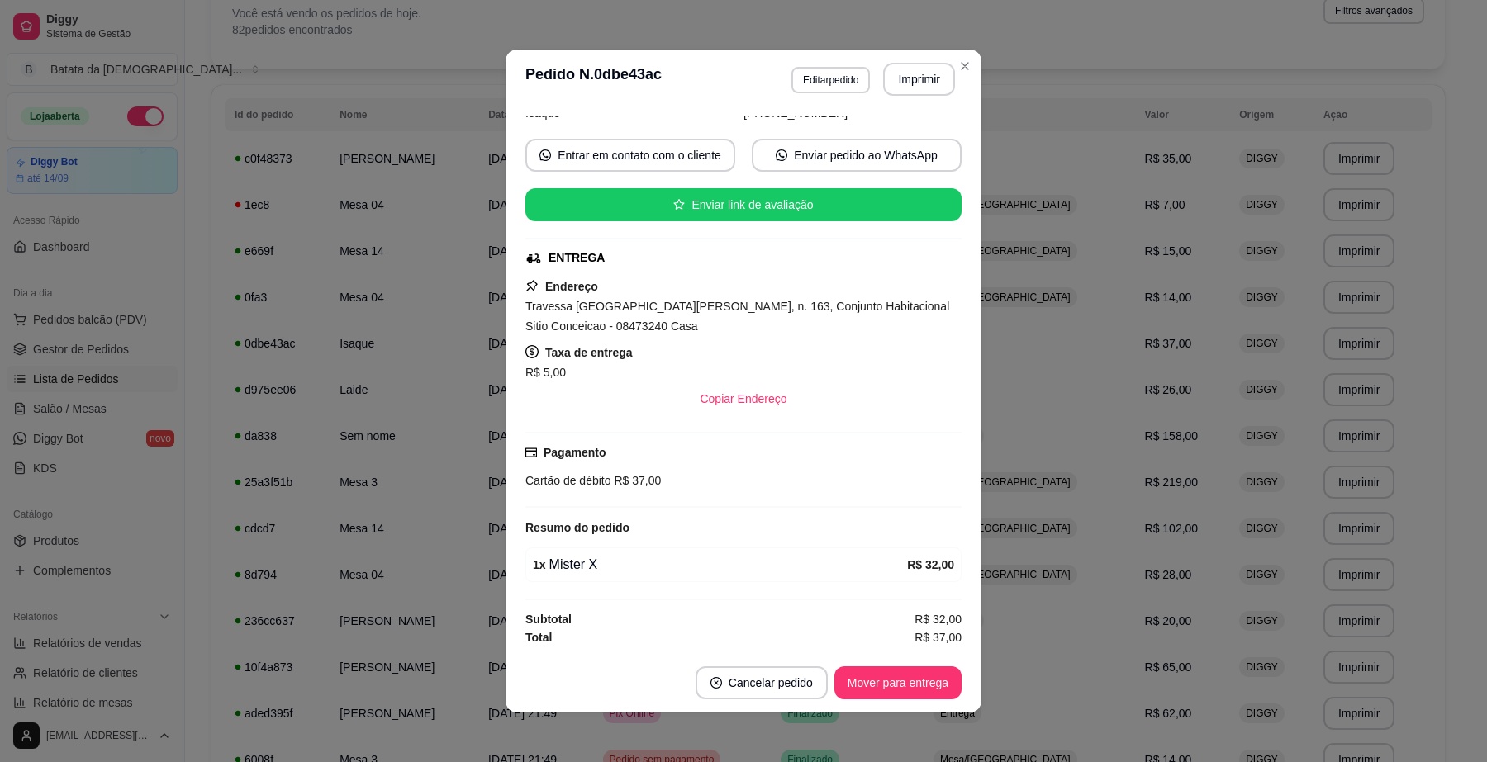
scroll to position [136, 0]
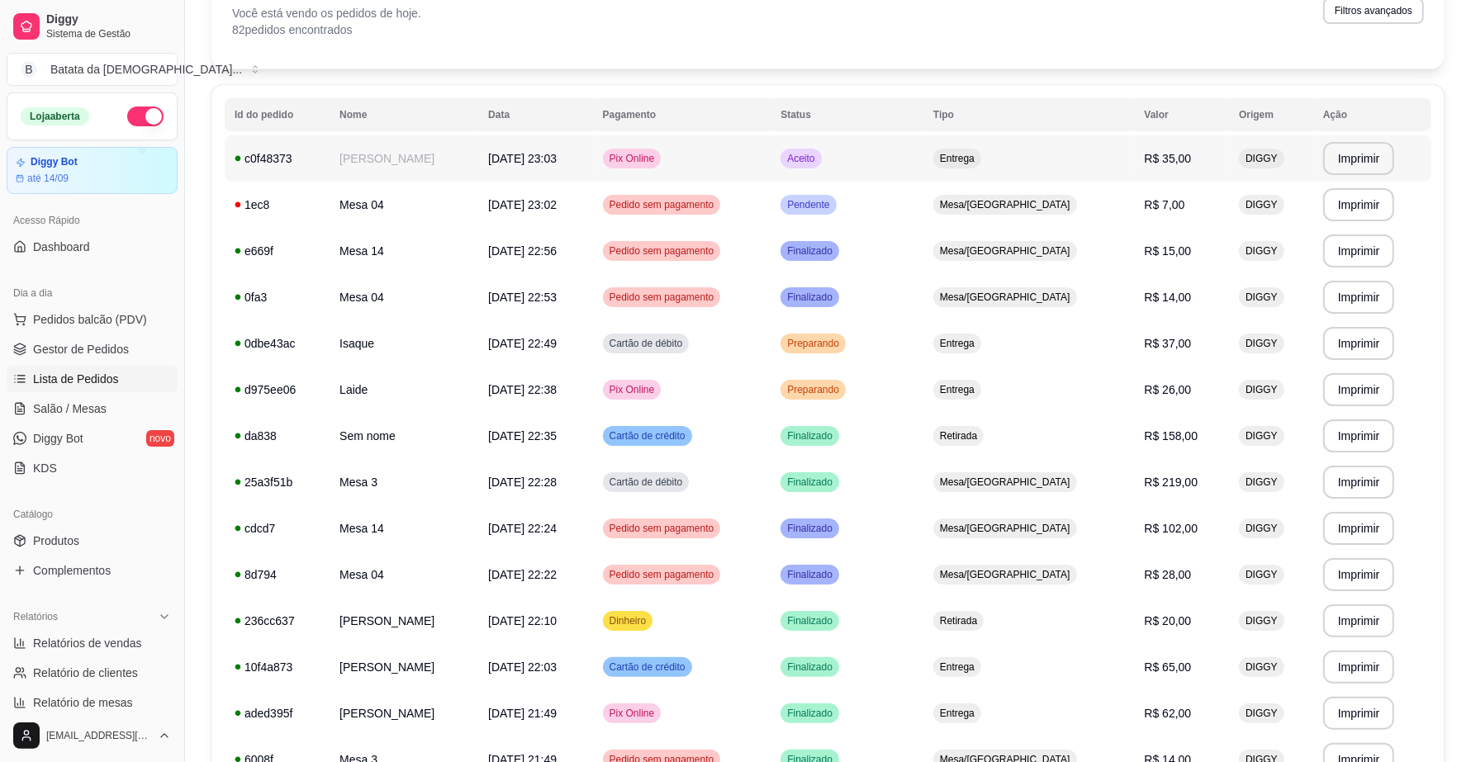
click at [898, 159] on td "Aceito" at bounding box center [847, 158] width 153 height 46
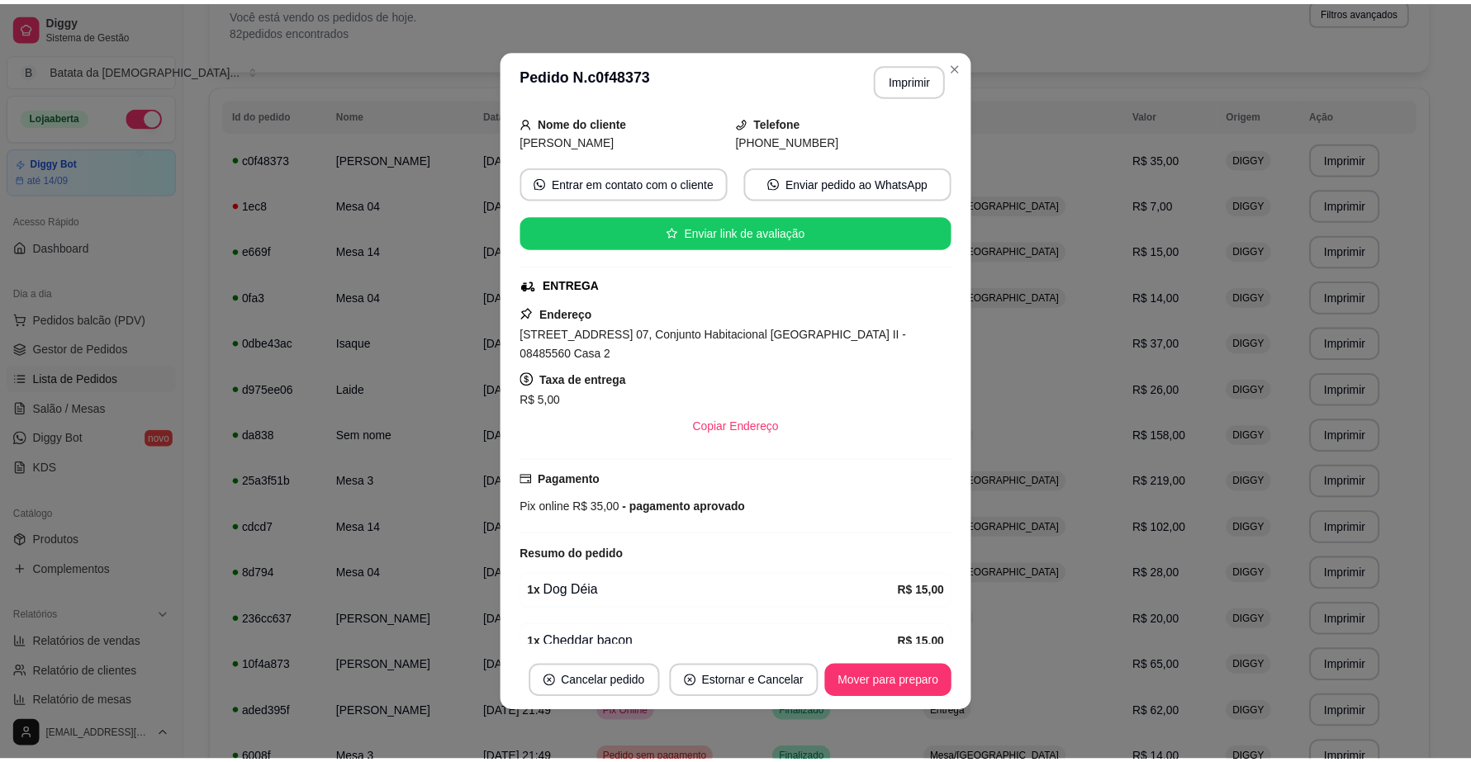
scroll to position [168, 0]
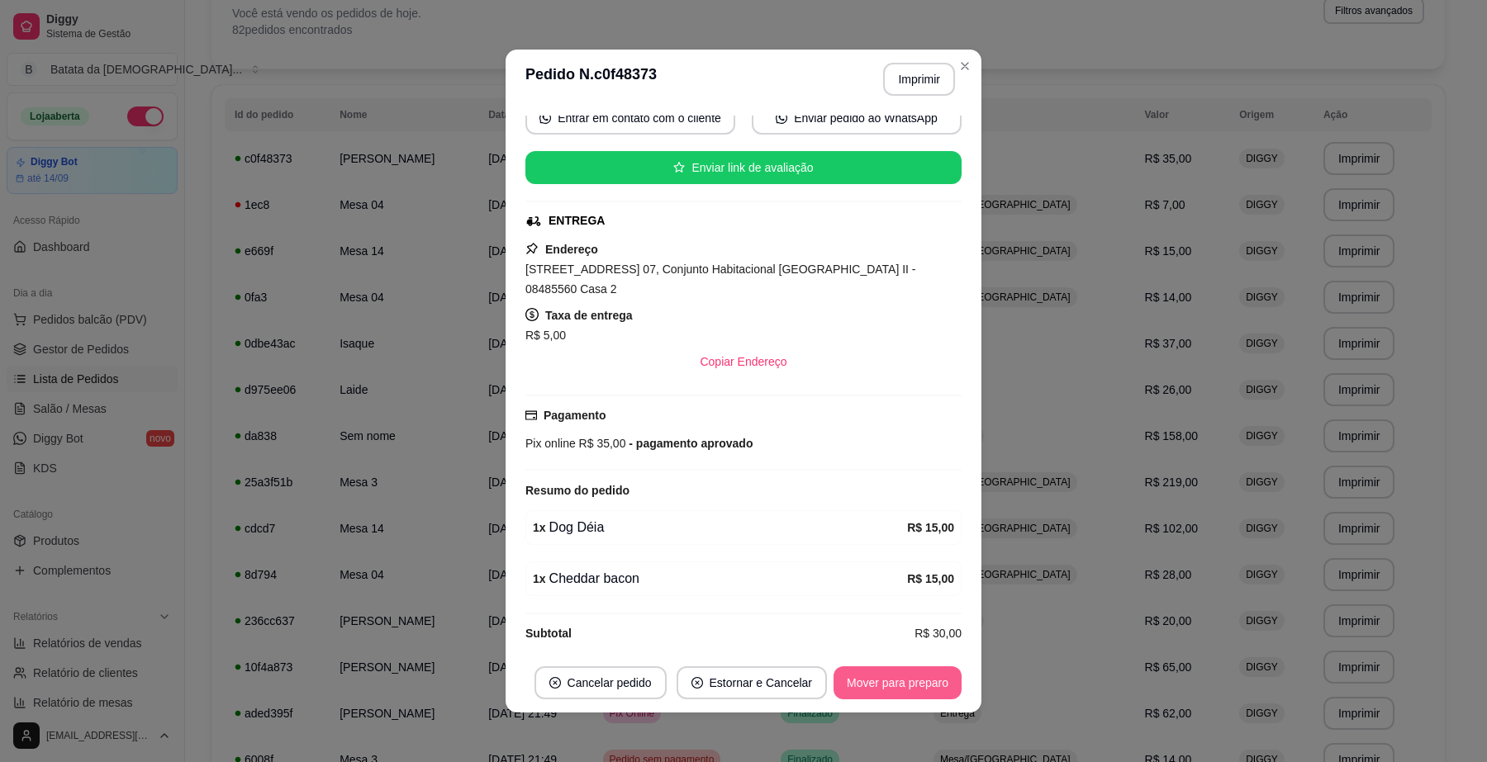
click at [845, 673] on button "Mover para preparo" at bounding box center [897, 682] width 128 height 33
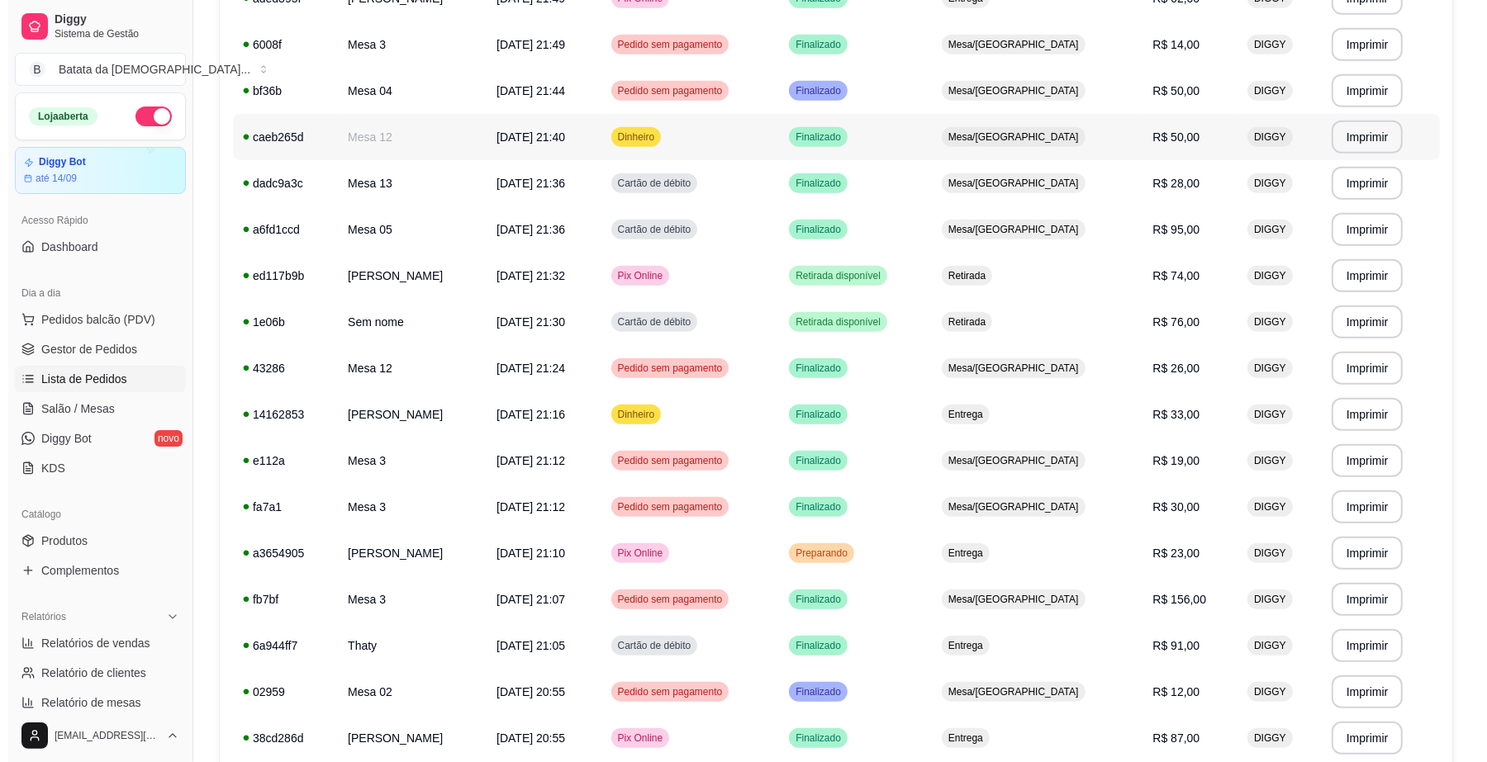
scroll to position [826, 0]
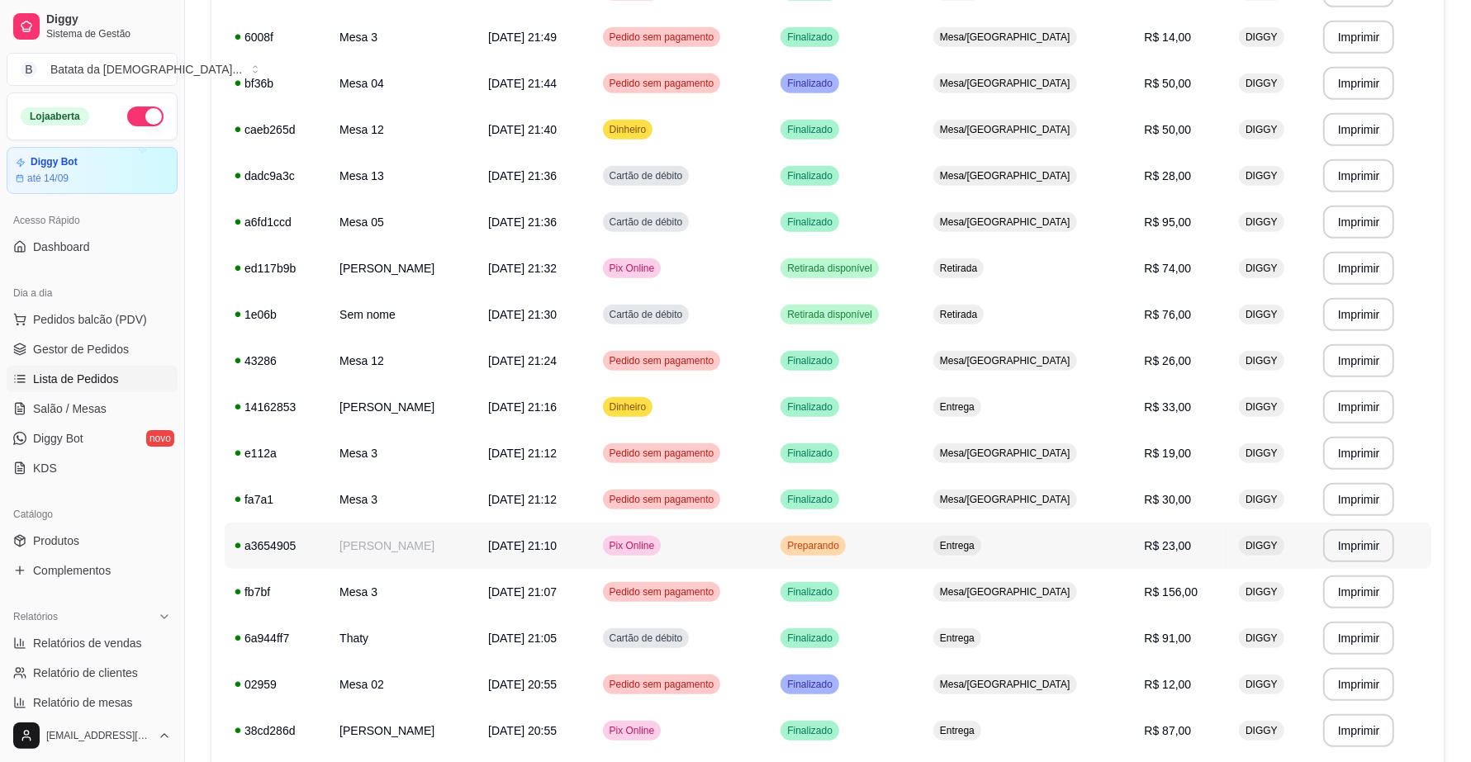
click at [771, 529] on td "Pix Online" at bounding box center [682, 546] width 178 height 46
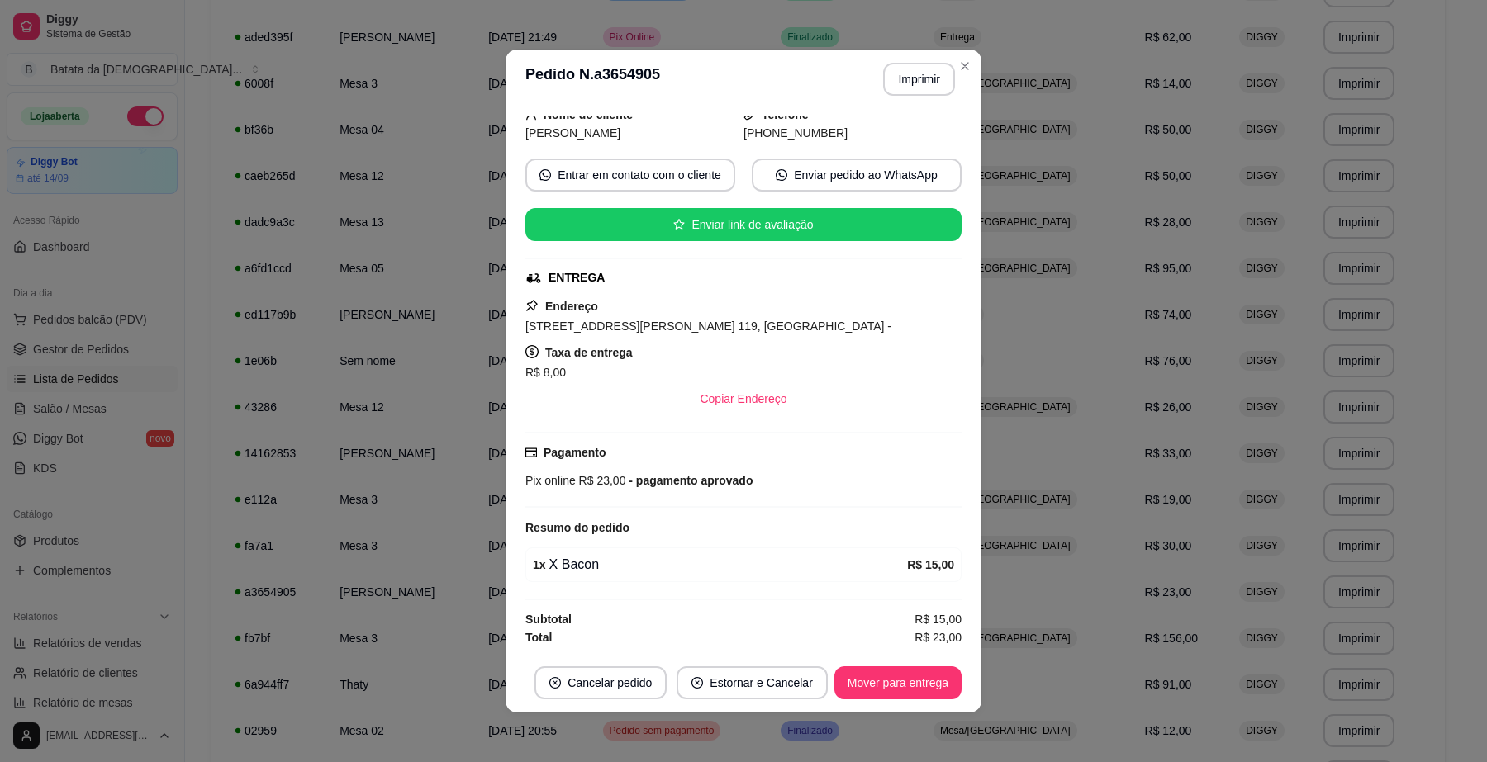
scroll to position [2, 0]
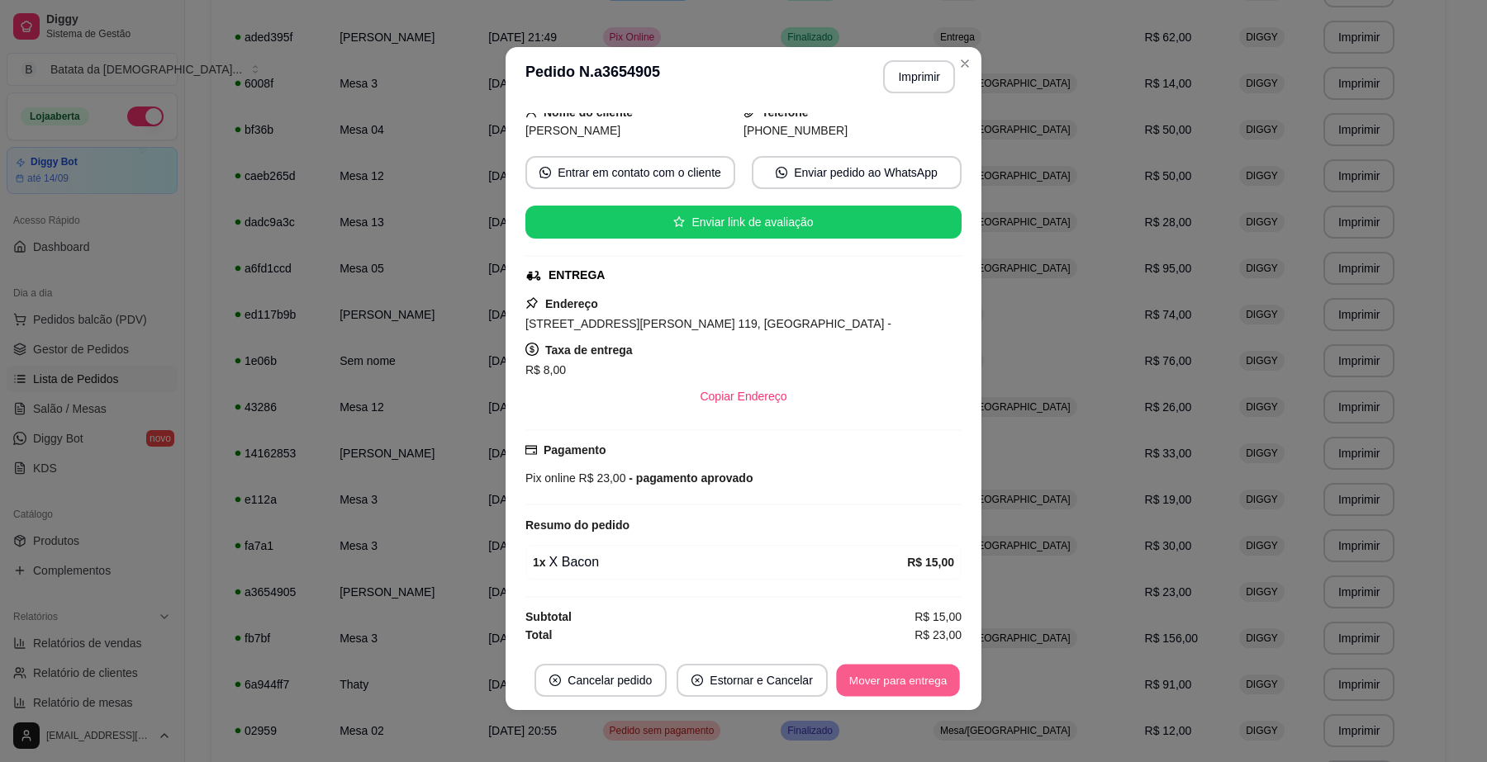
click at [890, 685] on button "Mover para entrega" at bounding box center [898, 681] width 124 height 32
click at [888, 676] on button "Mover para finalizado" at bounding box center [892, 680] width 137 height 33
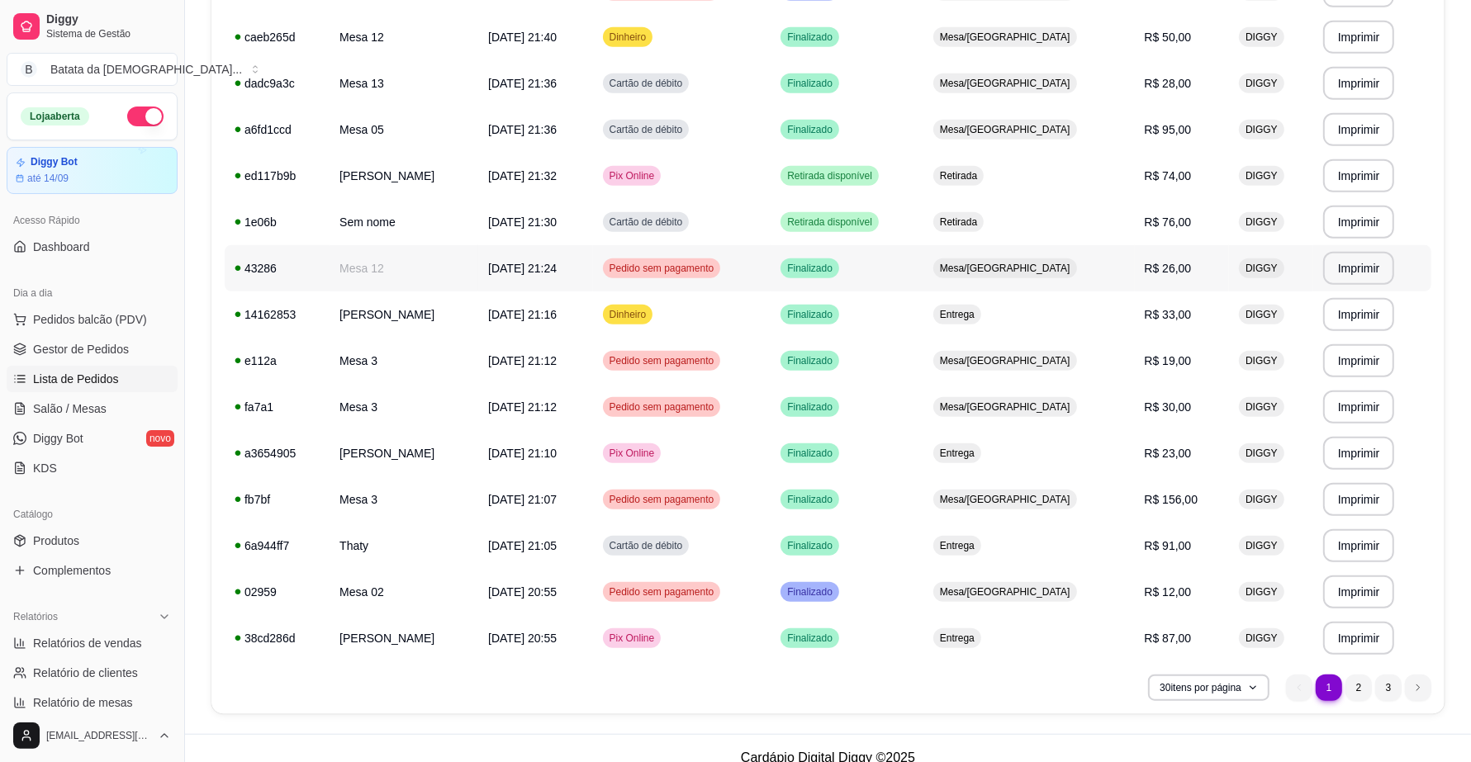
scroll to position [983, 0]
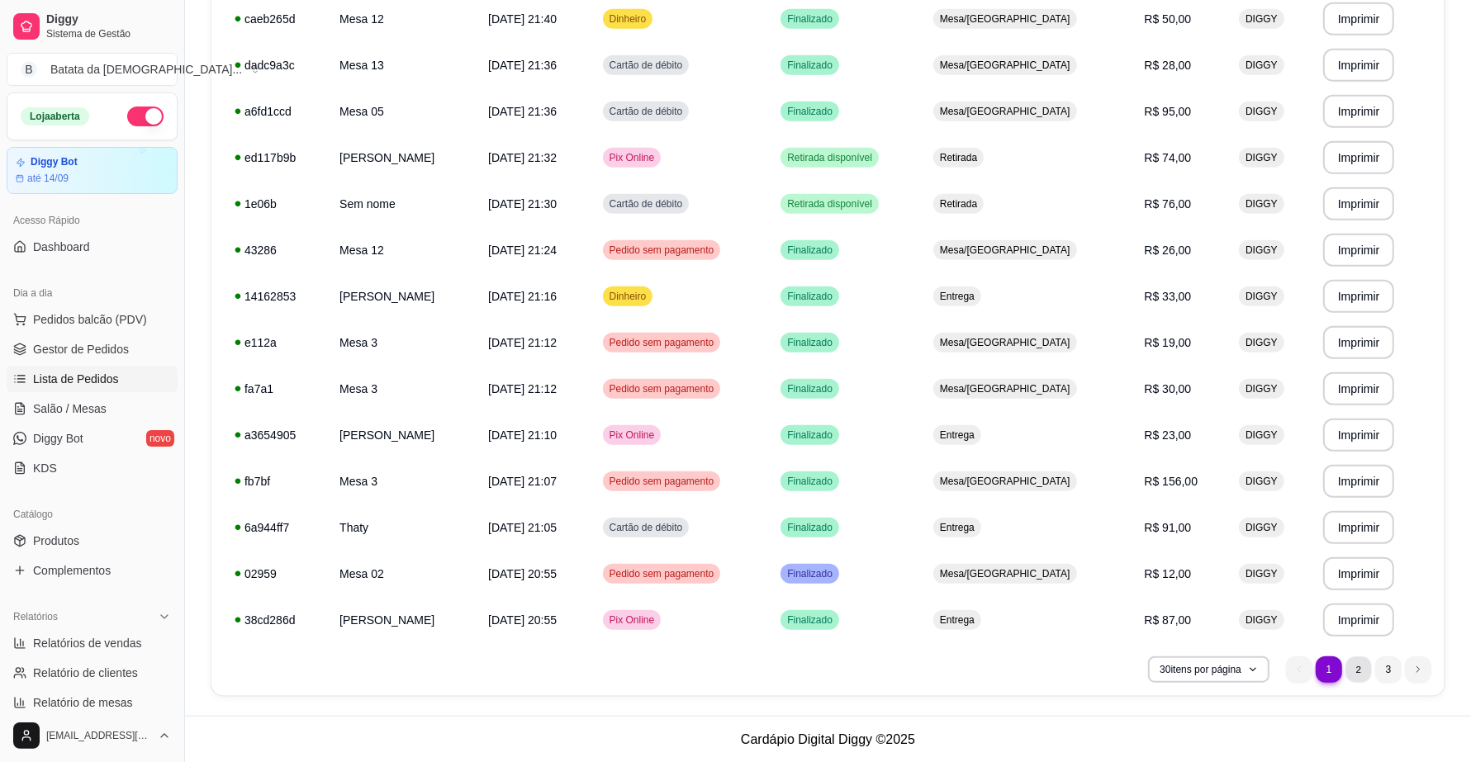
click at [1363, 670] on li "2" at bounding box center [1358, 670] width 26 height 26
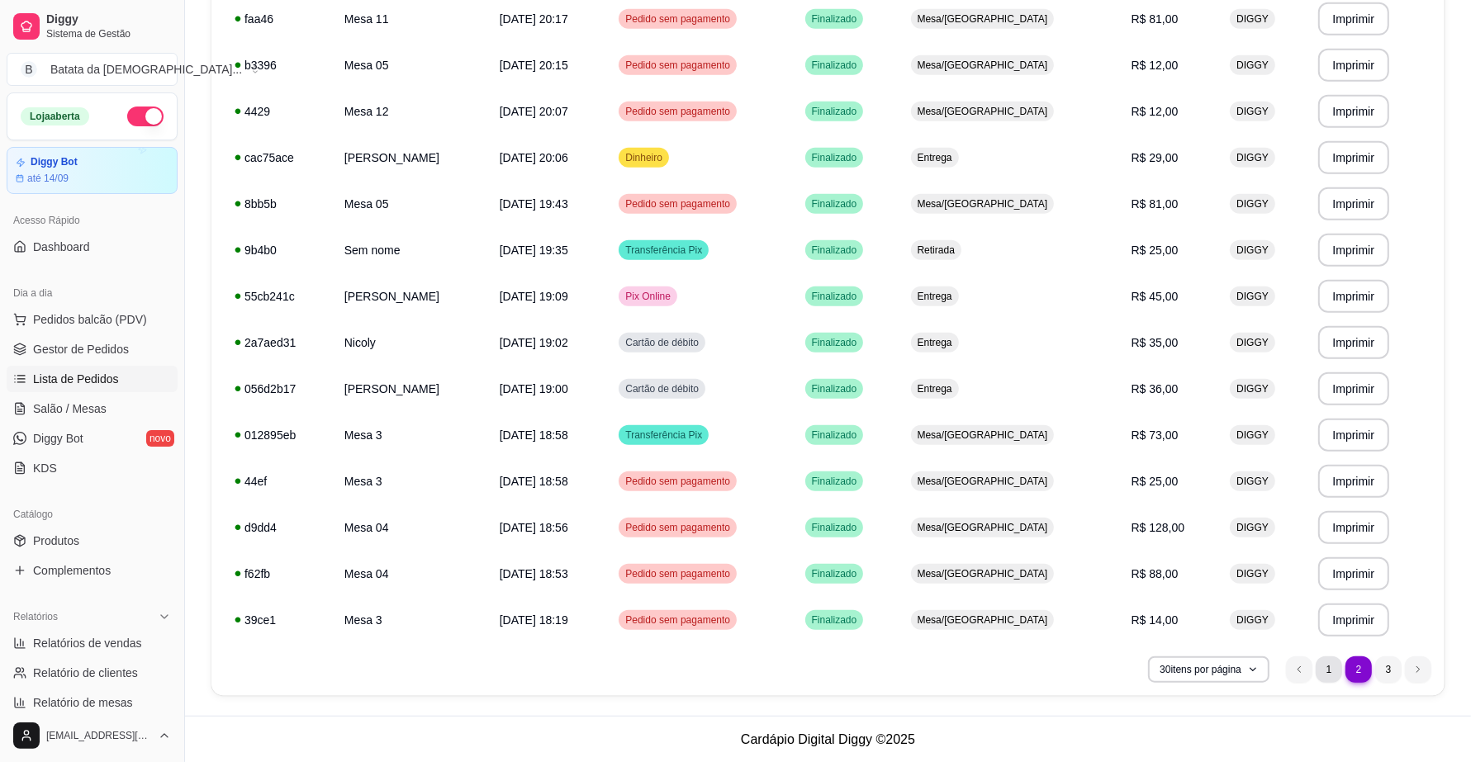
click at [1323, 662] on li "1" at bounding box center [1329, 670] width 26 height 26
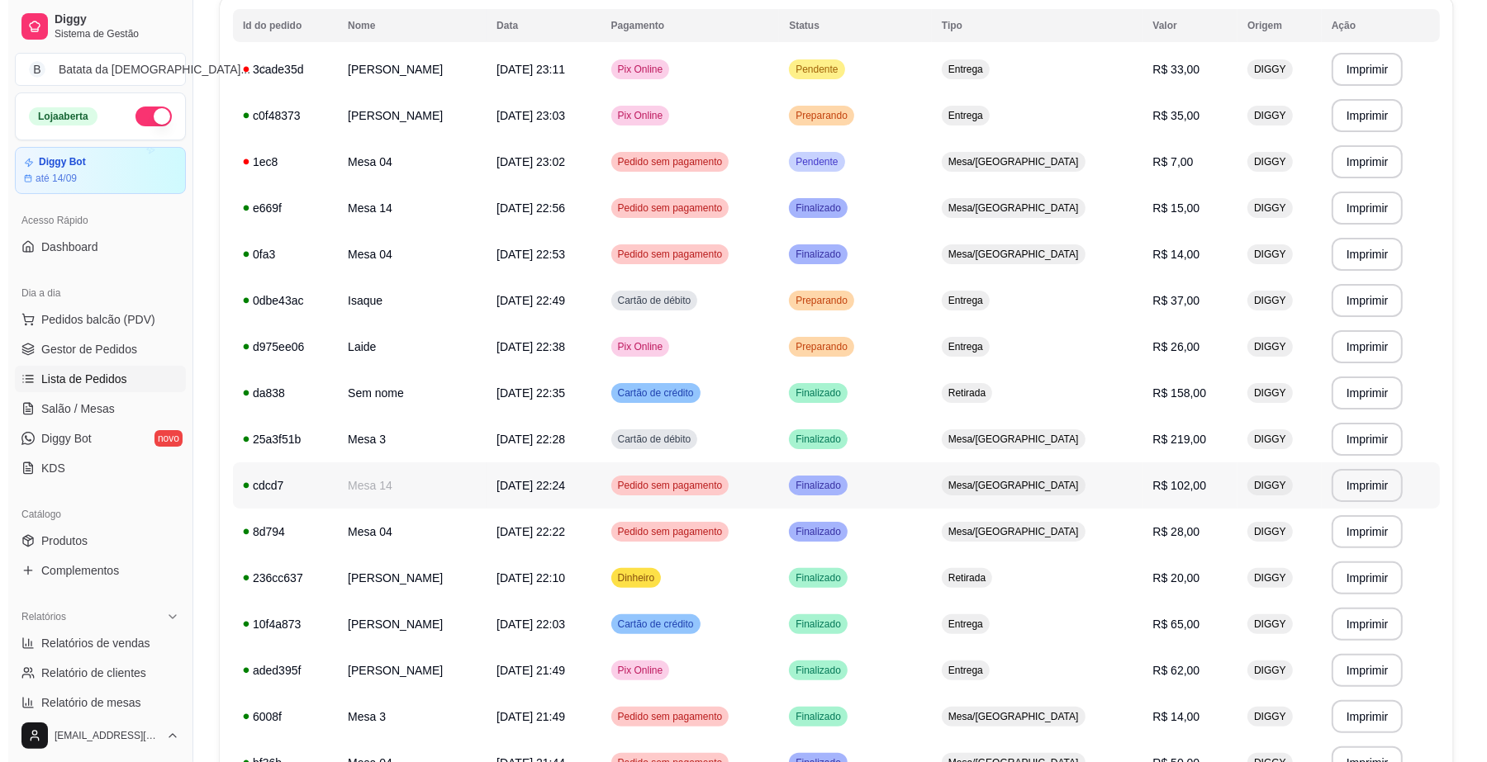
scroll to position [157, 0]
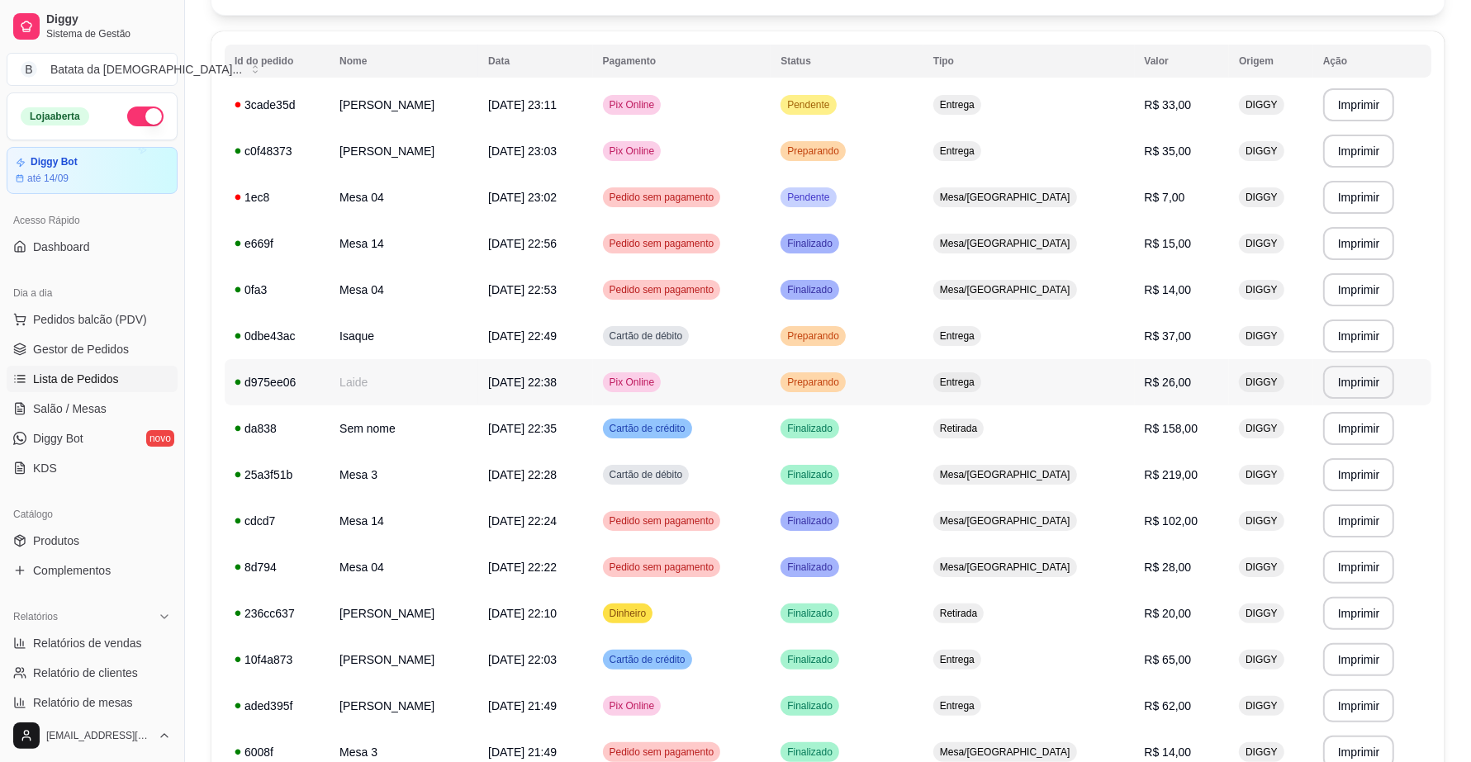
click at [771, 393] on td "Pix Online" at bounding box center [682, 382] width 178 height 46
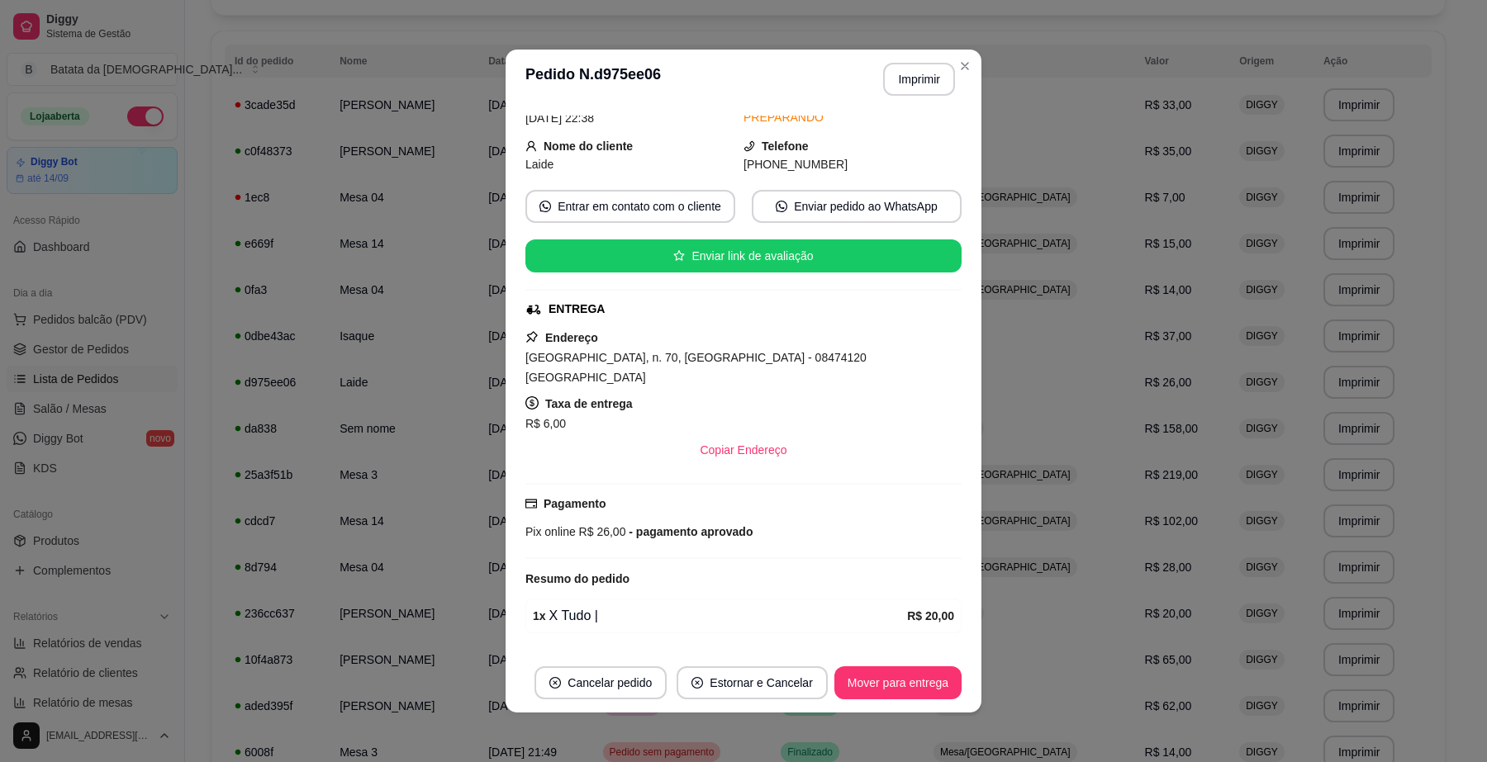
scroll to position [103, 0]
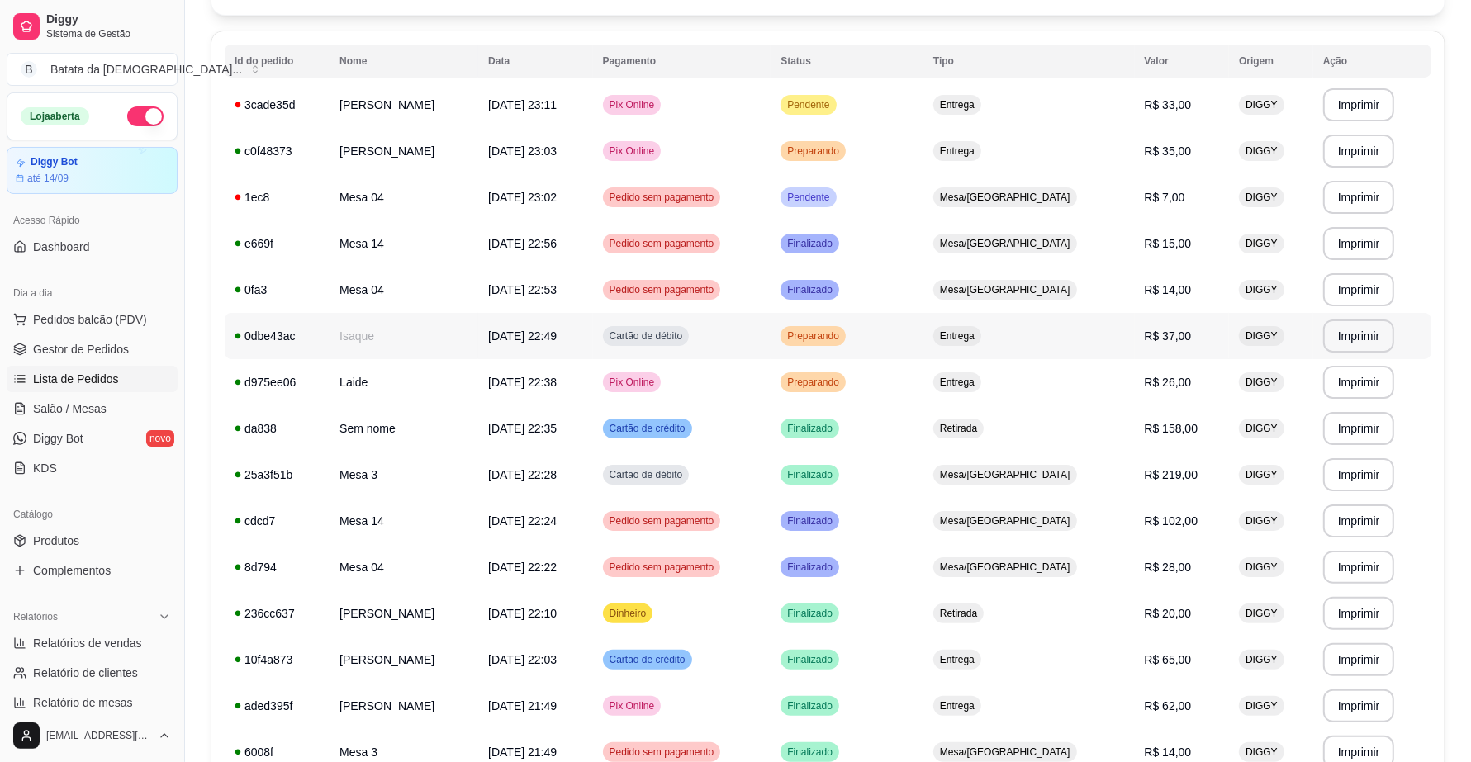
click at [918, 326] on td "Preparando" at bounding box center [847, 336] width 153 height 46
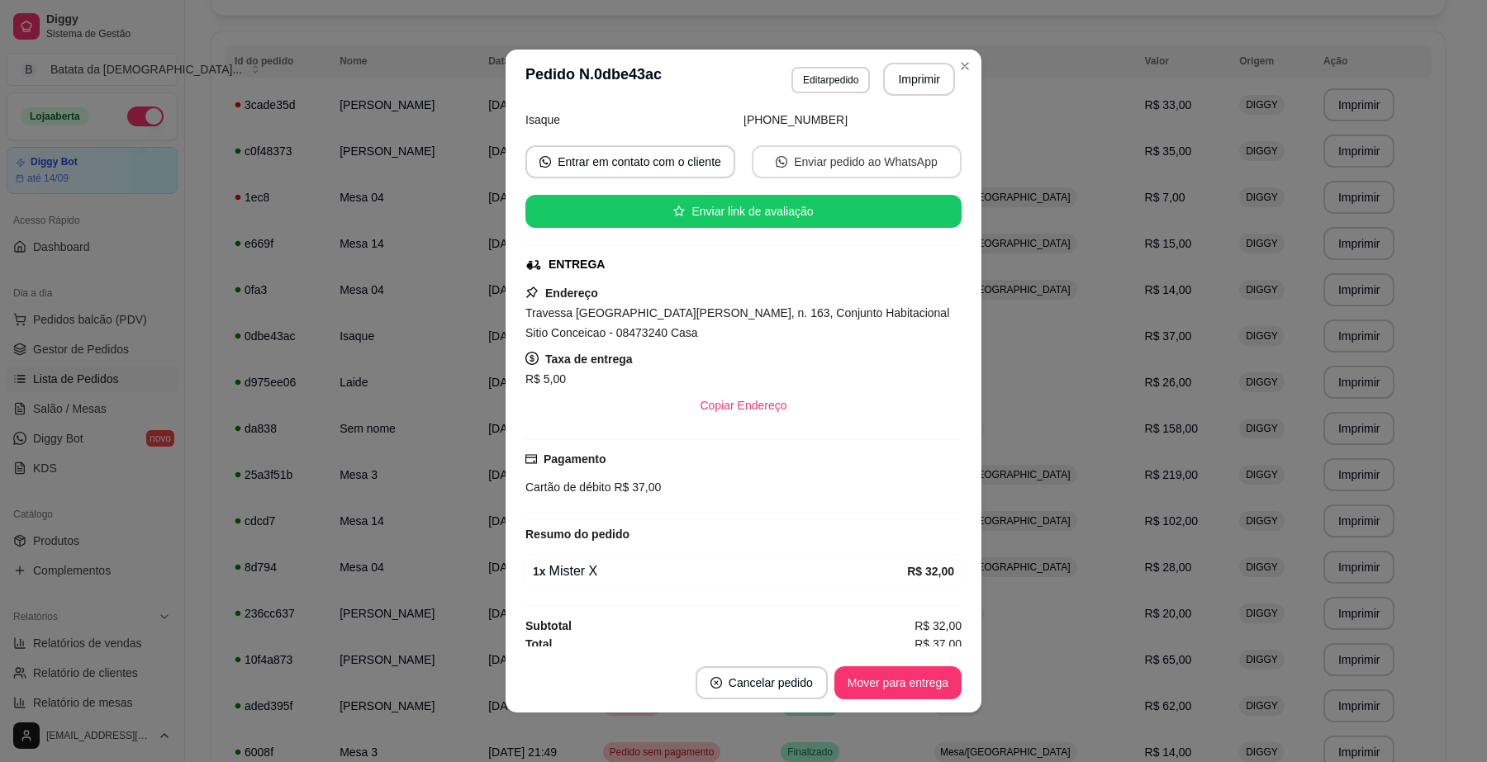
scroll to position [136, 0]
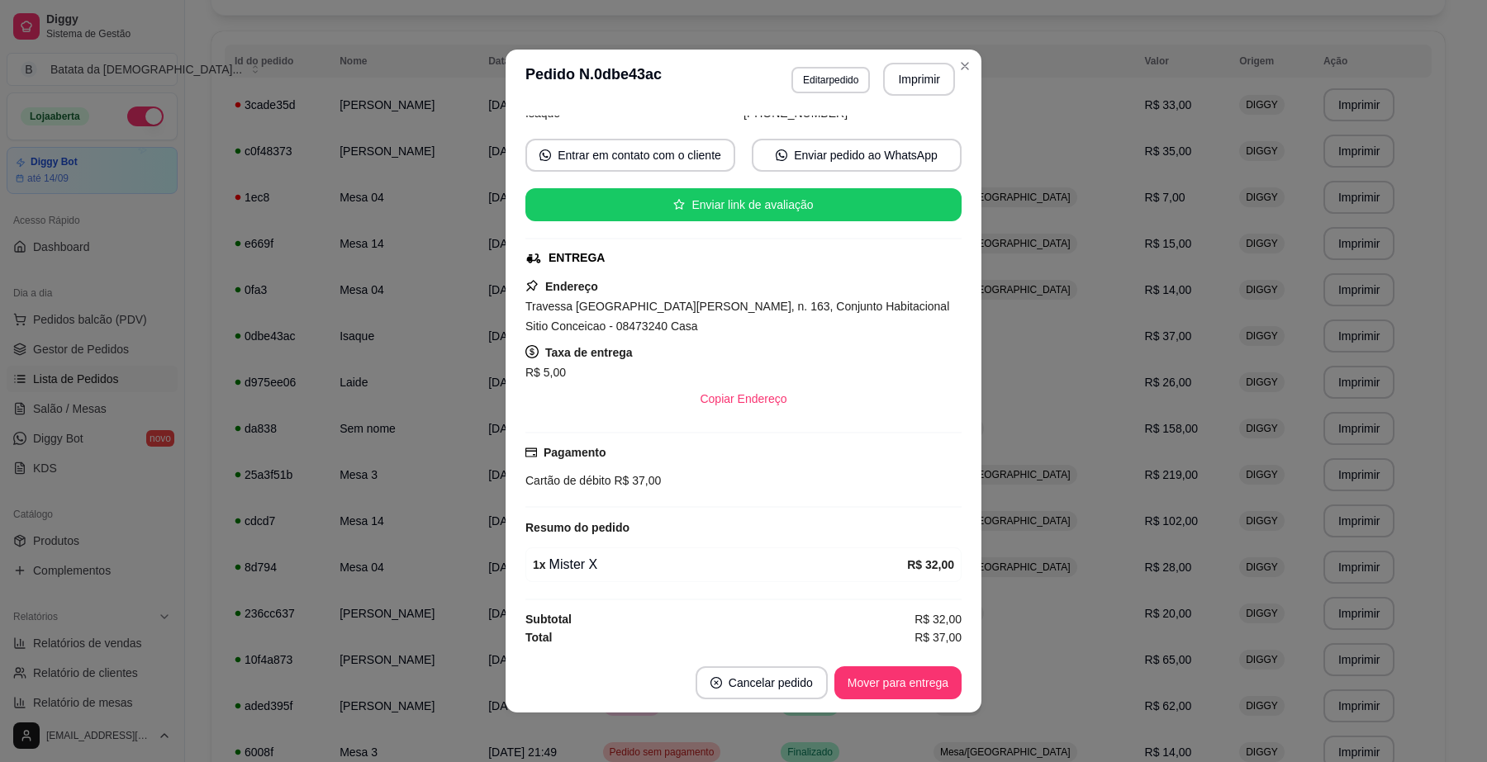
click at [956, 80] on header "**********" at bounding box center [743, 79] width 476 height 59
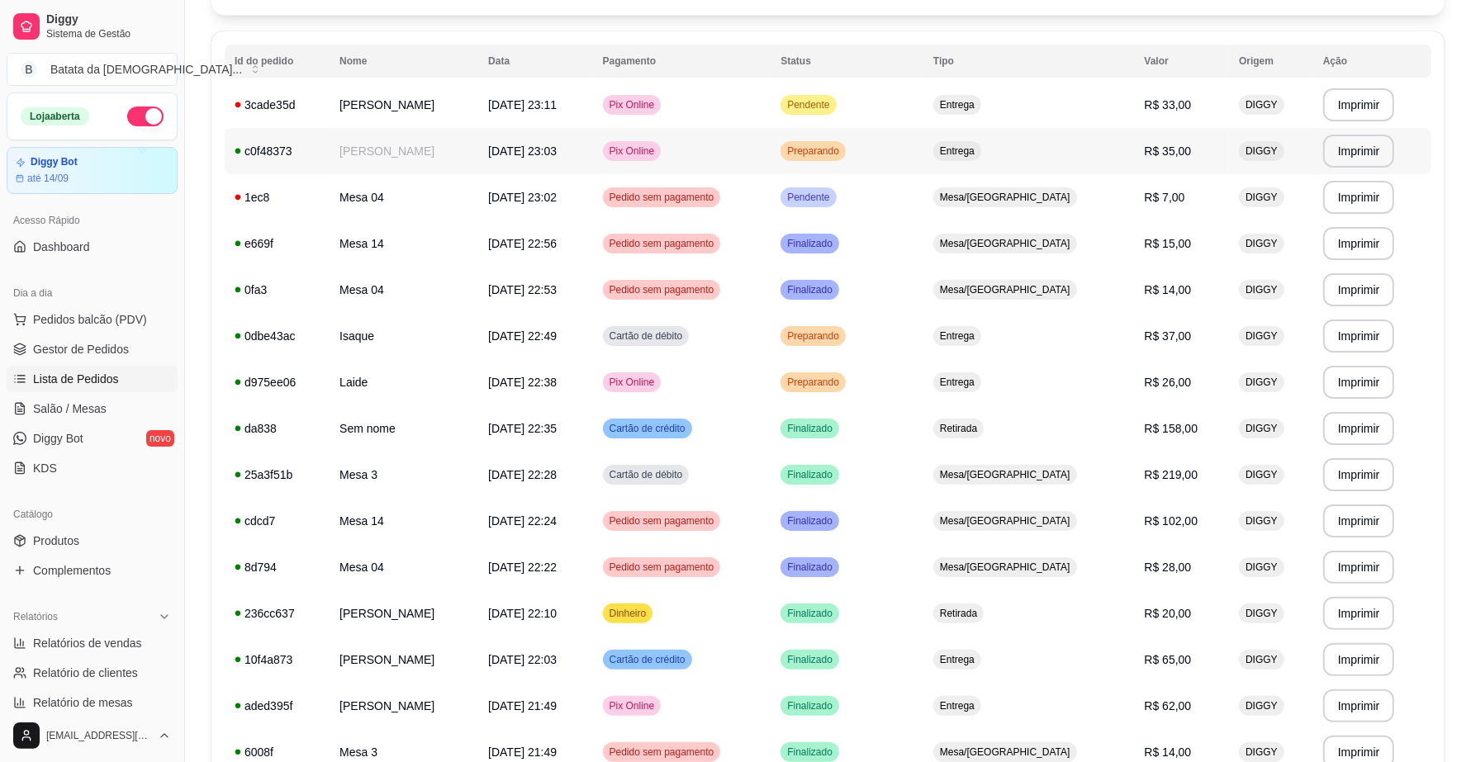
click at [923, 143] on td "Preparando" at bounding box center [847, 151] width 153 height 46
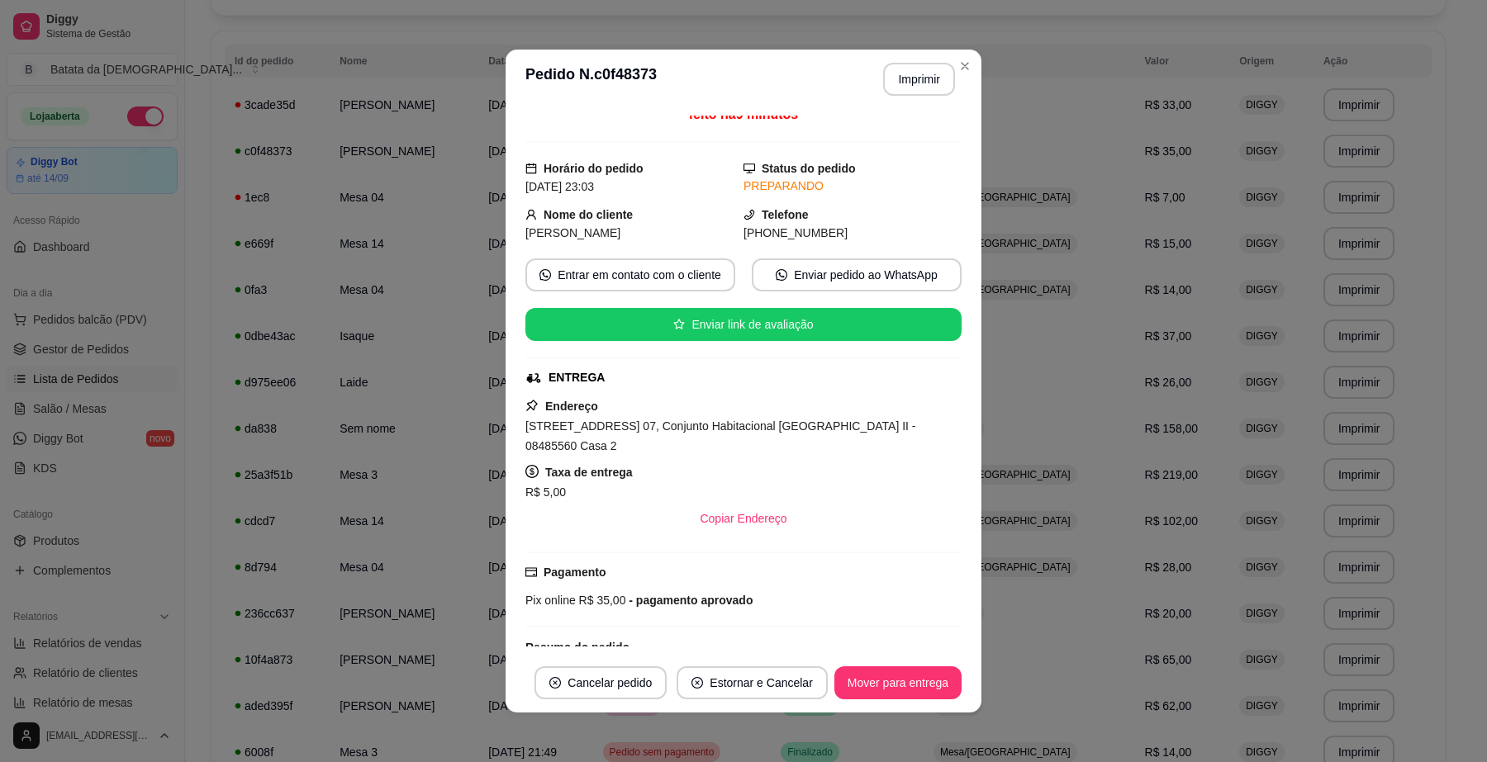
scroll to position [0, 0]
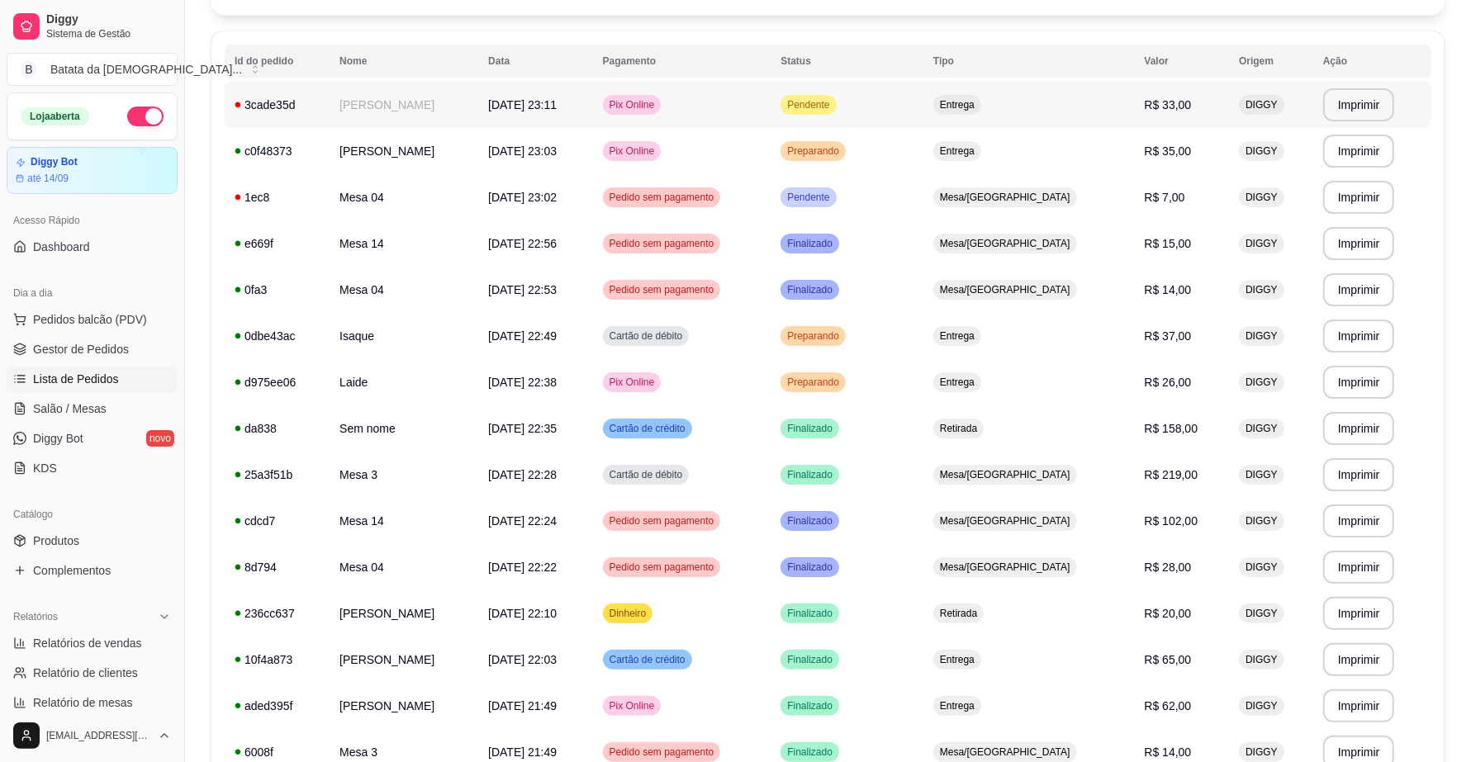
click at [923, 95] on td "Pendente" at bounding box center [847, 105] width 153 height 46
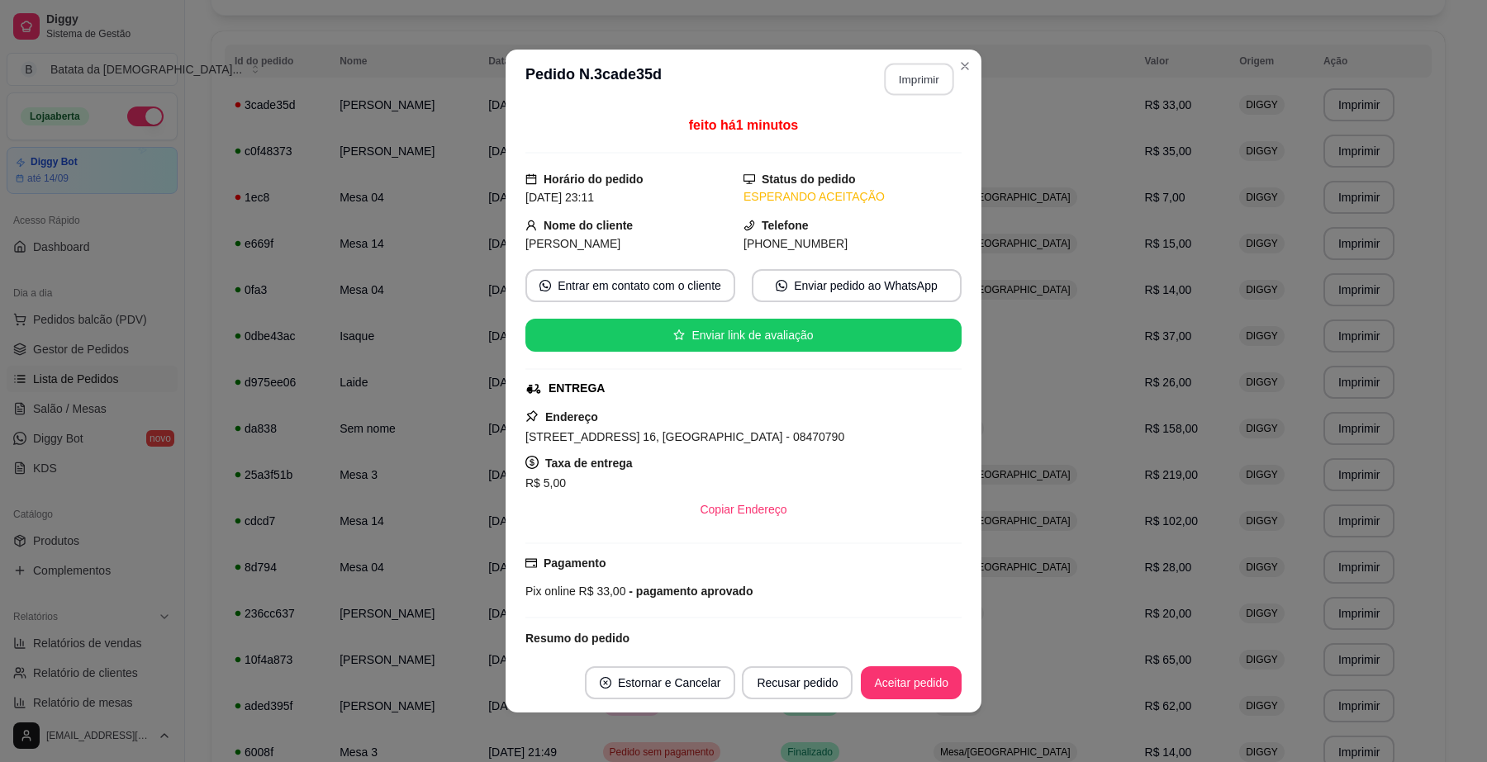
click at [927, 71] on button "Imprimir" at bounding box center [918, 80] width 69 height 32
click at [904, 674] on button "Aceitar pedido" at bounding box center [911, 682] width 101 height 33
click at [900, 684] on button "Mover para preparo" at bounding box center [897, 682] width 128 height 33
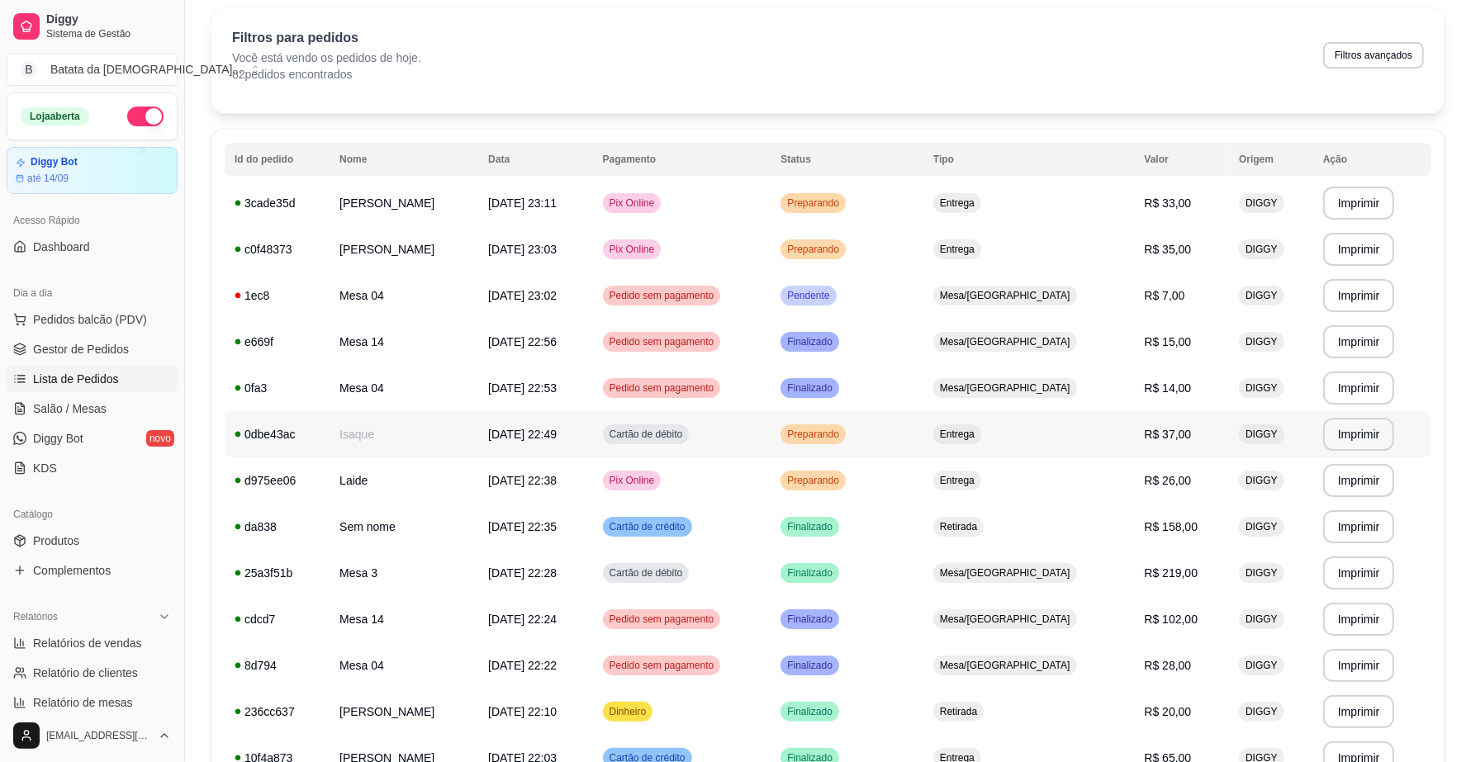
scroll to position [54, 0]
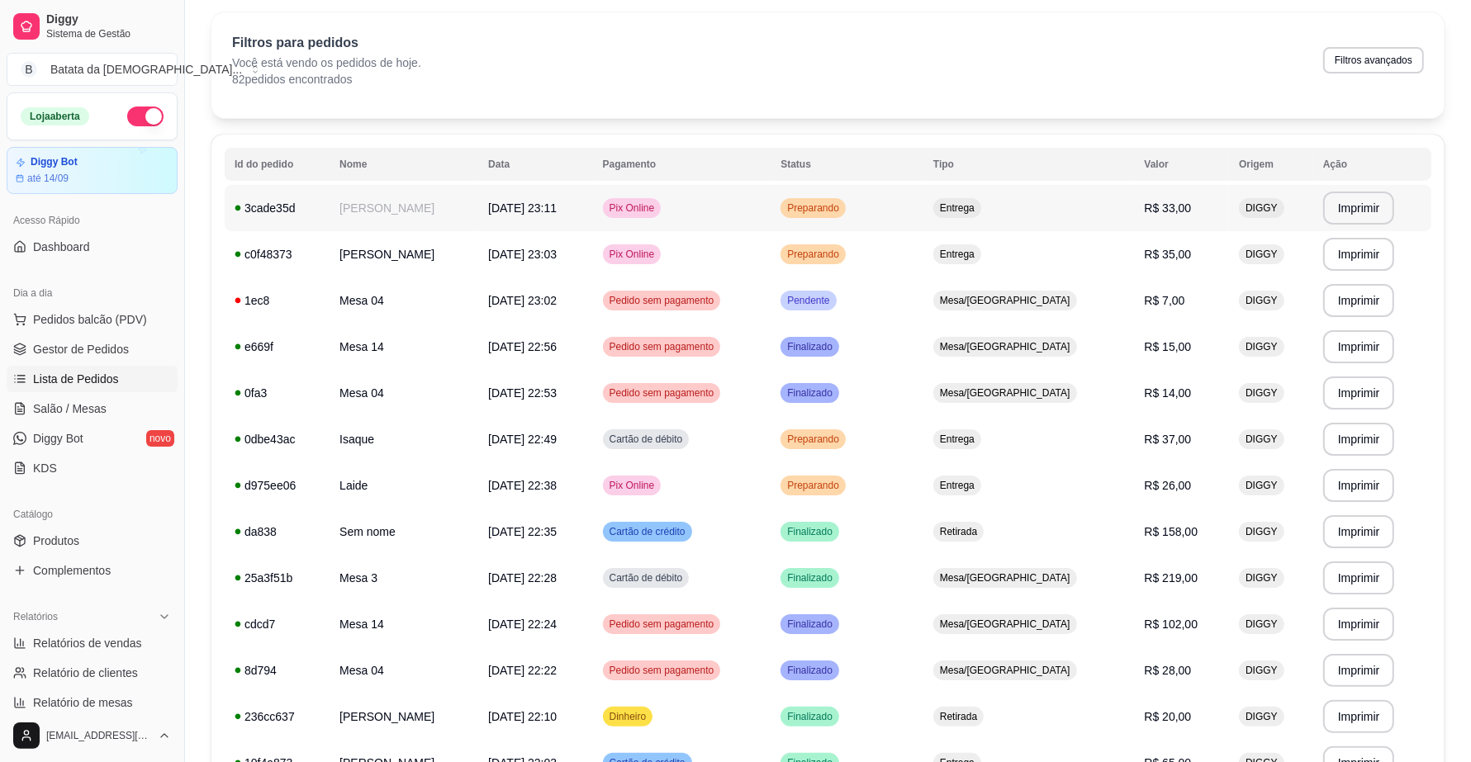
click at [923, 209] on td "Preparando" at bounding box center [847, 208] width 153 height 46
click at [110, 413] on link "Salão / Mesas" at bounding box center [92, 409] width 171 height 26
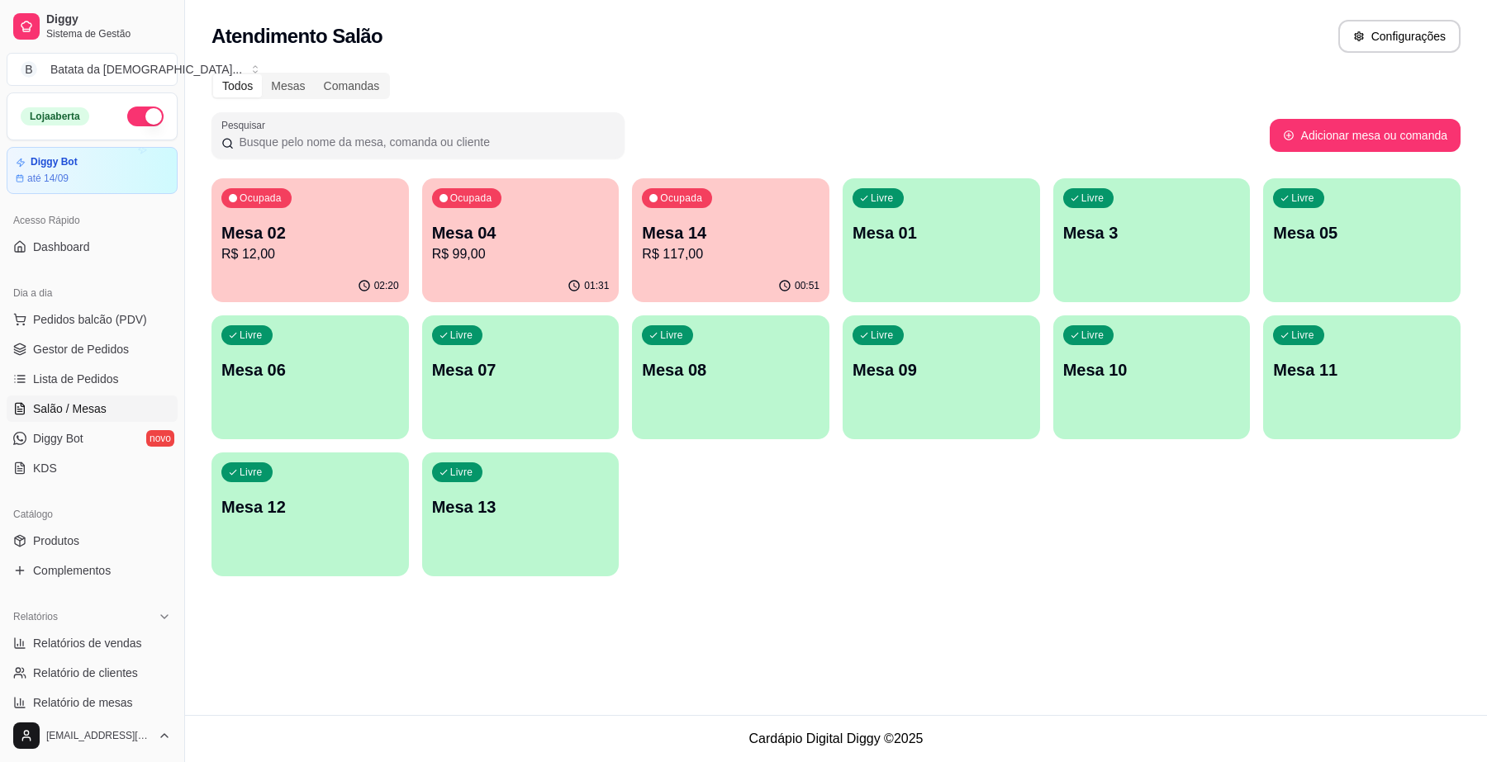
click at [737, 213] on div "Ocupada Mesa 14 R$ 117,00" at bounding box center [730, 224] width 197 height 92
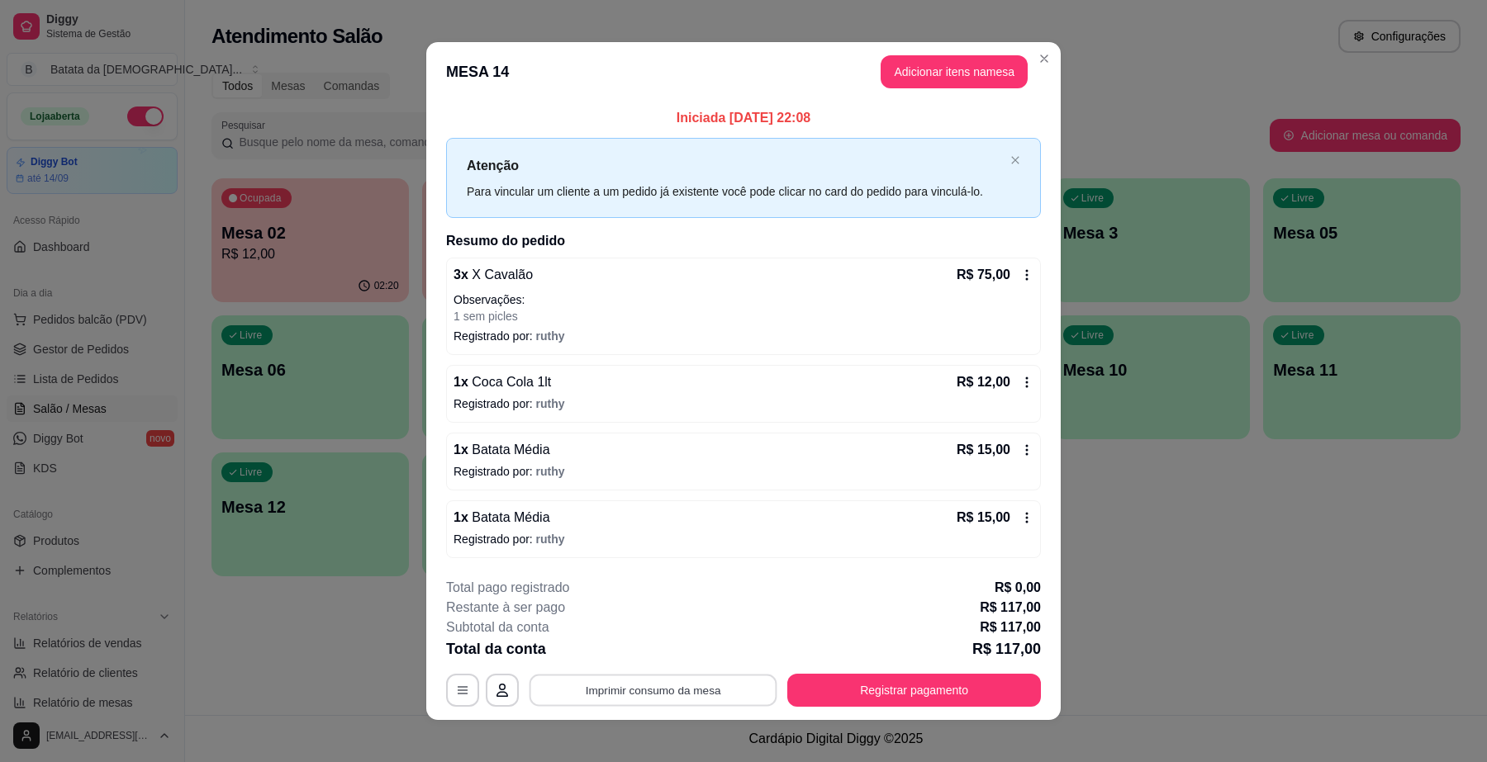
click at [654, 684] on button "Imprimir consumo da mesa" at bounding box center [653, 691] width 248 height 32
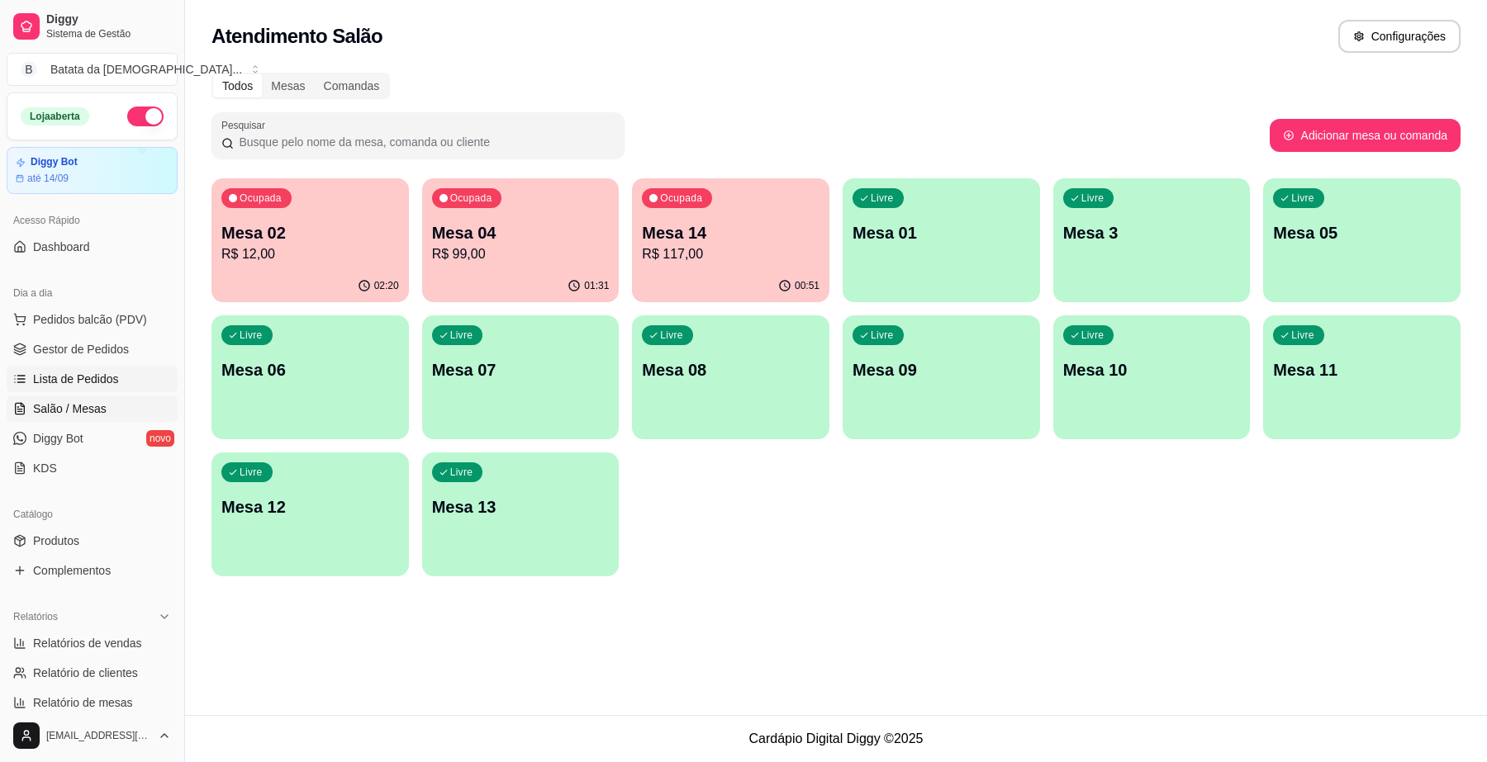
click at [110, 374] on span "Lista de Pedidos" at bounding box center [76, 379] width 86 height 17
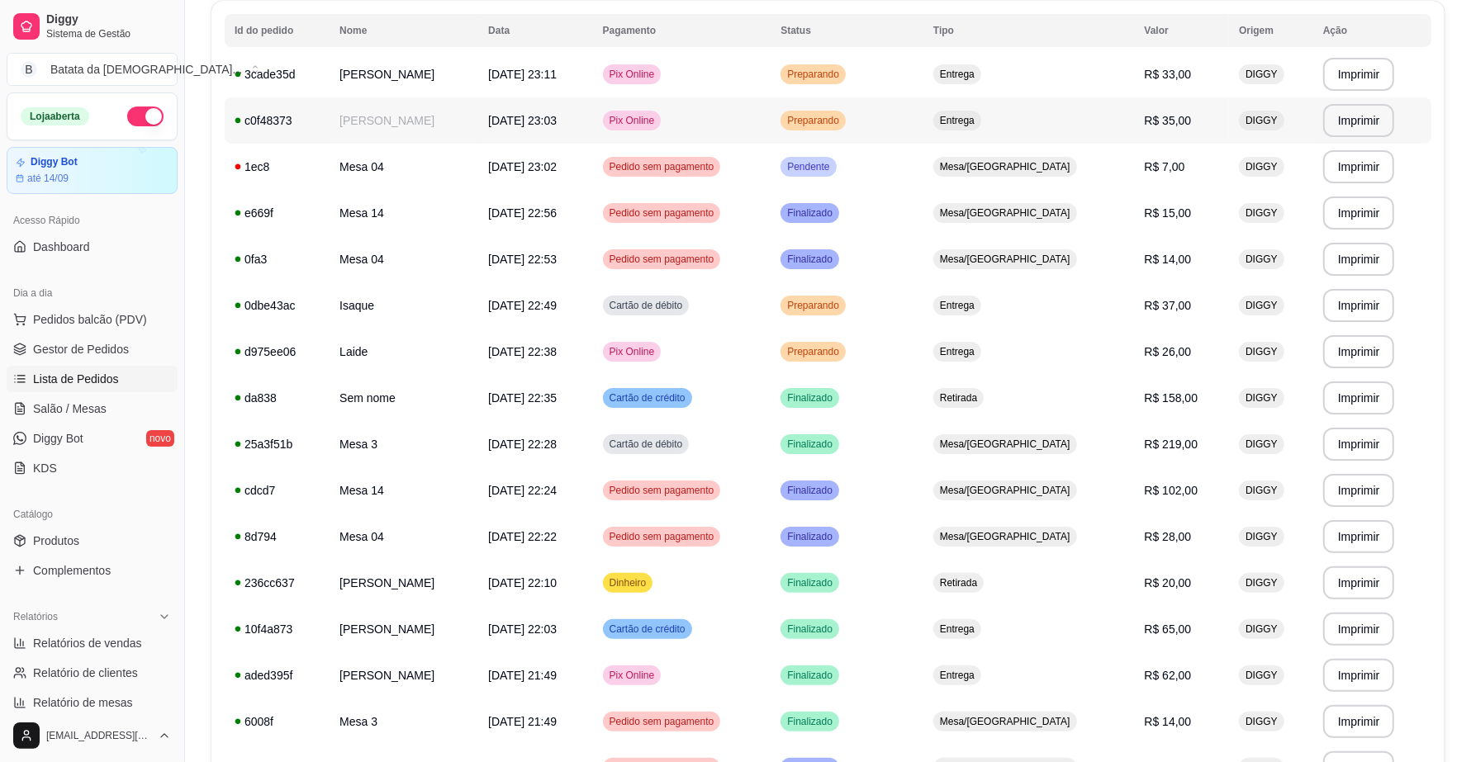
scroll to position [206, 0]
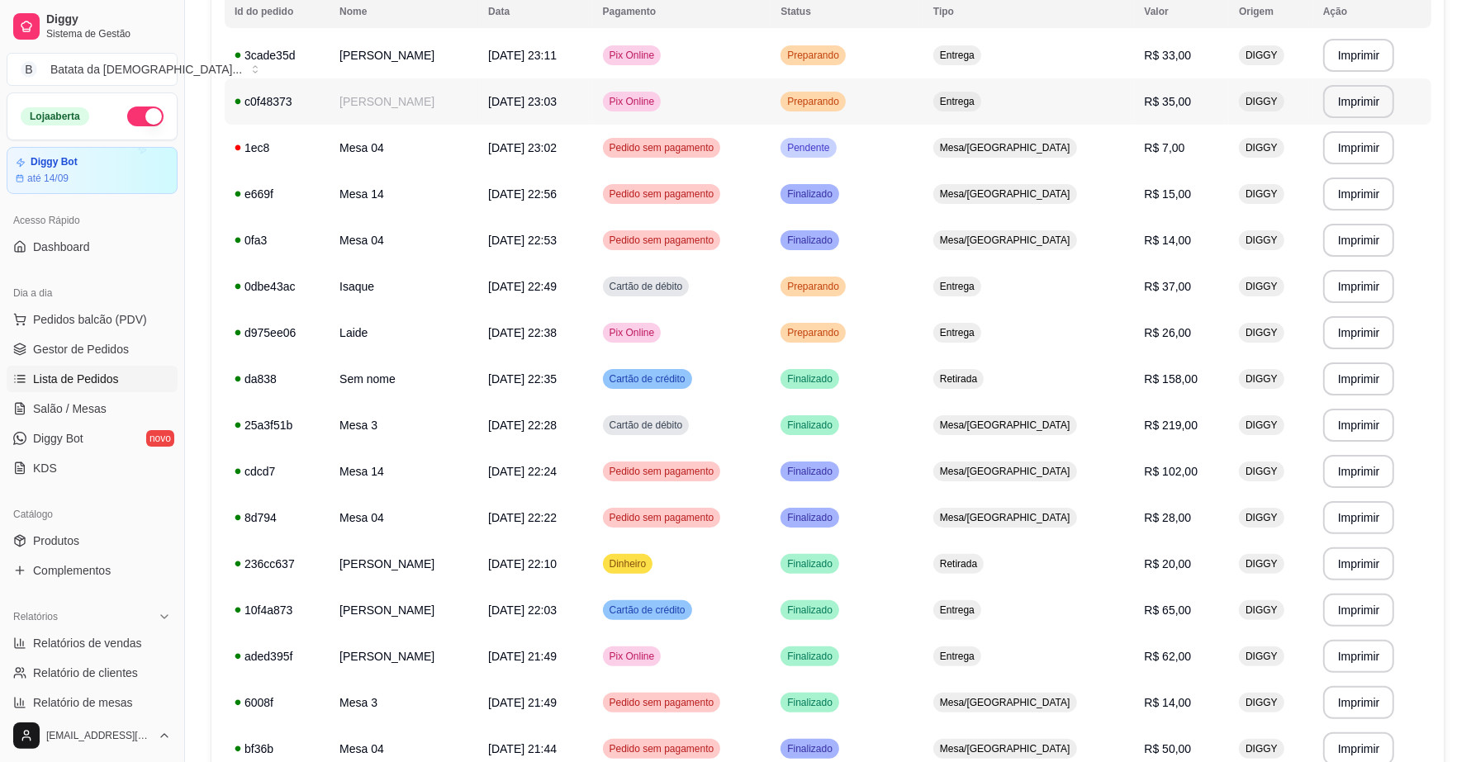
click at [498, 112] on td "[DATE] 23:03" at bounding box center [535, 101] width 114 height 46
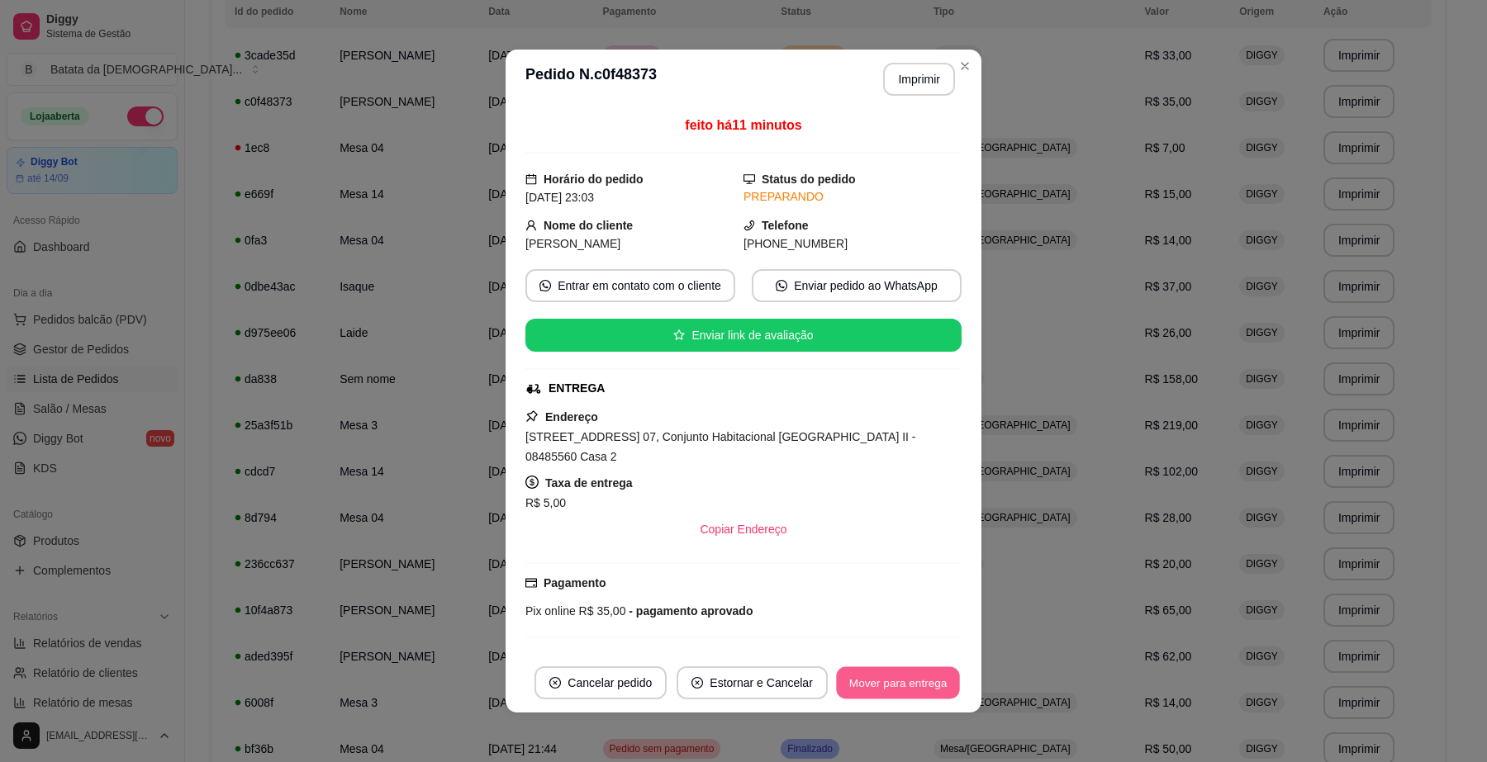
click at [864, 691] on button "Mover para entrega" at bounding box center [898, 683] width 124 height 32
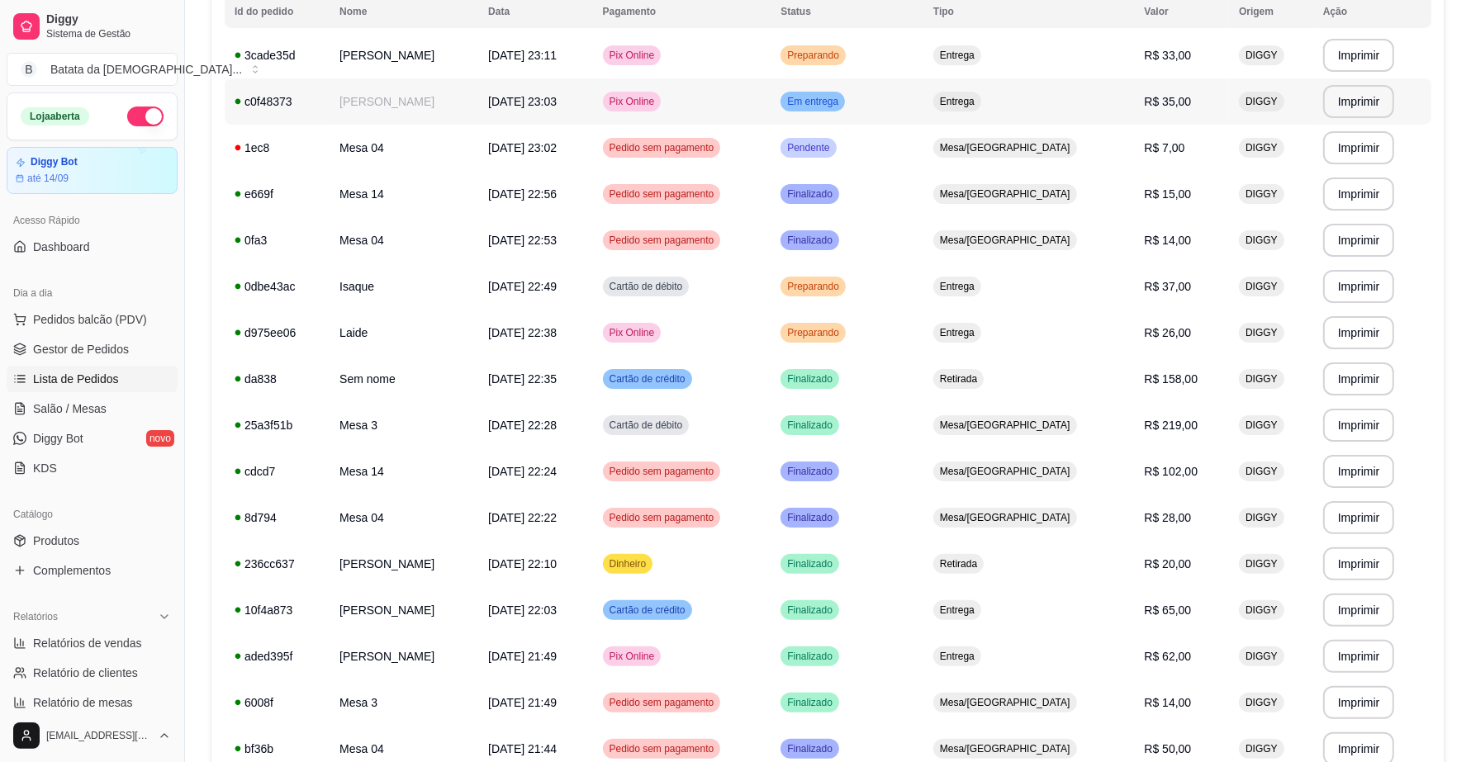
click at [766, 105] on td "Pix Online" at bounding box center [682, 101] width 178 height 46
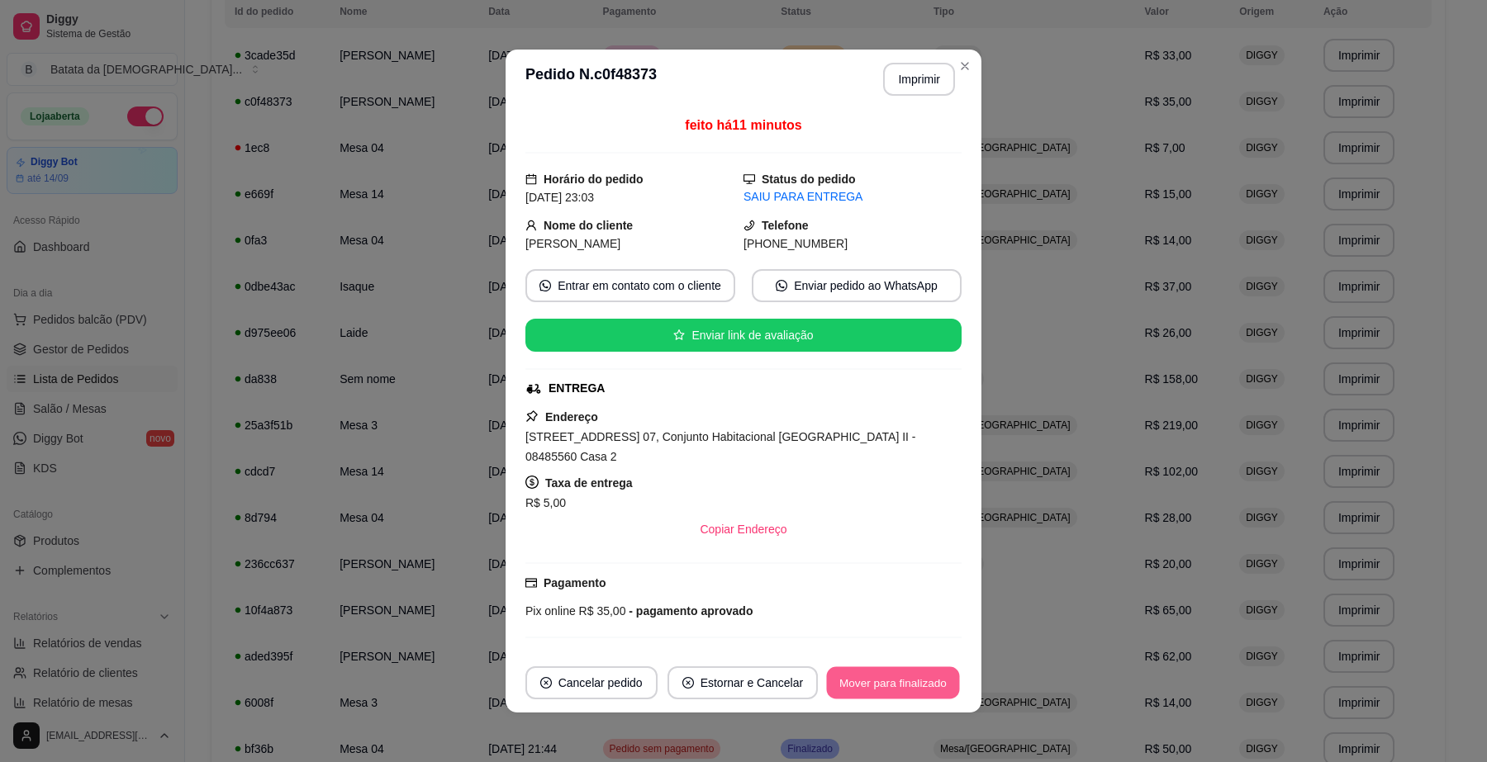
click at [911, 680] on button "Mover para finalizado" at bounding box center [893, 683] width 133 height 32
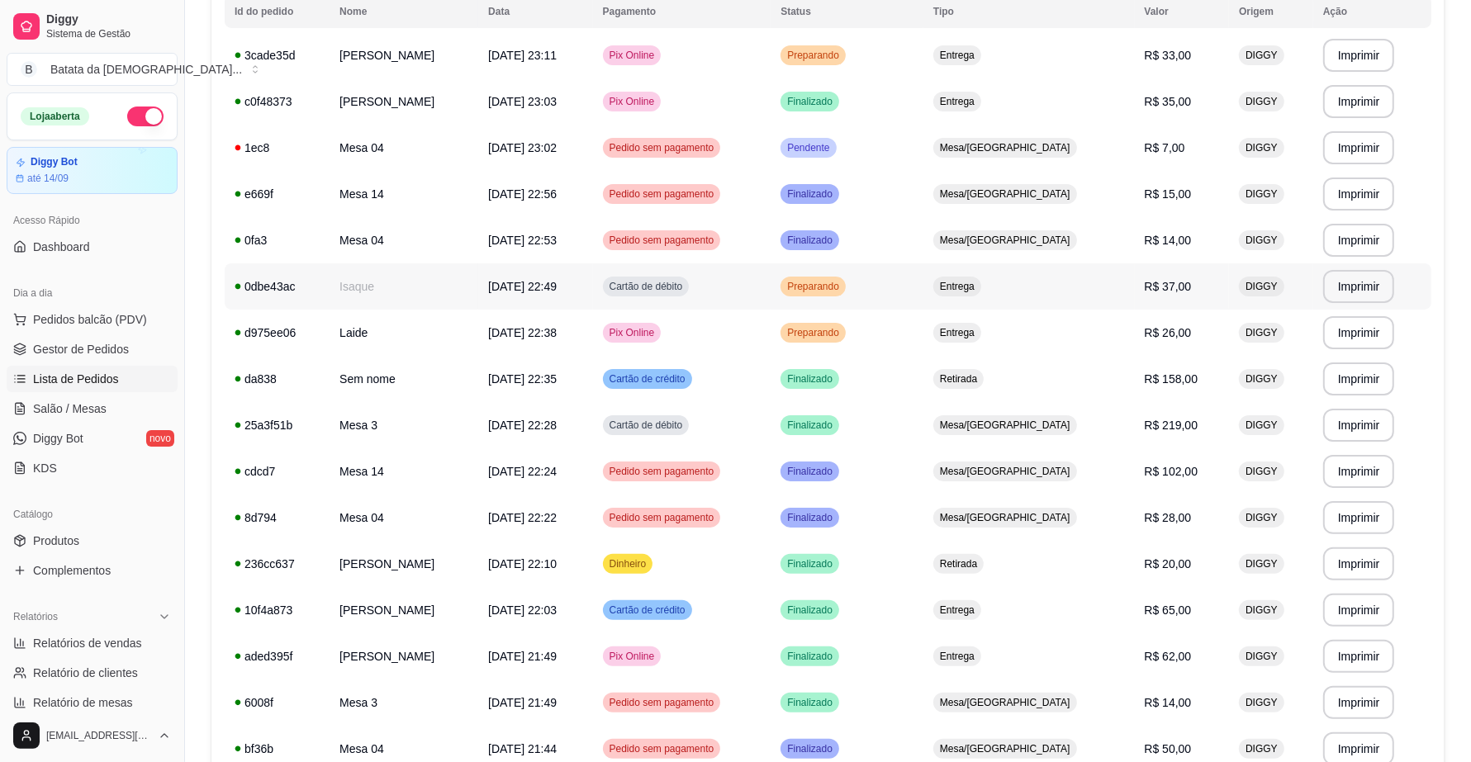
click at [477, 294] on td "Isaque" at bounding box center [404, 286] width 149 height 46
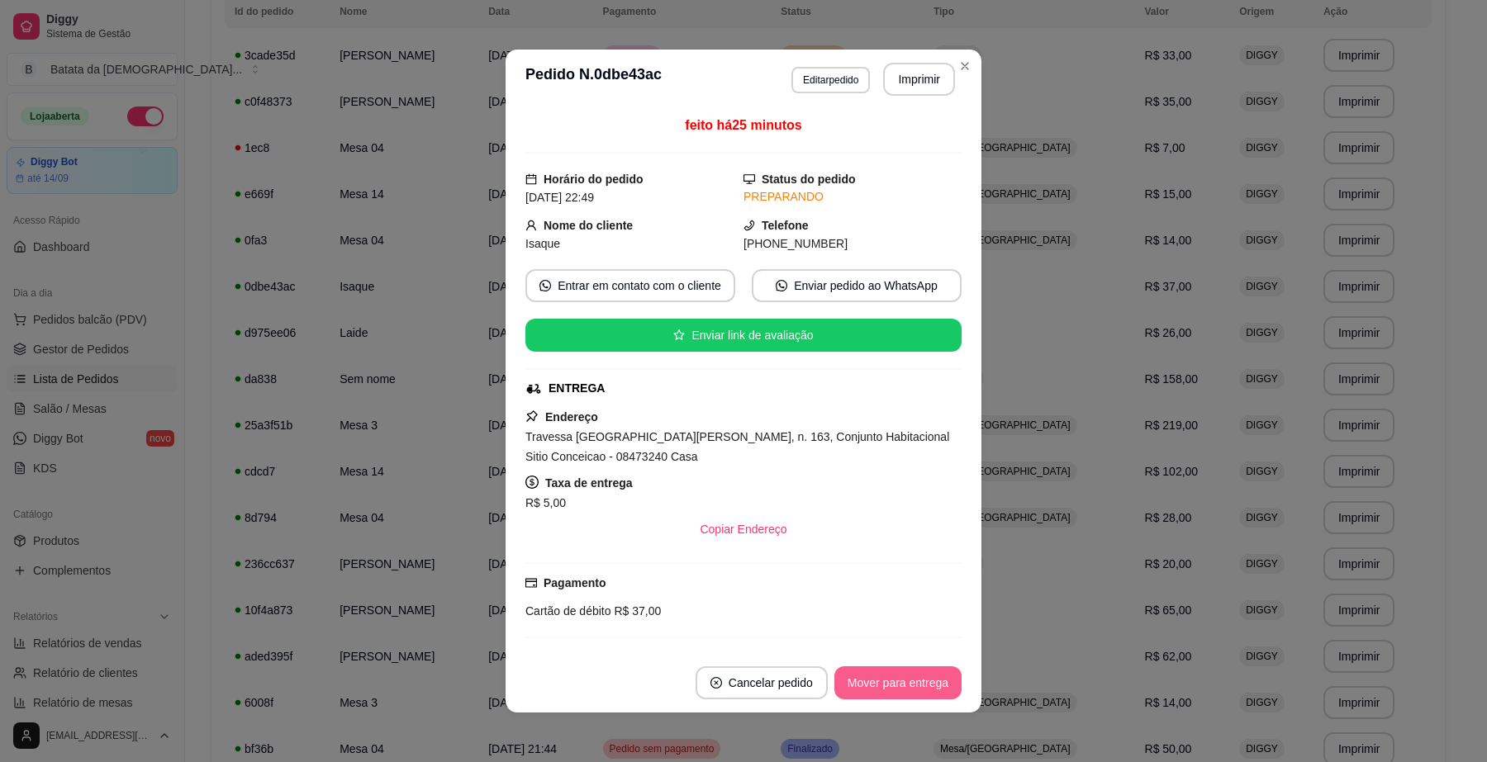
click at [902, 691] on button "Mover para entrega" at bounding box center [897, 682] width 127 height 33
click at [900, 690] on button "Mover para finalizado" at bounding box center [892, 682] width 137 height 33
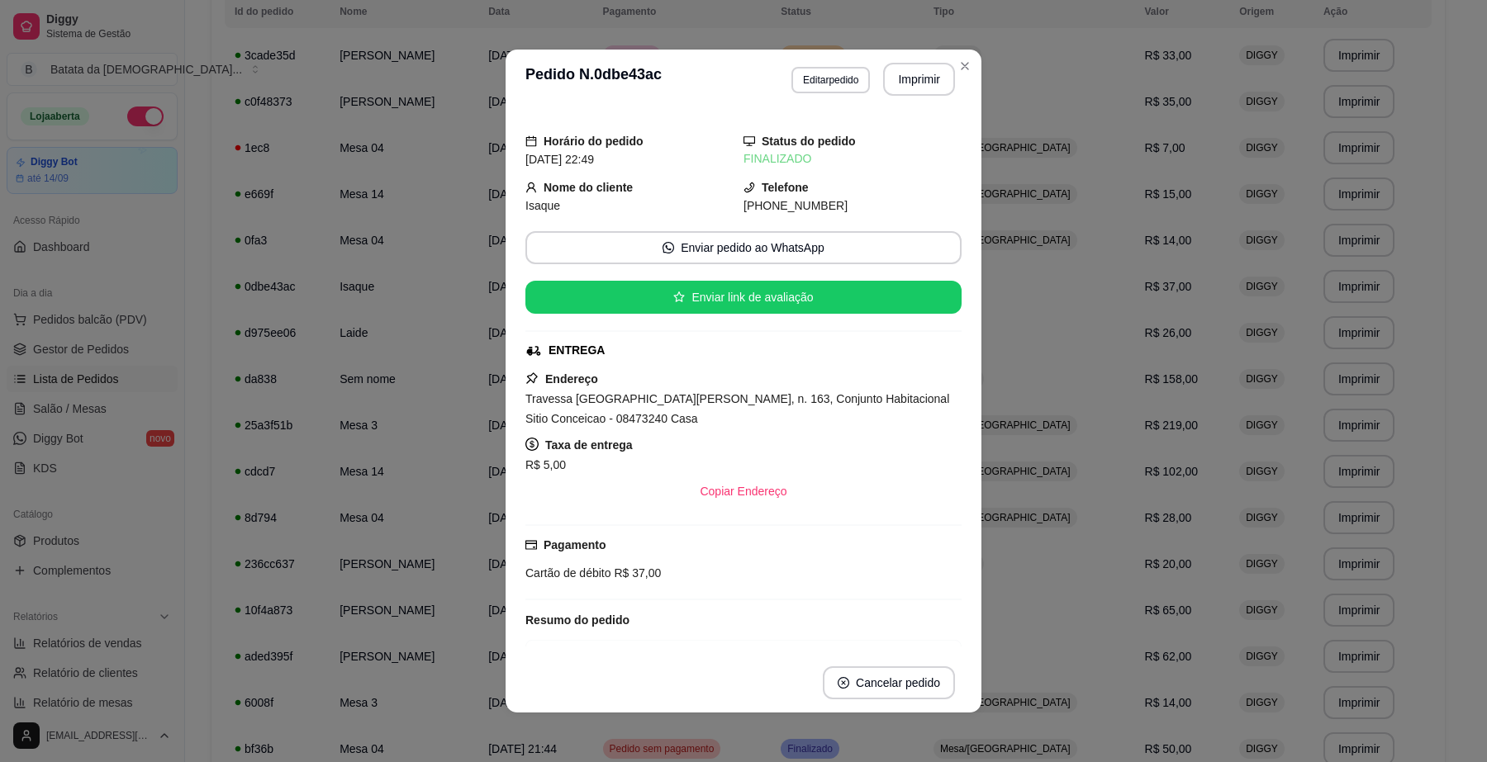
click at [972, 64] on header "**********" at bounding box center [743, 79] width 476 height 59
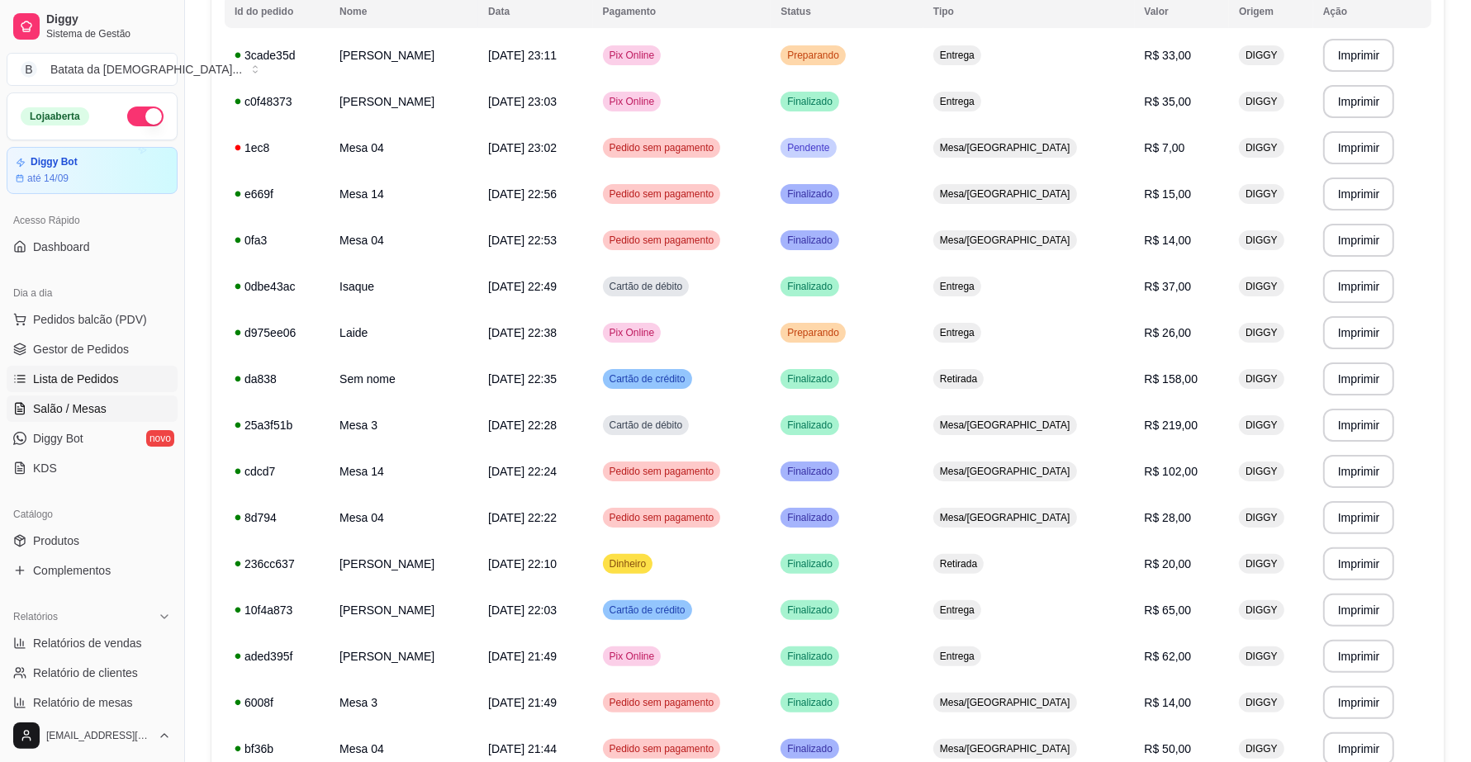
click at [102, 406] on span "Salão / Mesas" at bounding box center [70, 409] width 74 height 17
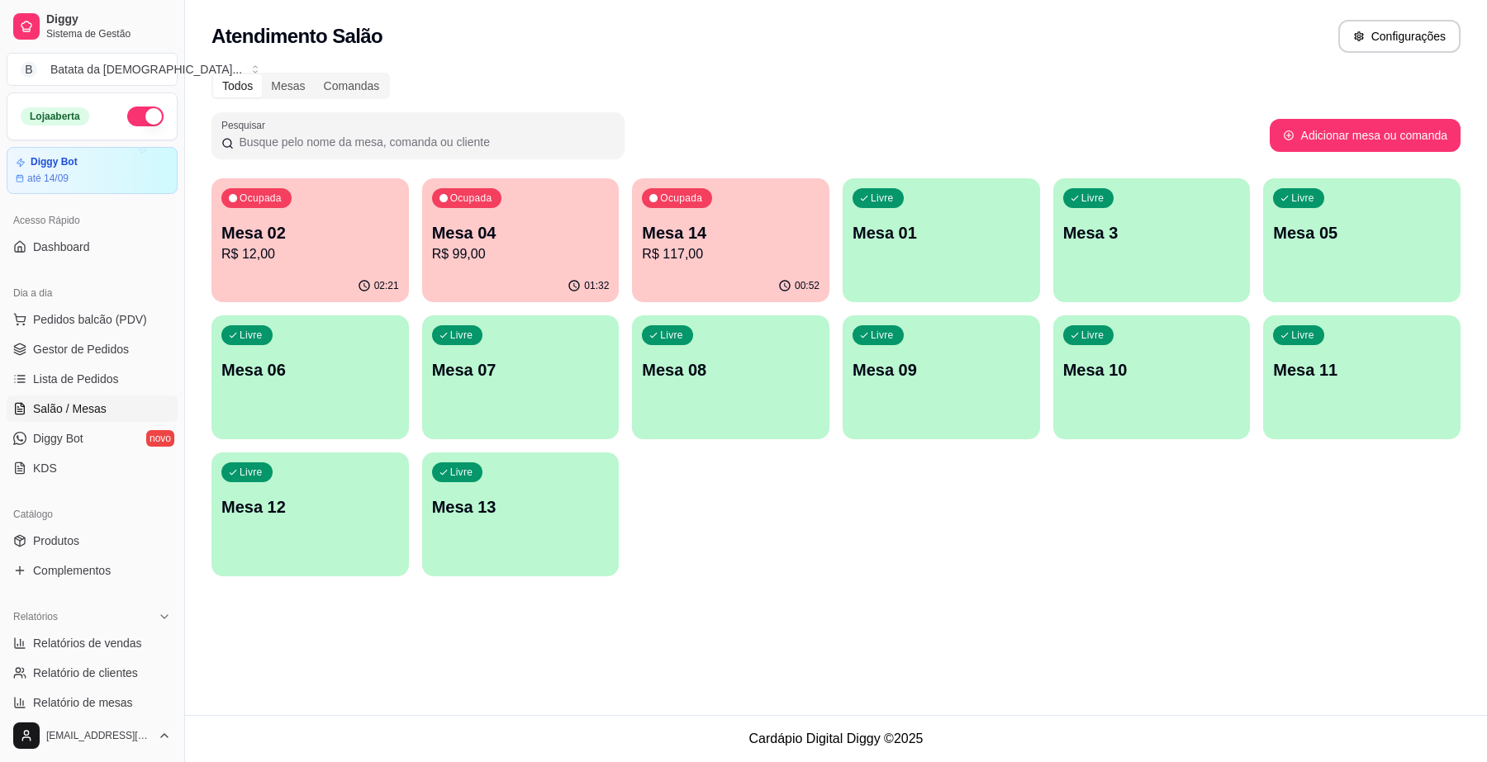
click at [707, 254] on p "R$ 117,00" at bounding box center [731, 254] width 178 height 20
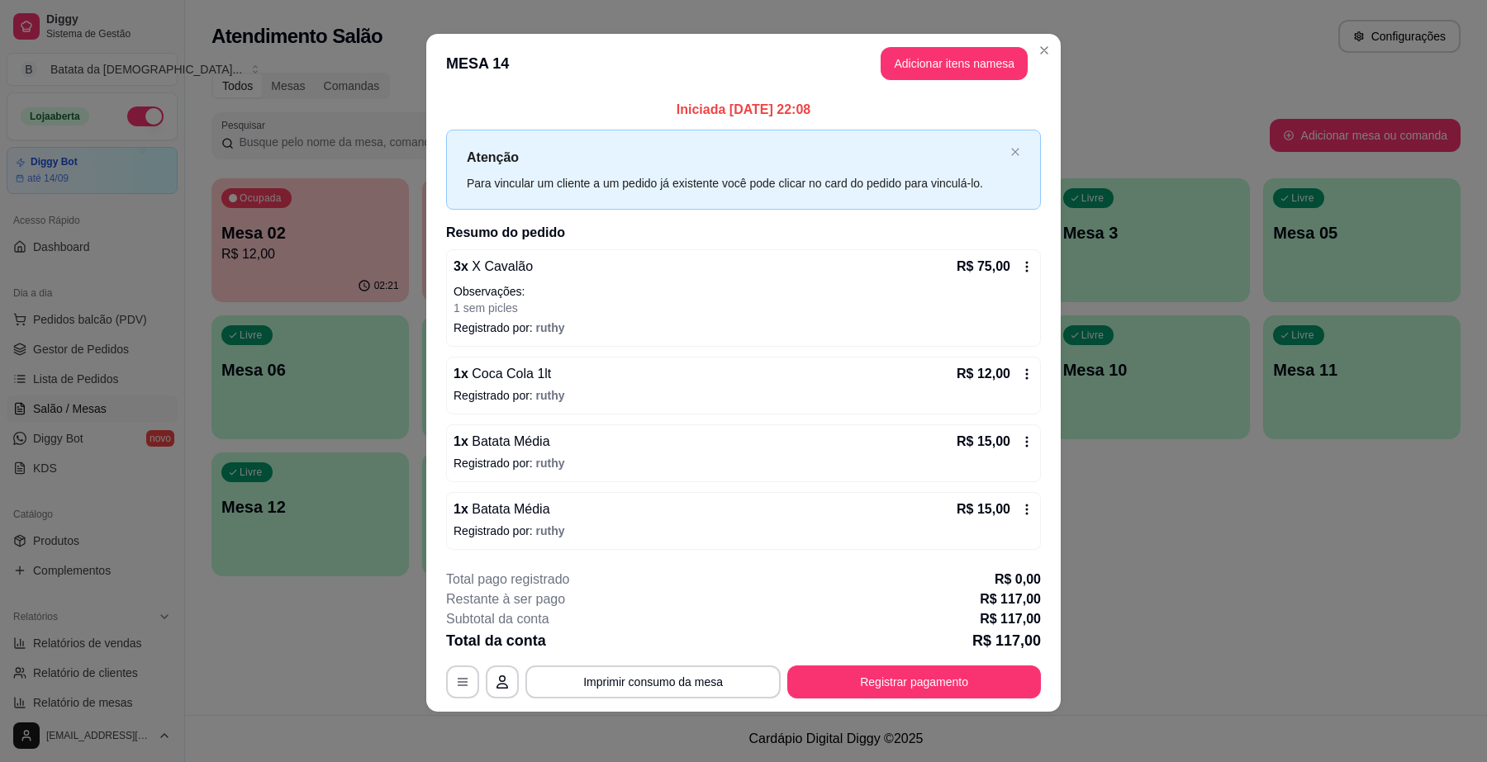
scroll to position [11, 0]
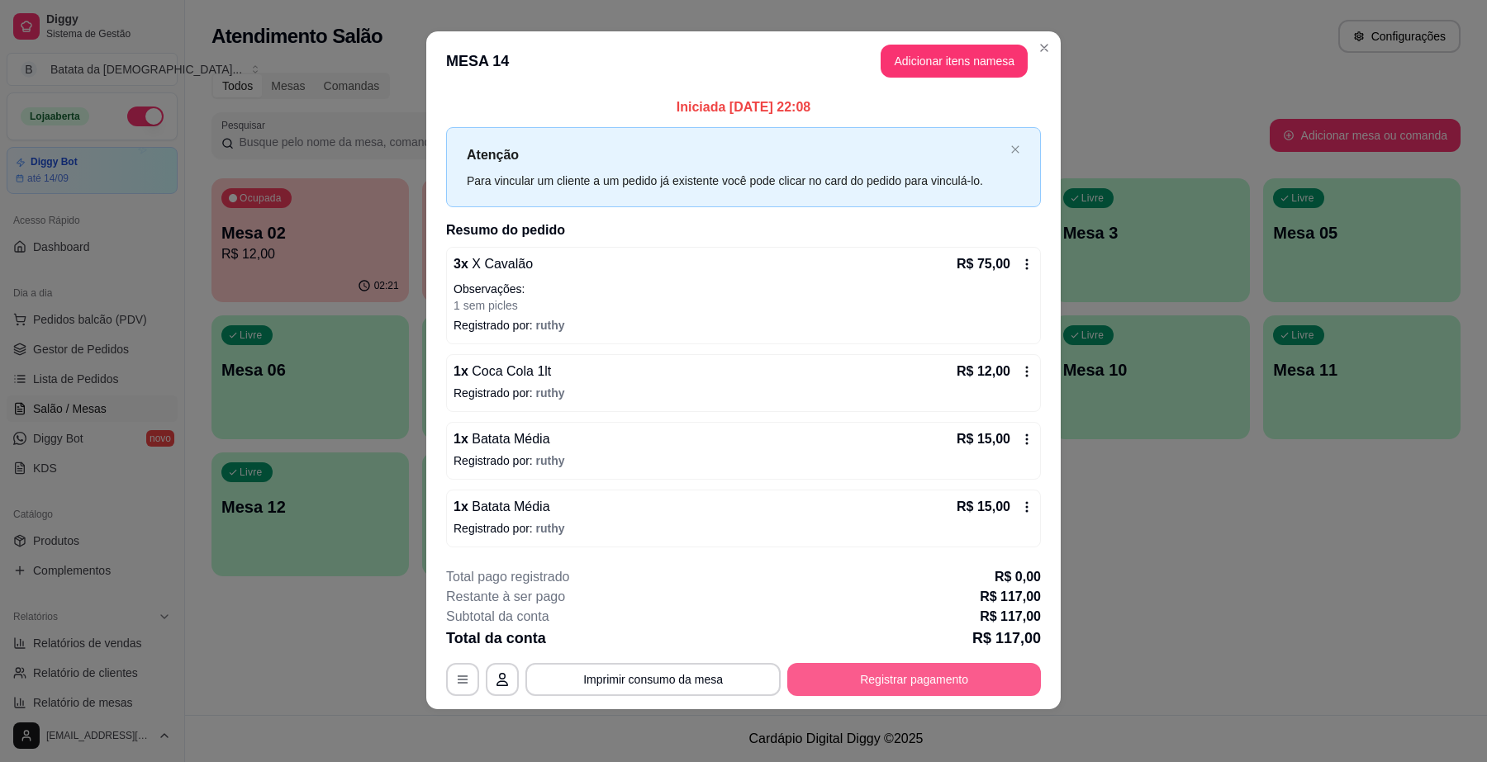
click at [918, 680] on button "Registrar pagamento" at bounding box center [914, 679] width 254 height 33
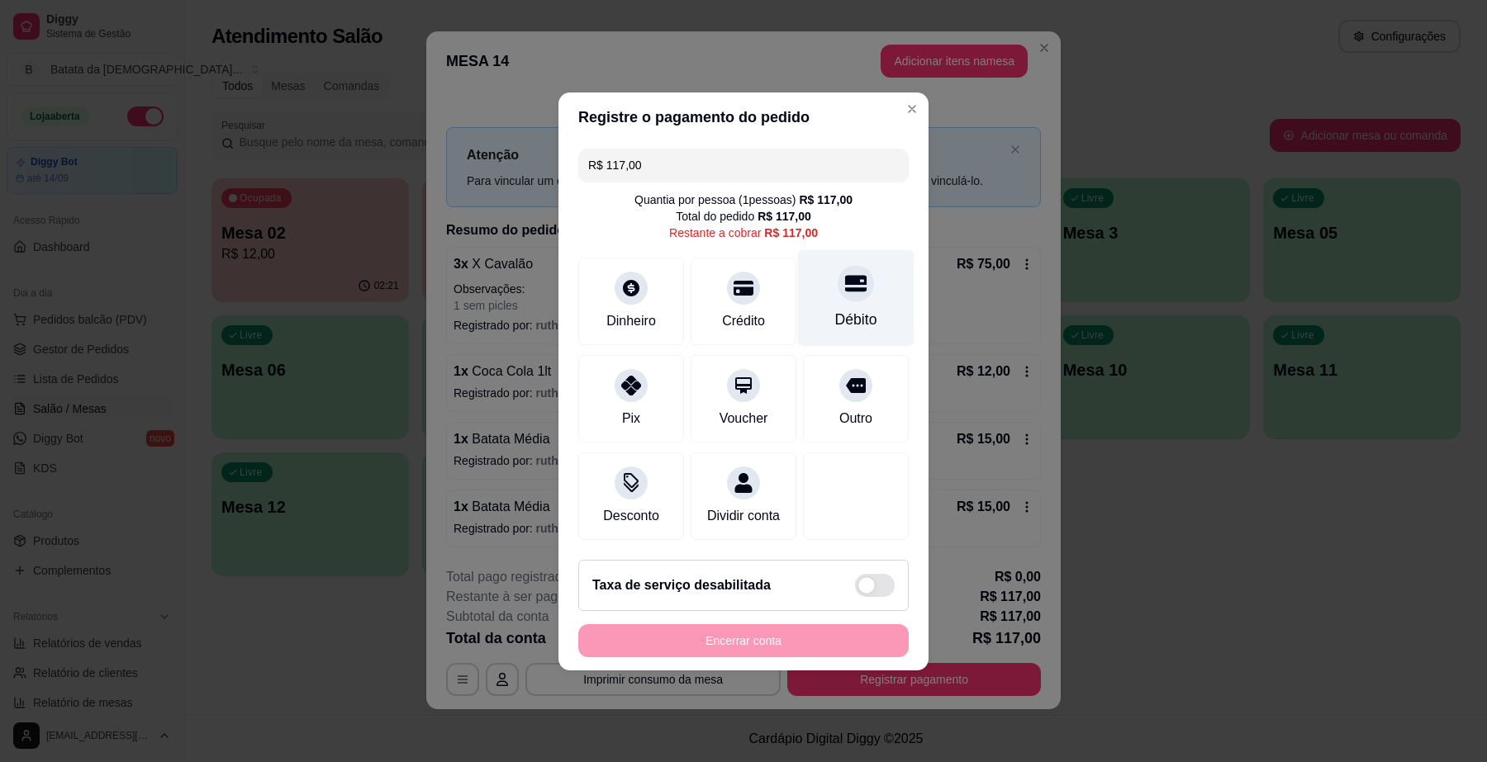
click at [837, 268] on div at bounding box center [855, 283] width 36 height 36
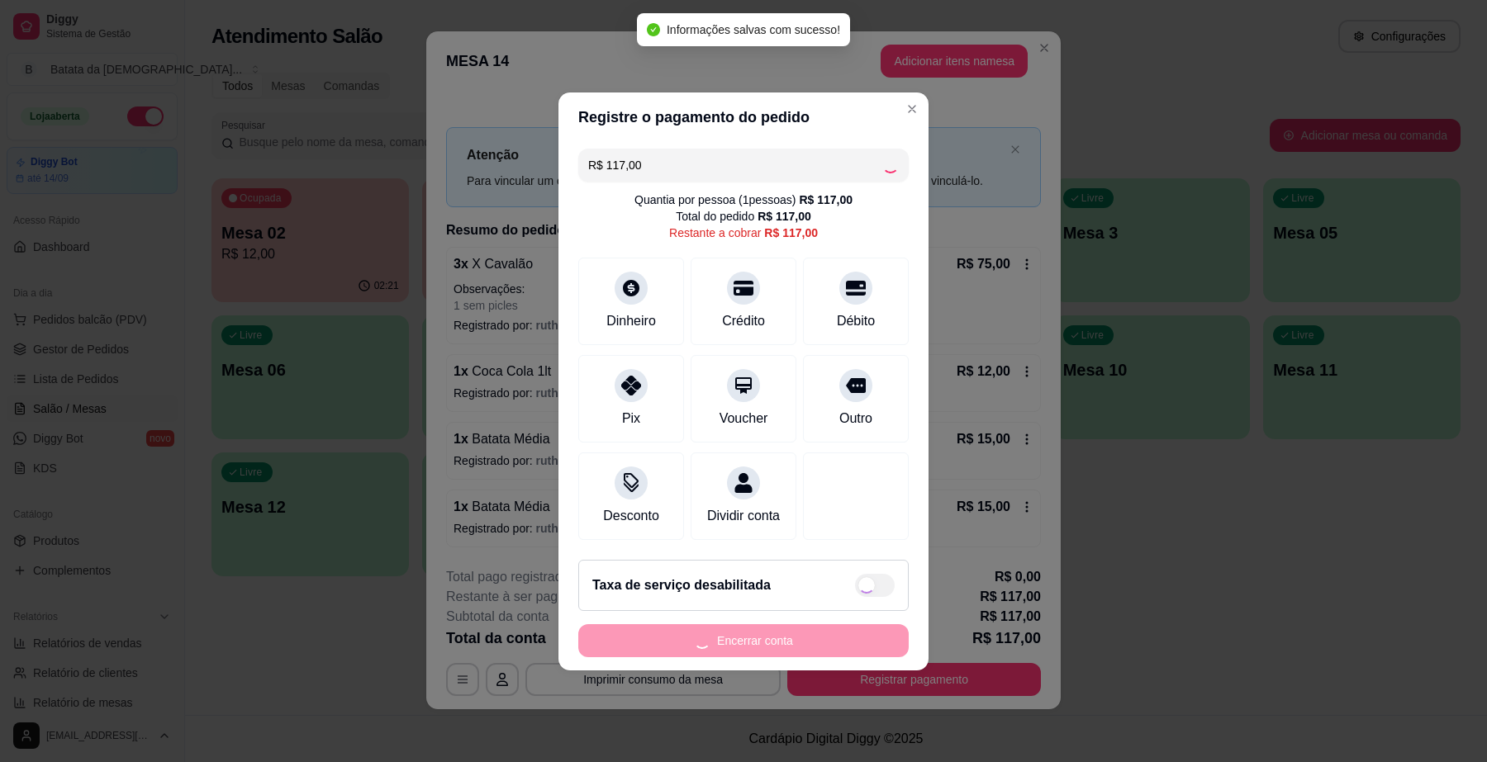
type input "R$ 0,00"
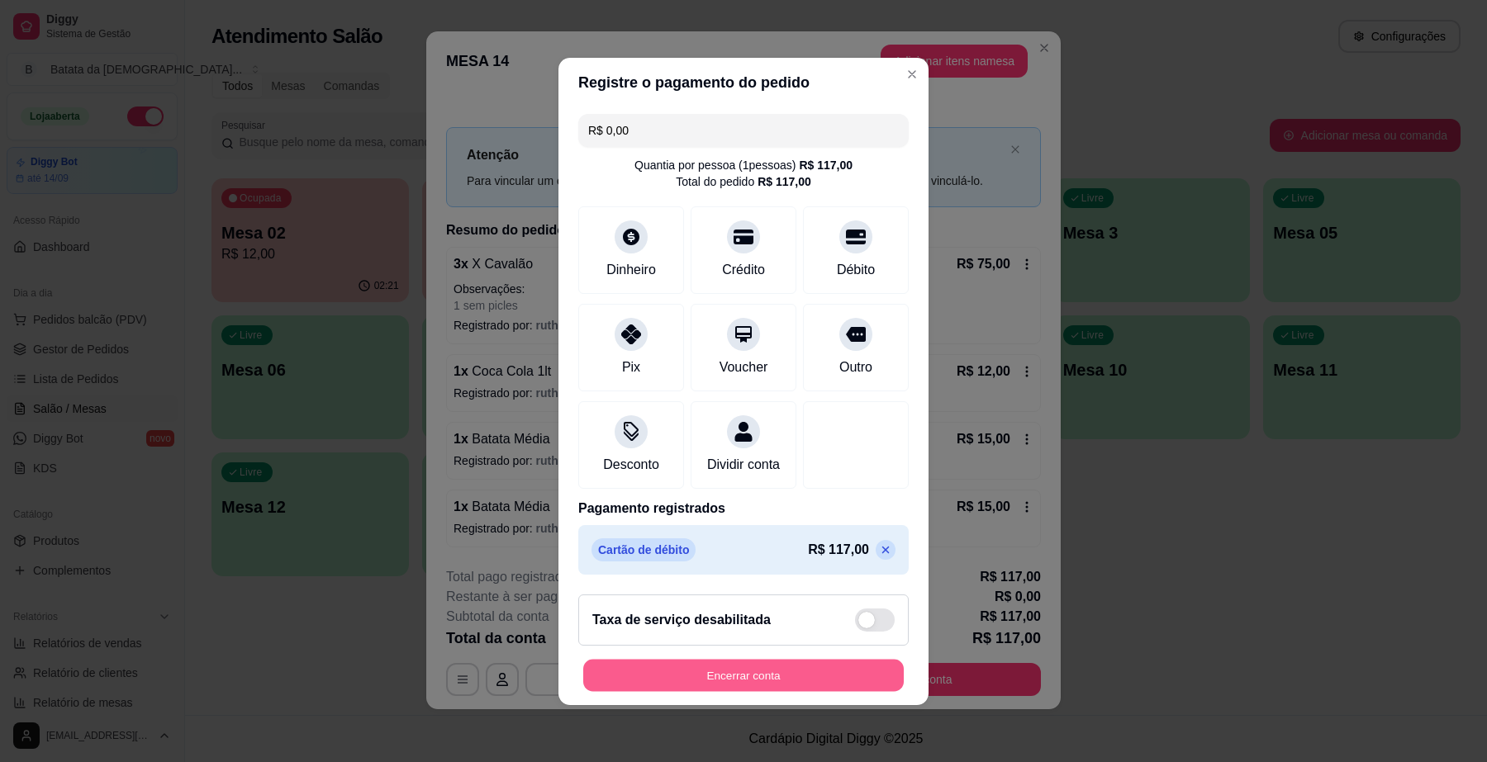
click at [696, 684] on button "Encerrar conta" at bounding box center [743, 675] width 320 height 32
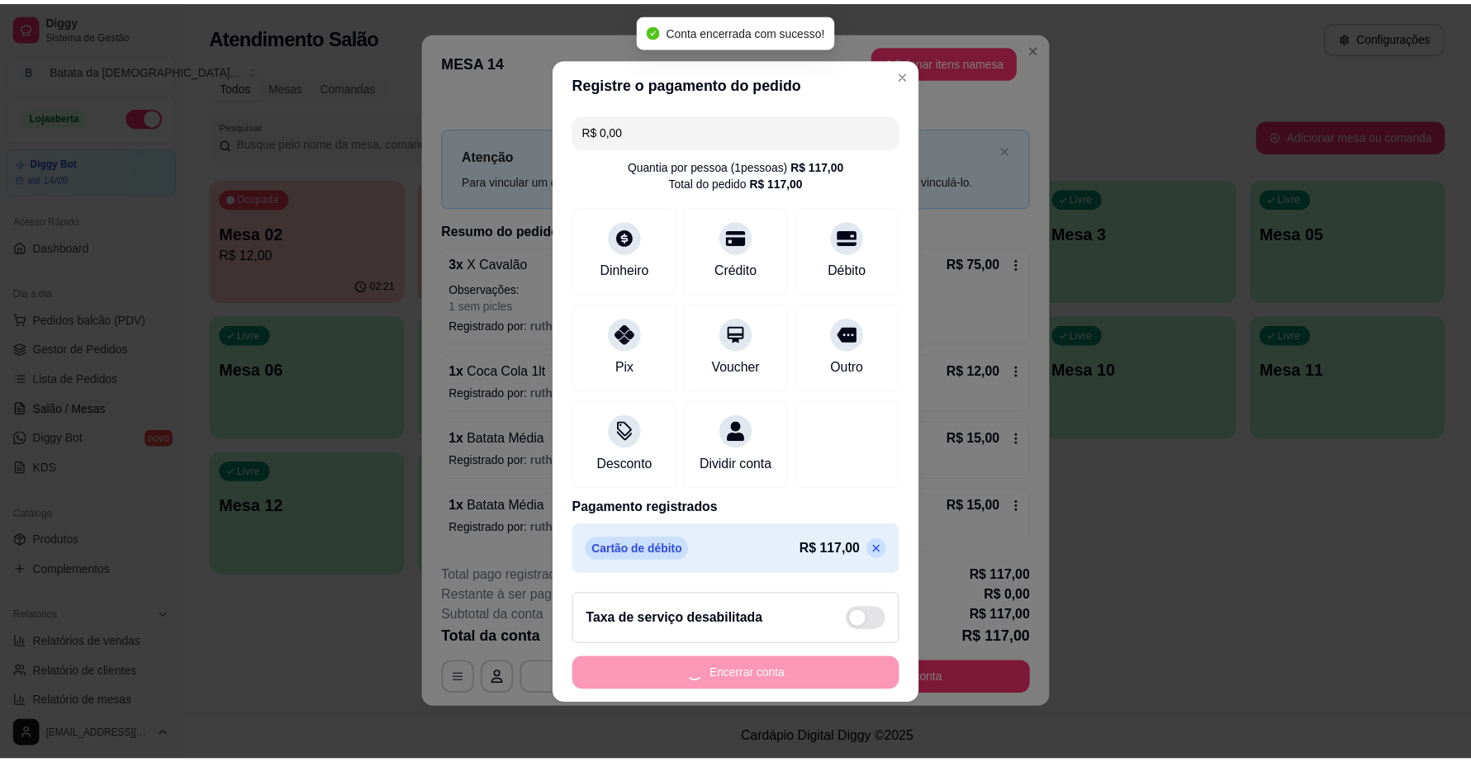
scroll to position [0, 0]
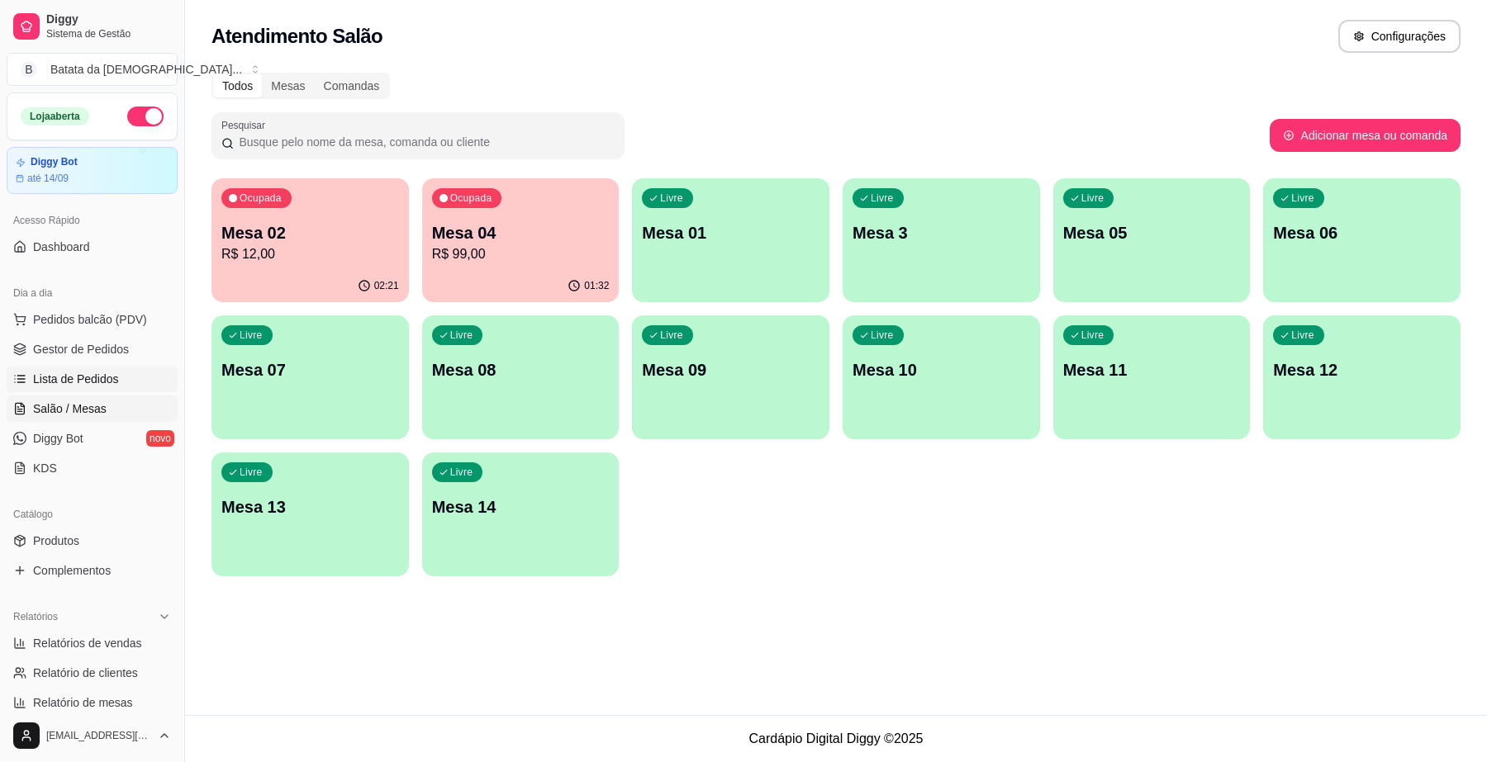
click at [95, 386] on span "Lista de Pedidos" at bounding box center [76, 379] width 86 height 17
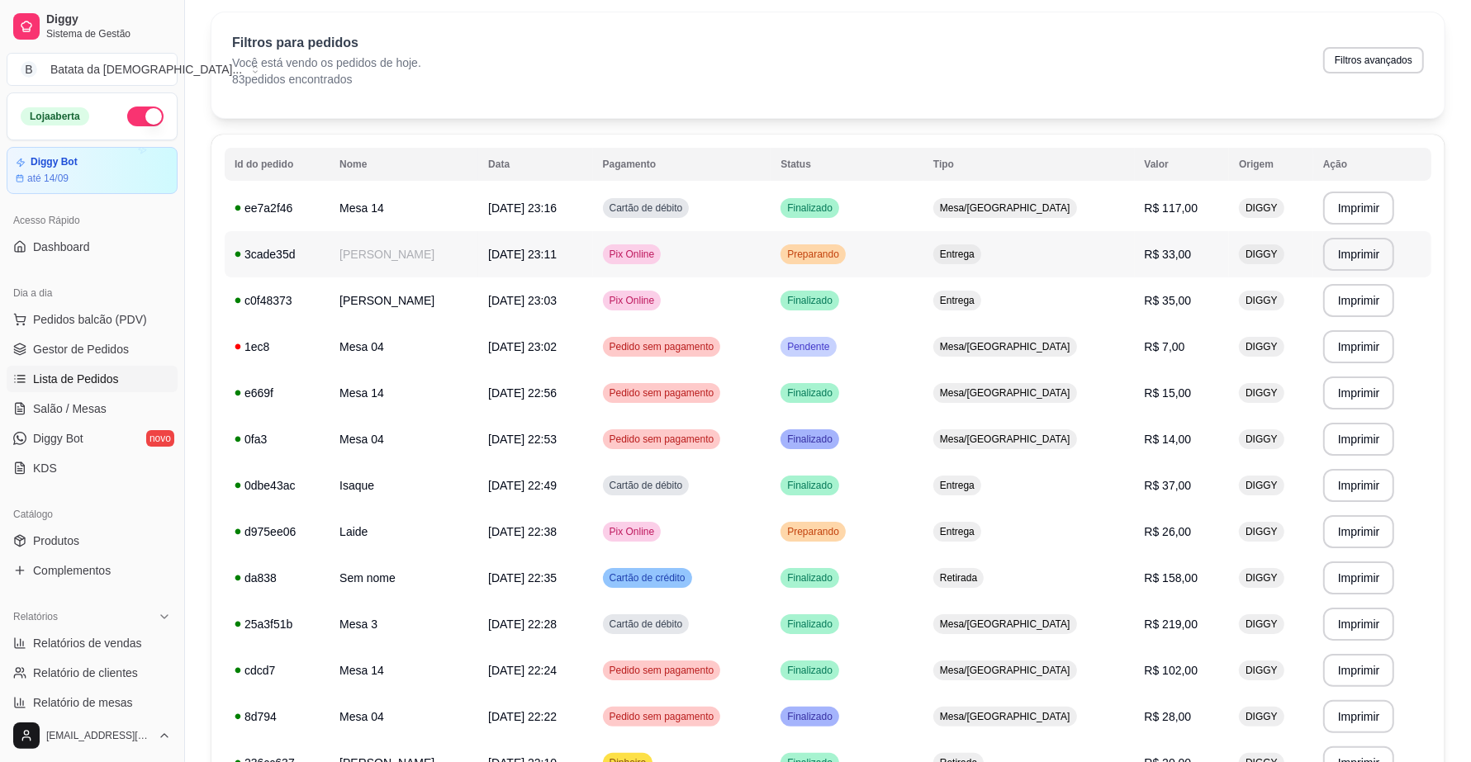
scroll to position [103, 0]
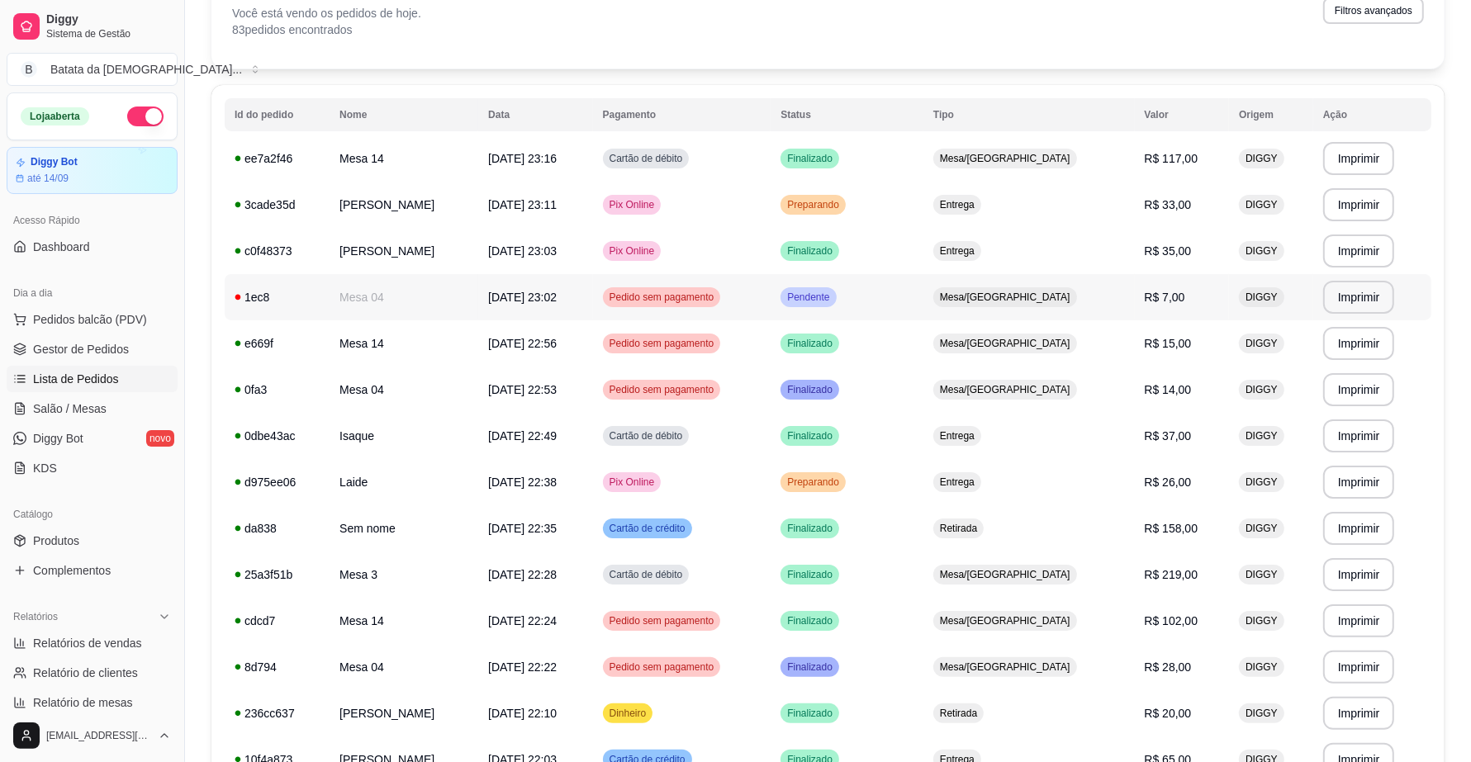
click at [729, 308] on td "Pedido sem pagamento" at bounding box center [682, 297] width 178 height 46
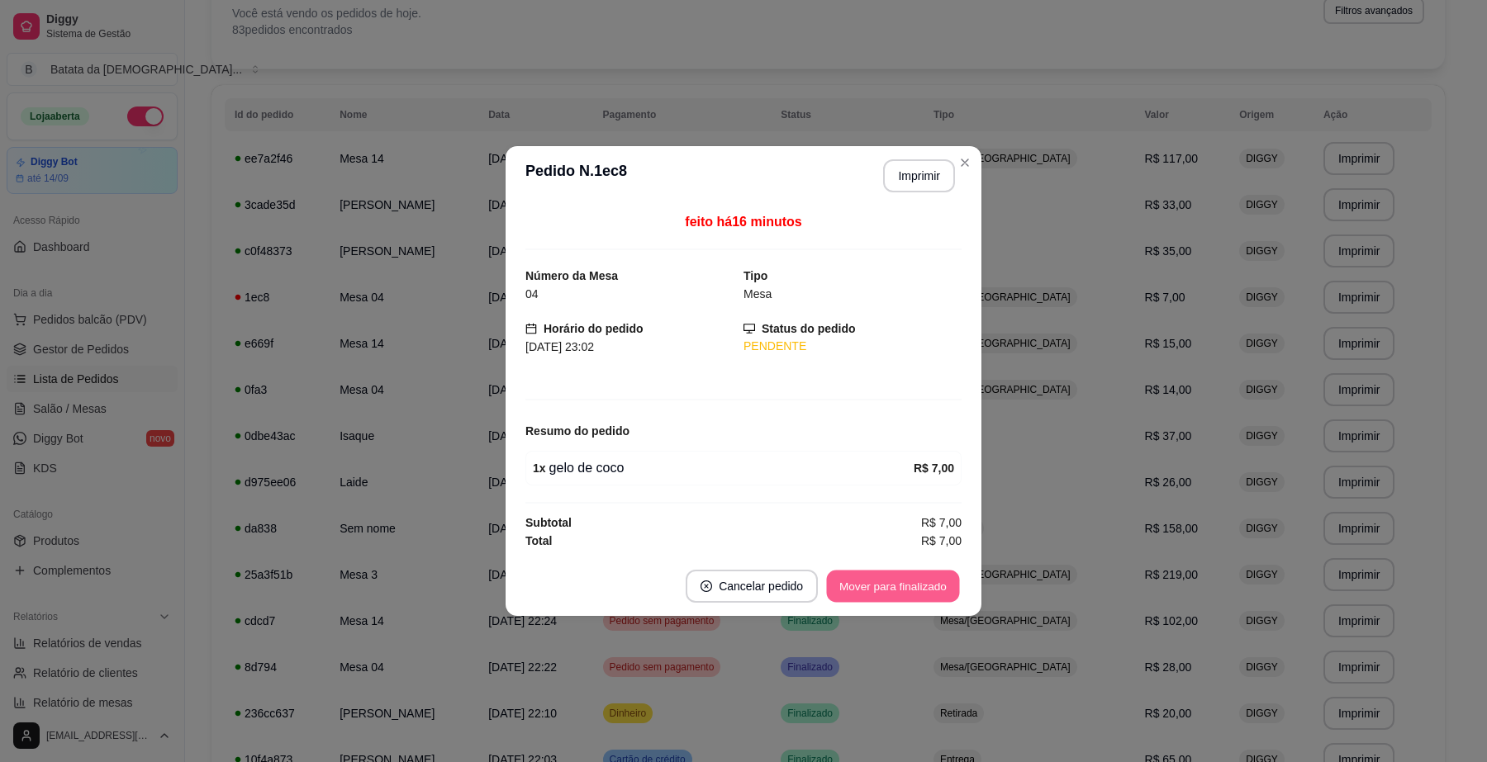
click at [913, 576] on button "Mover para finalizado" at bounding box center [893, 587] width 133 height 32
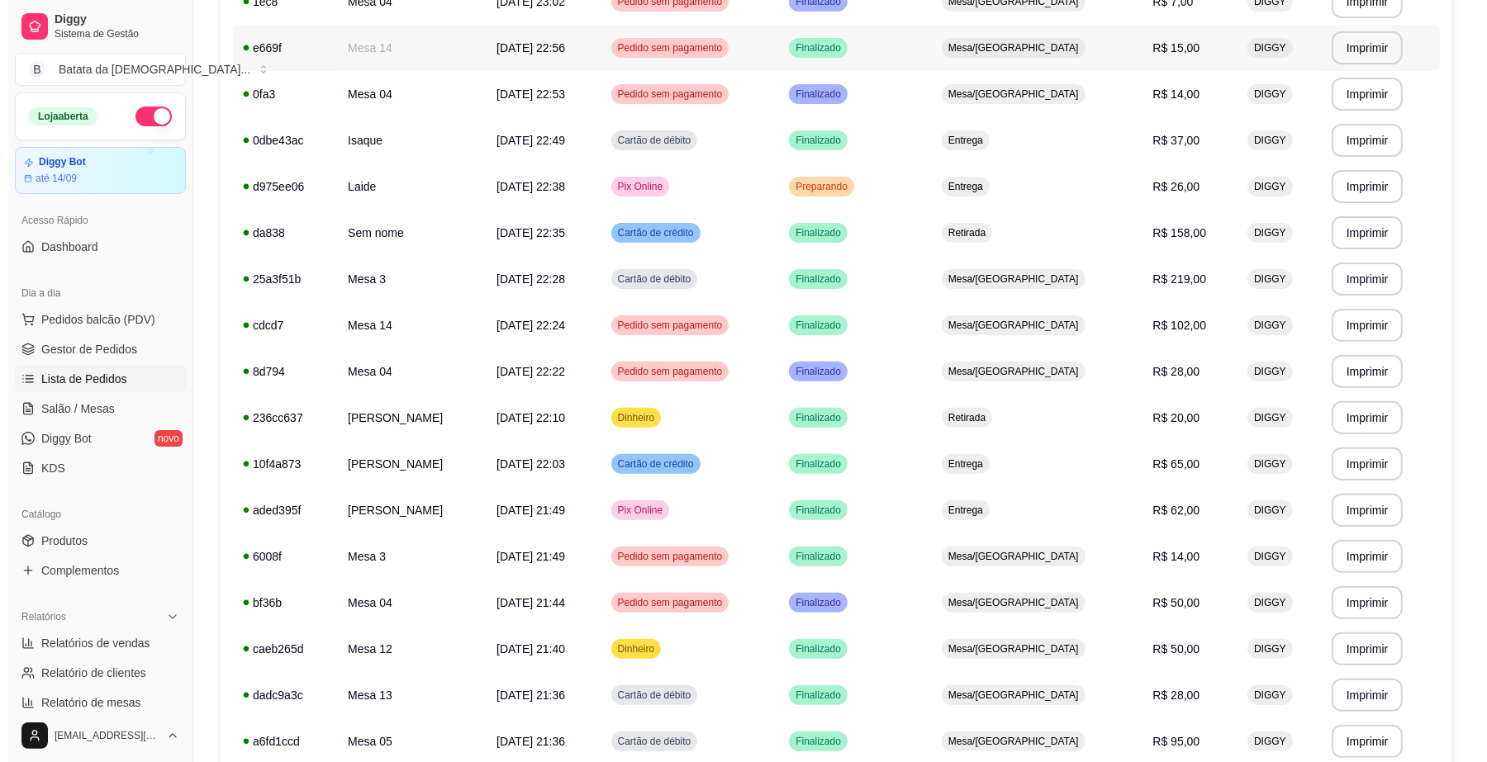
scroll to position [413, 0]
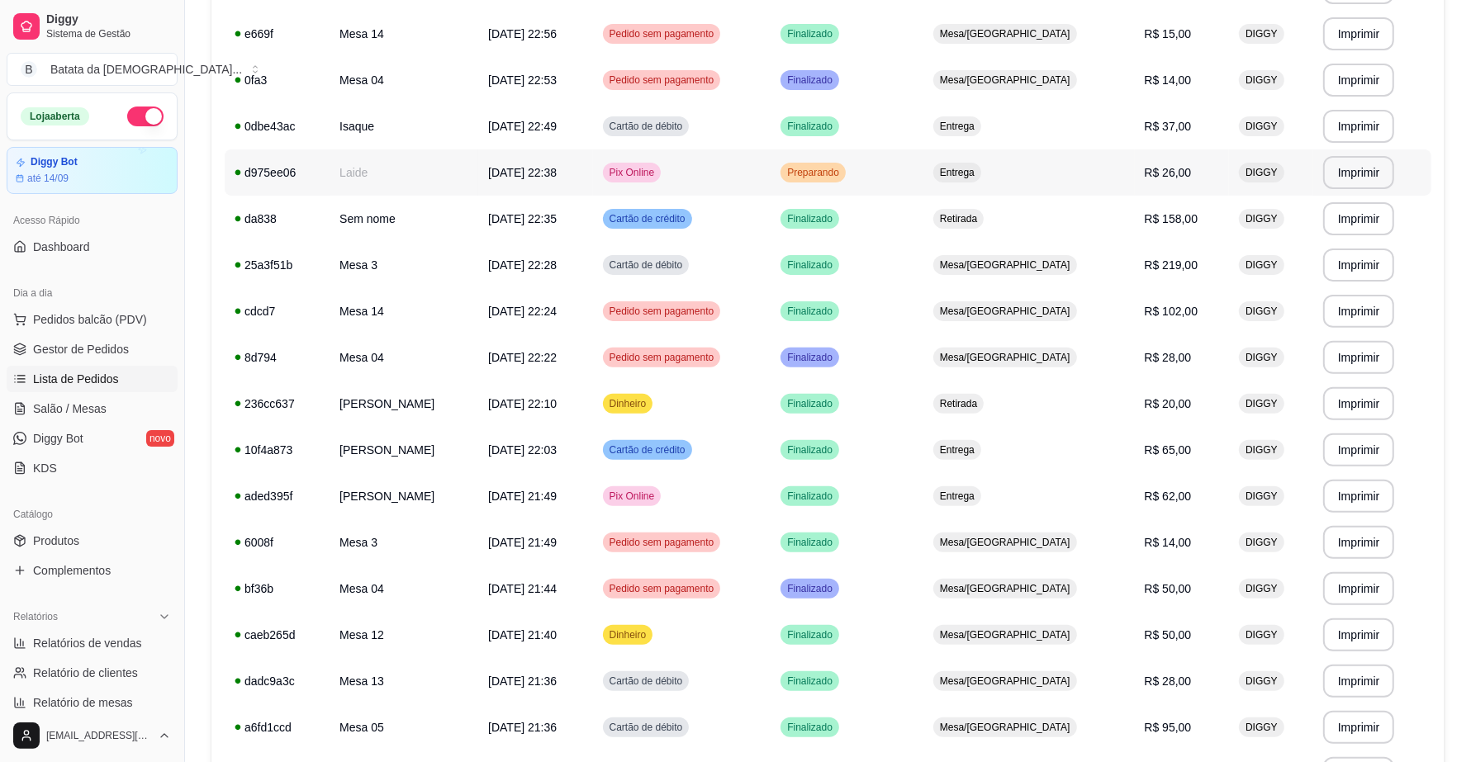
click at [923, 166] on td "Preparando" at bounding box center [847, 172] width 153 height 46
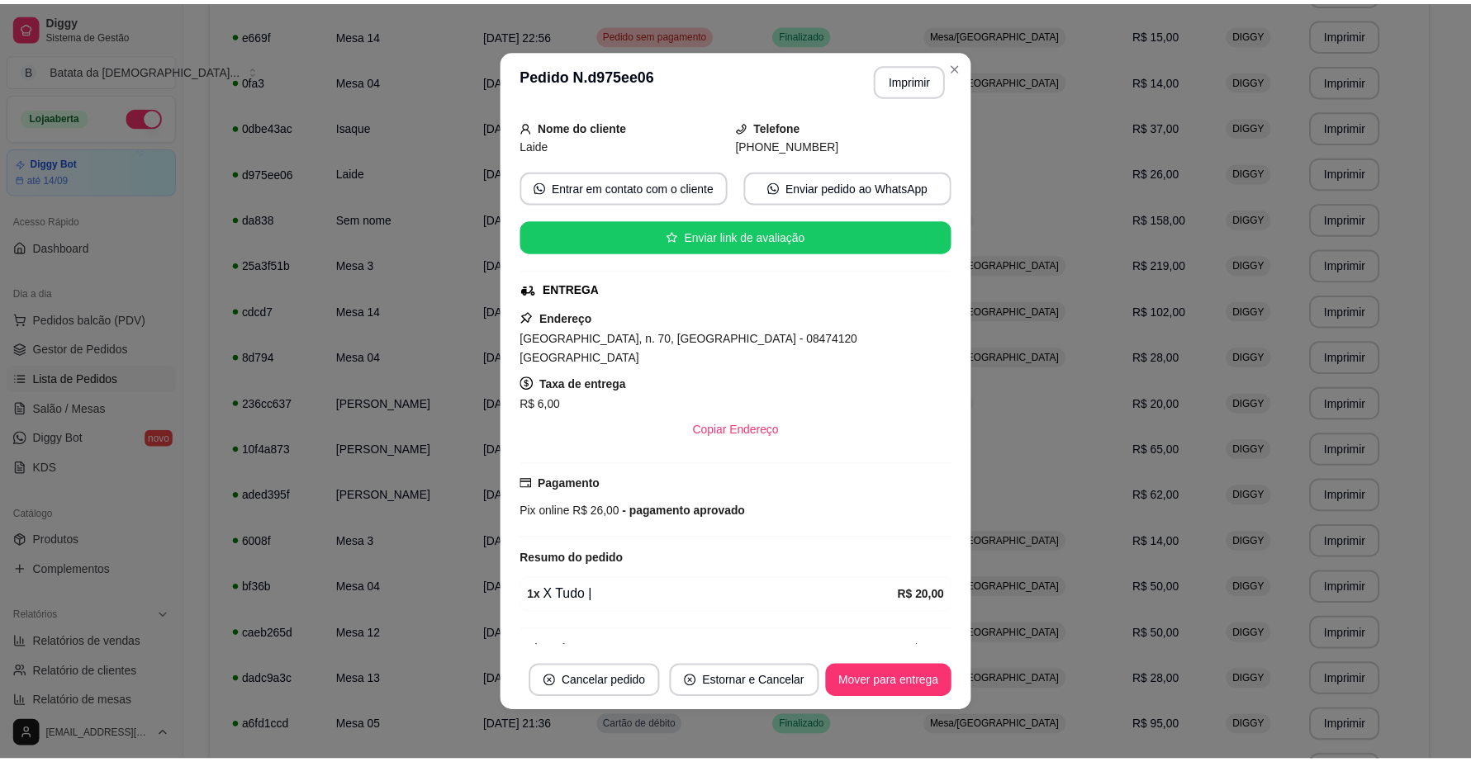
scroll to position [103, 0]
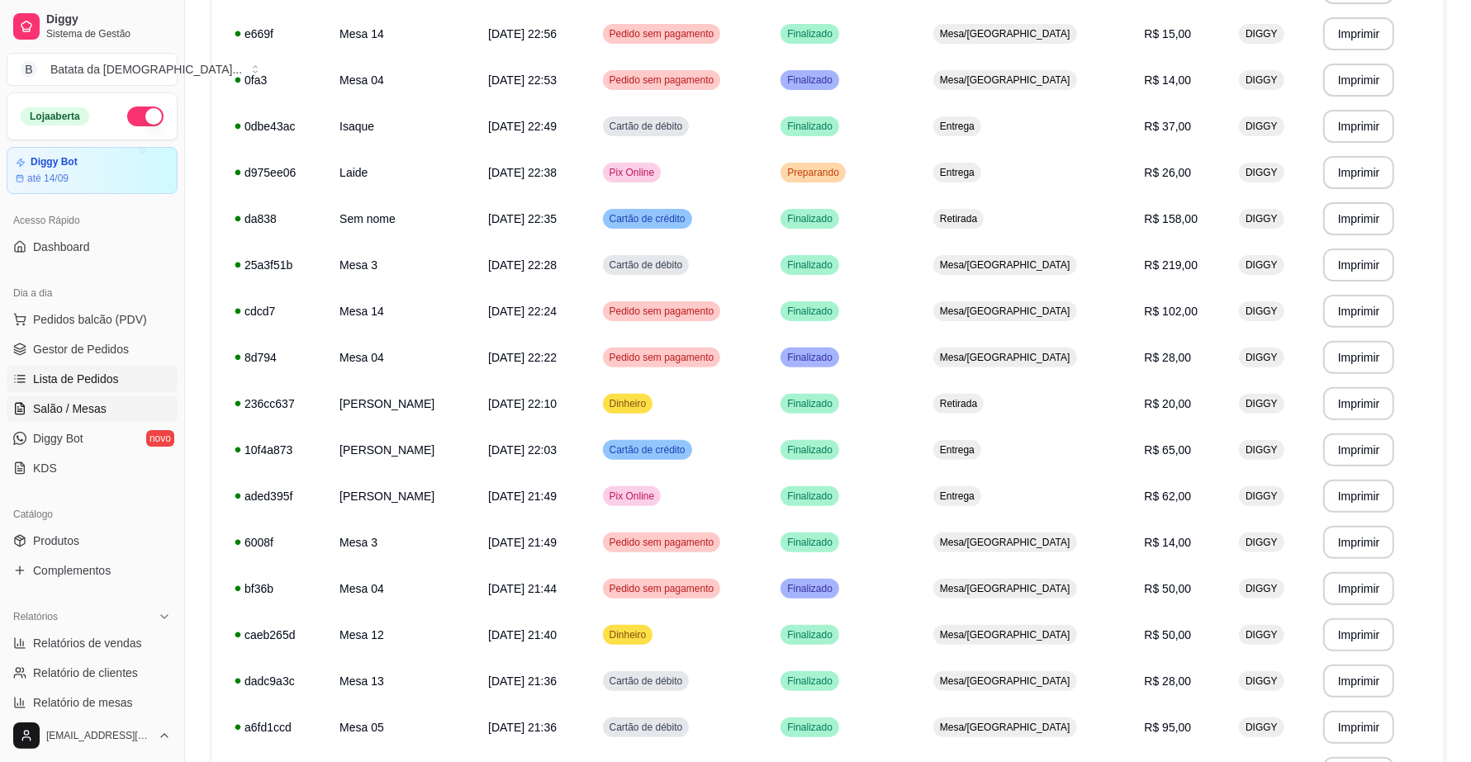
click at [58, 405] on span "Salão / Mesas" at bounding box center [70, 409] width 74 height 17
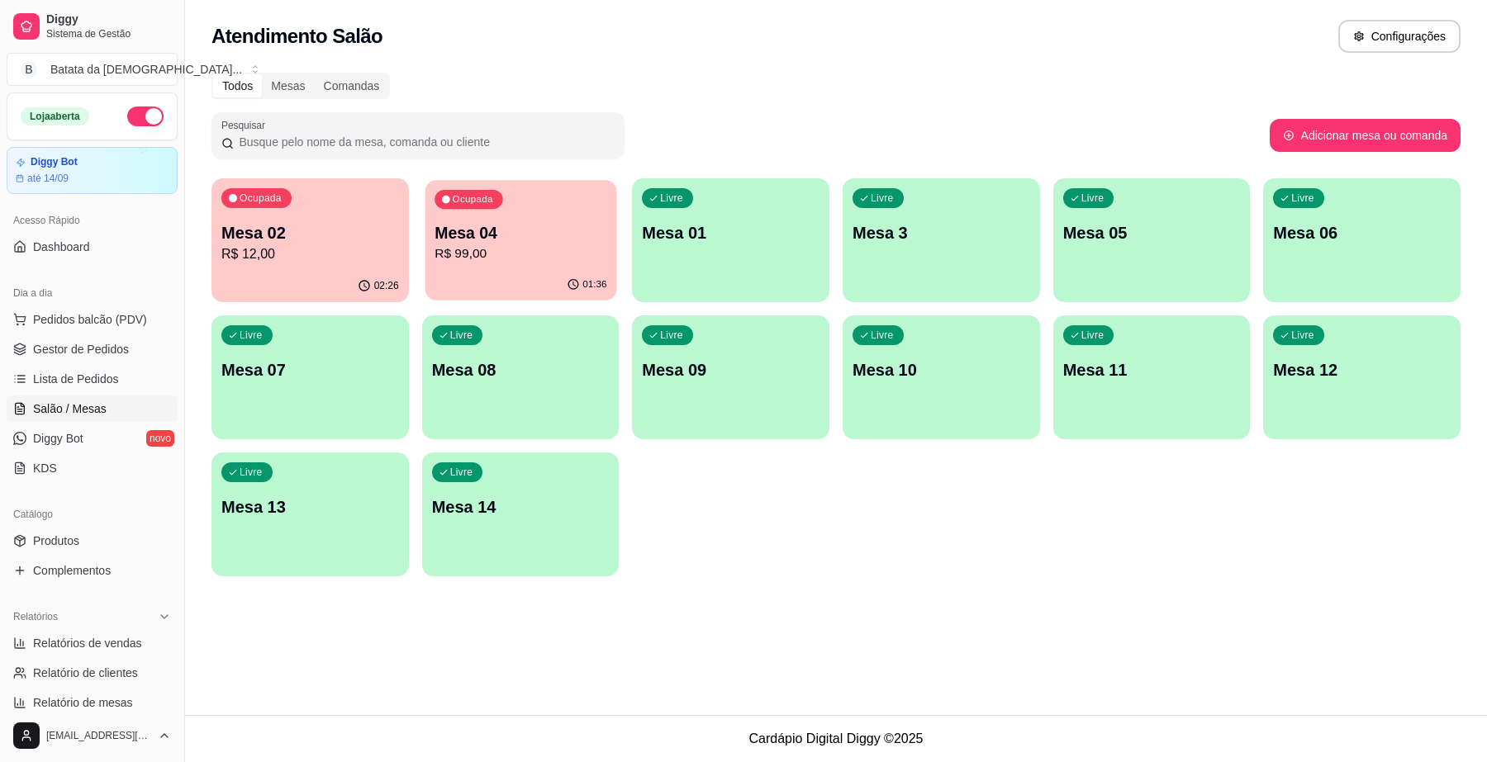
click at [557, 242] on p "Mesa 04" at bounding box center [520, 233] width 172 height 22
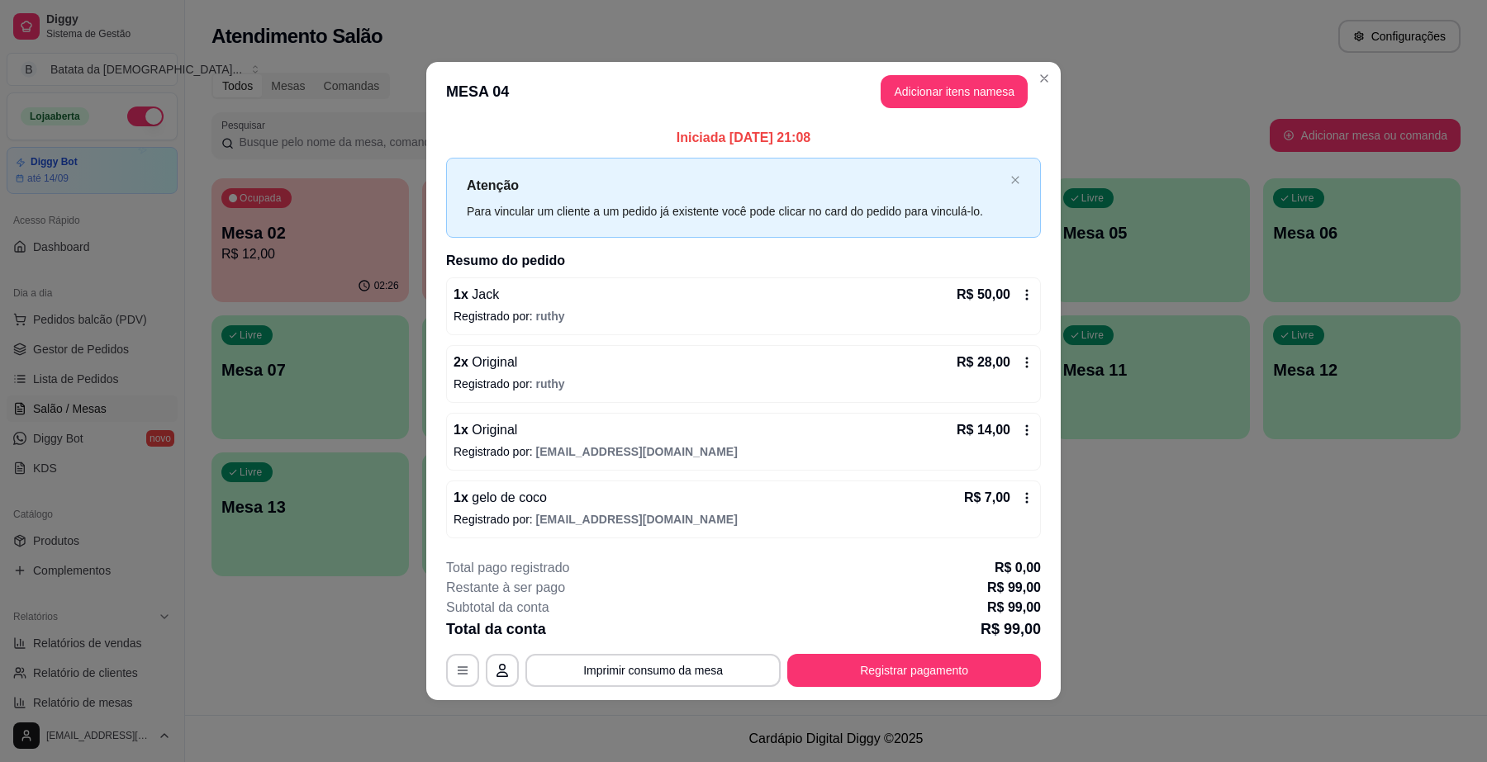
click at [1030, 296] on icon at bounding box center [1026, 294] width 13 height 13
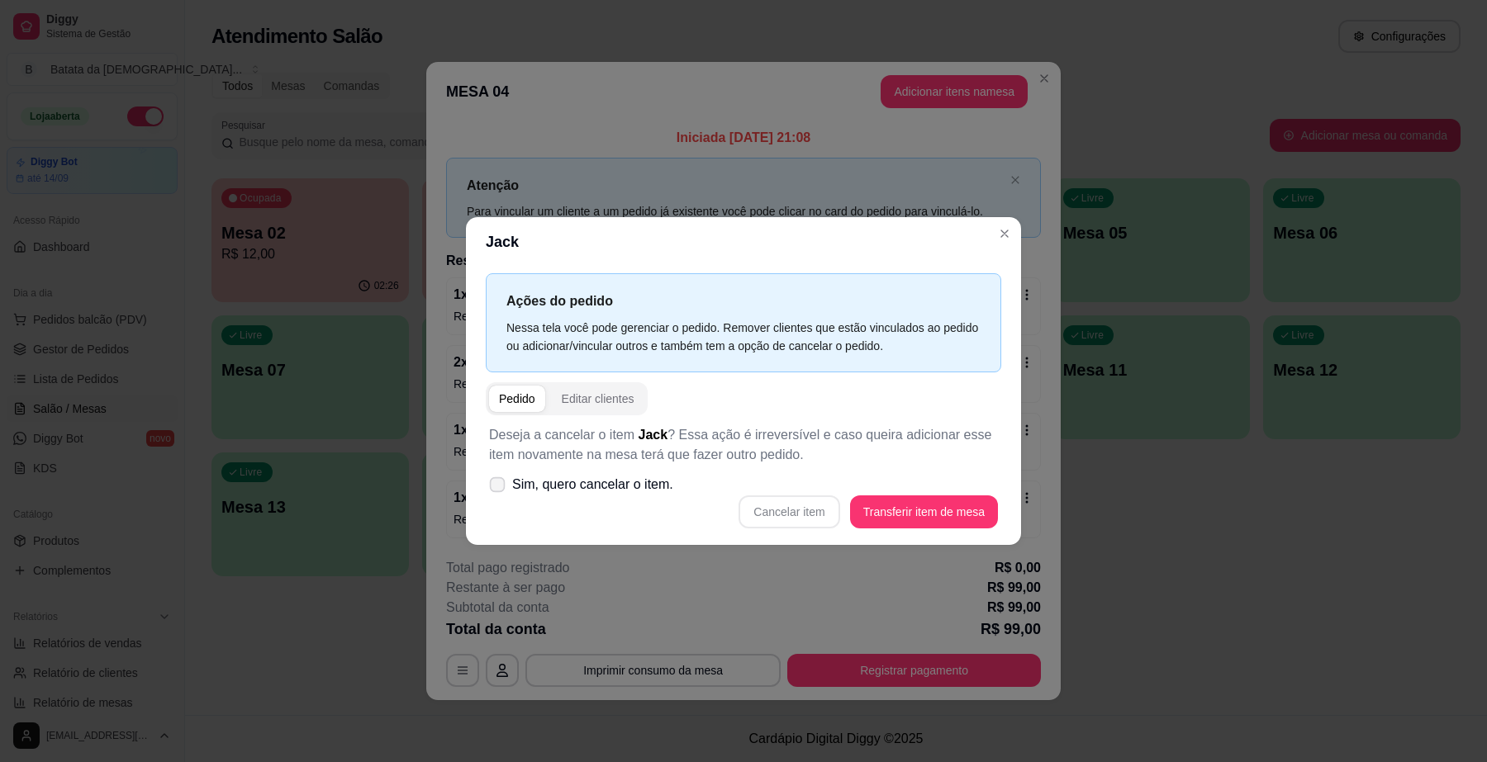
click at [599, 485] on span "Sim, quero cancelar o item." at bounding box center [592, 485] width 161 height 20
click at [499, 487] on input "Sim, quero cancelar o item." at bounding box center [493, 492] width 11 height 11
checkbox input "true"
click at [785, 516] on button "Cancelar item" at bounding box center [788, 512] width 101 height 33
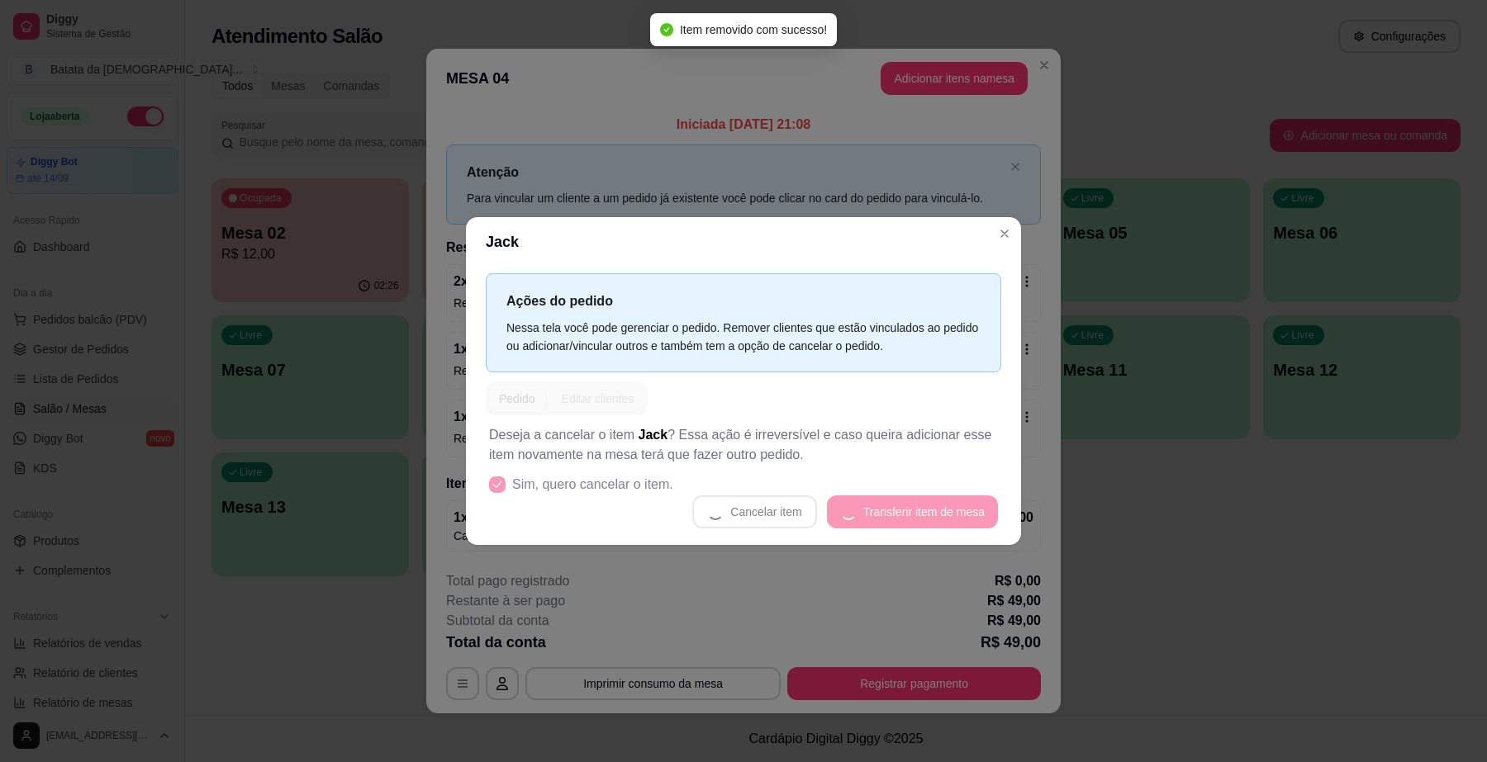
click at [989, 235] on header "Jack" at bounding box center [743, 242] width 555 height 50
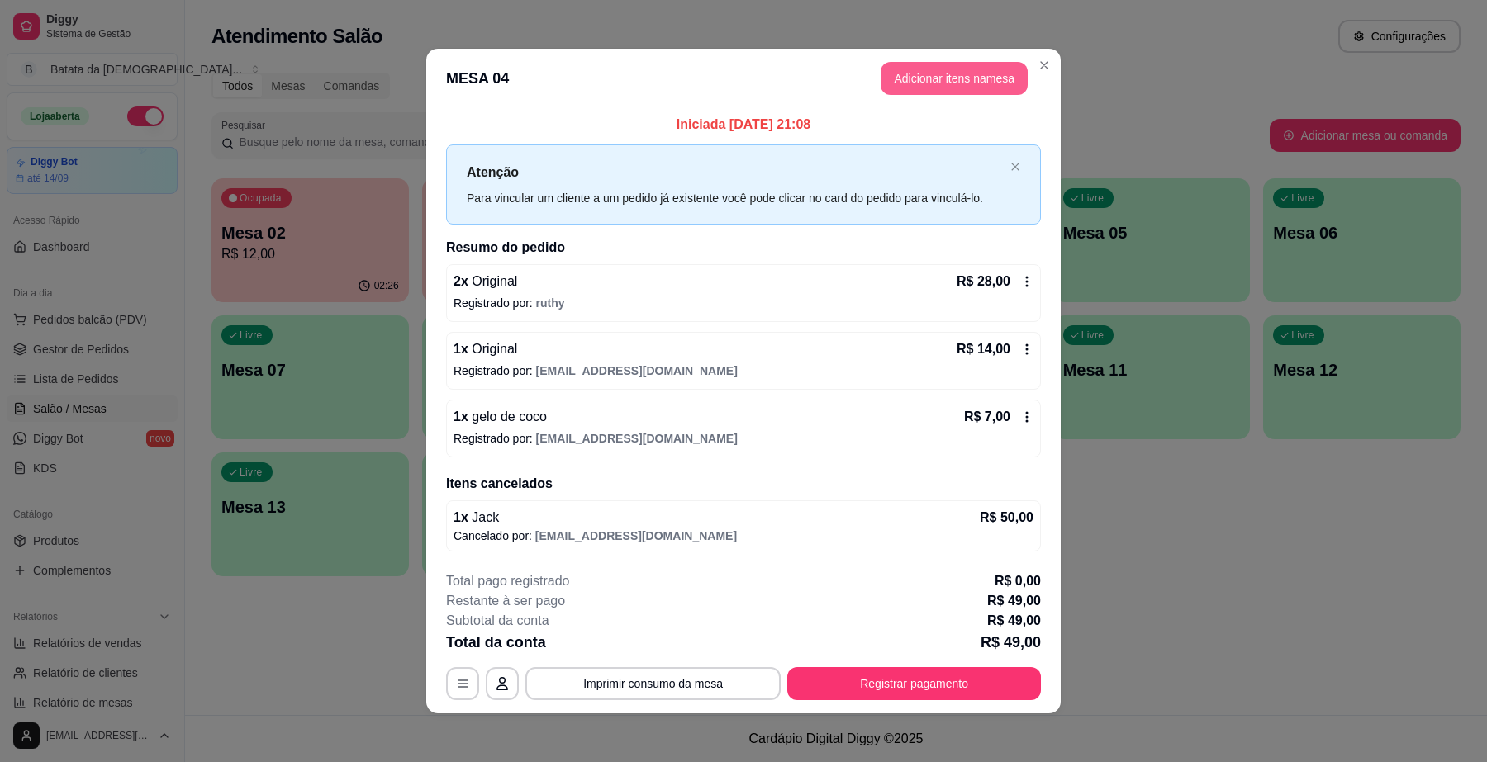
click at [948, 76] on button "Adicionar itens na mesa" at bounding box center [953, 78] width 147 height 33
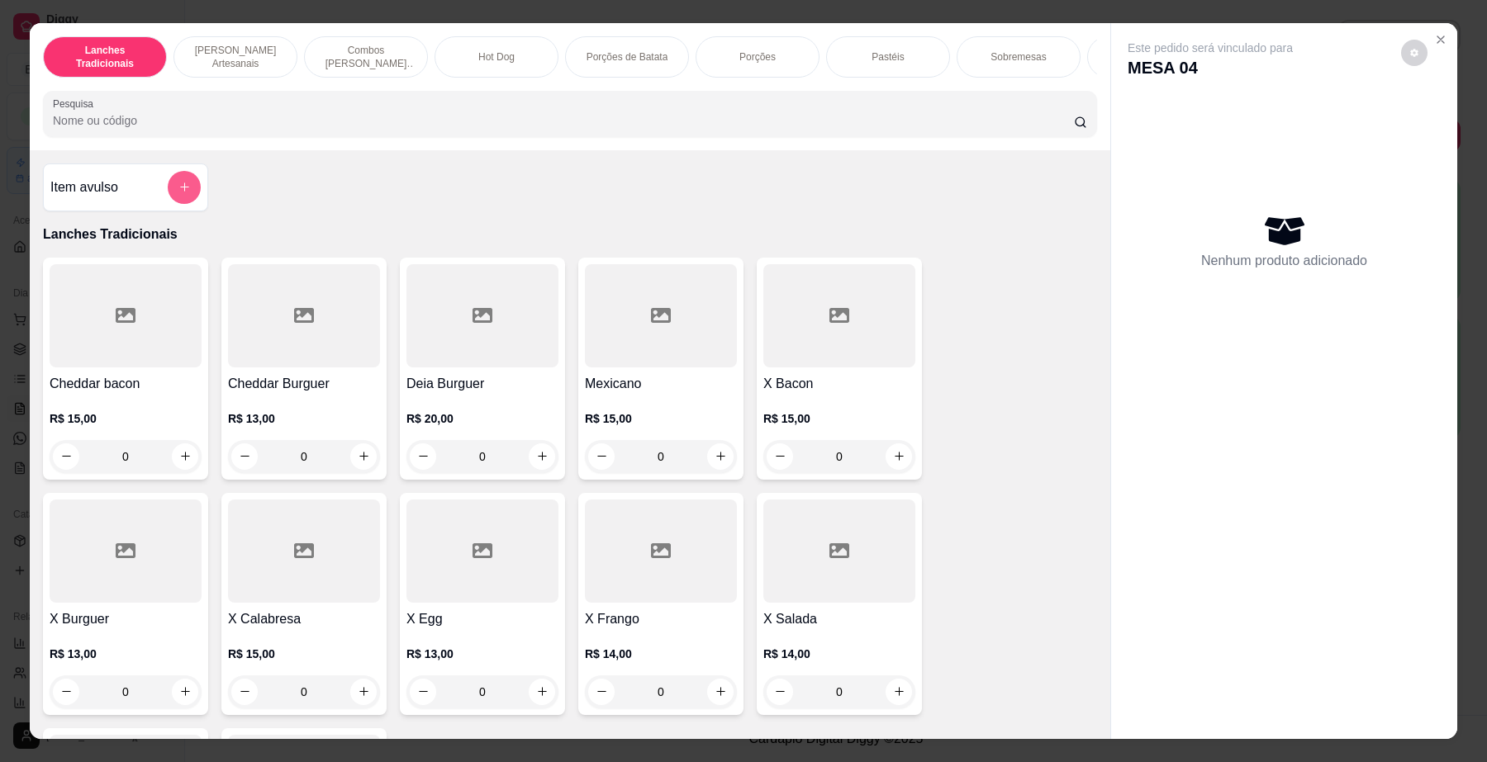
click at [178, 204] on button "add-separate-item" at bounding box center [184, 187] width 33 height 33
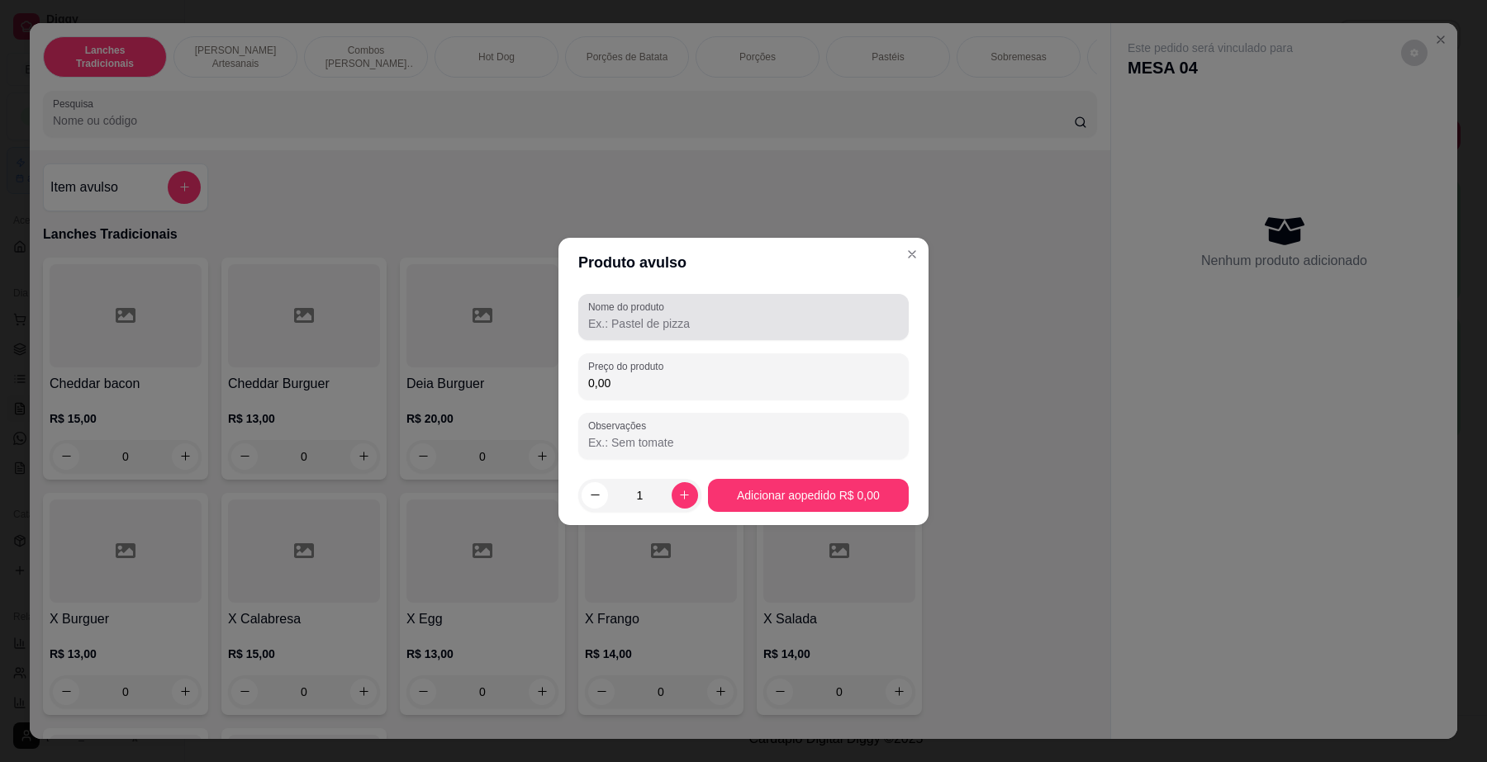
drag, startPoint x: 733, startPoint y: 316, endPoint x: 727, endPoint y: 306, distance: 12.2
click at [733, 315] on input "Nome do produto" at bounding box center [743, 323] width 311 height 17
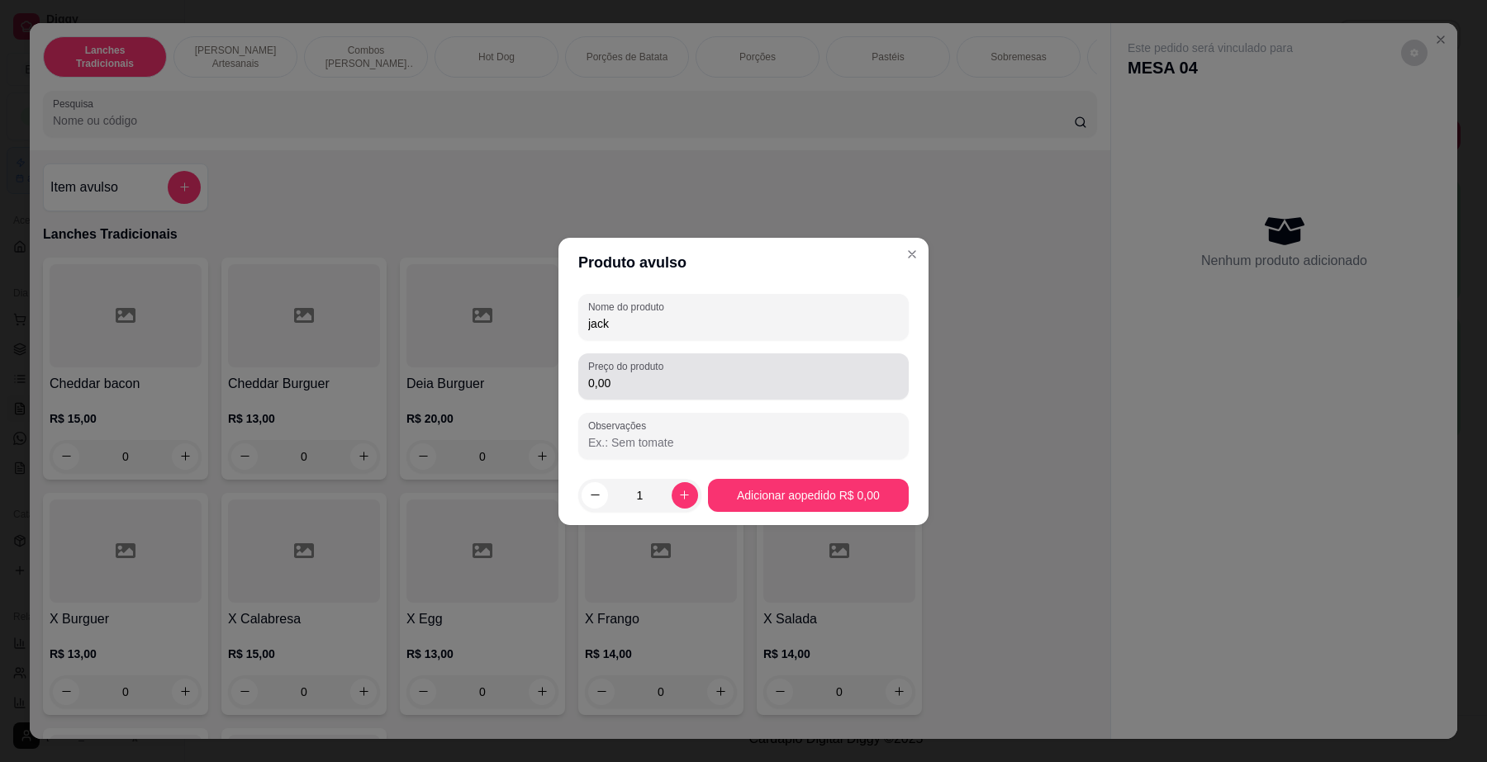
type input "jack"
click at [666, 368] on label "Preço do produto" at bounding box center [628, 366] width 81 height 14
click at [666, 375] on input "0,00" at bounding box center [743, 383] width 311 height 17
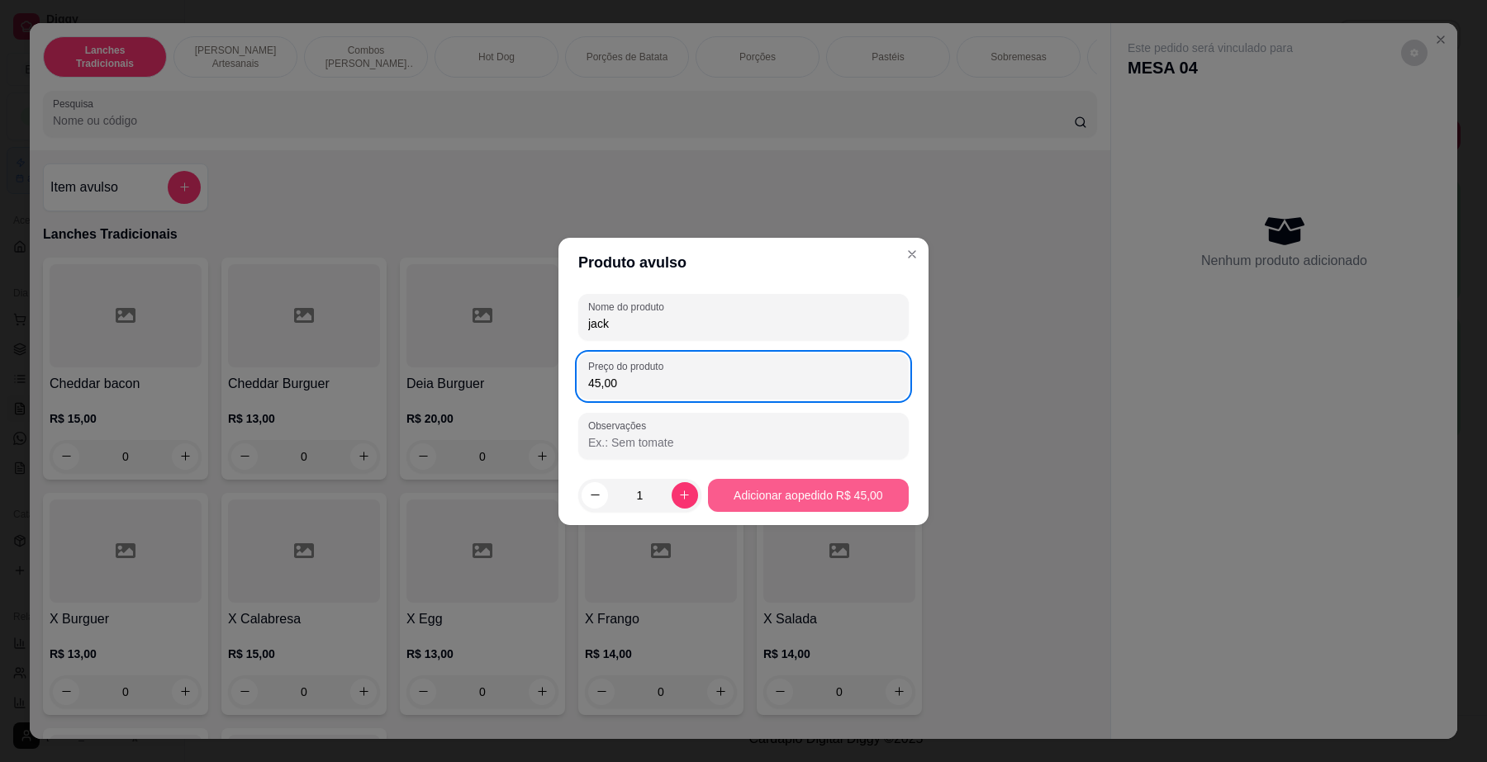
type input "45,00"
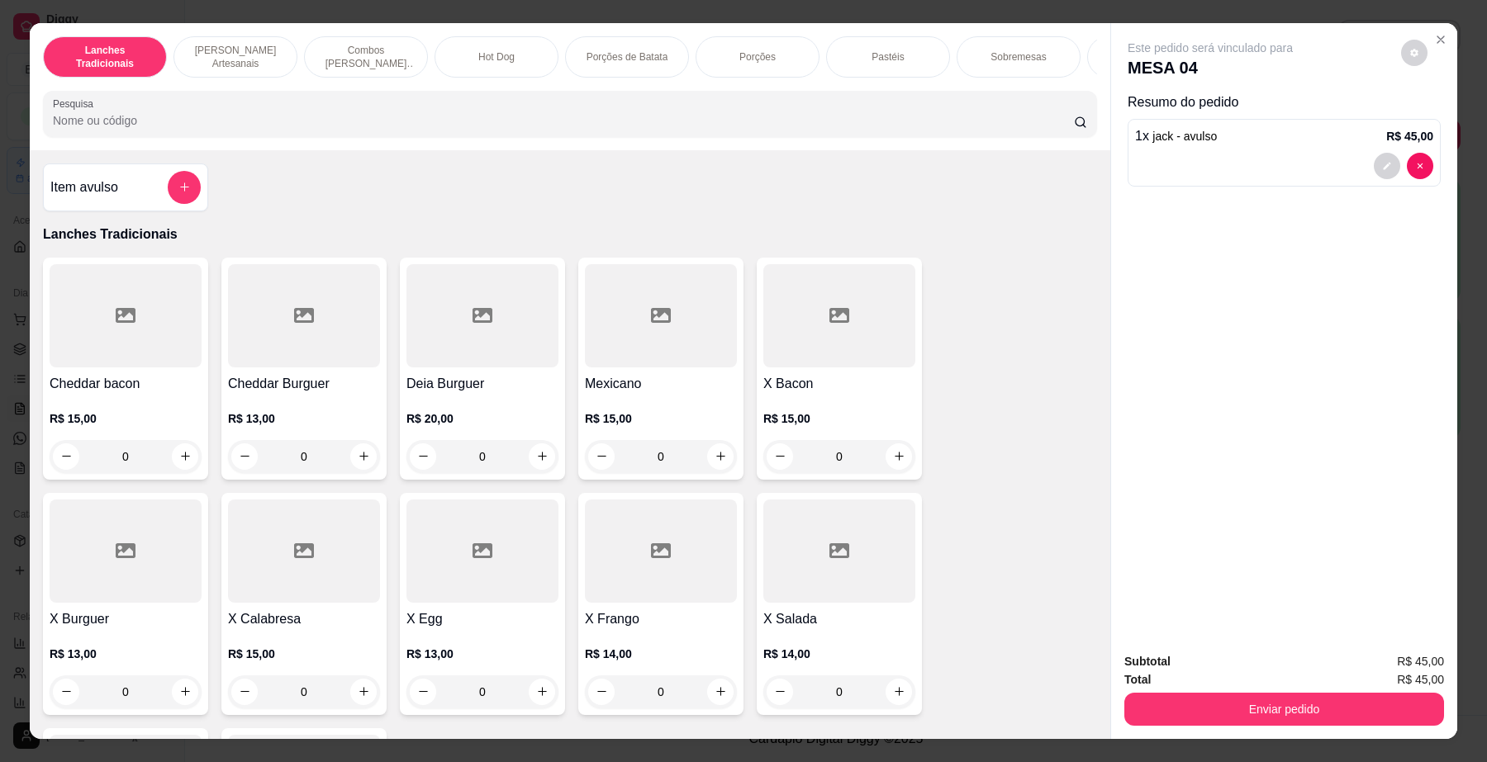
click at [1335, 687] on div "Total R$ 45,00" at bounding box center [1284, 680] width 320 height 18
click at [1335, 702] on button "Enviar pedido" at bounding box center [1284, 710] width 310 height 32
click at [1237, 675] on button "Não registrar e enviar pedido" at bounding box center [1228, 669] width 172 height 31
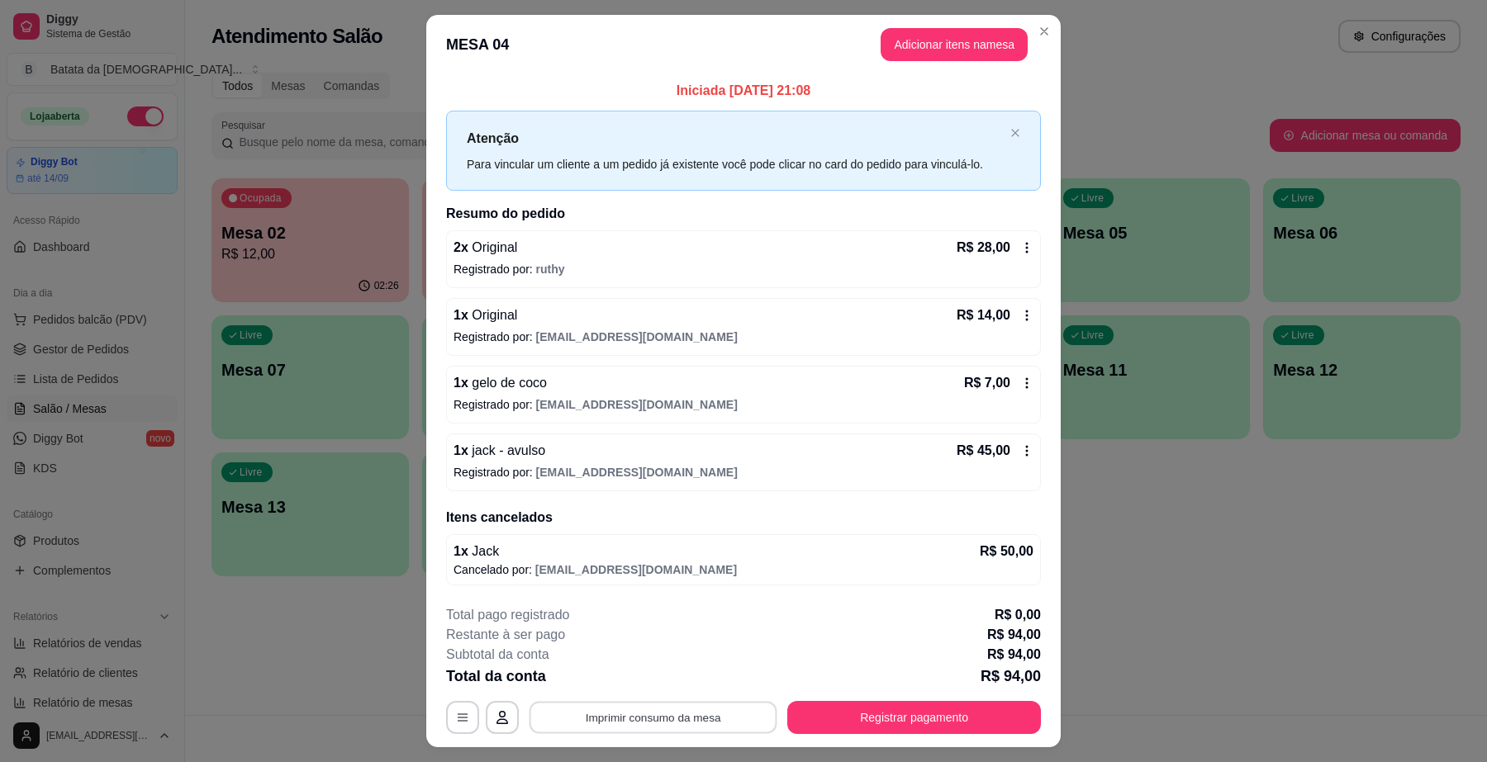
click at [666, 703] on button "Imprimir consumo da mesa" at bounding box center [653, 718] width 248 height 32
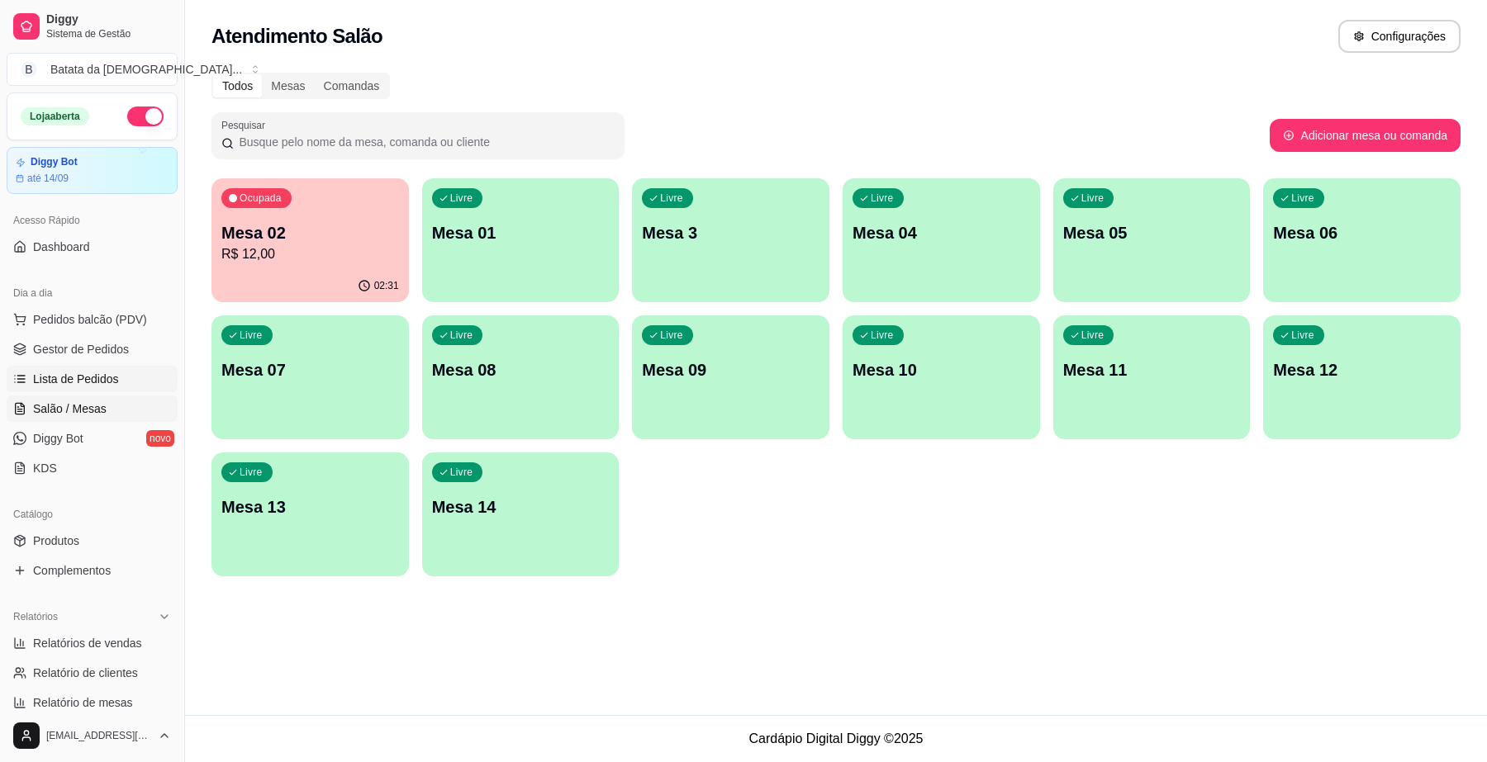
click at [112, 372] on span "Lista de Pedidos" at bounding box center [76, 379] width 86 height 17
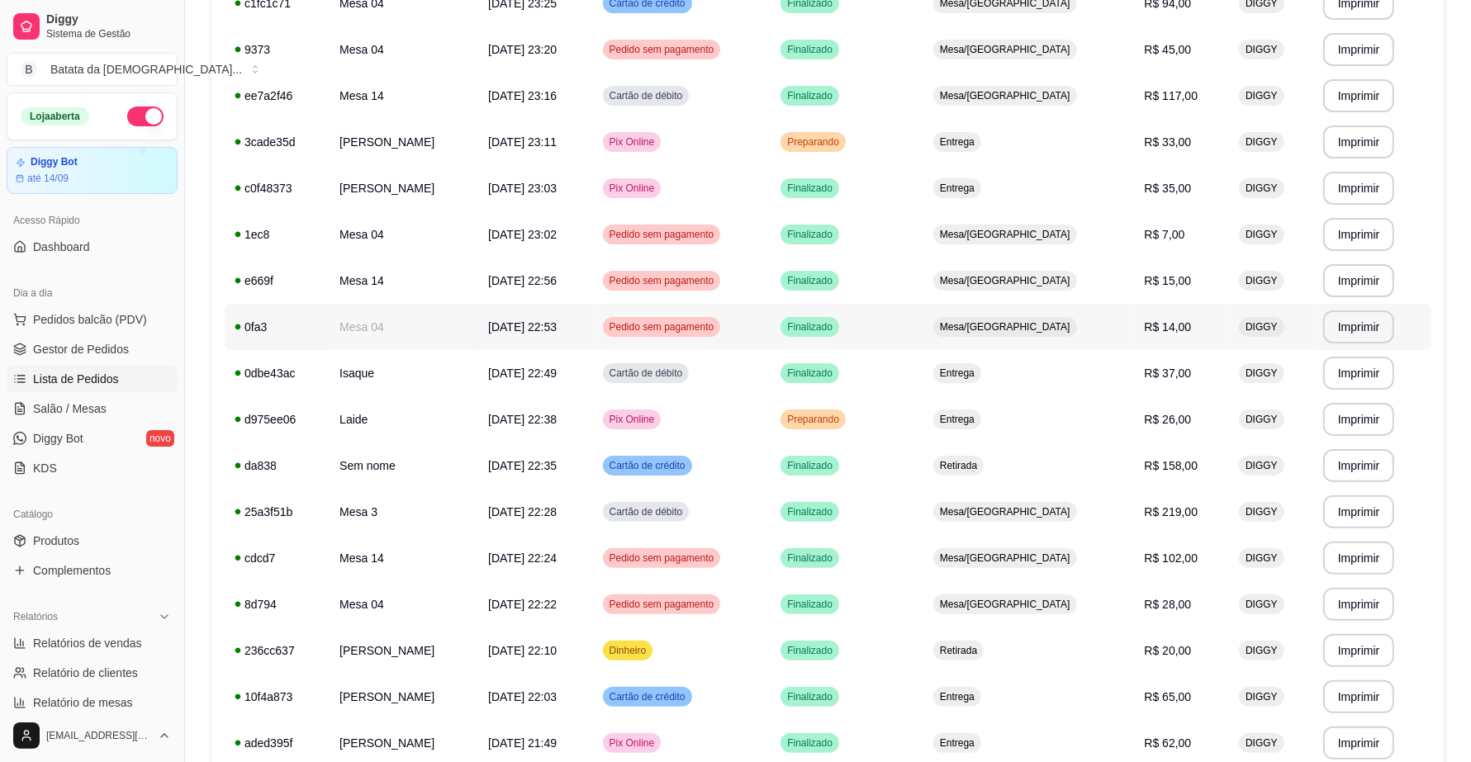
scroll to position [310, 0]
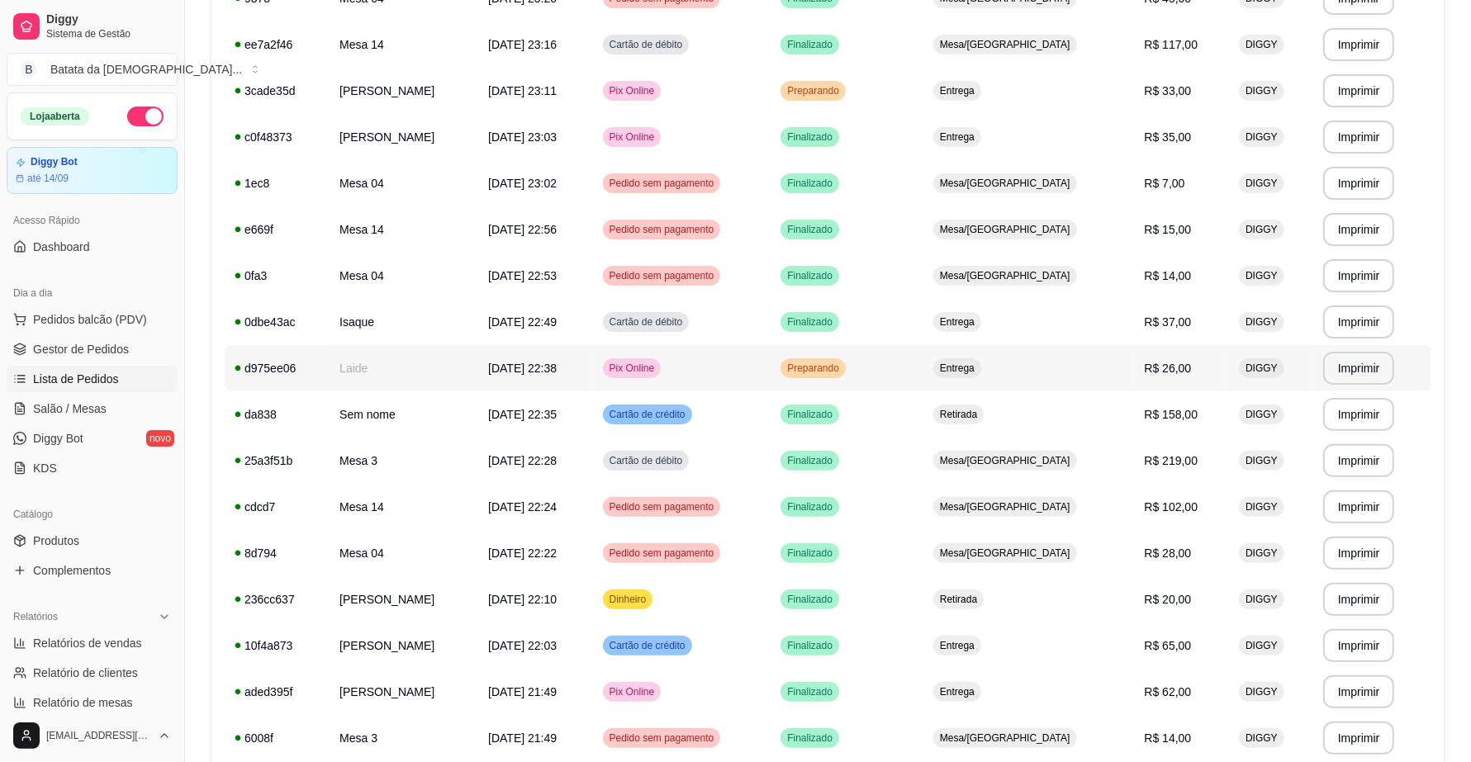
click at [841, 366] on span "Preparando" at bounding box center [813, 368] width 59 height 13
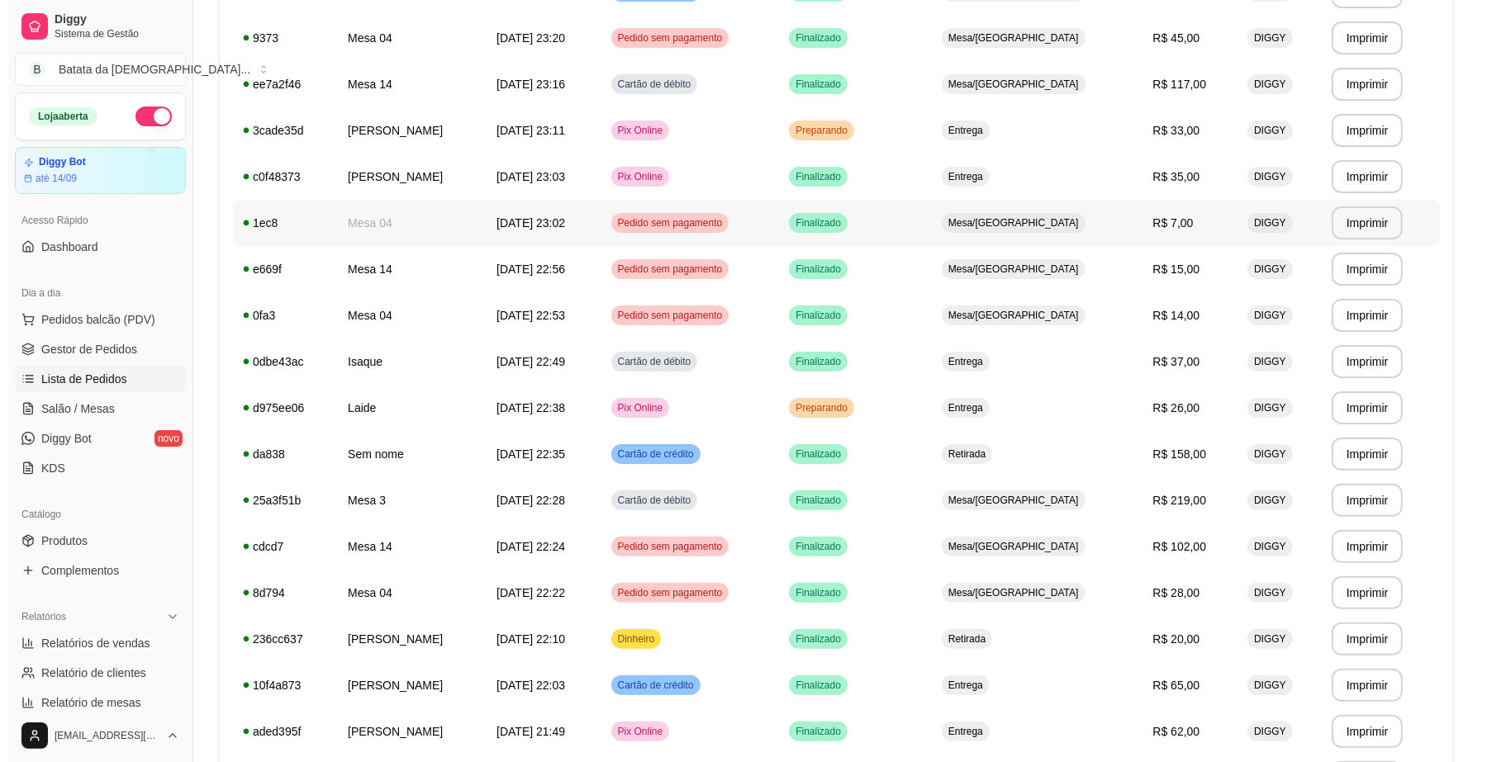
scroll to position [206, 0]
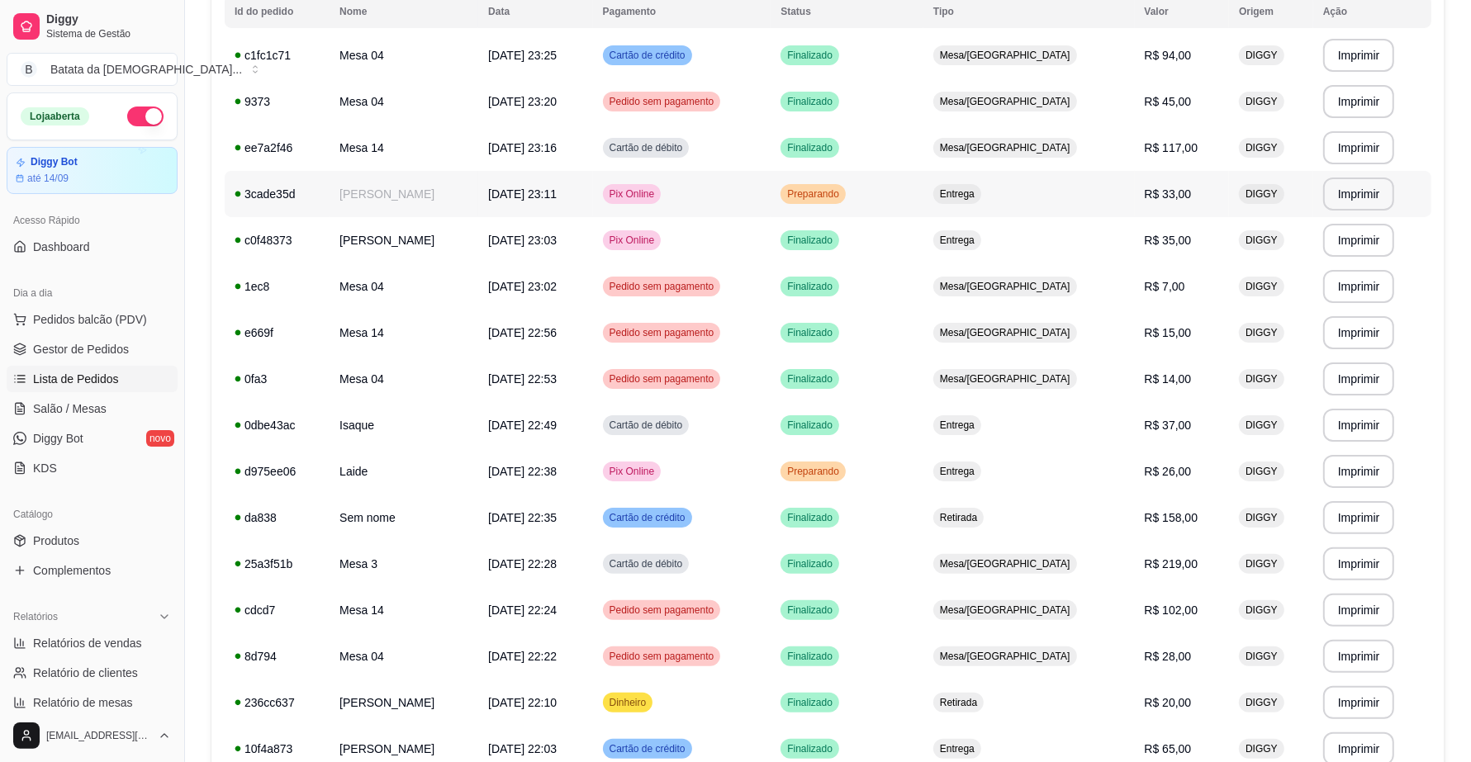
click at [842, 198] on span "Preparando" at bounding box center [813, 193] width 59 height 13
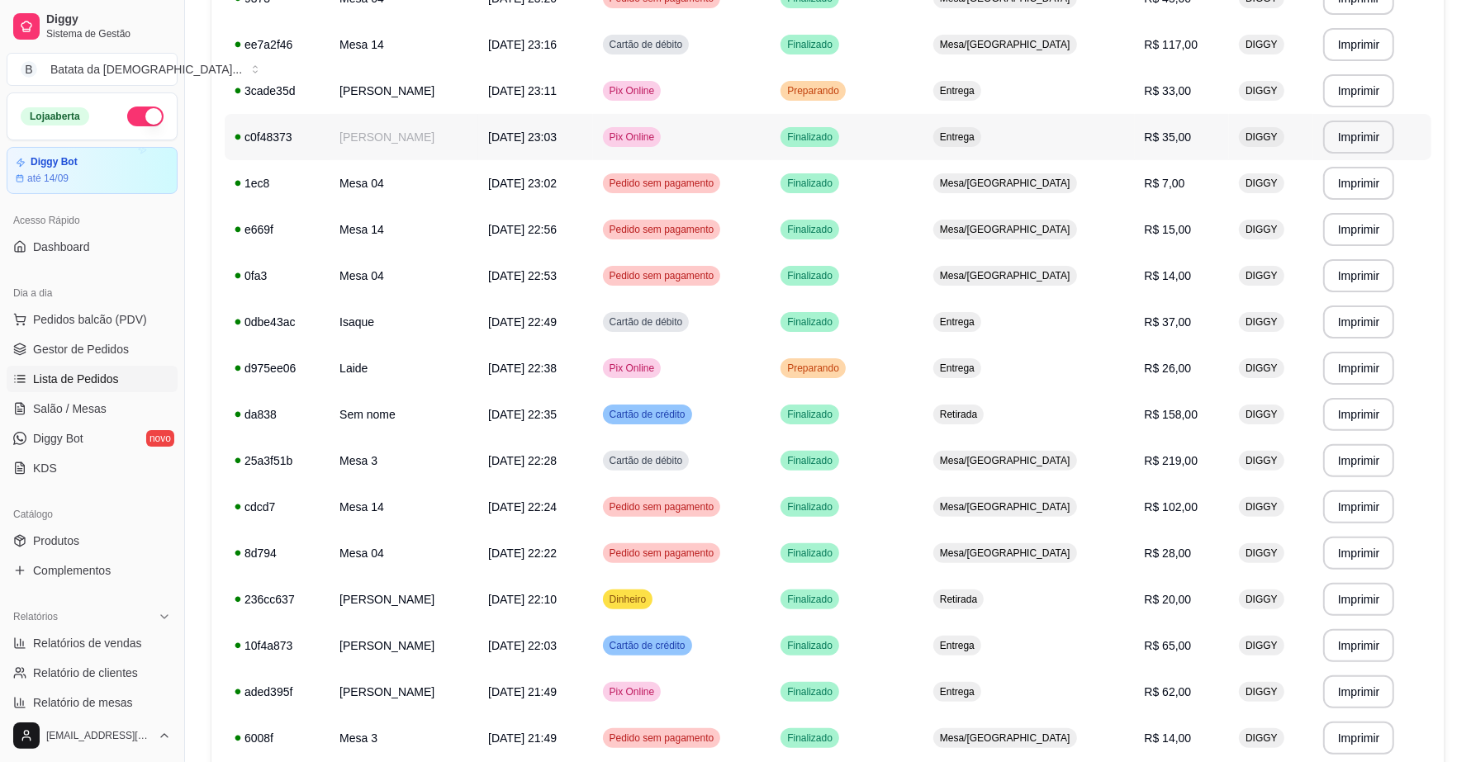
click at [557, 130] on span "[DATE] 23:03" at bounding box center [522, 136] width 69 height 13
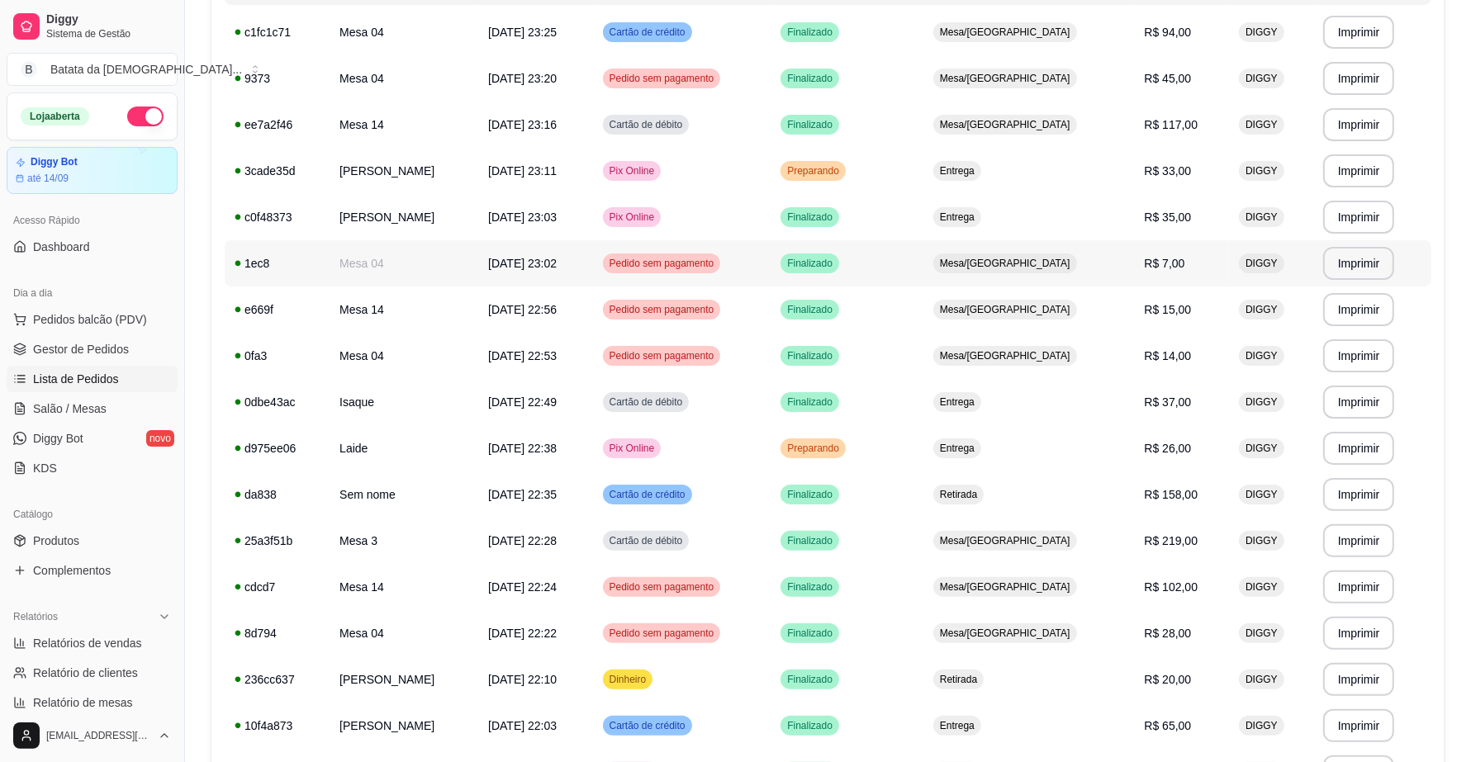
scroll to position [206, 0]
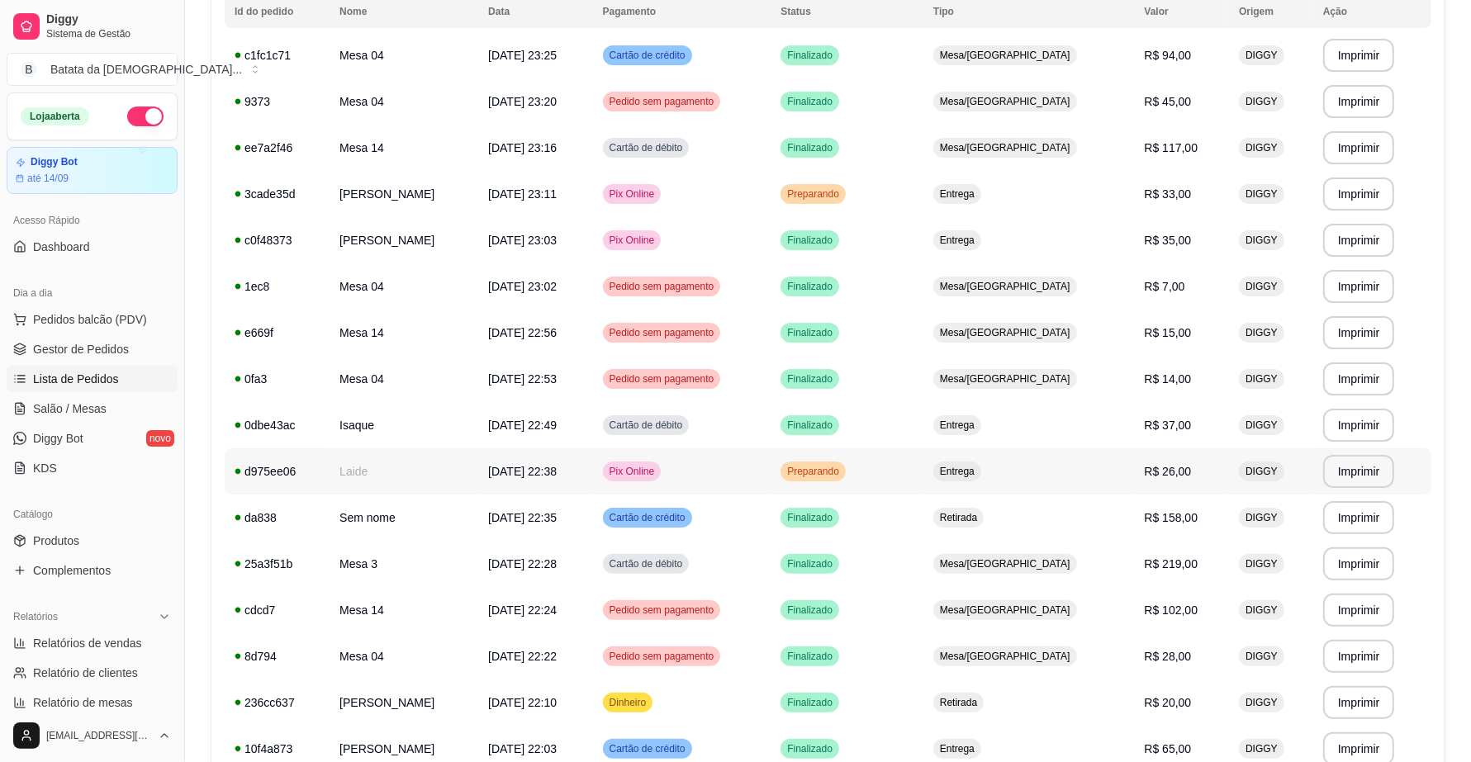
click at [491, 471] on td "[DATE] 22:38" at bounding box center [535, 471] width 114 height 46
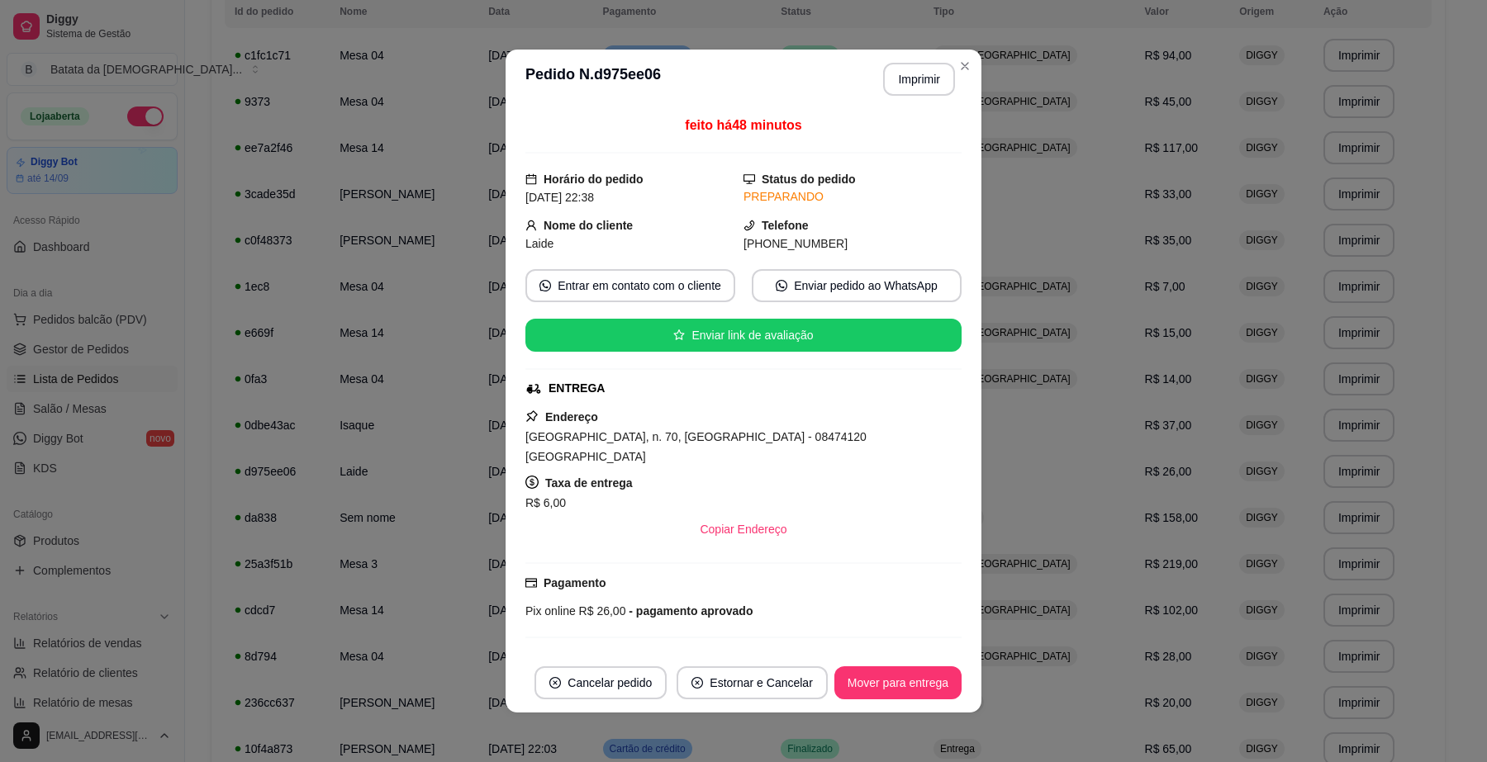
click at [848, 666] on footer "Cancelar pedido Estornar e Cancelar Mover para entrega" at bounding box center [743, 682] width 476 height 59
click at [860, 674] on button "Mover para entrega" at bounding box center [898, 683] width 124 height 32
click at [876, 696] on button "Mover para finalizado" at bounding box center [893, 683] width 133 height 32
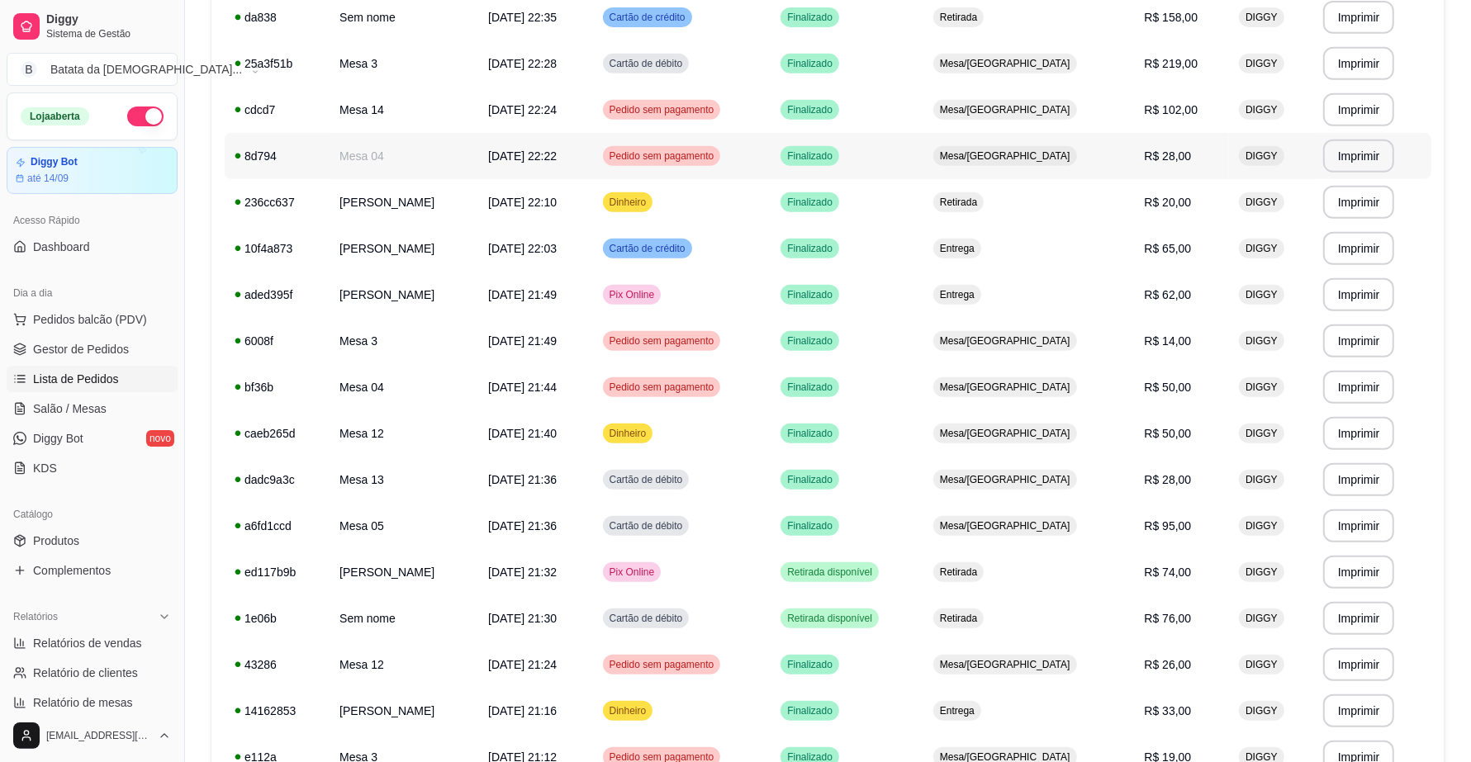
scroll to position [983, 0]
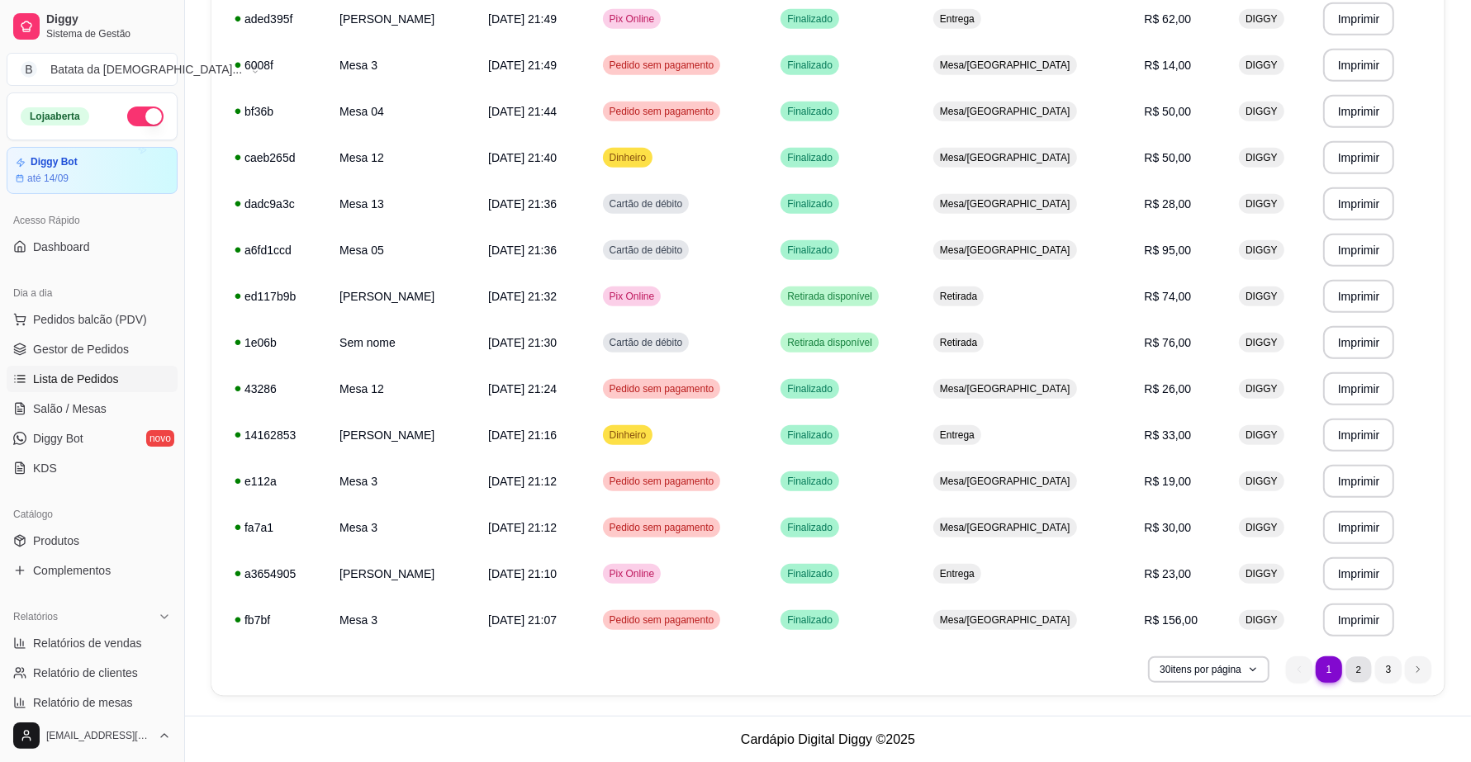
click at [1371, 670] on li "2" at bounding box center [1358, 670] width 26 height 26
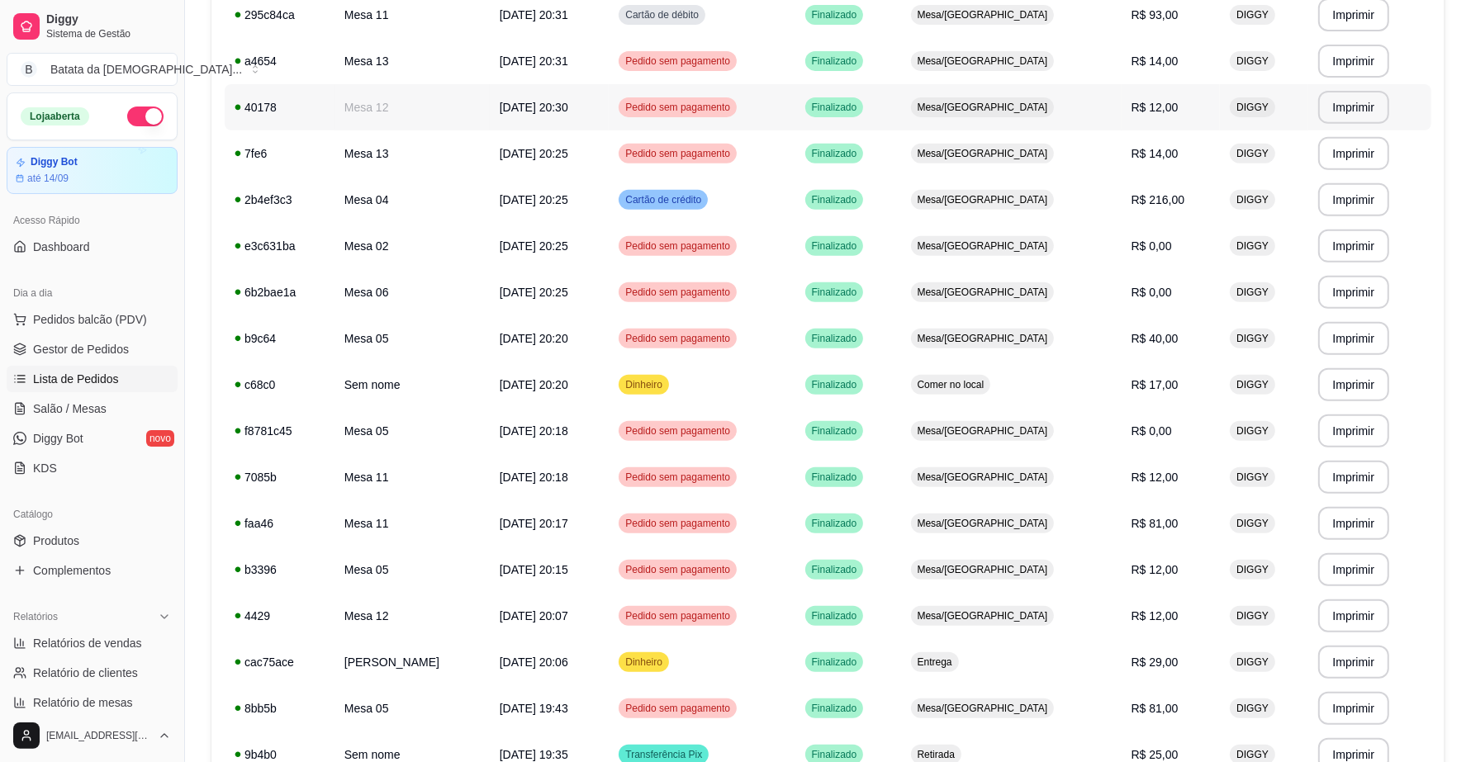
scroll to position [619, 0]
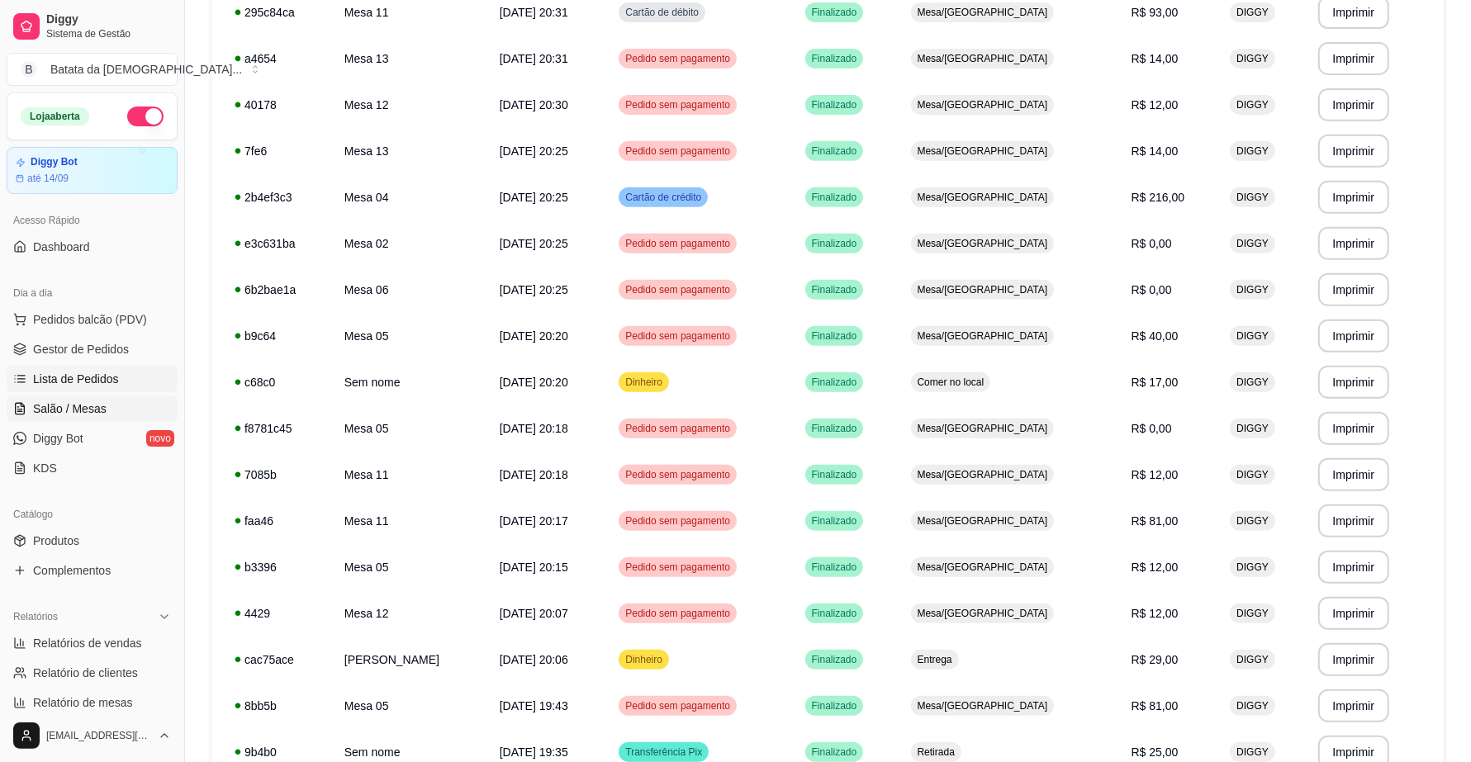
click at [117, 406] on link "Salão / Mesas" at bounding box center [92, 409] width 171 height 26
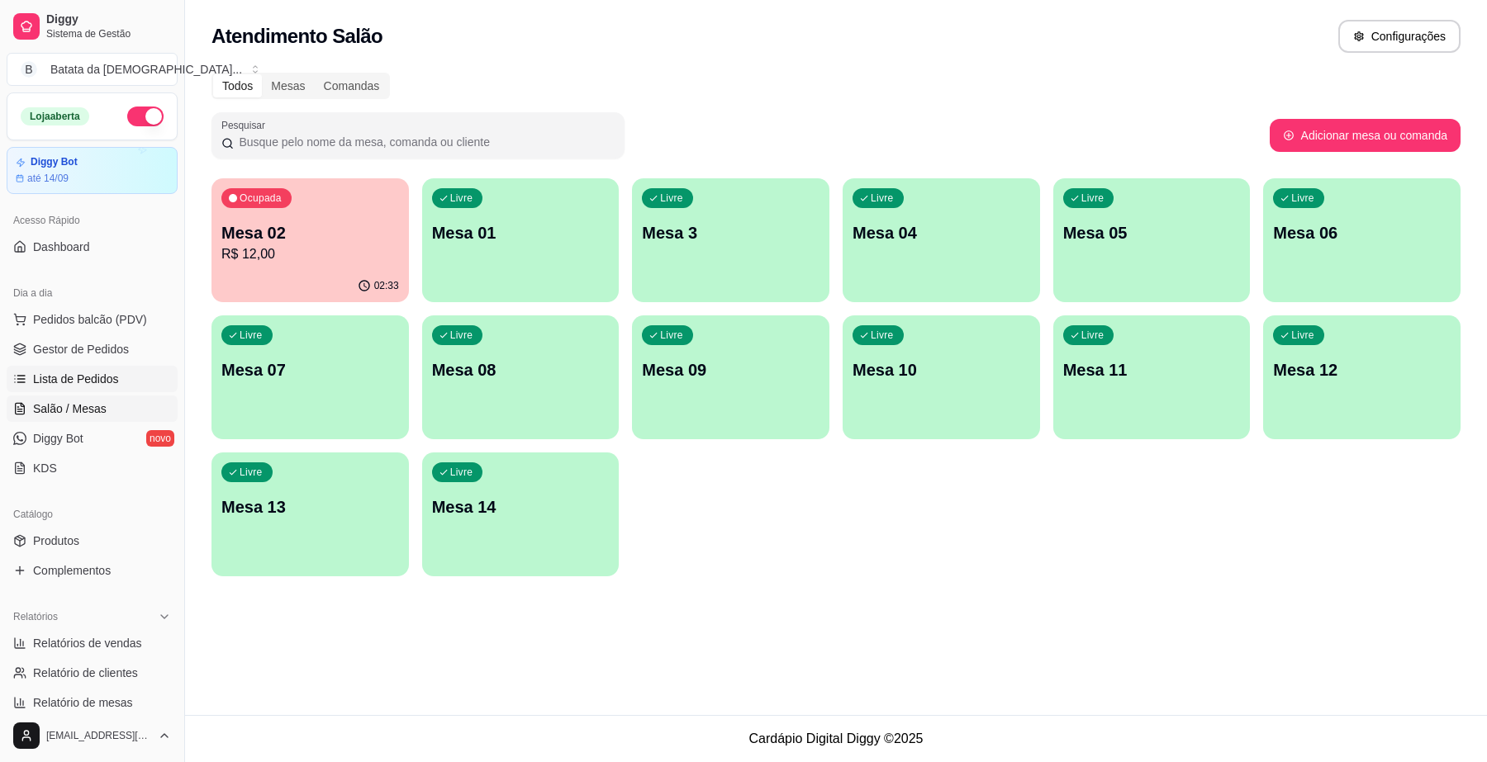
click at [101, 390] on link "Lista de Pedidos" at bounding box center [92, 379] width 171 height 26
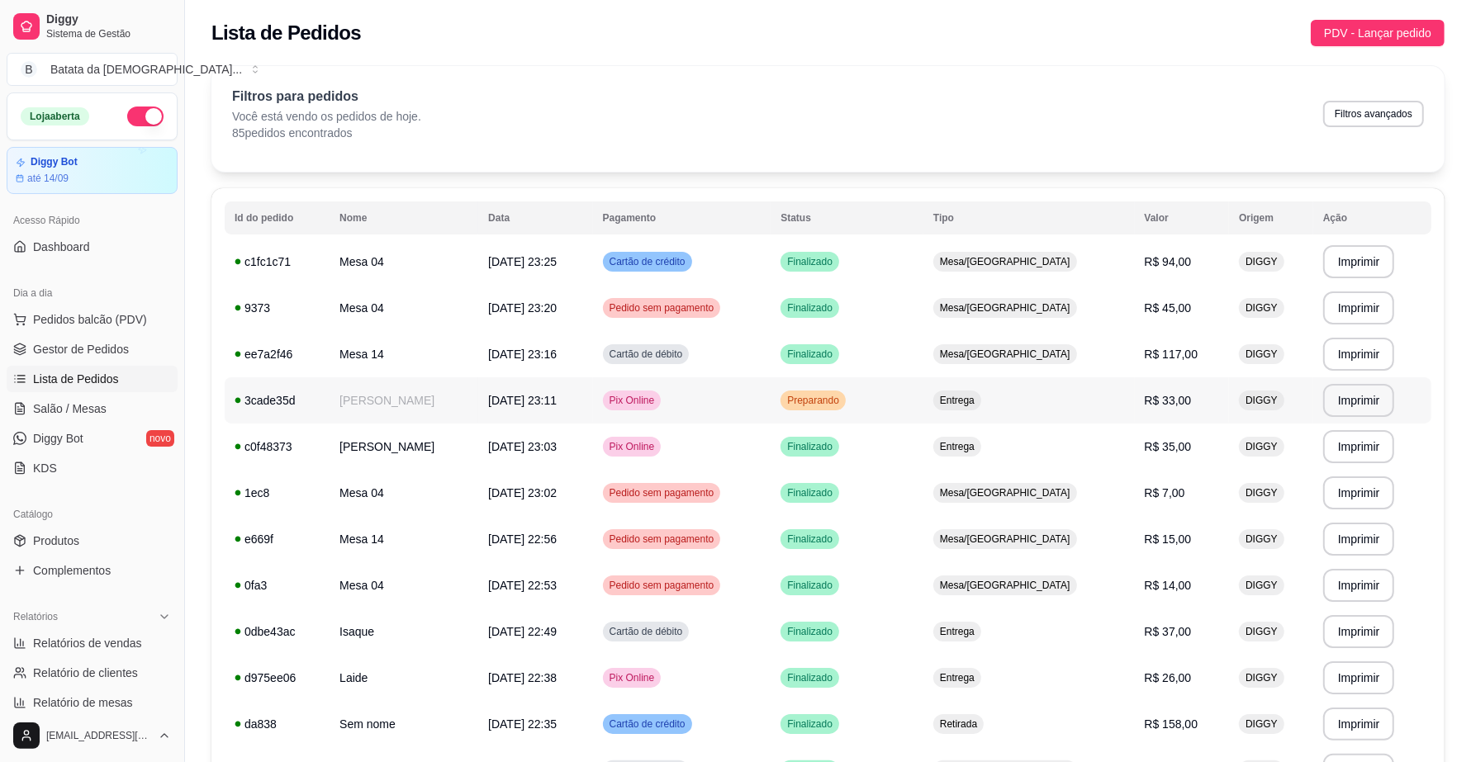
click at [923, 397] on td "Preparando" at bounding box center [847, 400] width 153 height 46
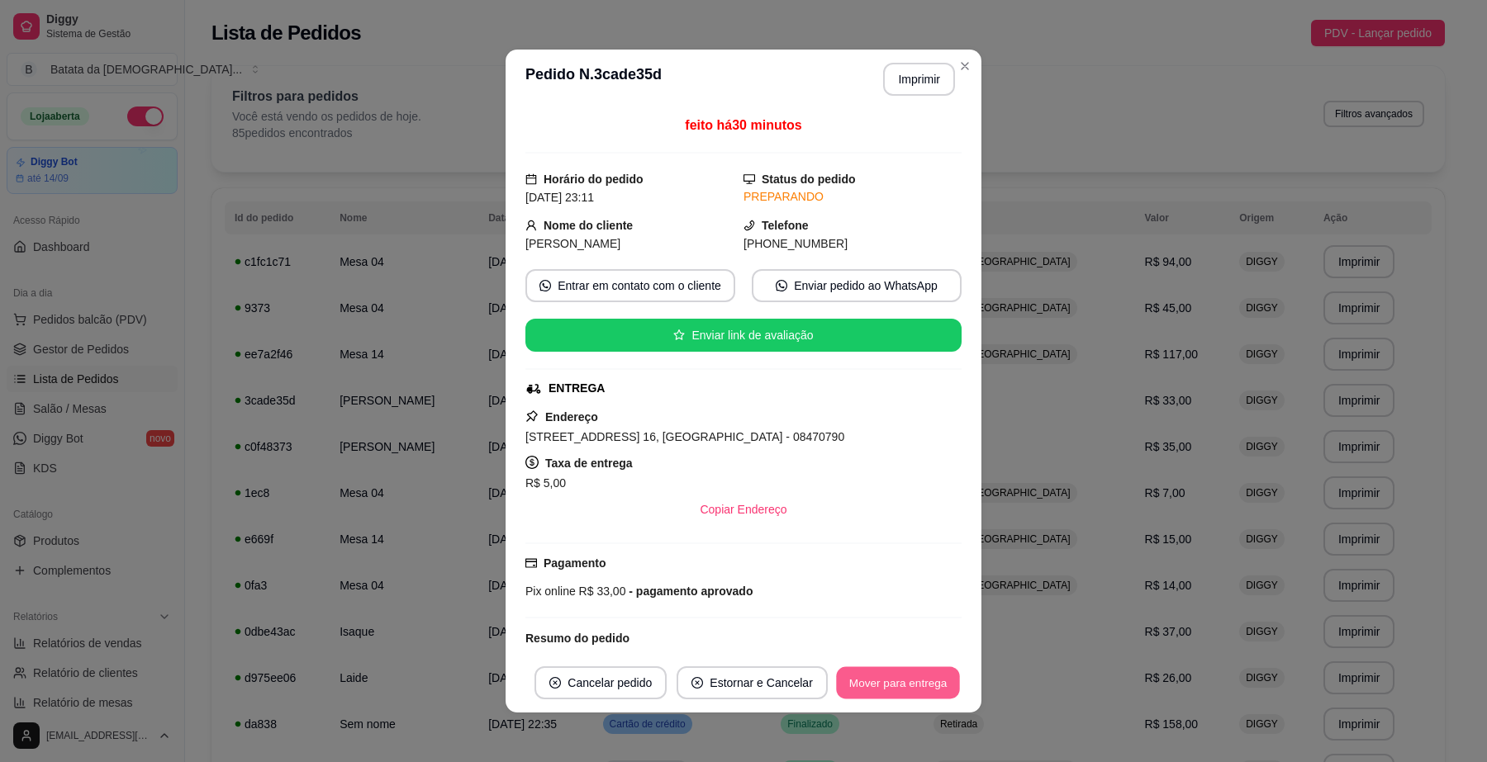
click at [870, 692] on button "Mover para entrega" at bounding box center [898, 683] width 124 height 32
click at [925, 690] on button "Mover para finalizado" at bounding box center [892, 682] width 137 height 33
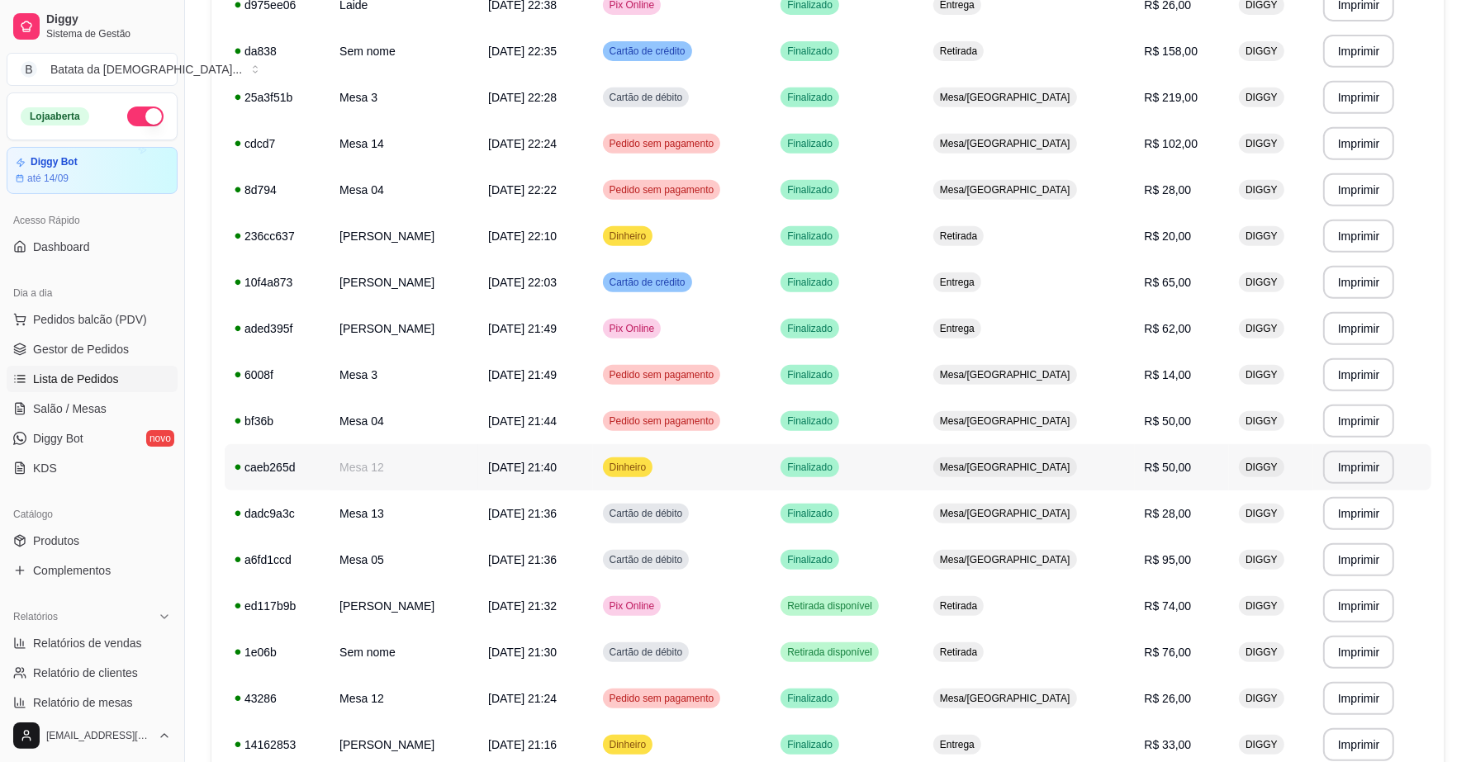
scroll to position [54, 0]
